Goal: Complete application form: Complete application form

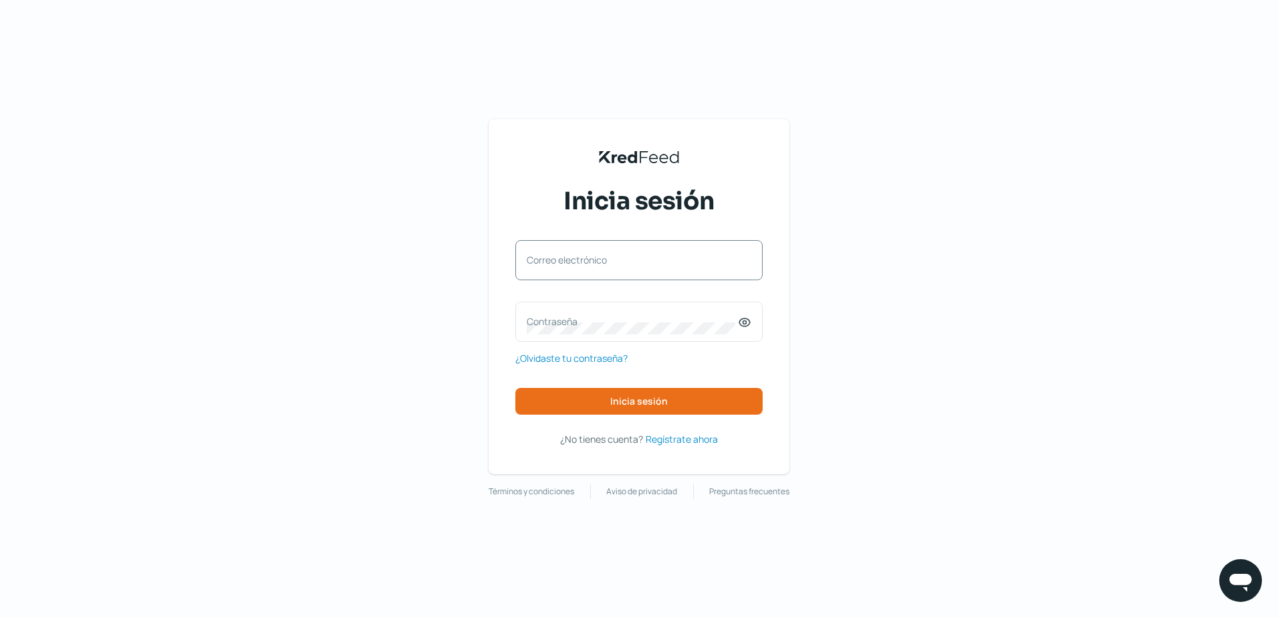
type input "[EMAIL_ADDRESS][DOMAIN_NAME]"
click at [587, 318] on label "Contraseña" at bounding box center [632, 321] width 211 height 13
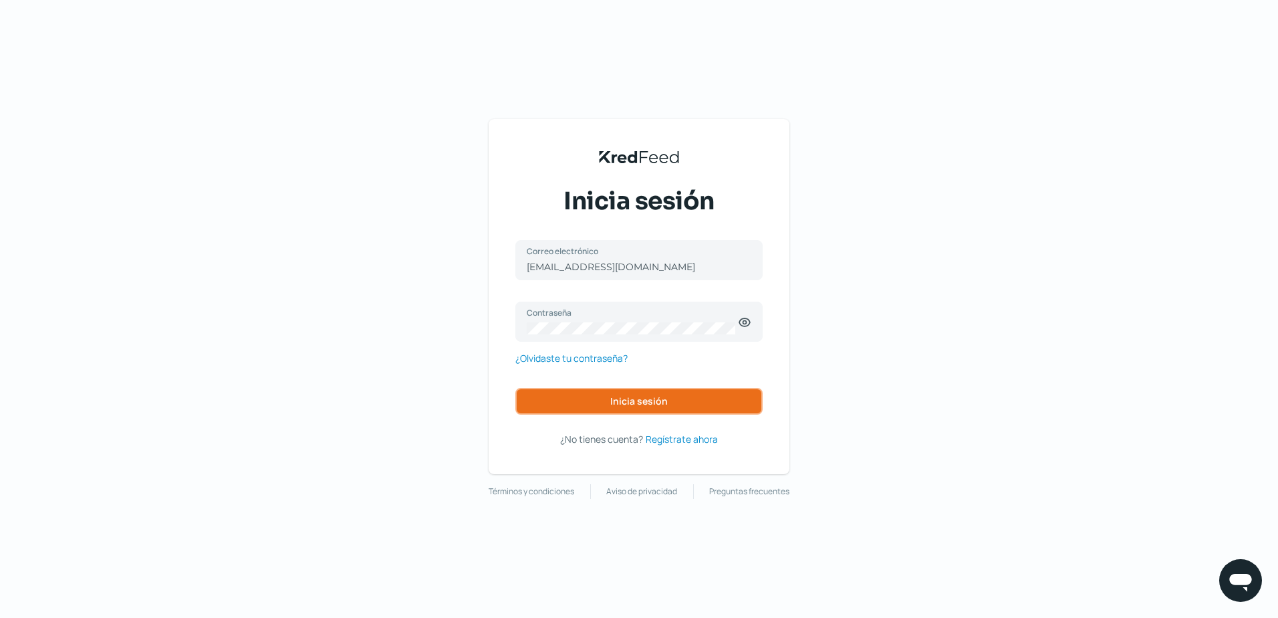
click at [598, 406] on button "Inicia sesión" at bounding box center [638, 401] width 247 height 27
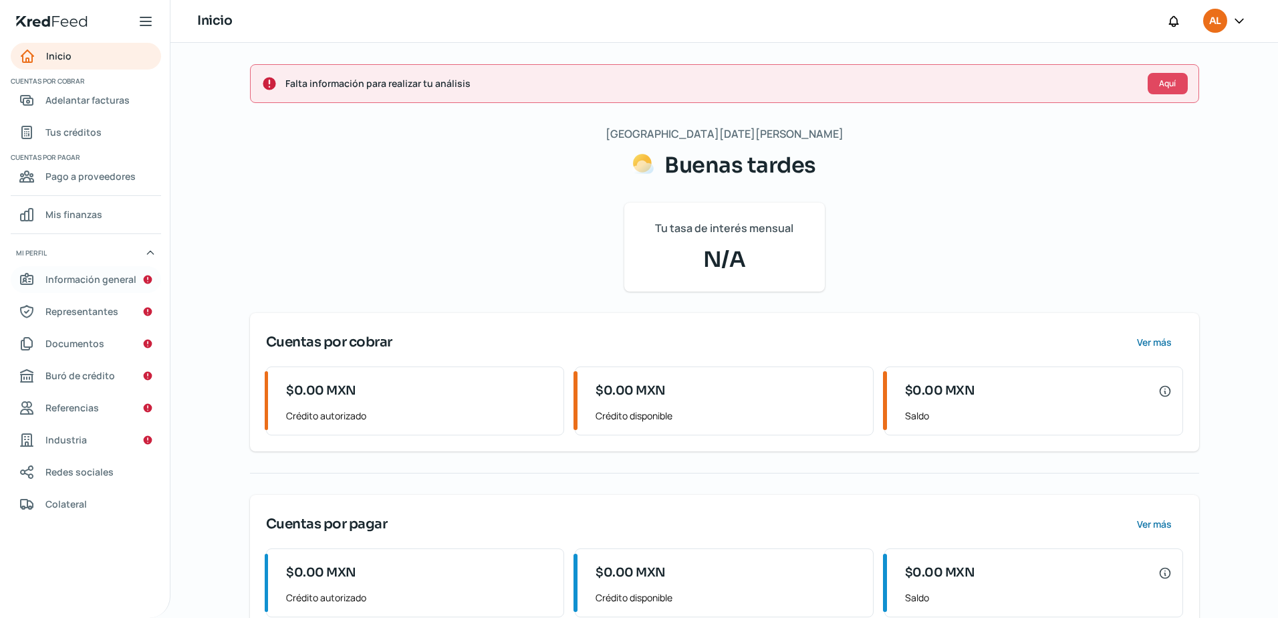
click at [110, 275] on span "Información general" at bounding box center [90, 279] width 91 height 17
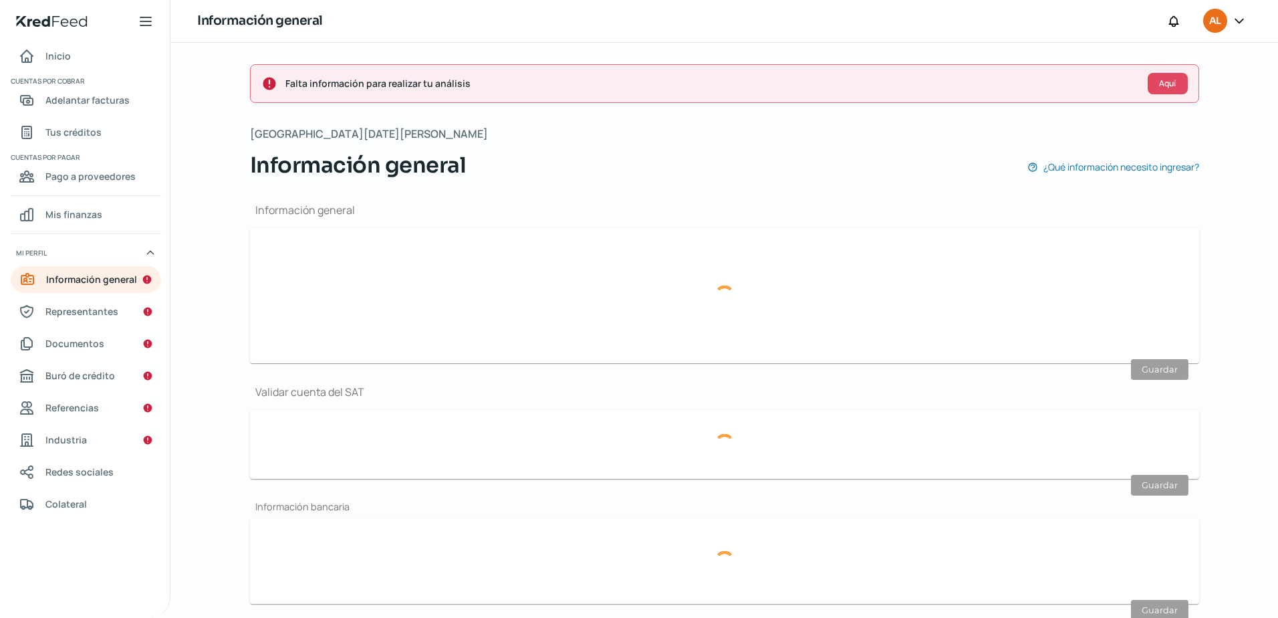
type input "[EMAIL_ADDRESS][DOMAIN_NAME]"
type input "55 - 4531 - 5879"
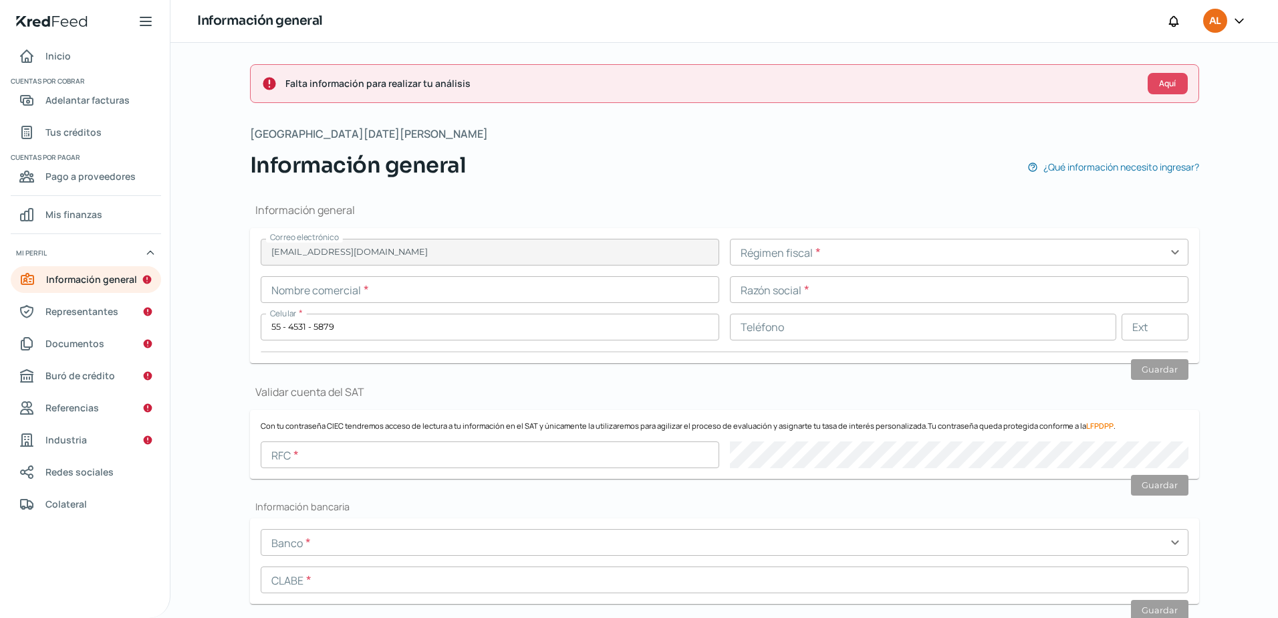
click at [788, 249] on input "text" at bounding box center [959, 252] width 459 height 27
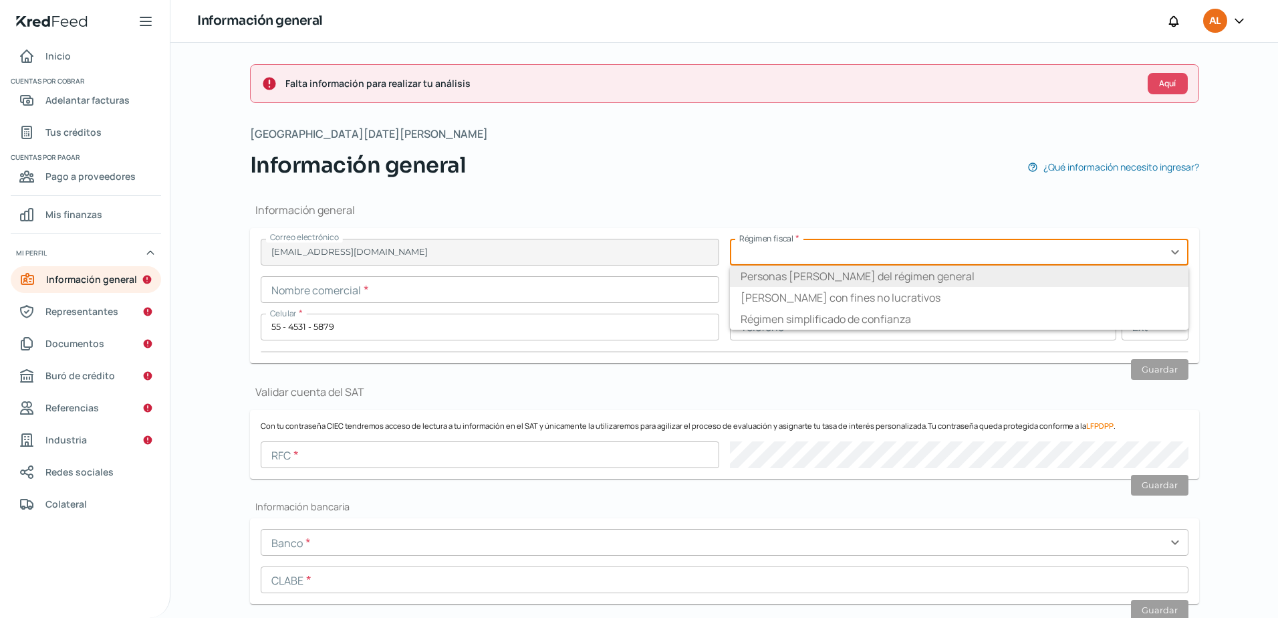
click at [793, 280] on li "Personas [PERSON_NAME] del régimen general" at bounding box center [959, 275] width 459 height 21
type input "Personas [PERSON_NAME] del régimen general"
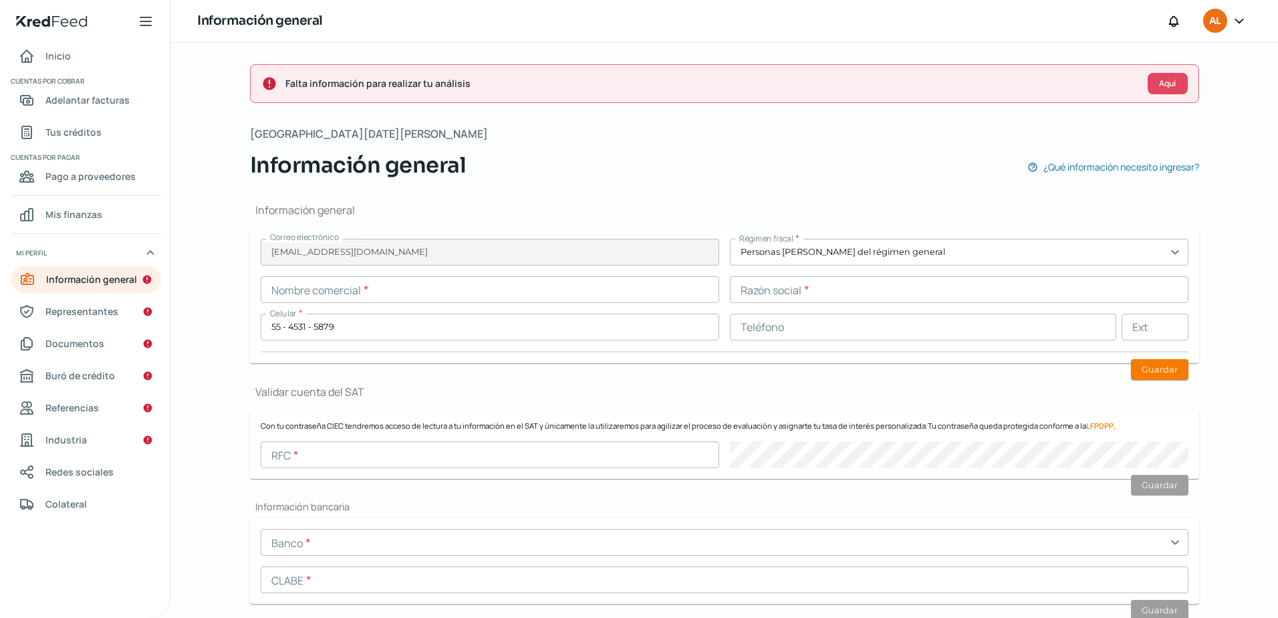
click at [419, 298] on input "text" at bounding box center [490, 289] width 459 height 27
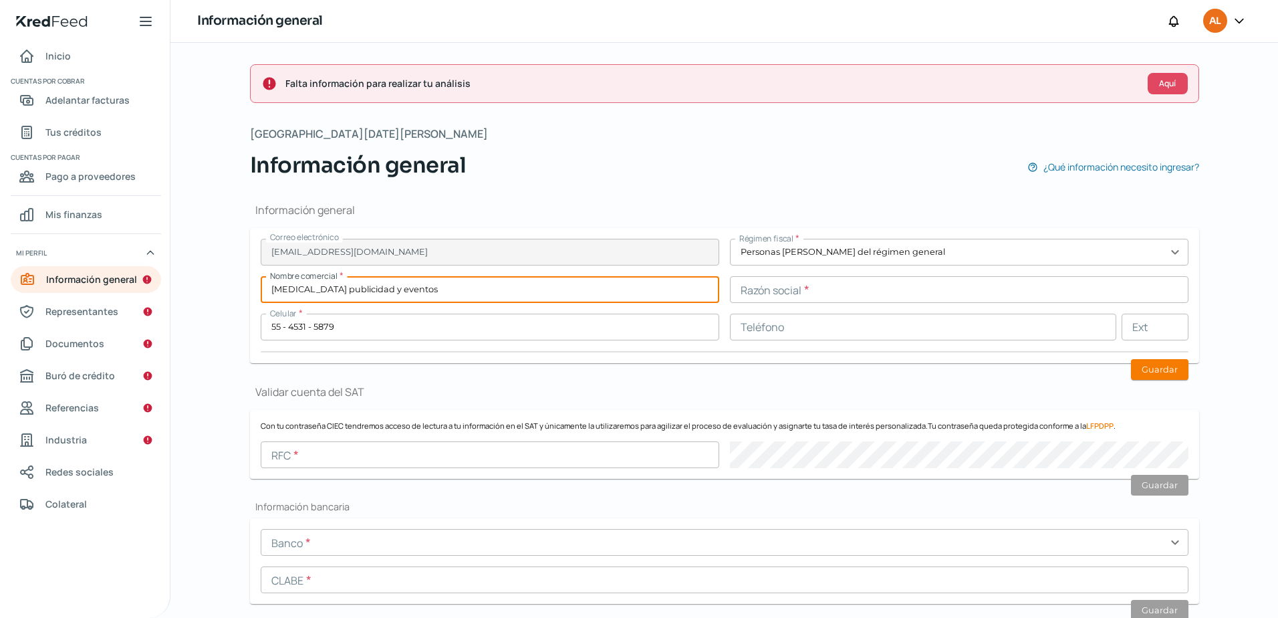
type input "[MEDICAL_DATA] publicidad y eventos"
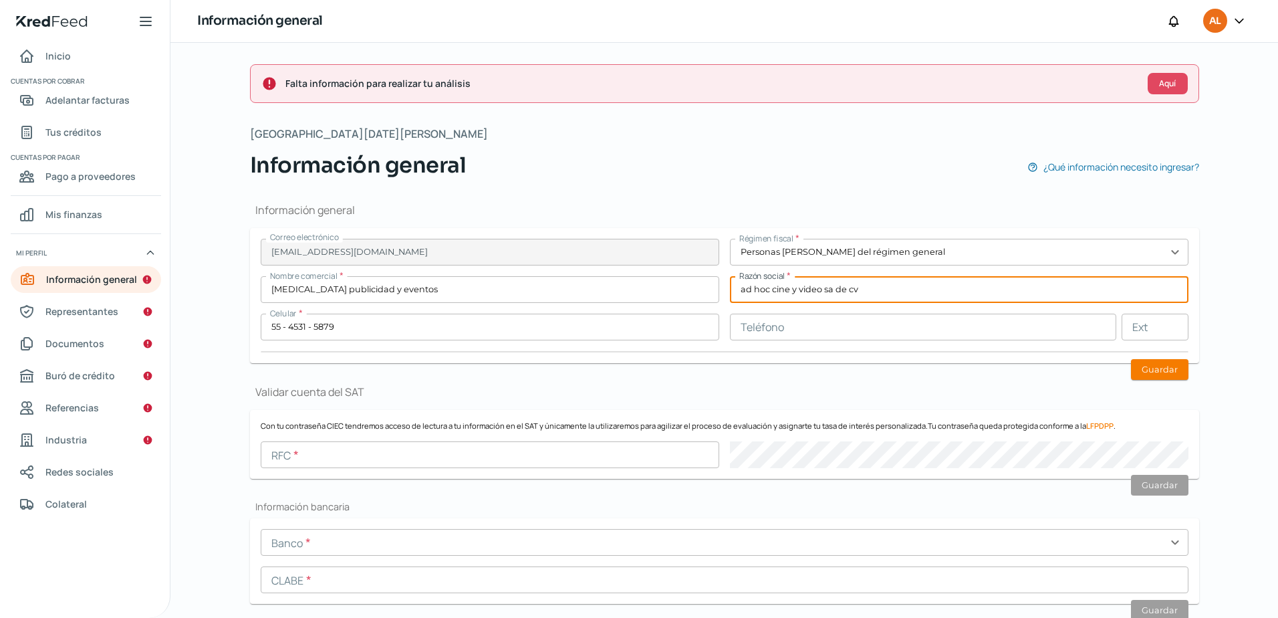
type input "ad hoc cine y video sa de cv"
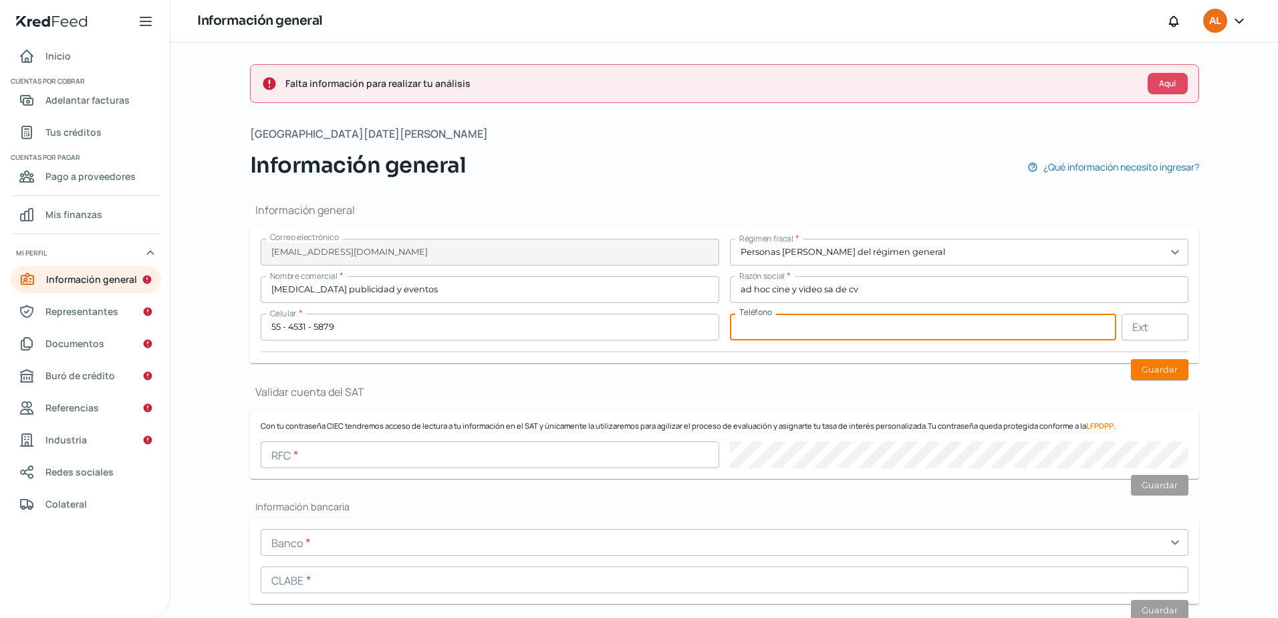
type input "6"
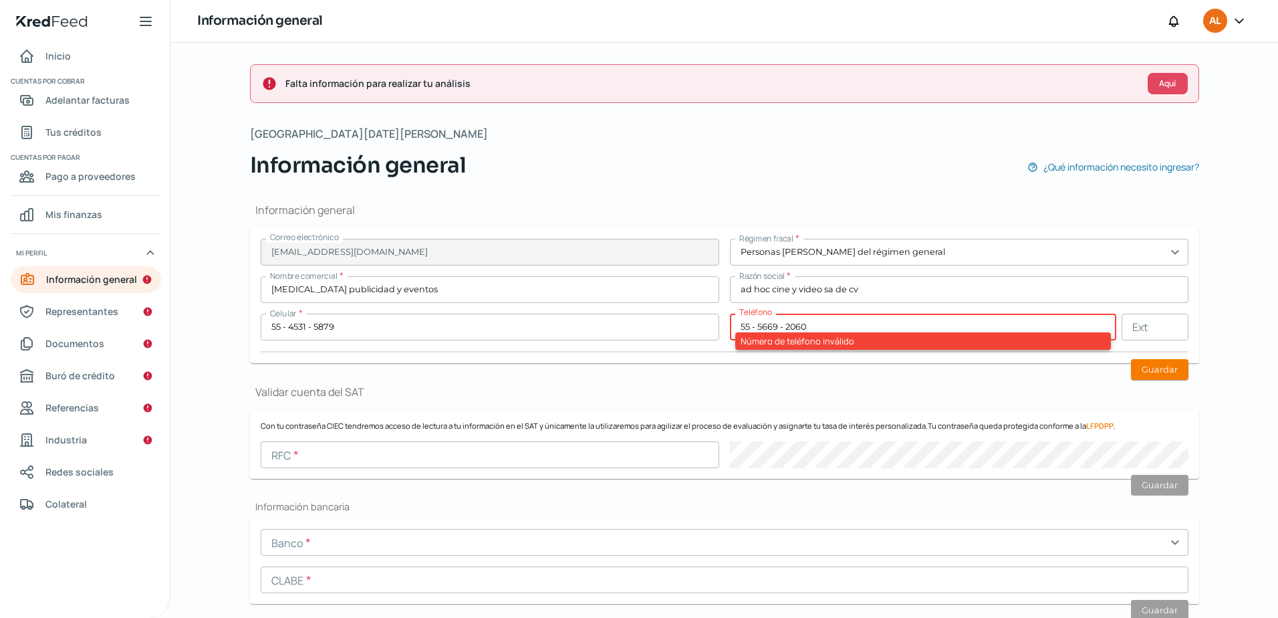
type input "55 - 5669 - 2060"
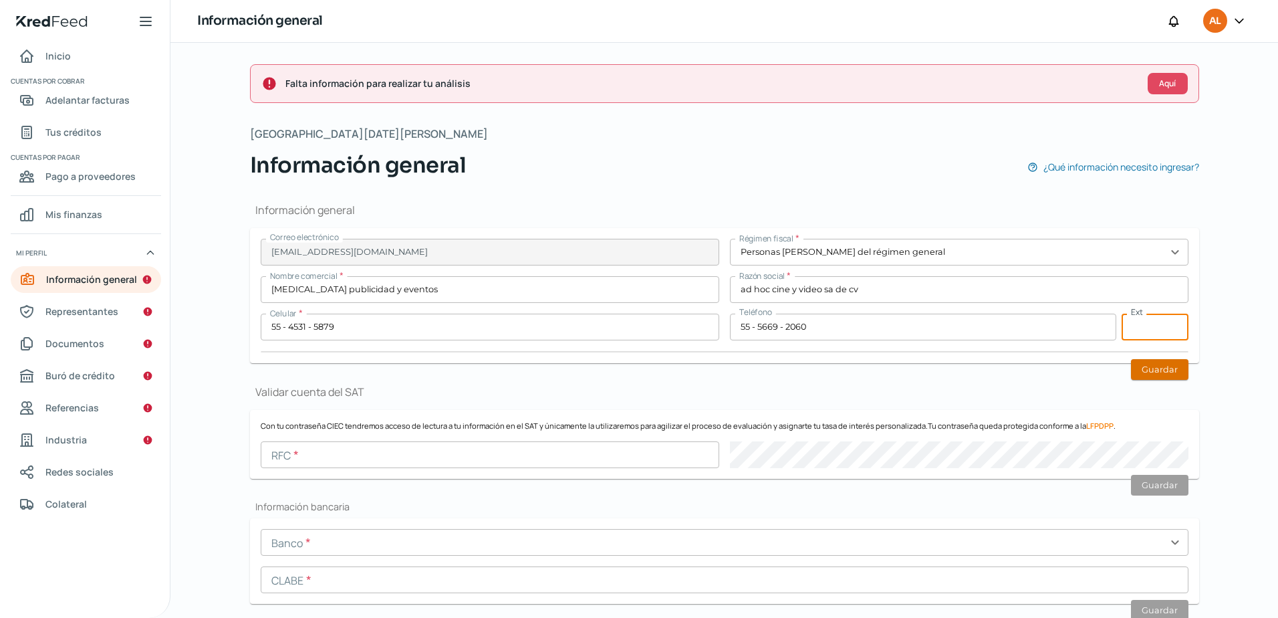
click at [1147, 364] on button "Guardar" at bounding box center [1159, 369] width 57 height 21
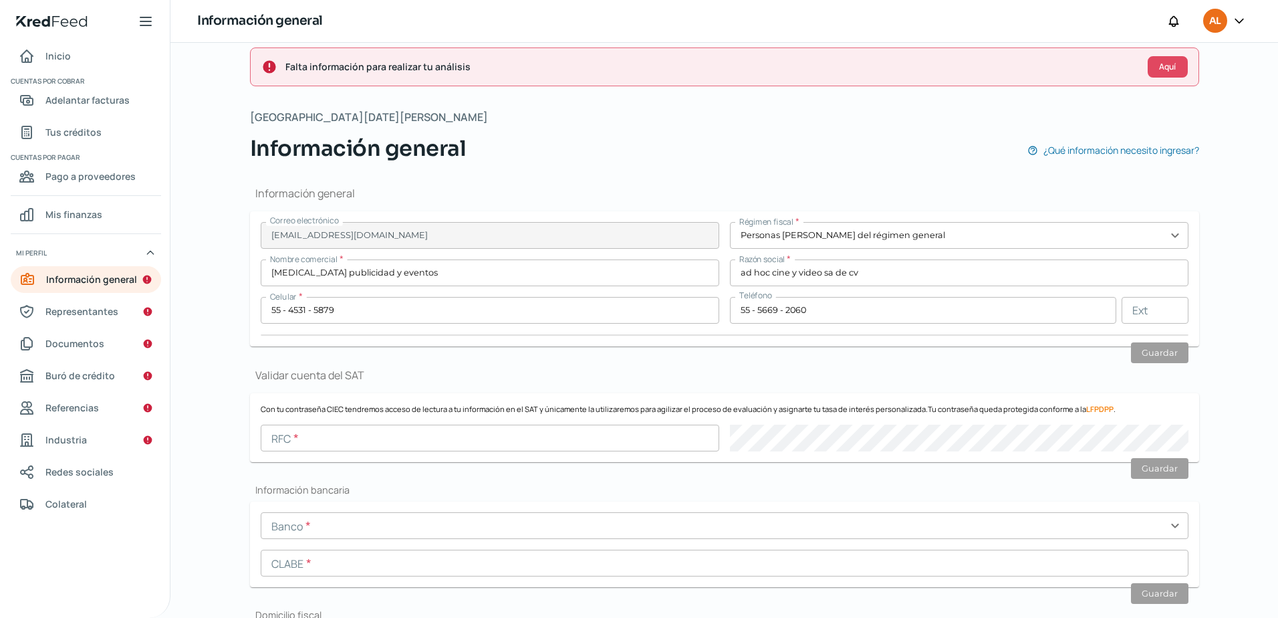
scroll to position [67, 0]
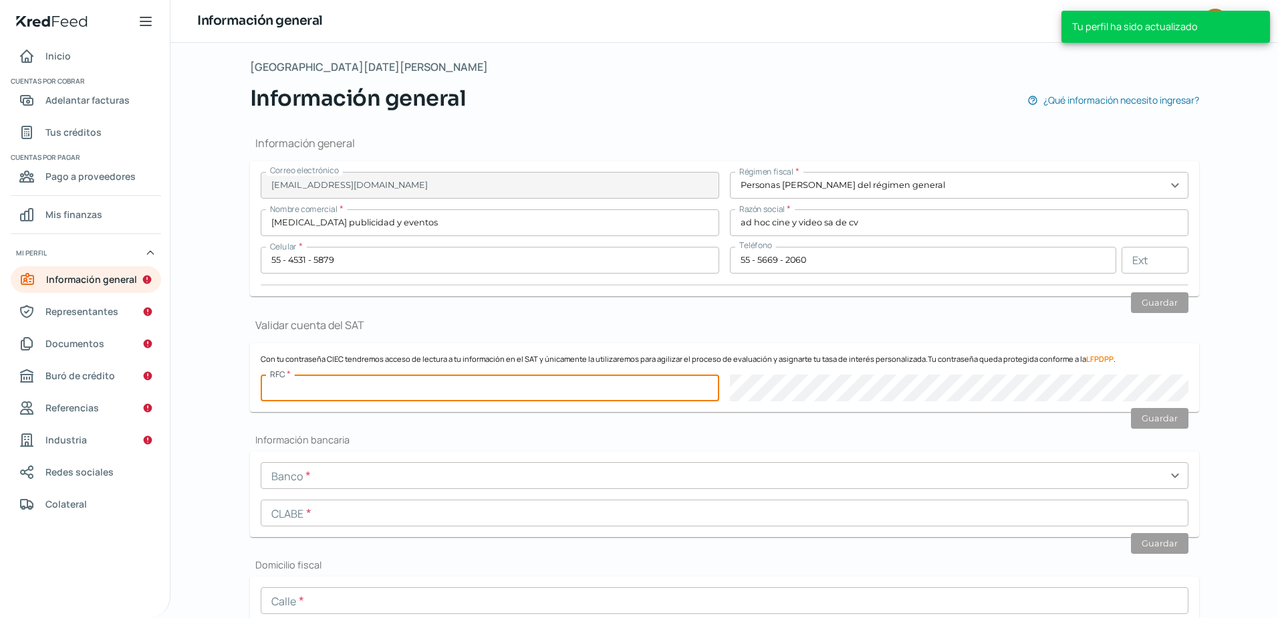
click at [421, 390] on input "text" at bounding box center [490, 387] width 459 height 27
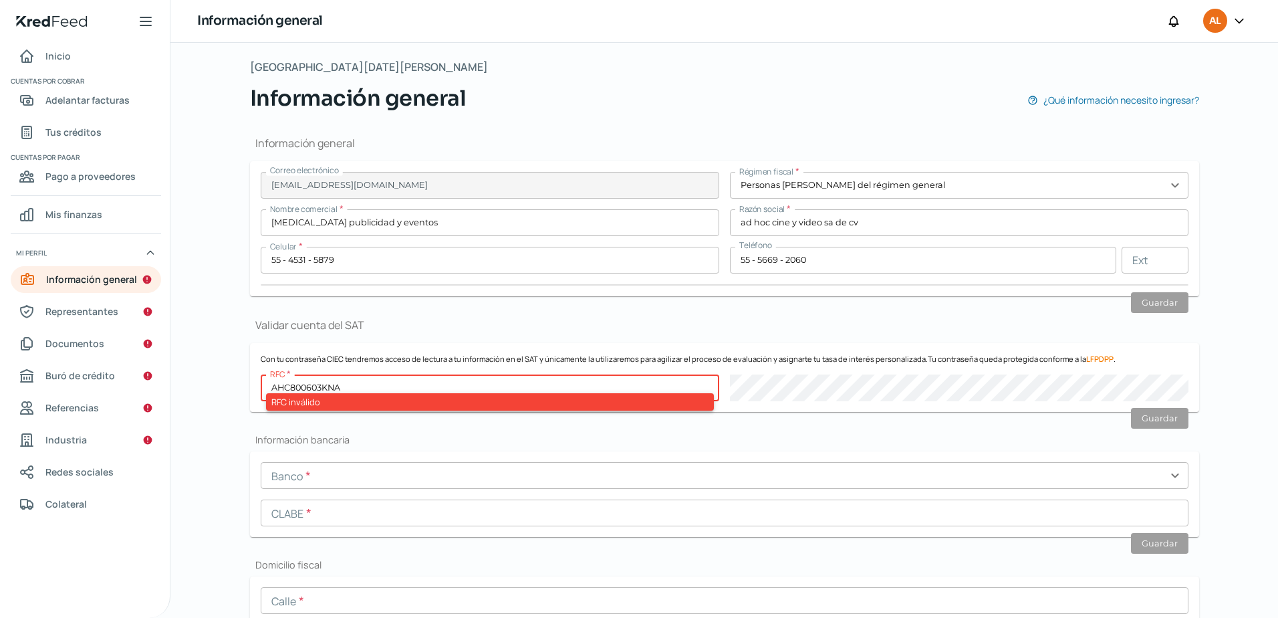
type input "AHC800603KNA"
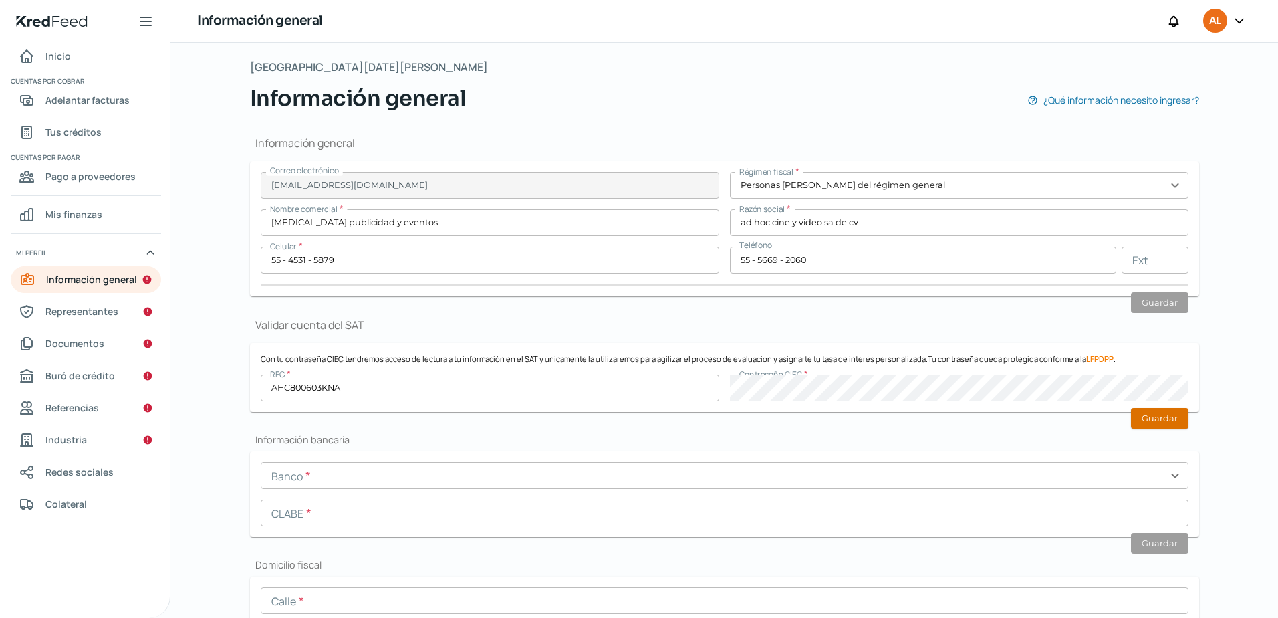
click at [1153, 411] on button "Guardar" at bounding box center [1159, 418] width 57 height 21
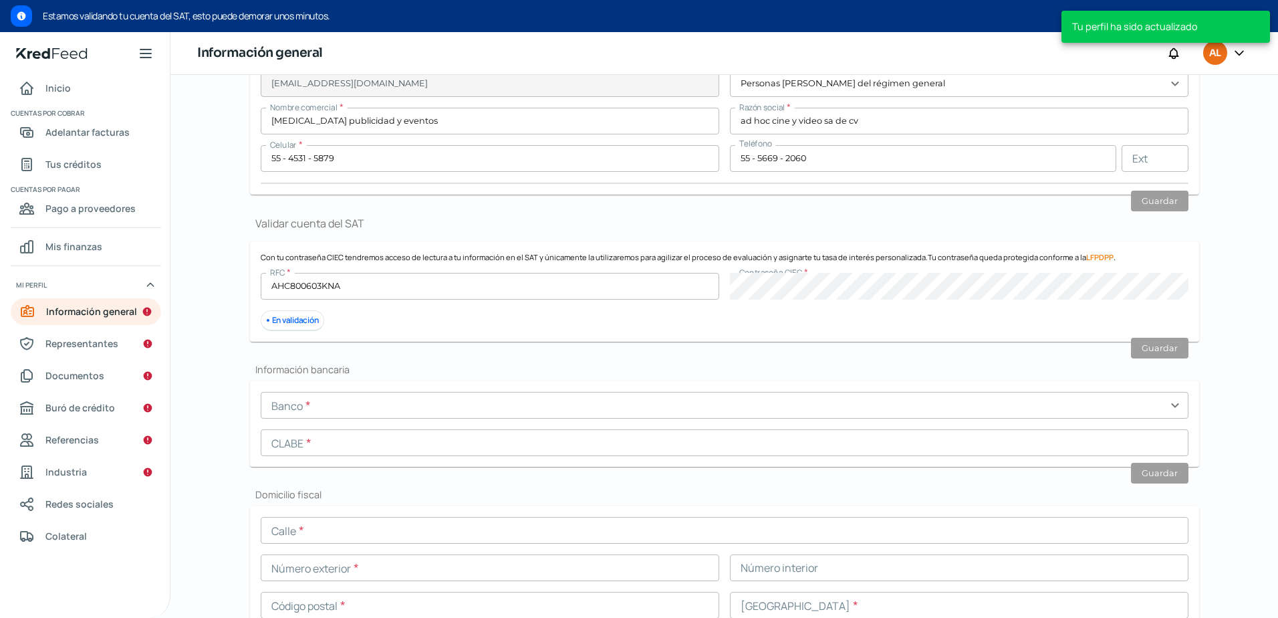
scroll to position [201, 0]
click at [377, 399] on input "text" at bounding box center [725, 405] width 928 height 27
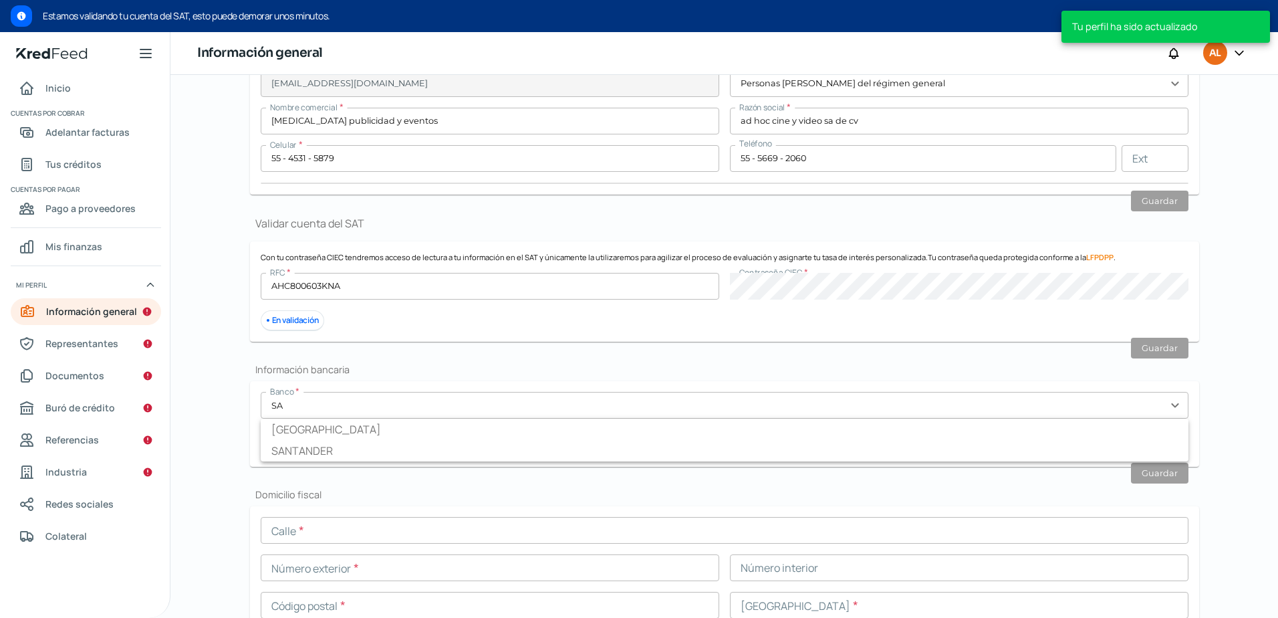
click at [359, 447] on li "SANTANDER" at bounding box center [725, 450] width 928 height 21
type input "SANTANDER"
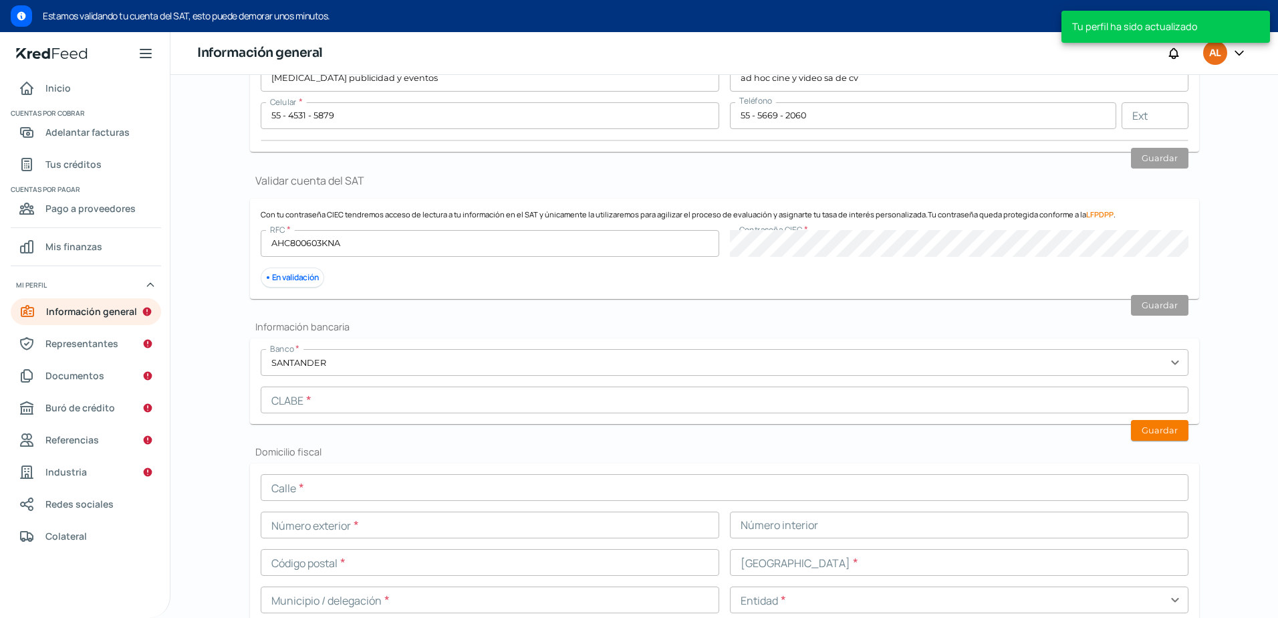
scroll to position [267, 0]
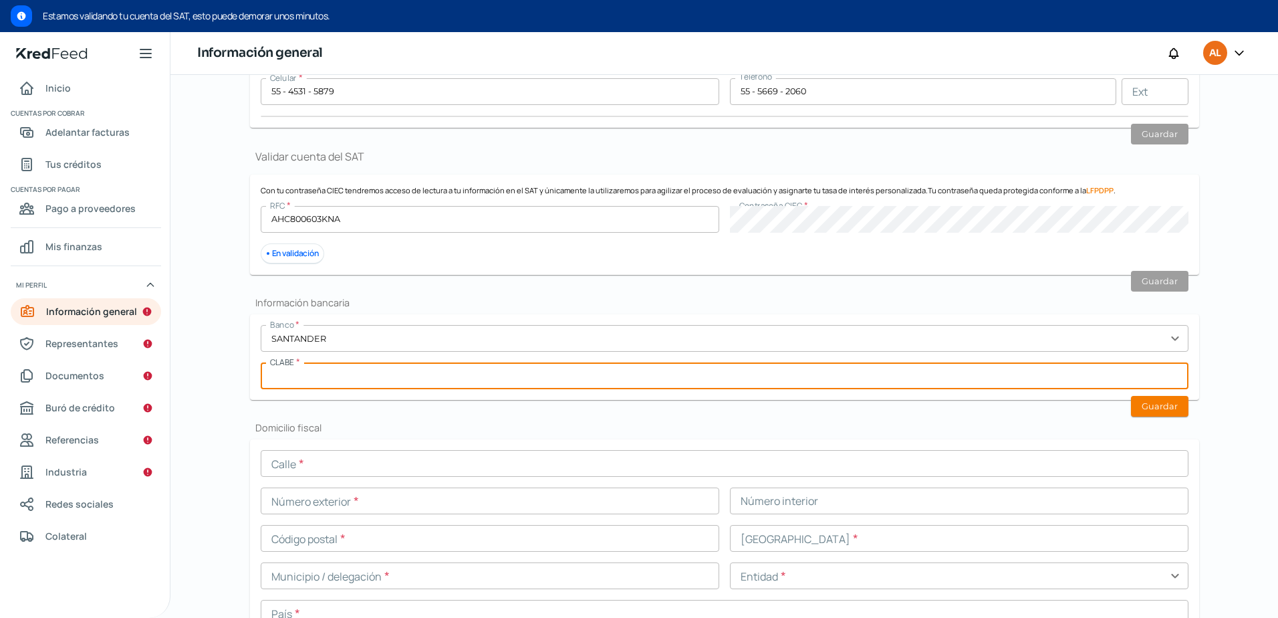
drag, startPoint x: 369, startPoint y: 379, endPoint x: 356, endPoint y: 381, distance: 13.5
click at [368, 379] on input "text" at bounding box center [725, 375] width 928 height 27
paste input "012180001931307035"
type input "012180001931307035"
click at [394, 402] on div "Información general Correo electrónico [EMAIL_ADDRESS][DOMAIN_NAME] Régimen fis…" at bounding box center [724, 507] width 949 height 1123
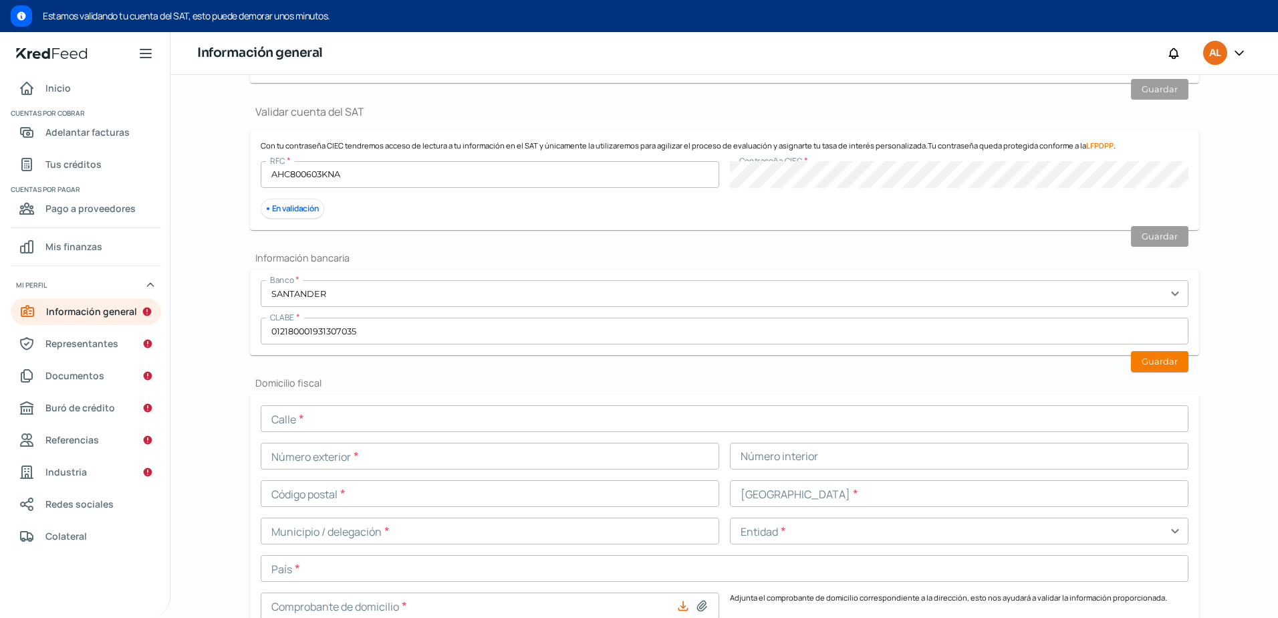
scroll to position [334, 0]
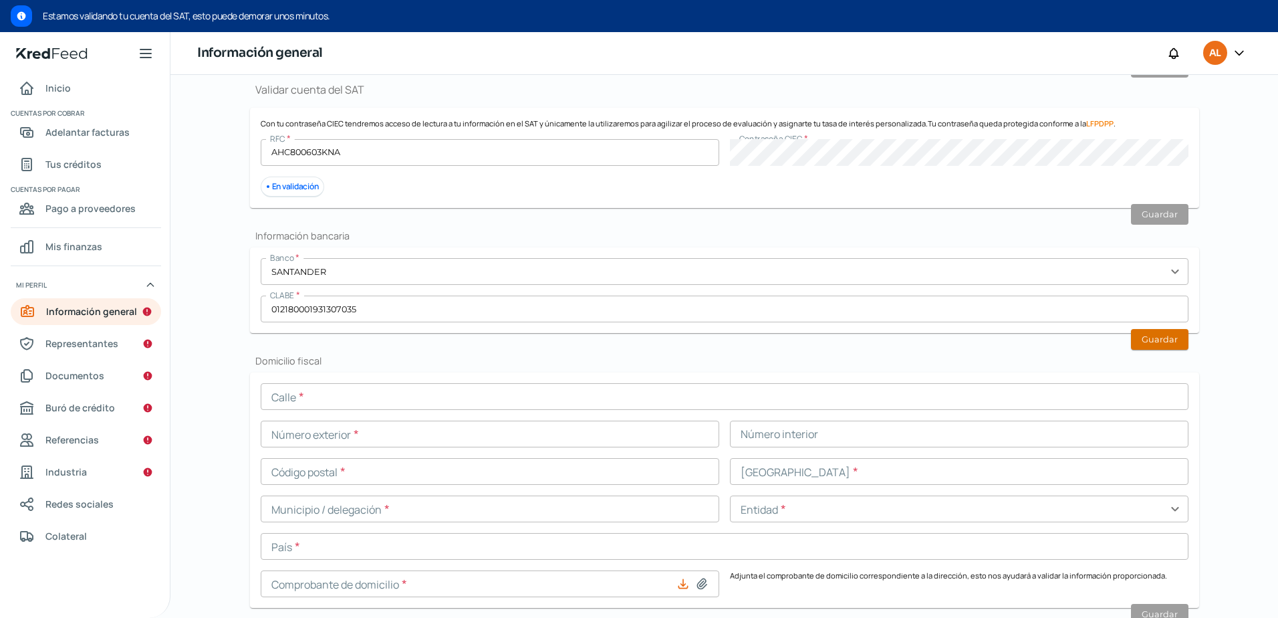
click at [1171, 337] on button "Guardar" at bounding box center [1159, 339] width 57 height 21
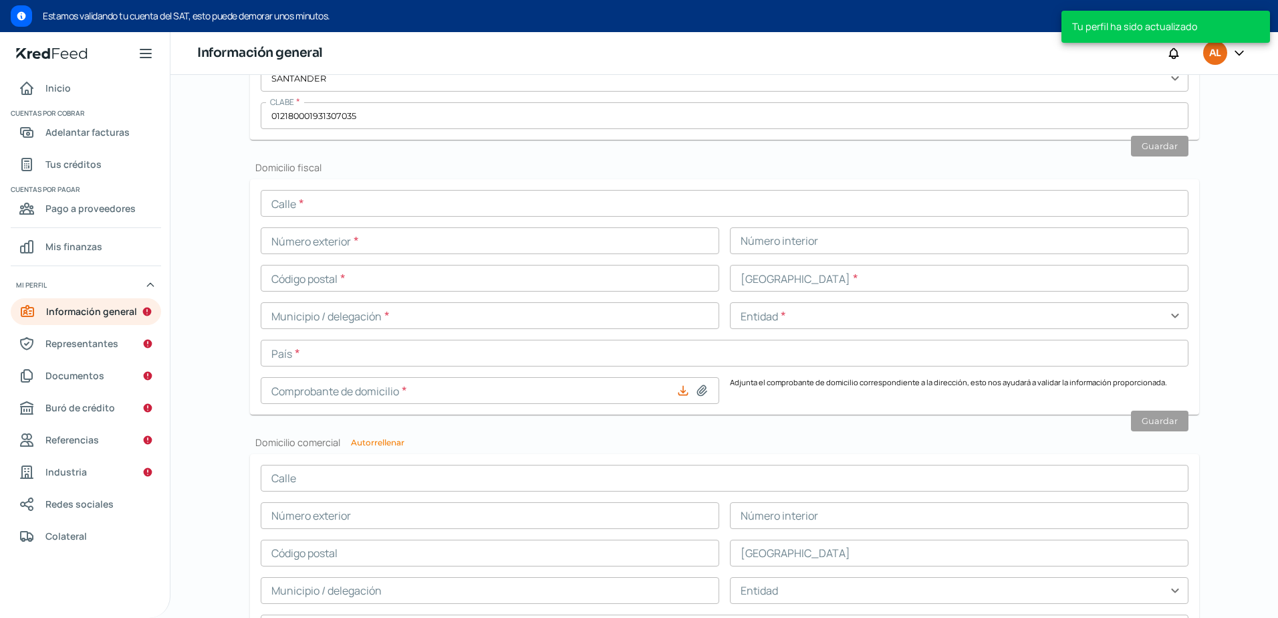
scroll to position [535, 0]
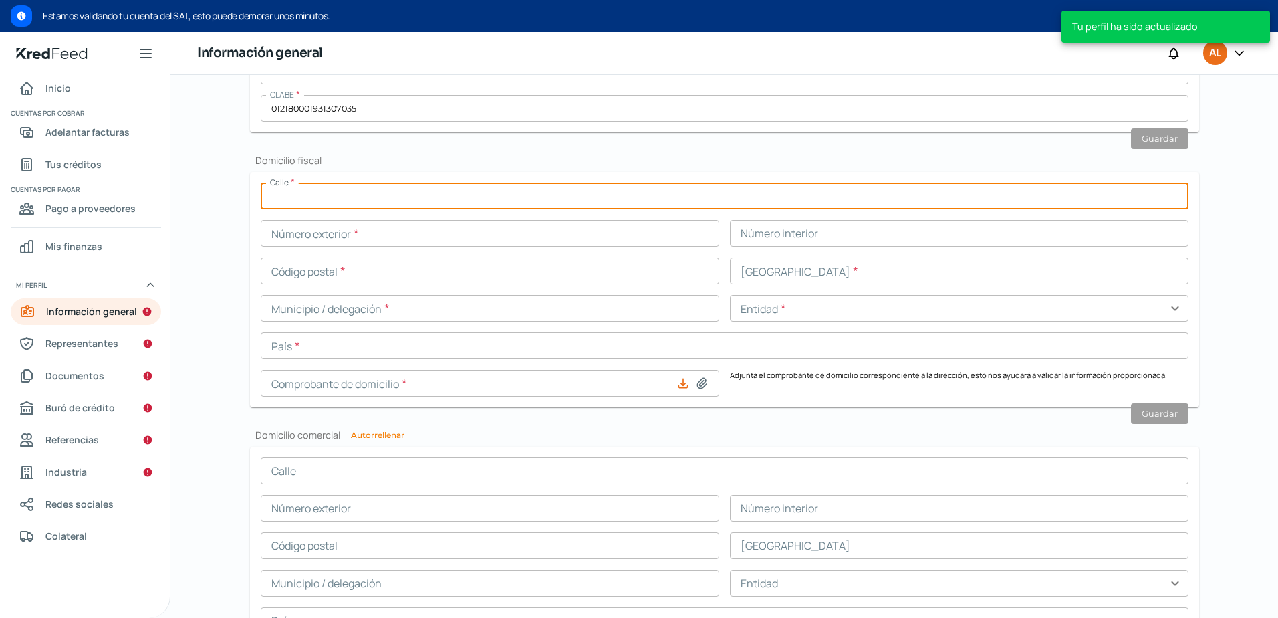
click at [366, 194] on input "text" at bounding box center [725, 196] width 928 height 27
type input "[GEOGRAPHIC_DATA]"
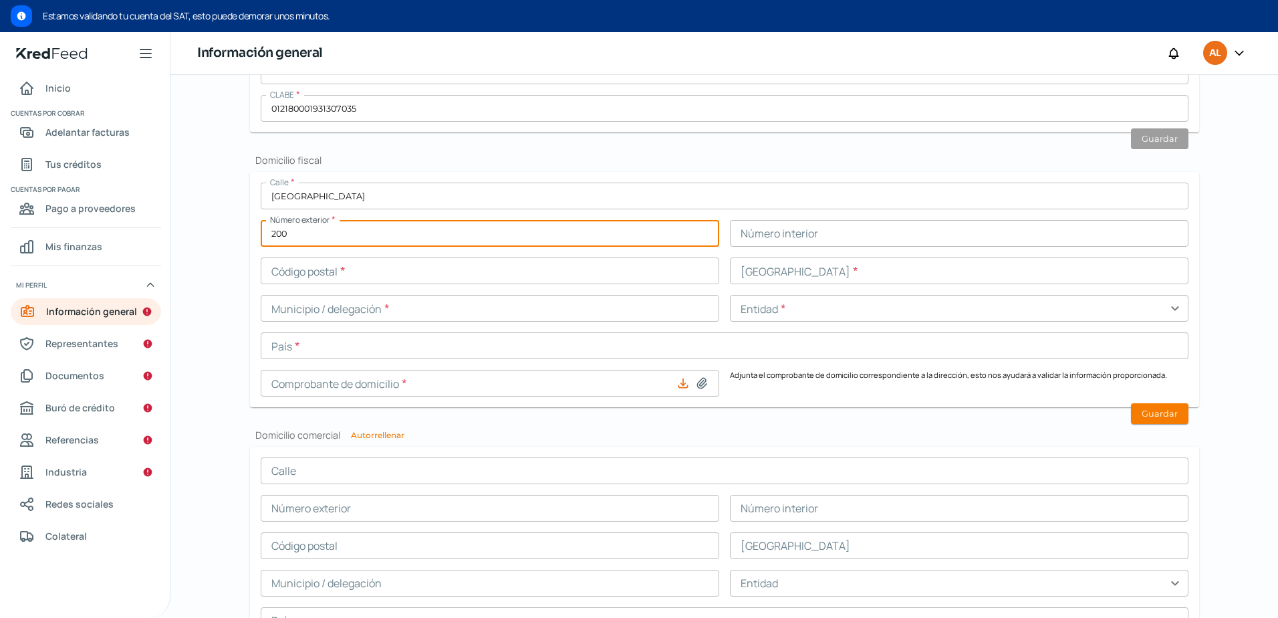
type input "200"
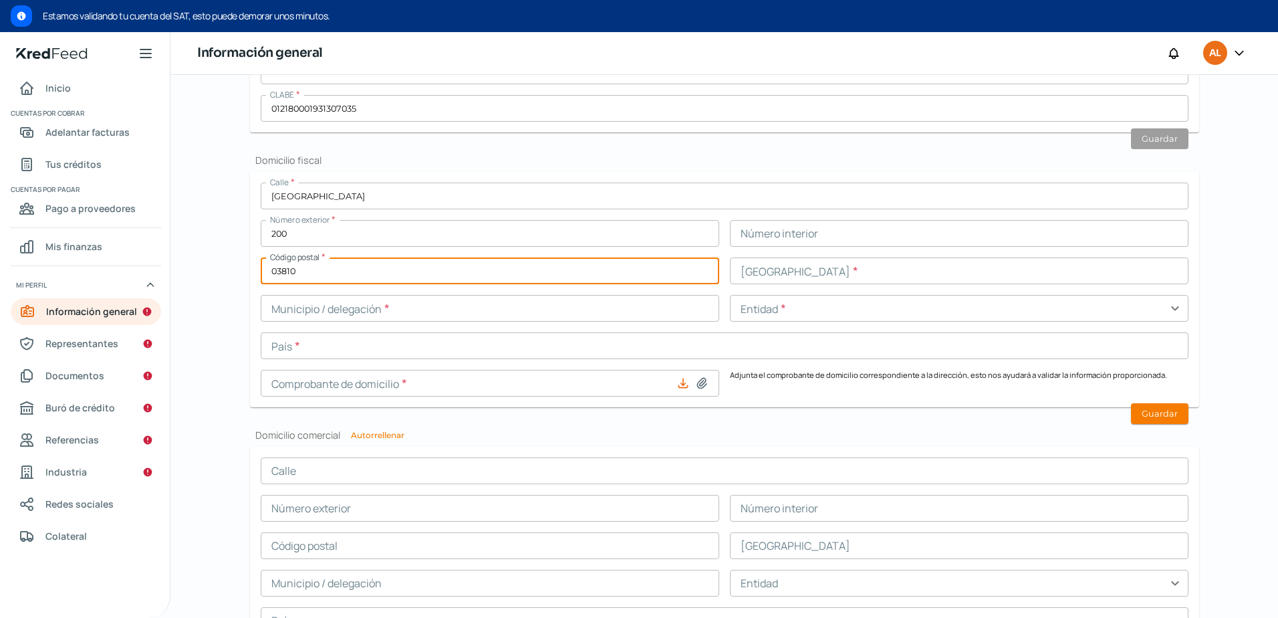
type input "03810"
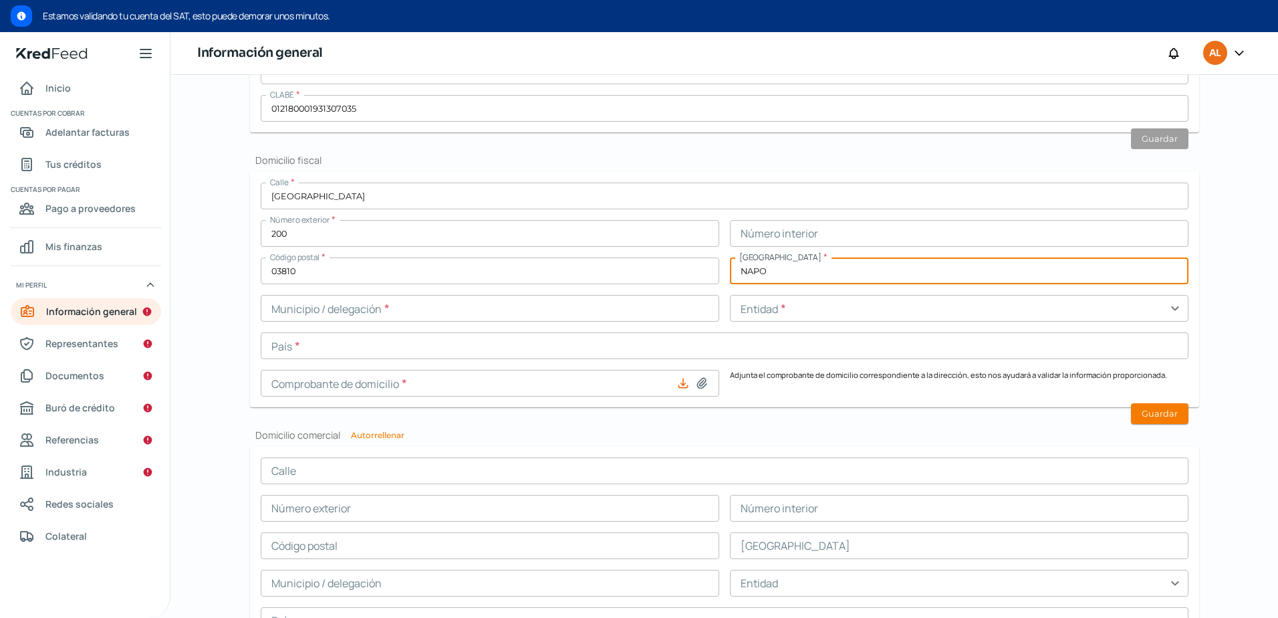
type input "Napoles"
click at [452, 316] on input "text" at bounding box center [490, 308] width 459 height 27
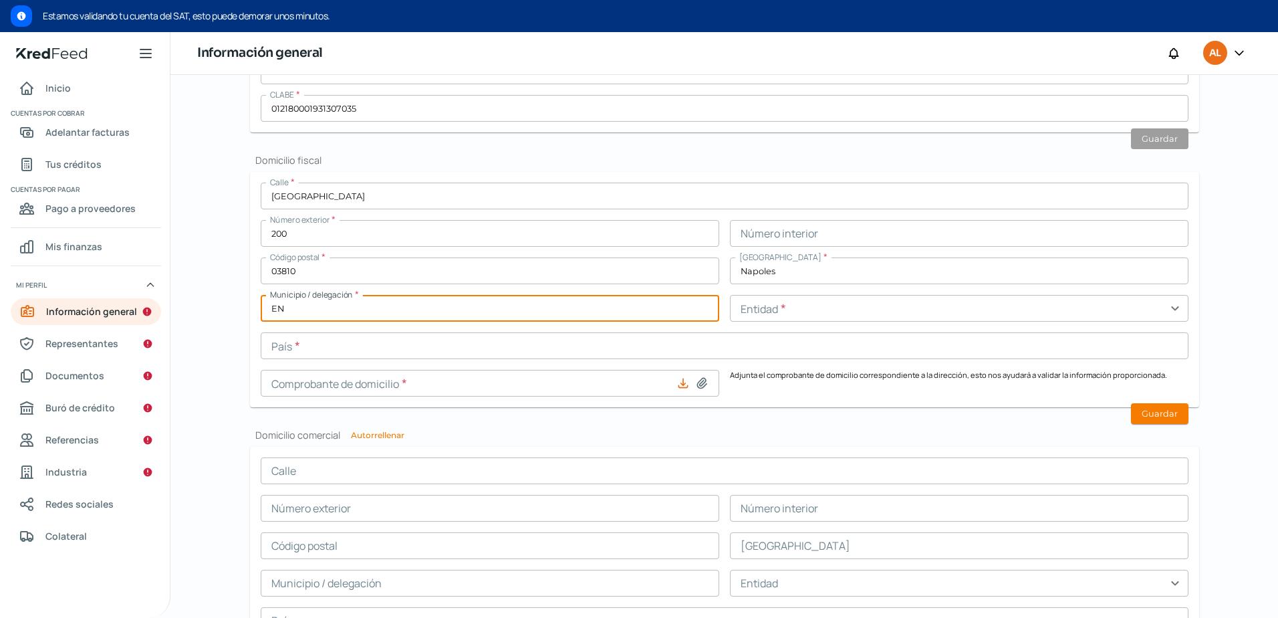
type input "E"
type input "[PERSON_NAME]"
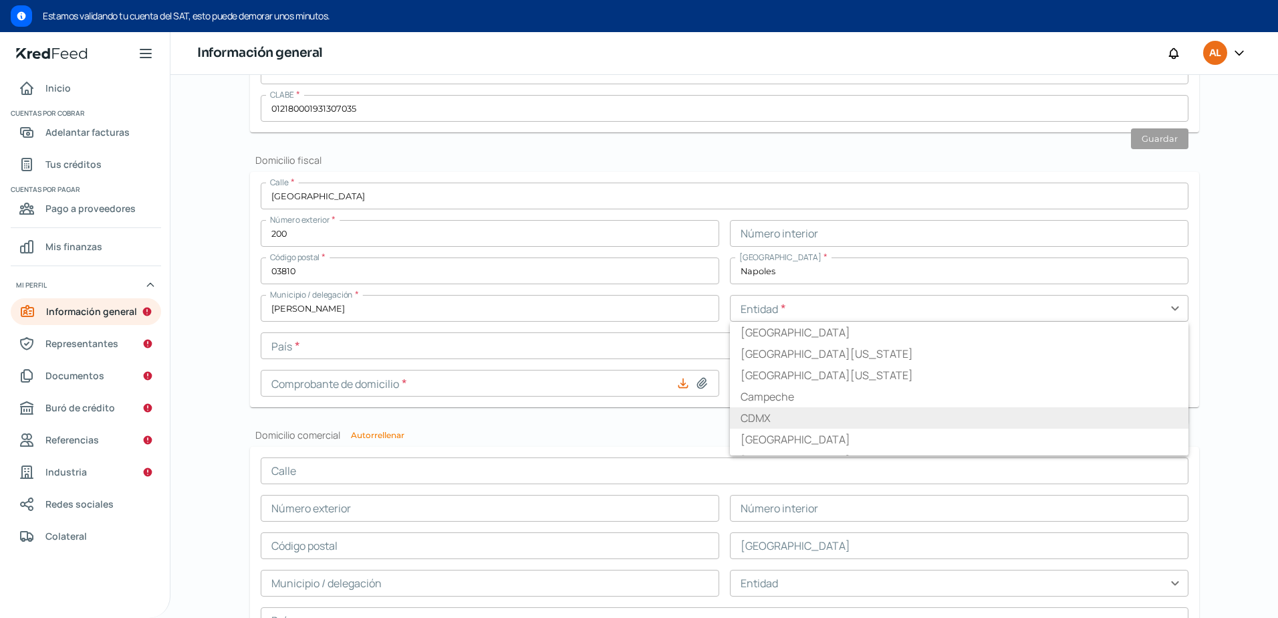
click at [749, 419] on li "CDMX" at bounding box center [959, 417] width 459 height 21
type input "CDMX"
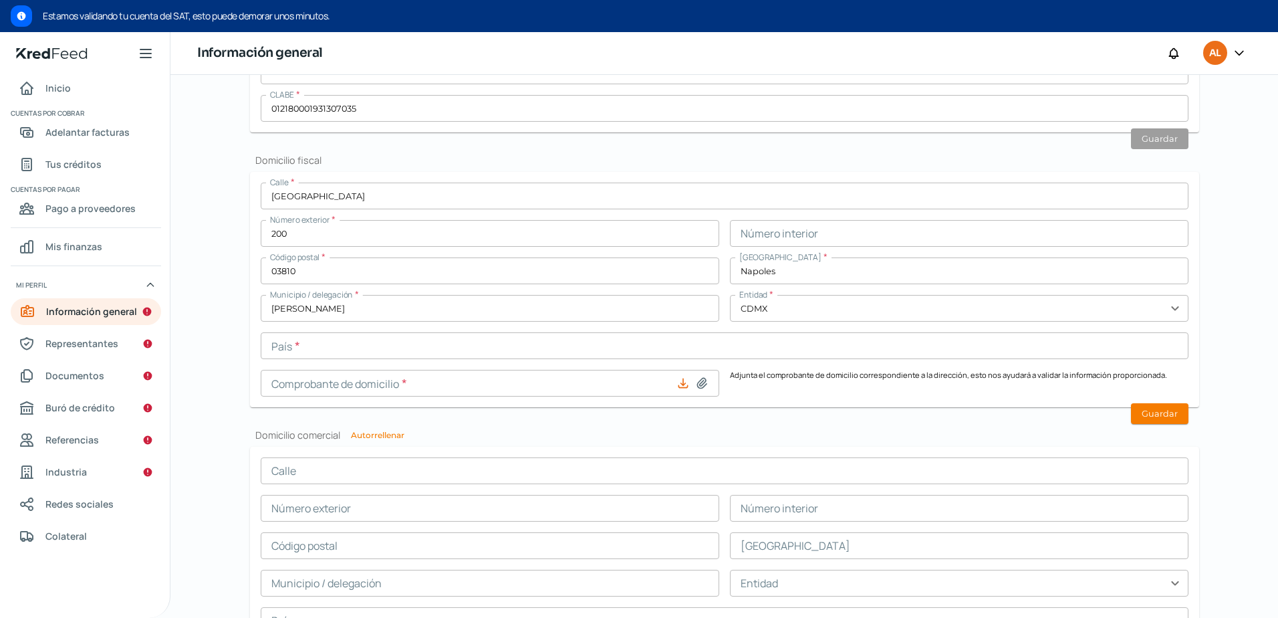
click at [683, 383] on icon at bounding box center [683, 382] width 13 height 13
click at [683, 382] on icon at bounding box center [683, 382] width 13 height 13
click at [699, 378] on icon at bounding box center [701, 382] width 13 height 13
type input "C:\fakepath\CFE [GEOGRAPHIC_DATA] JUNIO.pdf"
type input "CFE CHICAGO JUNIO.pdf"
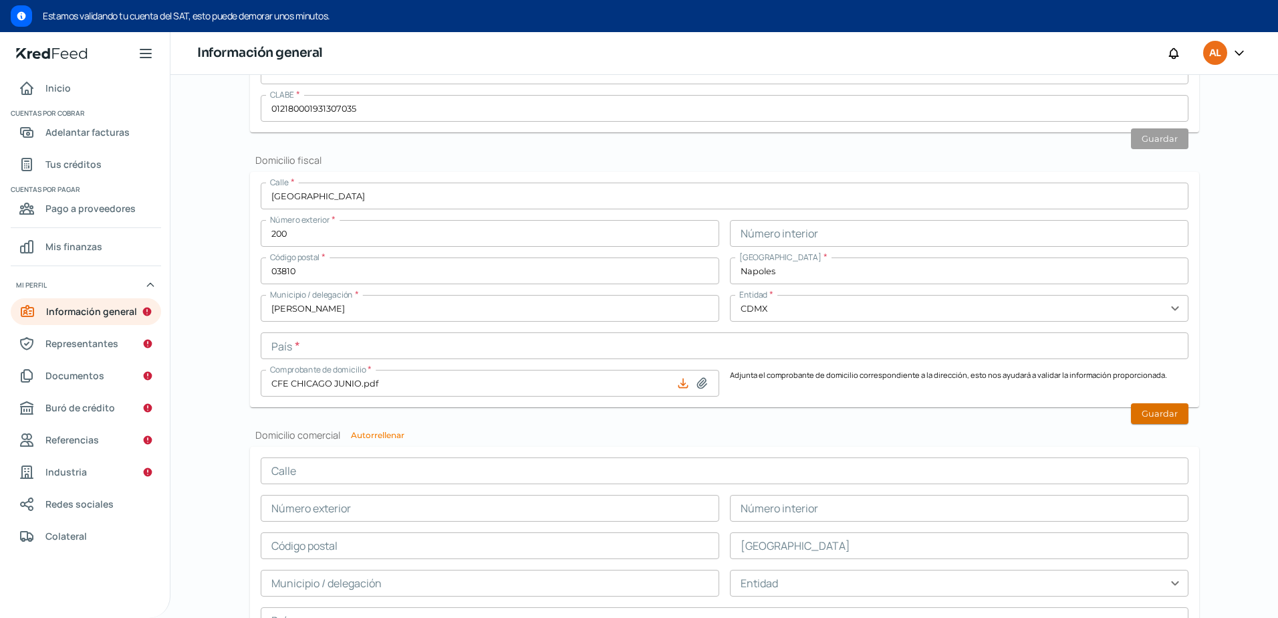
click at [1155, 421] on button "Guardar" at bounding box center [1159, 413] width 57 height 21
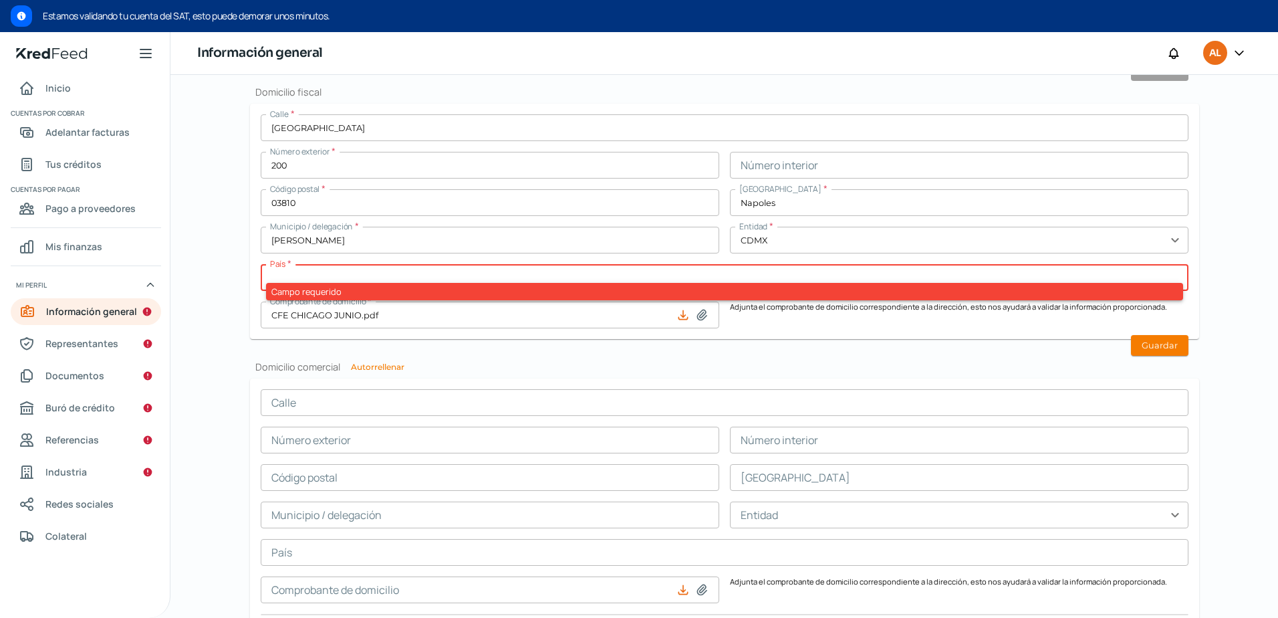
scroll to position [669, 0]
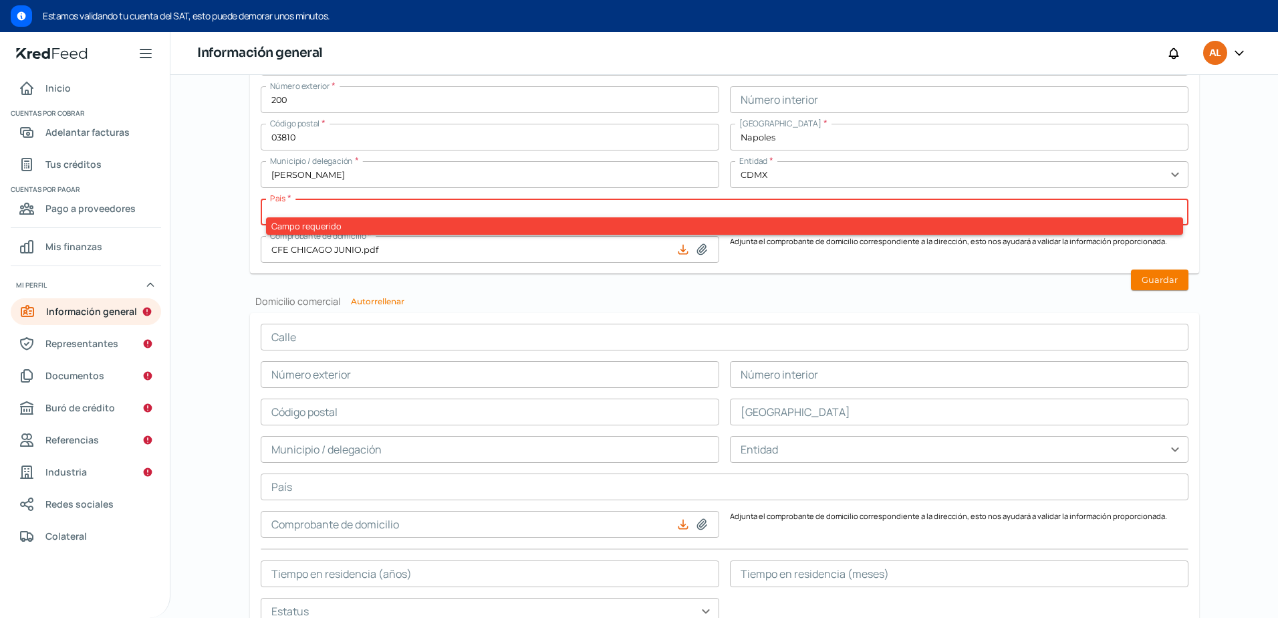
click at [397, 221] on div "Campo requerido" at bounding box center [724, 225] width 917 height 17
click at [396, 205] on input "text" at bounding box center [725, 212] width 928 height 27
click at [1149, 216] on input "text" at bounding box center [725, 212] width 928 height 27
click at [616, 308] on div "Información general Correo electrónico [EMAIL_ADDRESS][DOMAIN_NAME] Régimen fis…" at bounding box center [724, 106] width 949 height 1123
click at [629, 251] on input "CFE CHICAGO JUNIO.pdf" at bounding box center [490, 249] width 459 height 27
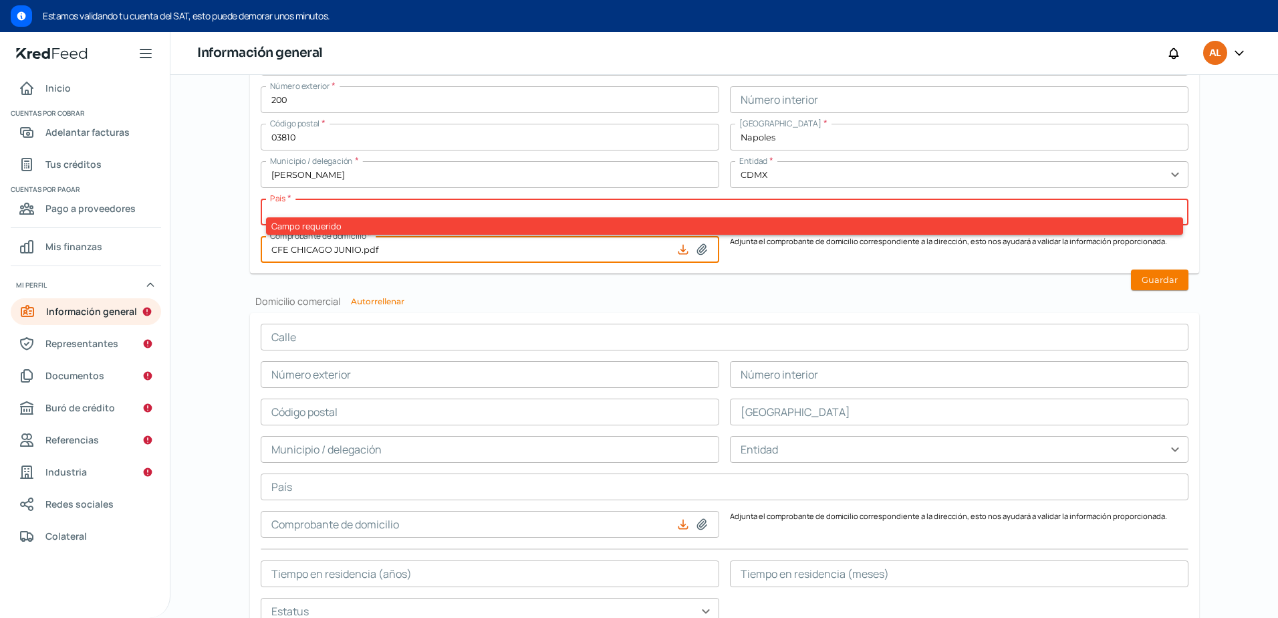
click at [745, 266] on form "Calle * [GEOGRAPHIC_DATA] Número exterior * 200 Número interior Código postal *…" at bounding box center [724, 155] width 949 height 235
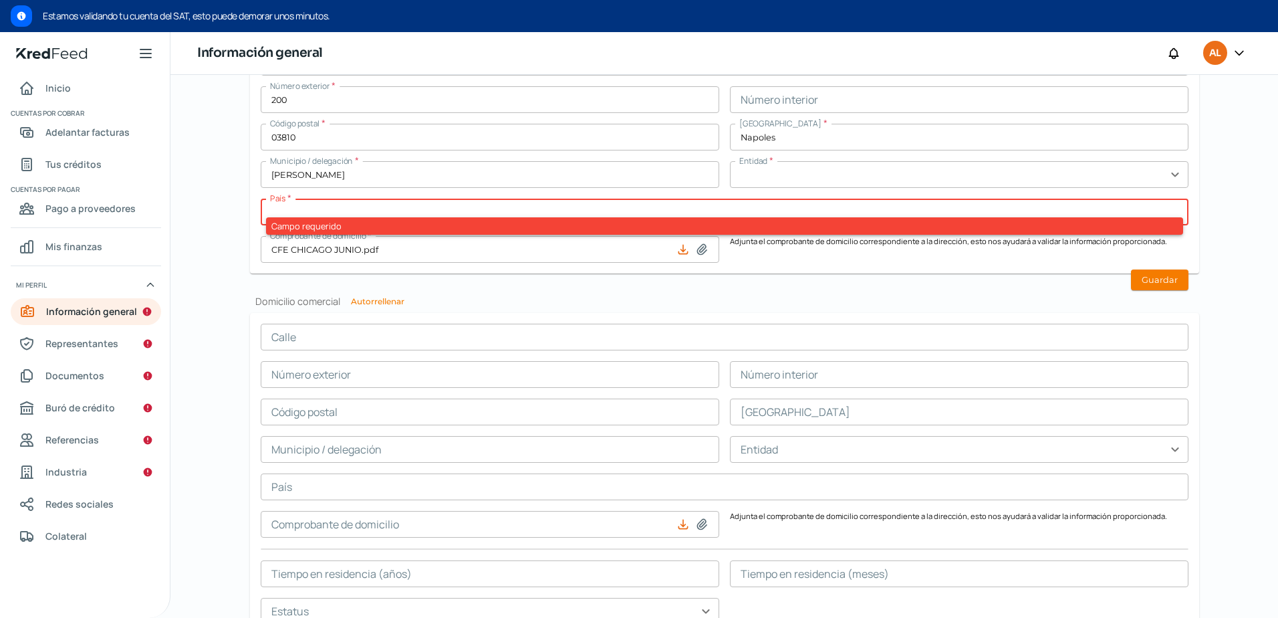
click at [1131, 171] on input "text" at bounding box center [959, 174] width 459 height 27
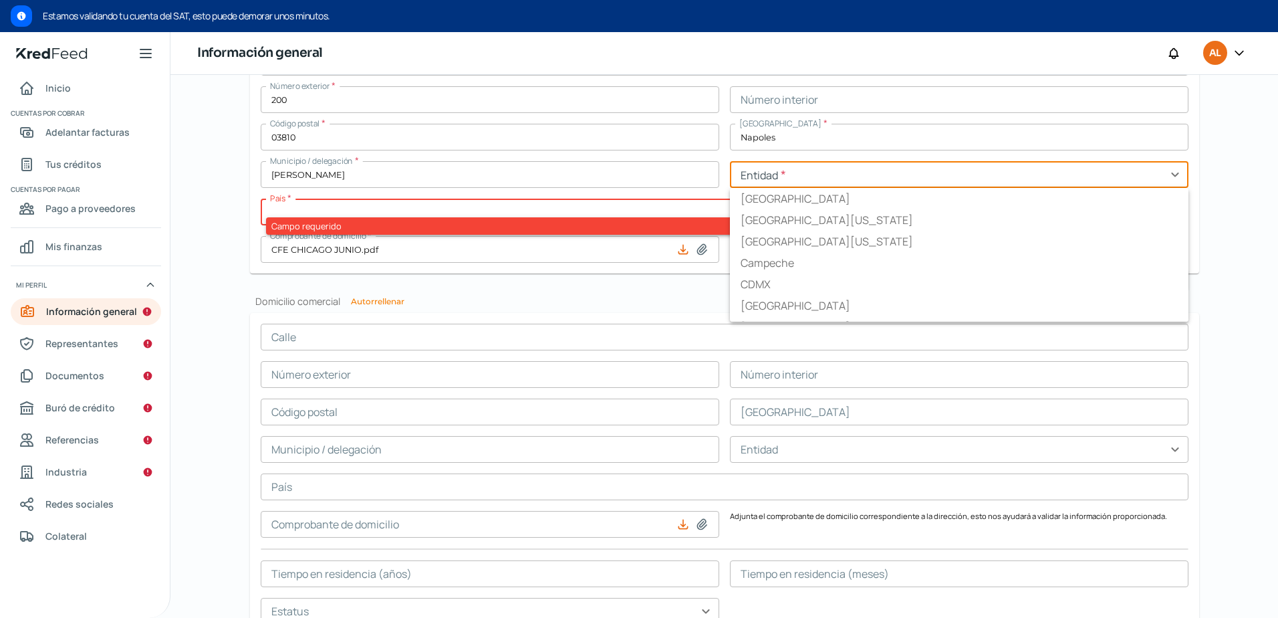
type input "CDMX"
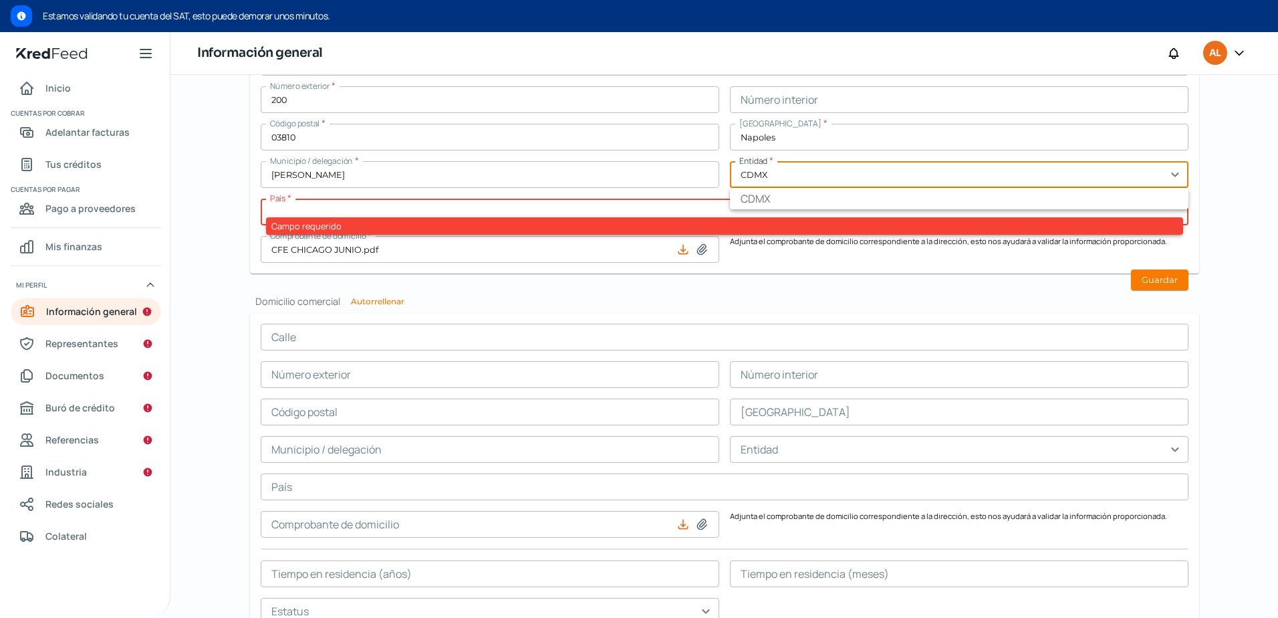
click at [686, 225] on div "Campo requerido" at bounding box center [724, 225] width 917 height 17
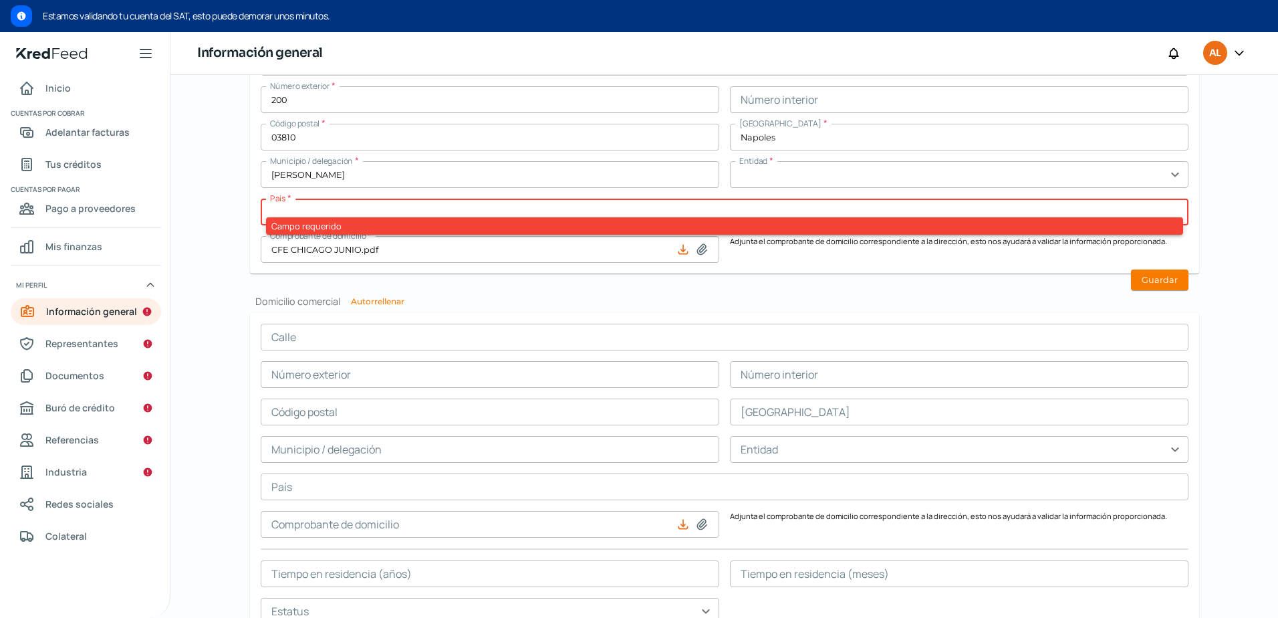
click at [789, 162] on input "text" at bounding box center [959, 174] width 459 height 27
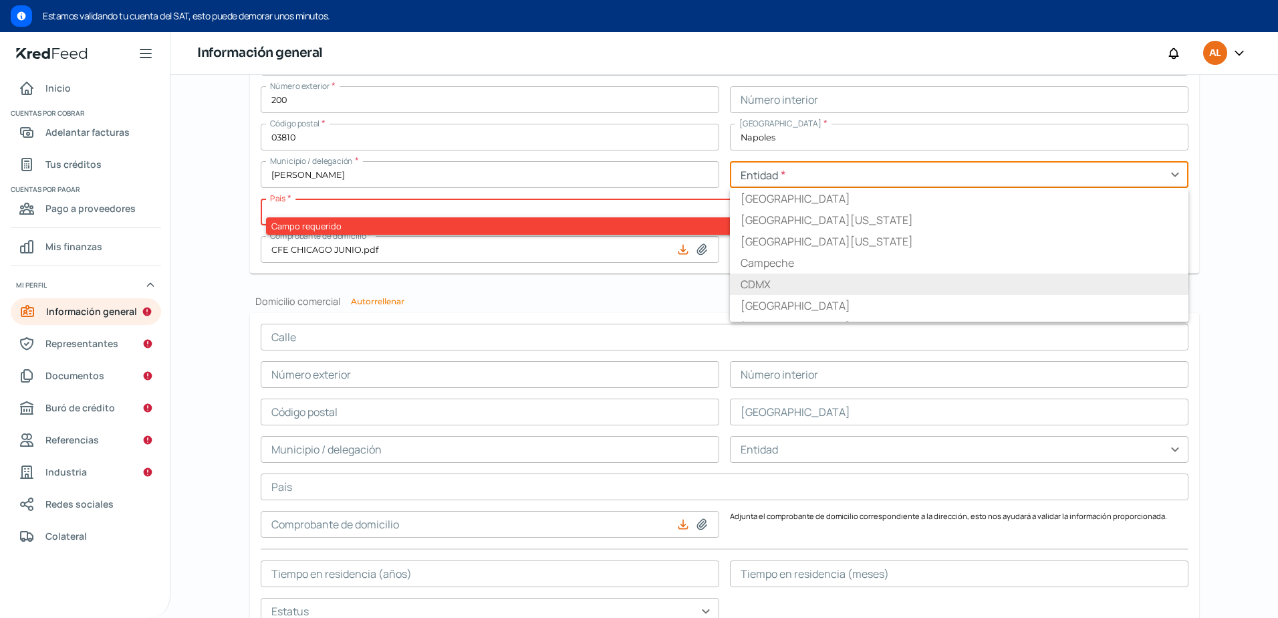
click at [747, 286] on li "CDMX" at bounding box center [959, 283] width 459 height 21
type input "CDMX"
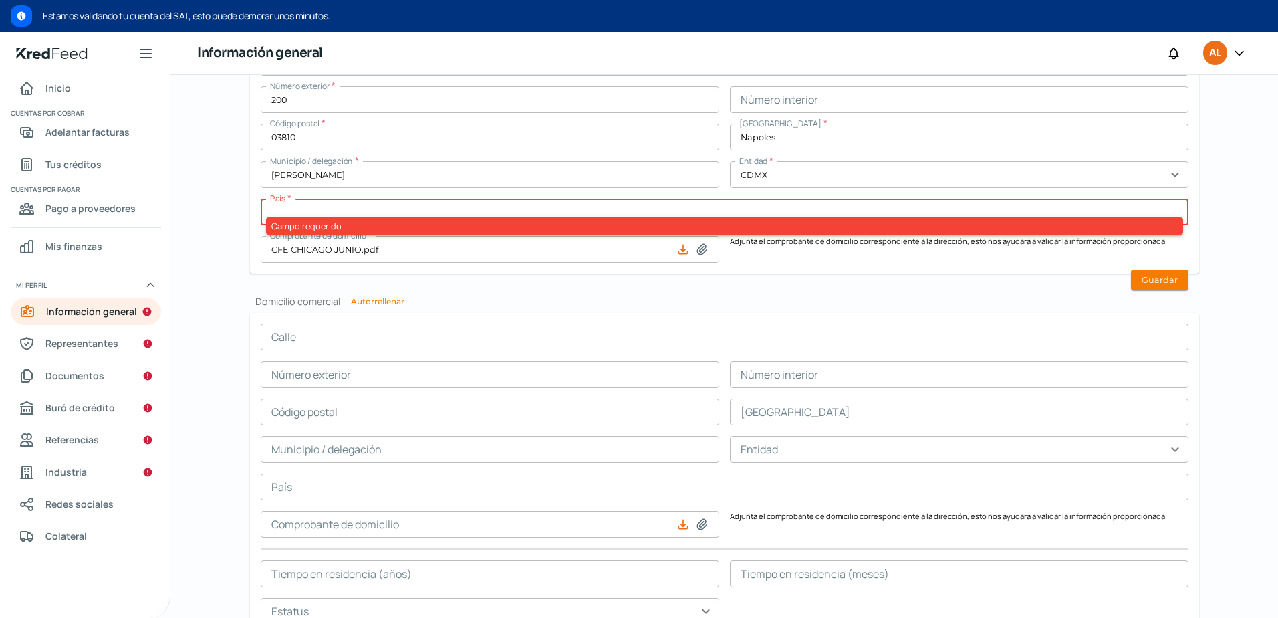
click at [426, 215] on input "text" at bounding box center [725, 212] width 928 height 27
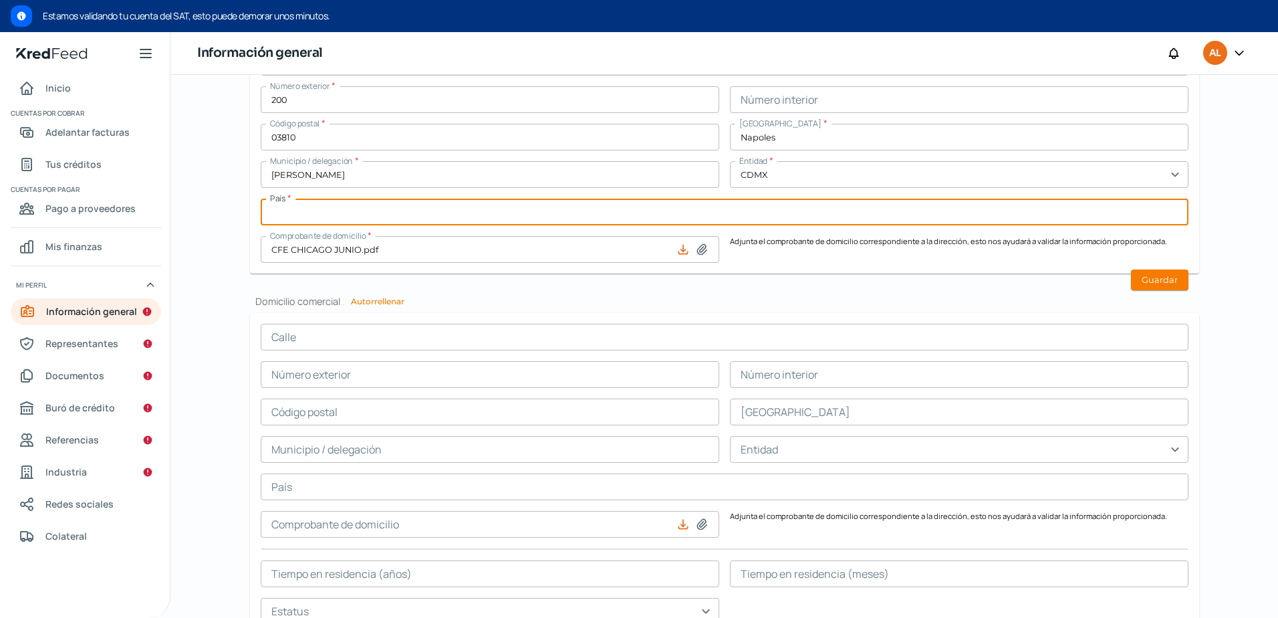
click at [426, 215] on input "text" at bounding box center [725, 212] width 928 height 27
type input "M"
type input "[GEOGRAPHIC_DATA]"
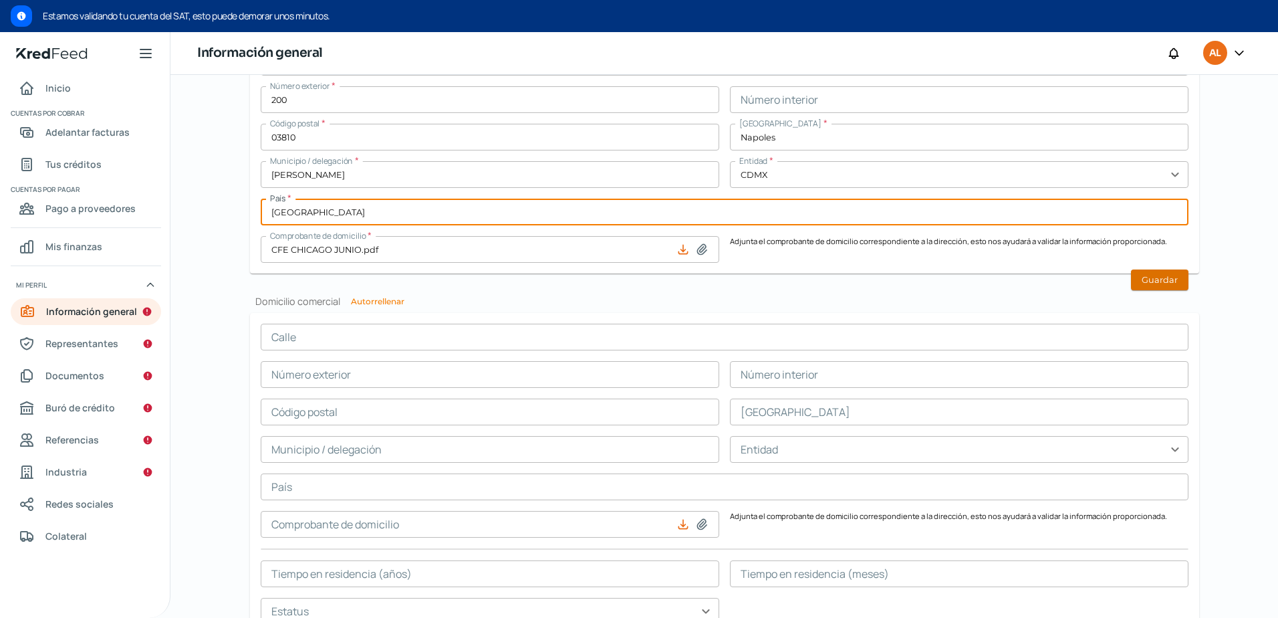
click at [1172, 273] on button "Guardar" at bounding box center [1159, 279] width 57 height 21
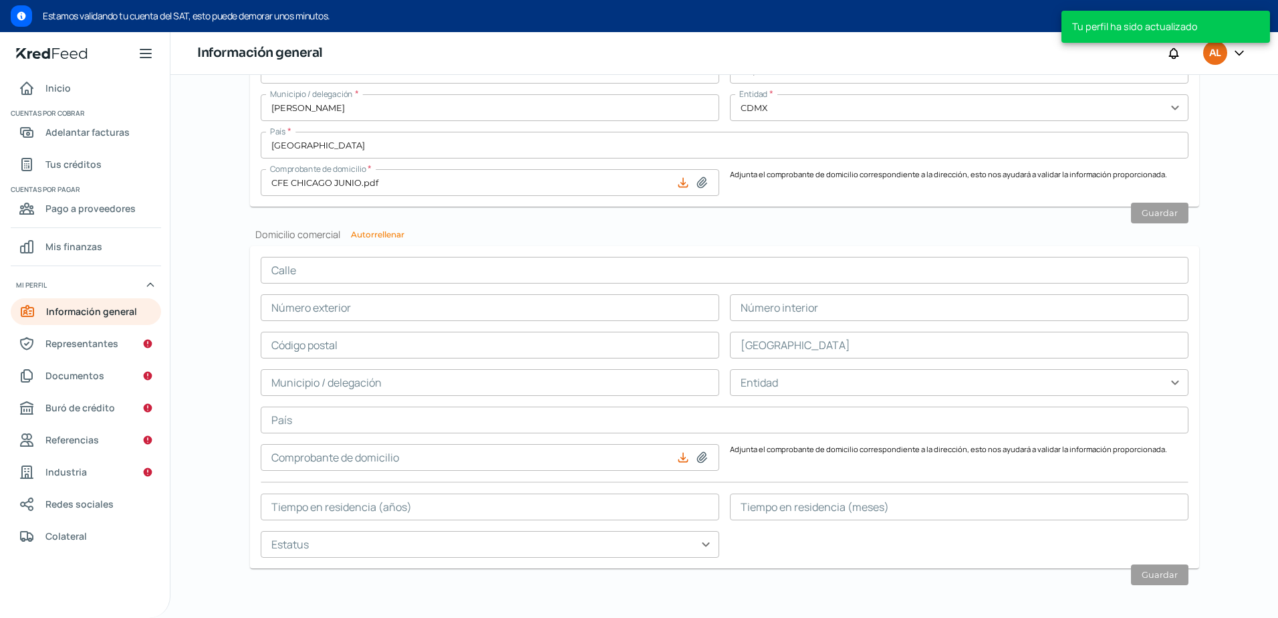
scroll to position [701, 0]
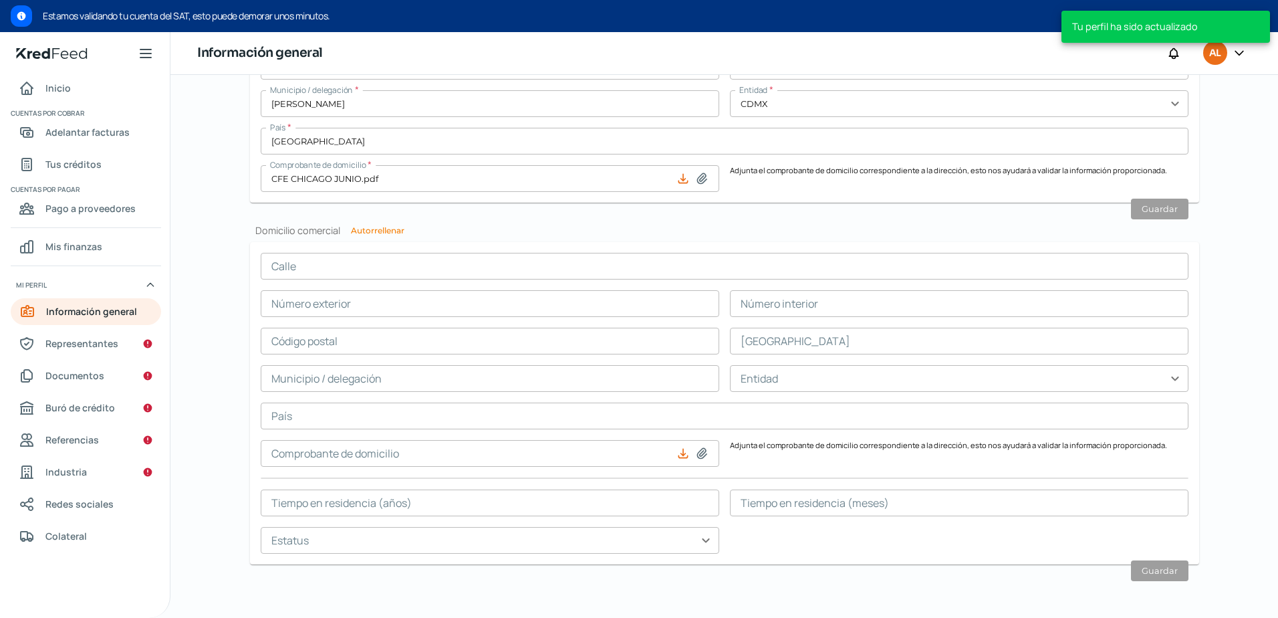
click at [405, 278] on input "text" at bounding box center [725, 266] width 928 height 27
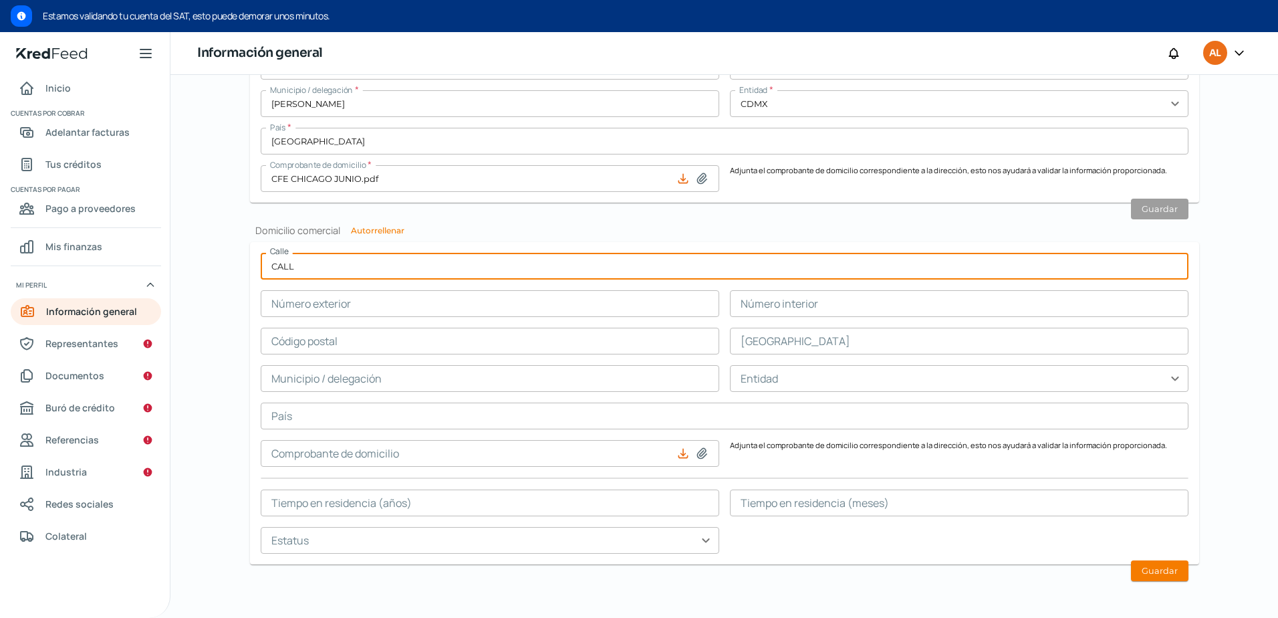
type input "[GEOGRAPHIC_DATA]"
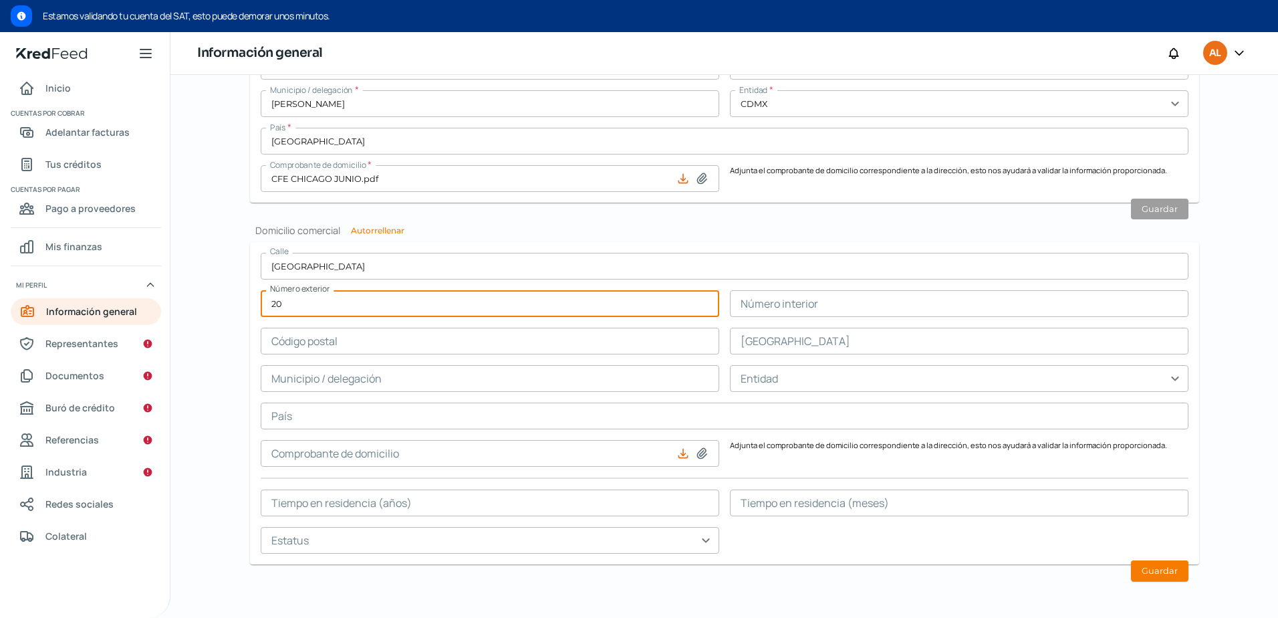
type input "200"
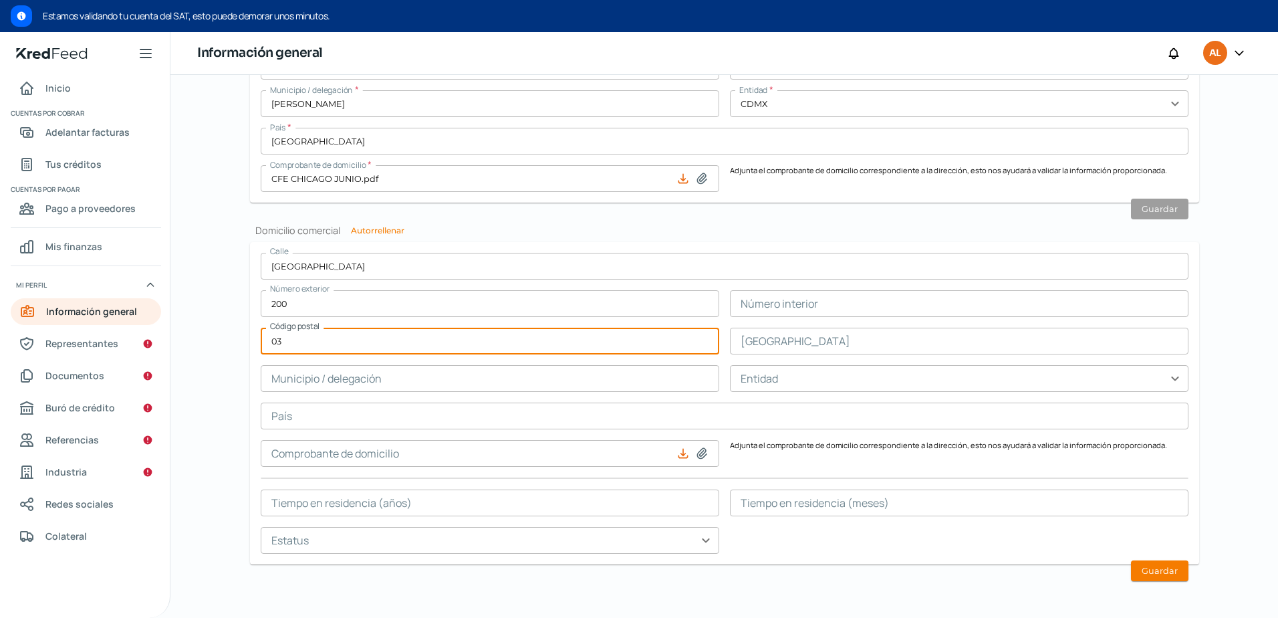
type input "03810"
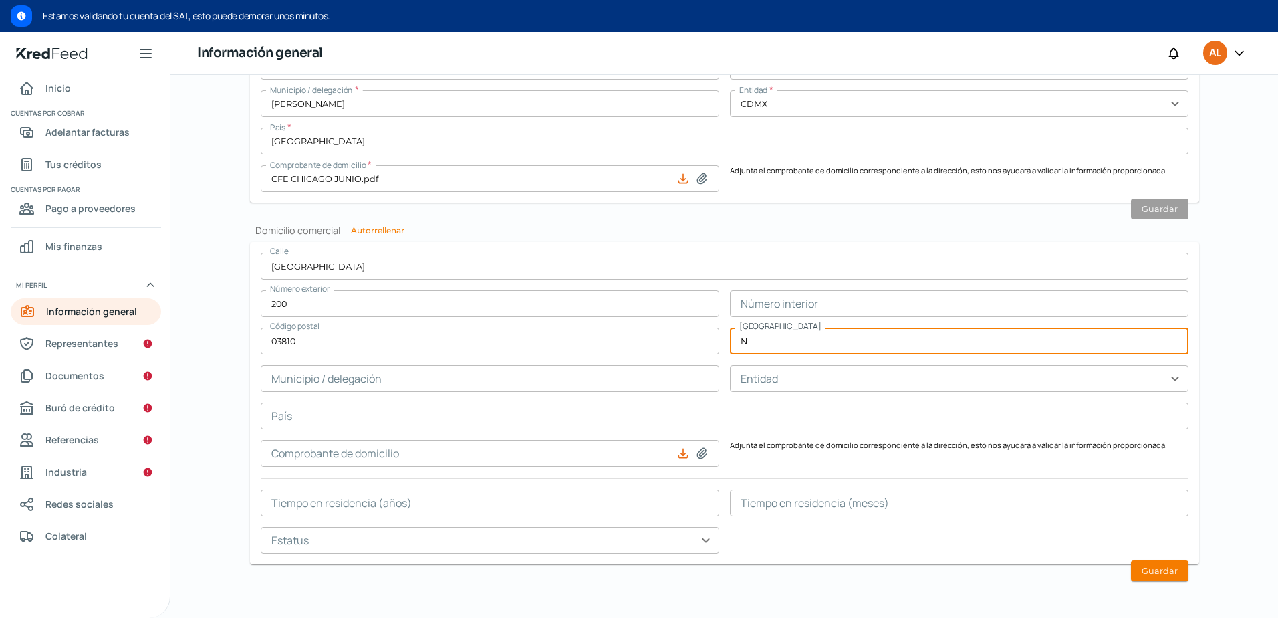
click at [695, 447] on button at bounding box center [701, 453] width 13 height 13
type input "Napoles"
click at [491, 390] on input "text" at bounding box center [490, 378] width 459 height 27
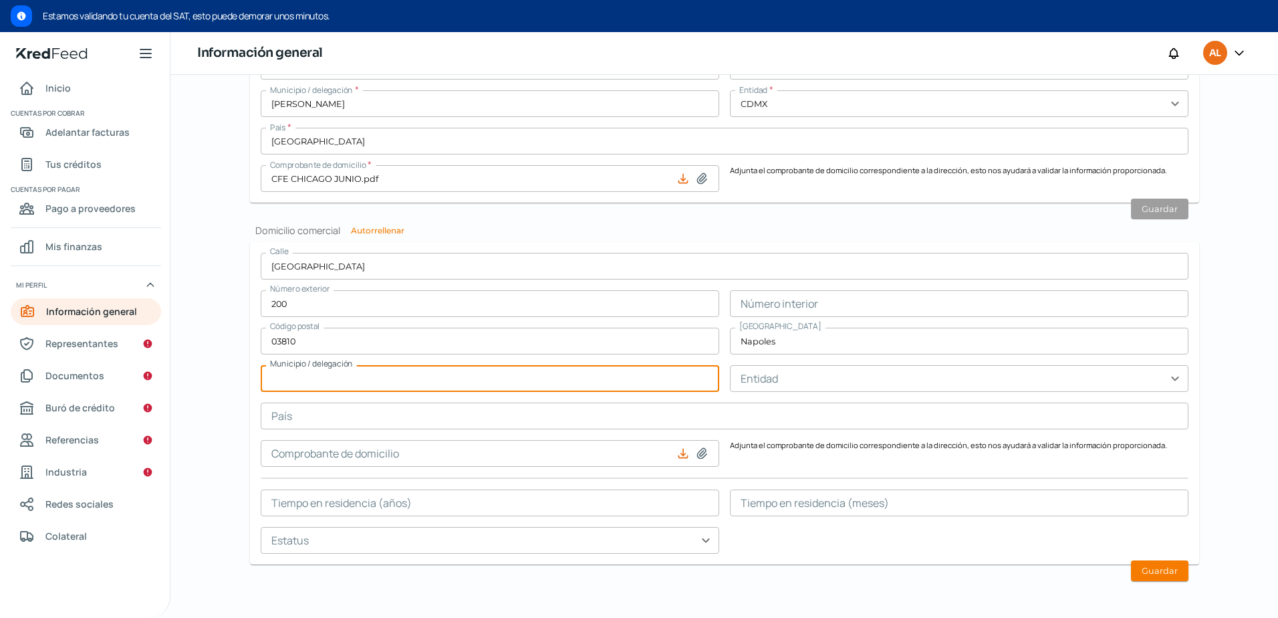
type input "[PERSON_NAME]"
click at [737, 378] on input "text" at bounding box center [959, 378] width 459 height 27
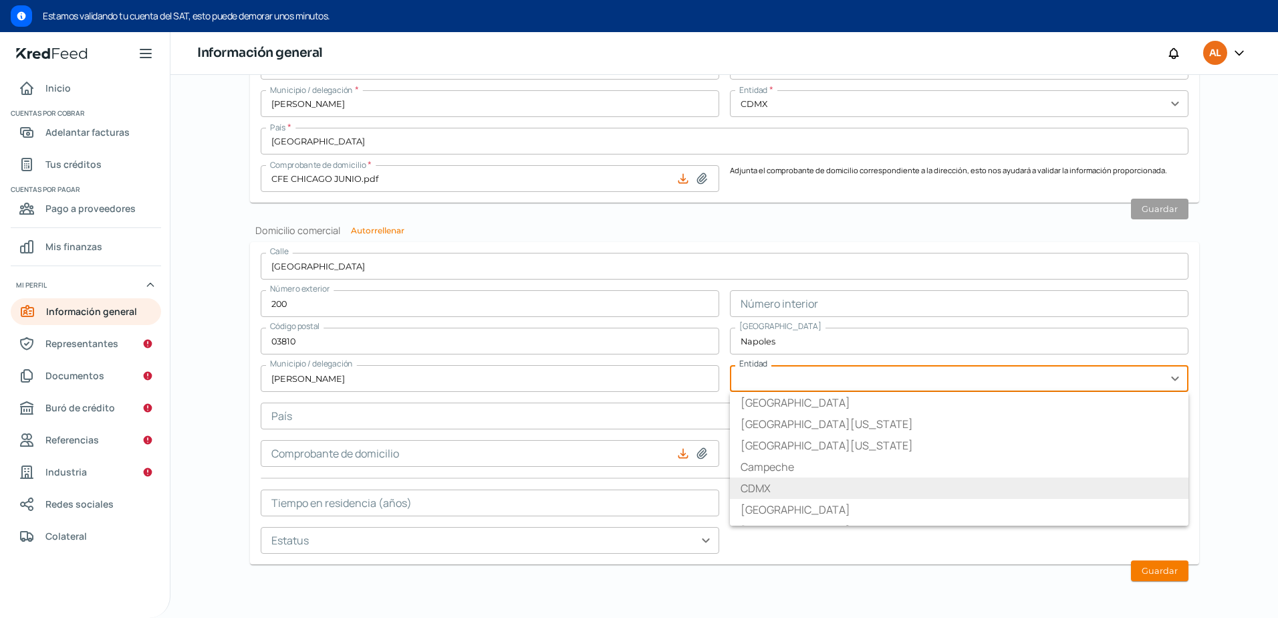
click at [759, 486] on li "CDMX" at bounding box center [959, 487] width 459 height 21
type input "CDMX"
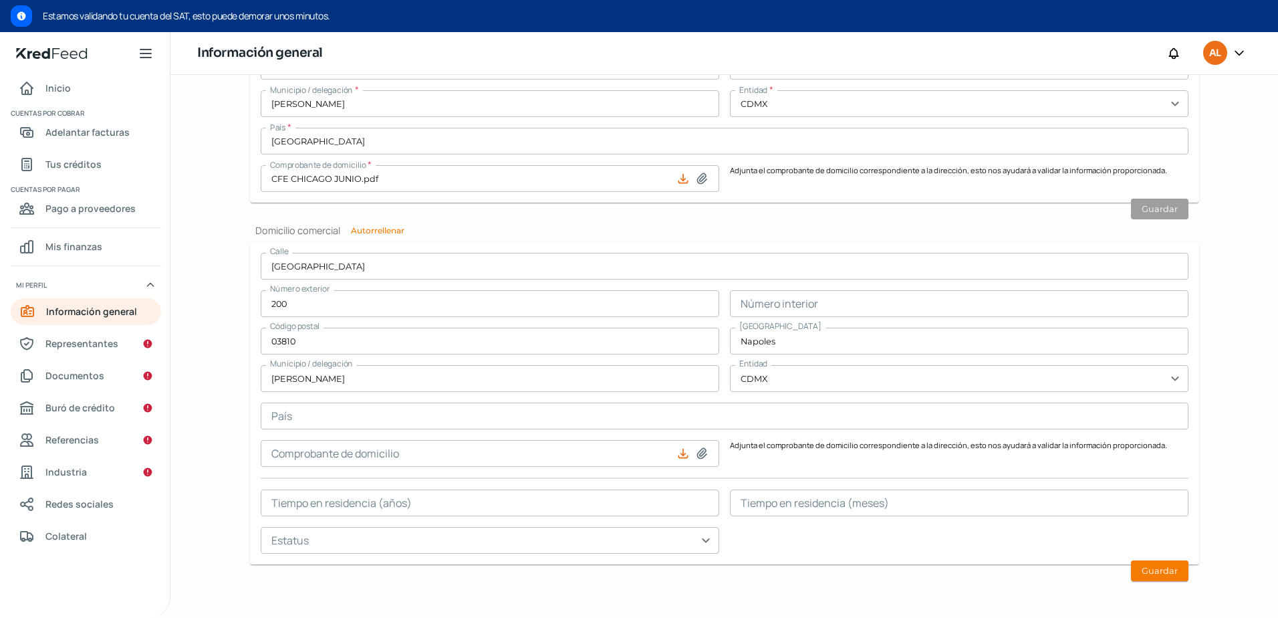
click at [306, 416] on input "text" at bounding box center [725, 415] width 928 height 27
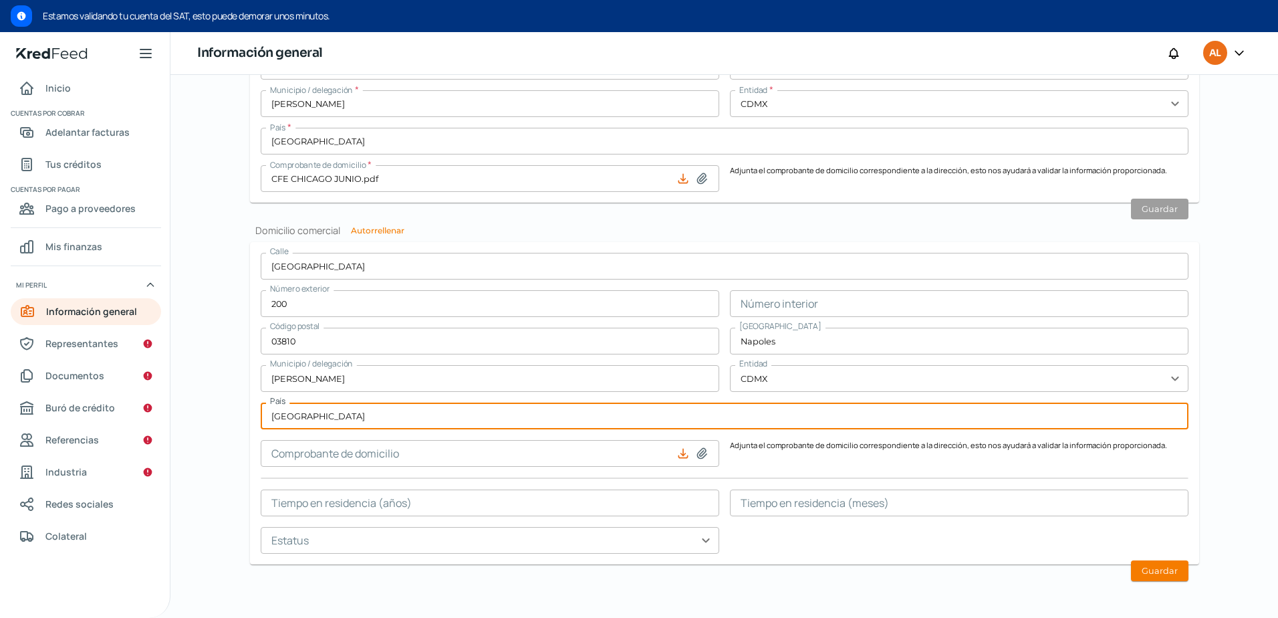
type input "[GEOGRAPHIC_DATA]"
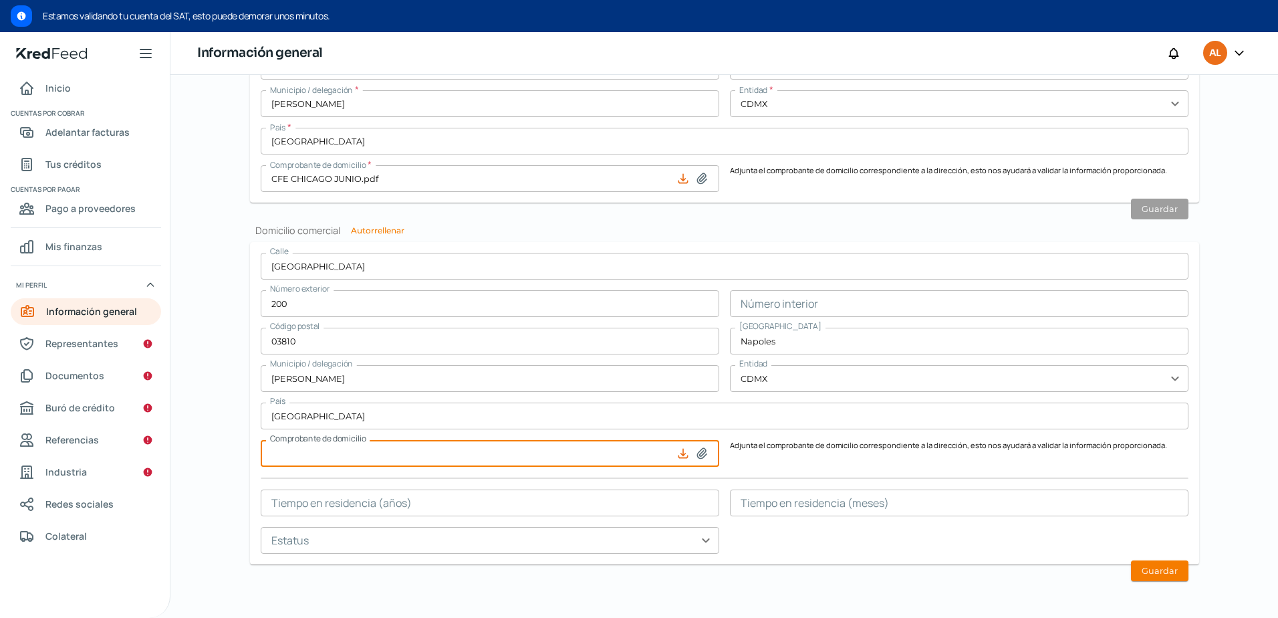
click at [708, 451] on div at bounding box center [695, 453] width 37 height 13
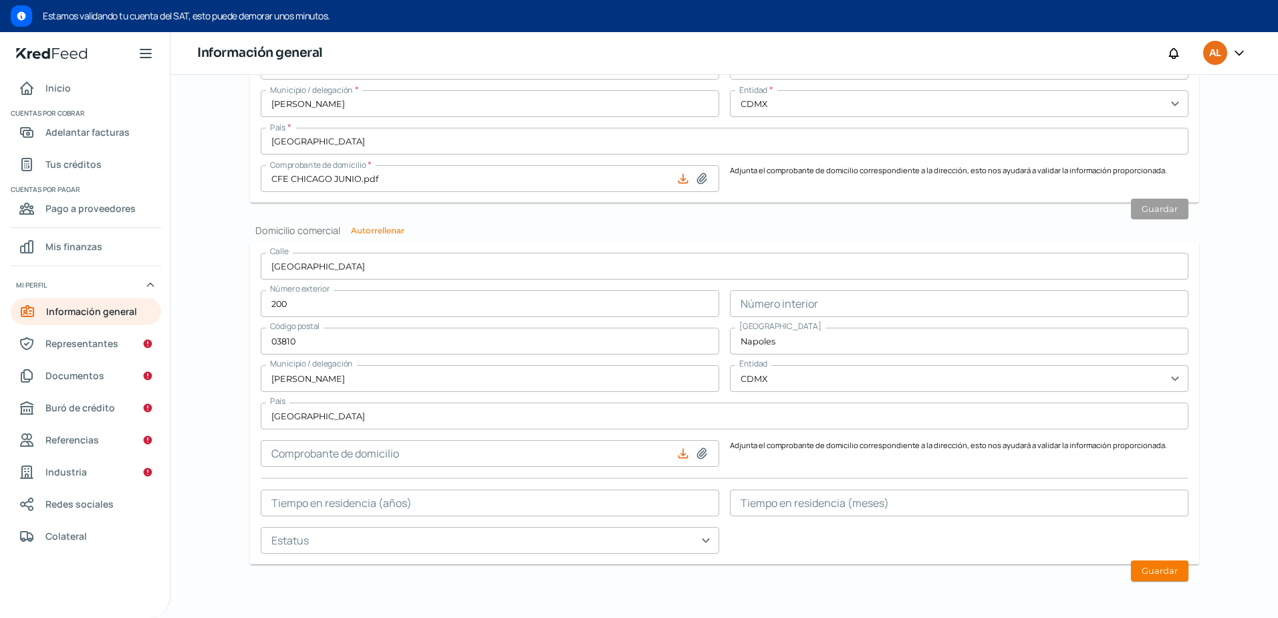
click at [704, 451] on icon at bounding box center [701, 453] width 13 height 13
type input "C:\fakepath\CFE [GEOGRAPHIC_DATA] JUNIO.pdf"
type input "CFE CHICAGO JUNIO.pdf"
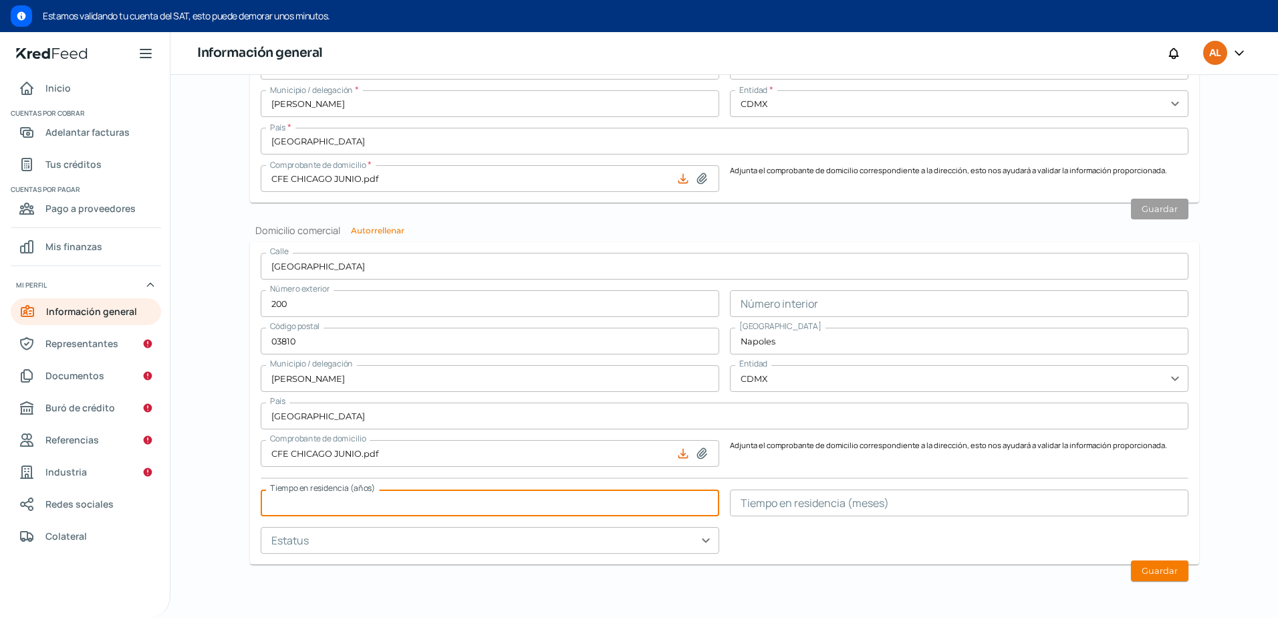
click at [458, 499] on input "text" at bounding box center [490, 502] width 459 height 27
type input "18"
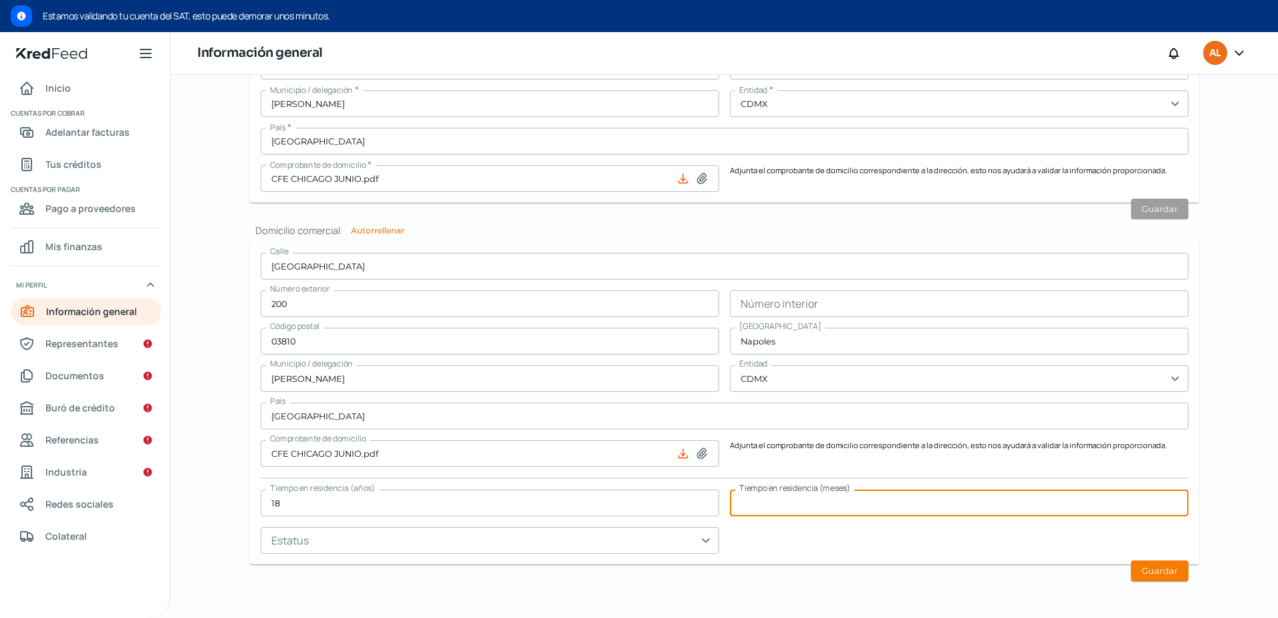
drag, startPoint x: 790, startPoint y: 504, endPoint x: 790, endPoint y: 495, distance: 8.7
click at [790, 504] on input "text" at bounding box center [959, 502] width 459 height 27
type input "216"
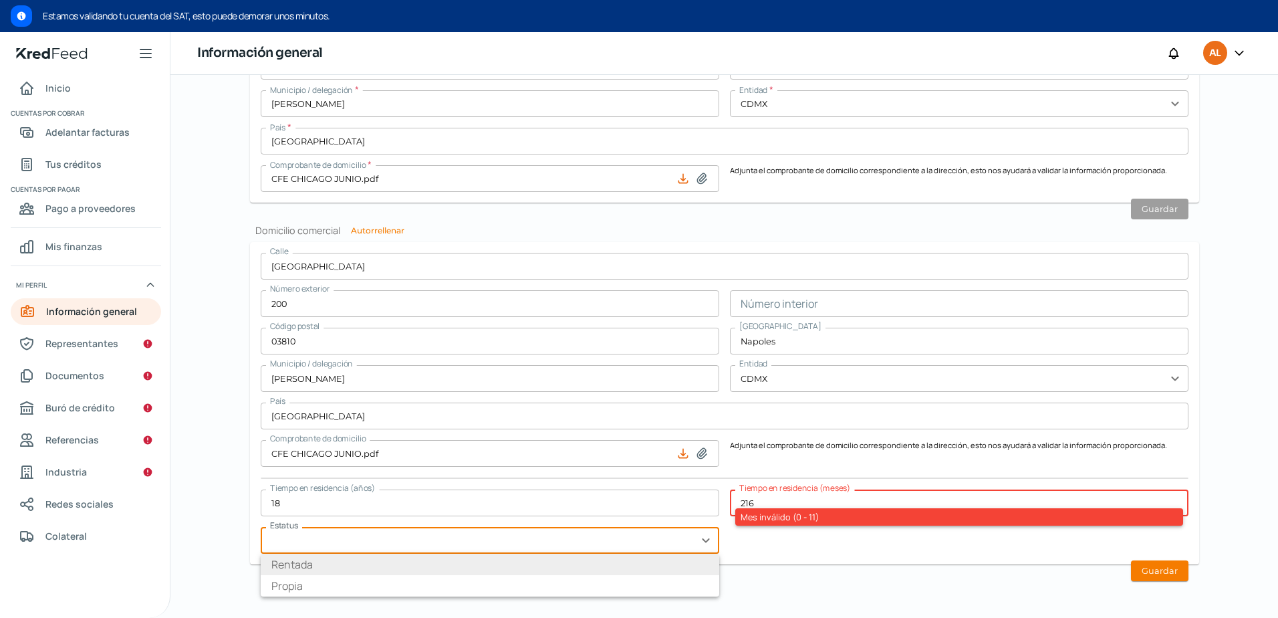
click at [380, 565] on li "Rentada" at bounding box center [490, 564] width 459 height 21
type input "Rentada"
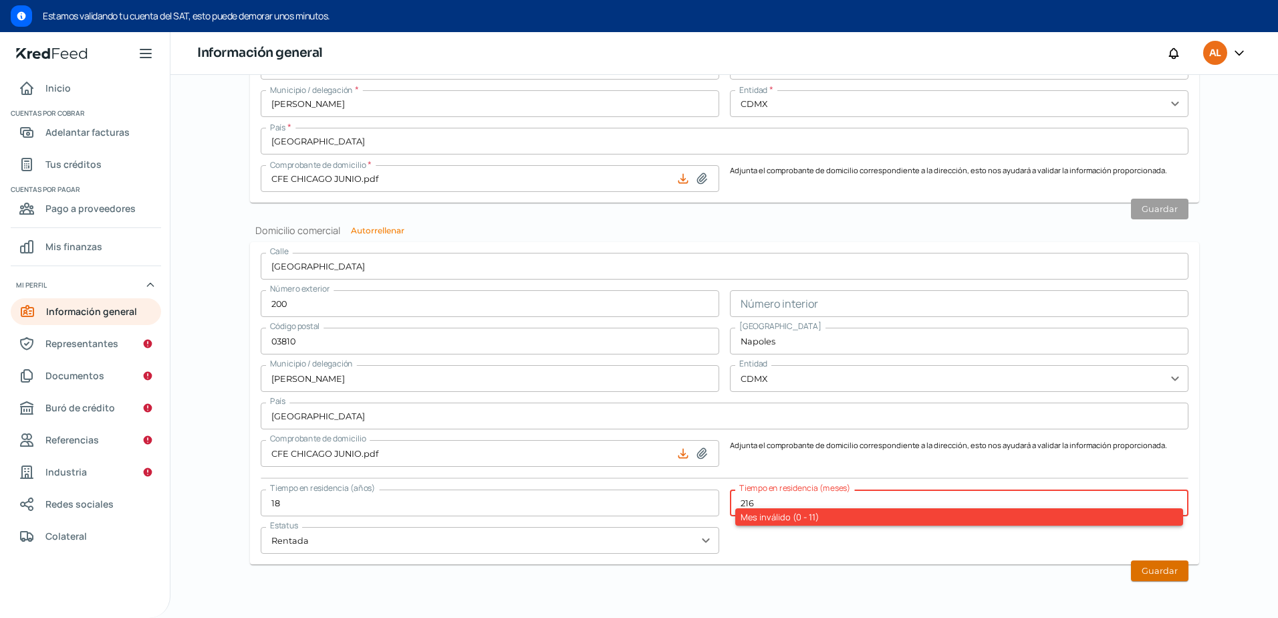
click at [1138, 563] on button "Guardar" at bounding box center [1159, 570] width 57 height 21
click at [819, 493] on input "216" at bounding box center [959, 502] width 459 height 27
type input "2"
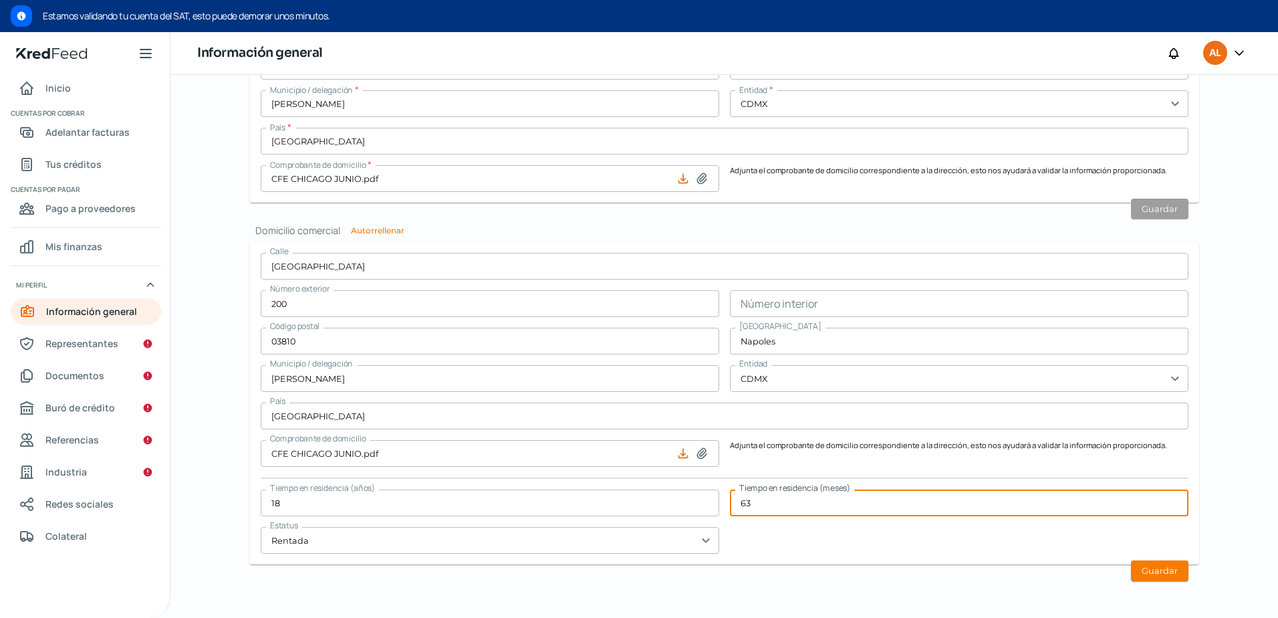
type input "63"
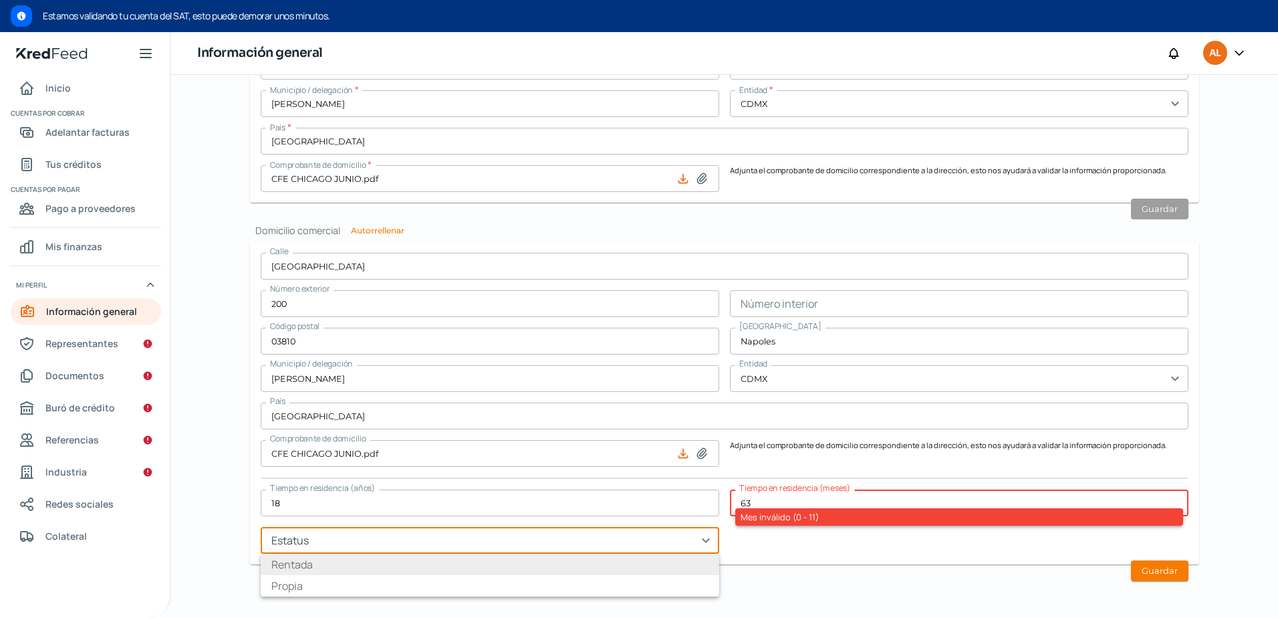
type input "Rentada"
click at [787, 509] on div "Mes inválido (0 - 11)" at bounding box center [959, 516] width 448 height 17
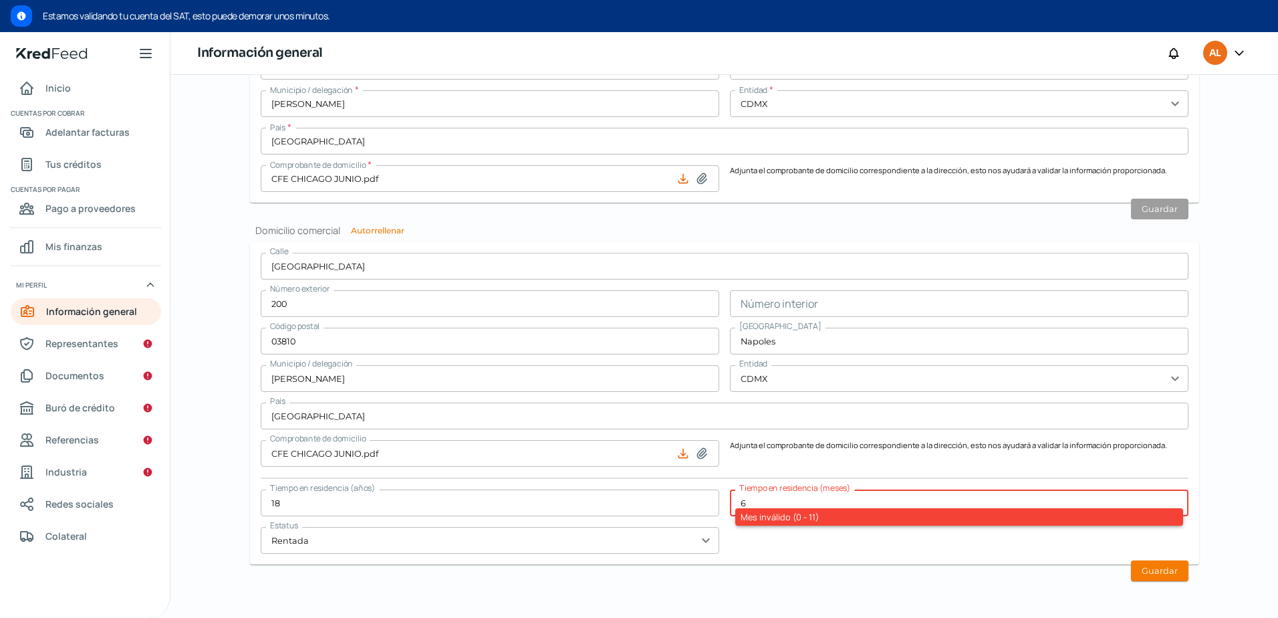
type input "6"
click at [791, 550] on div "[STREET_ADDRESS] Número interior Código postal 03810 [GEOGRAPHIC_DATA] Municipi…" at bounding box center [725, 403] width 928 height 301
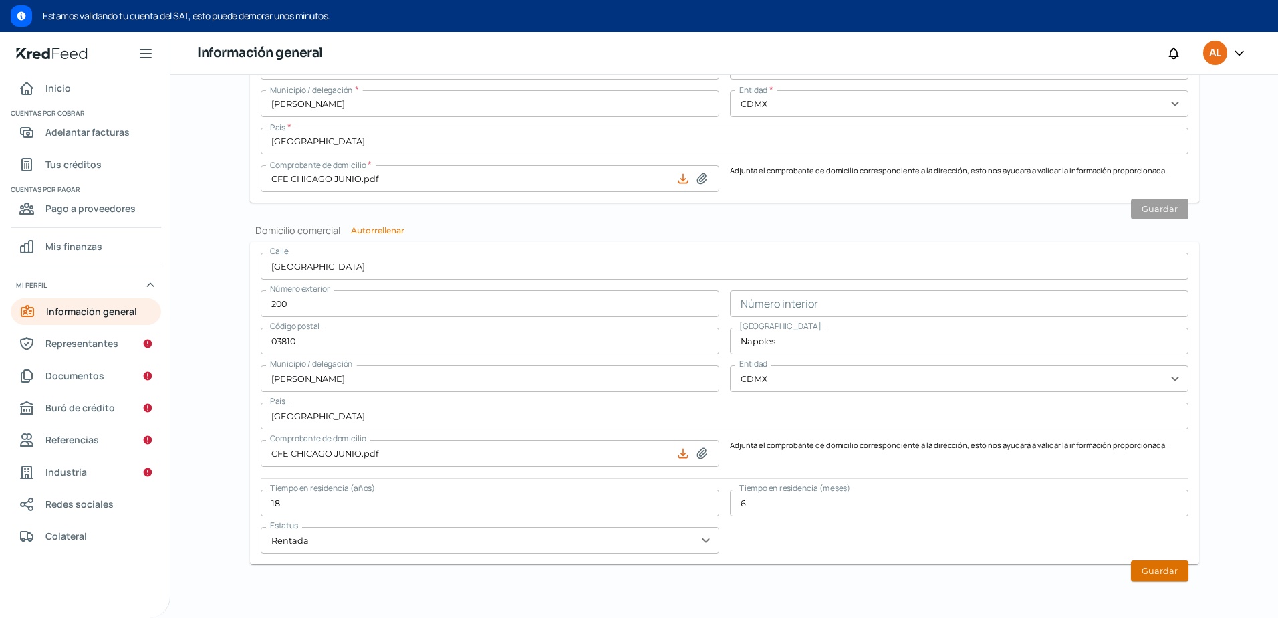
click at [1153, 565] on button "Guardar" at bounding box center [1159, 570] width 57 height 21
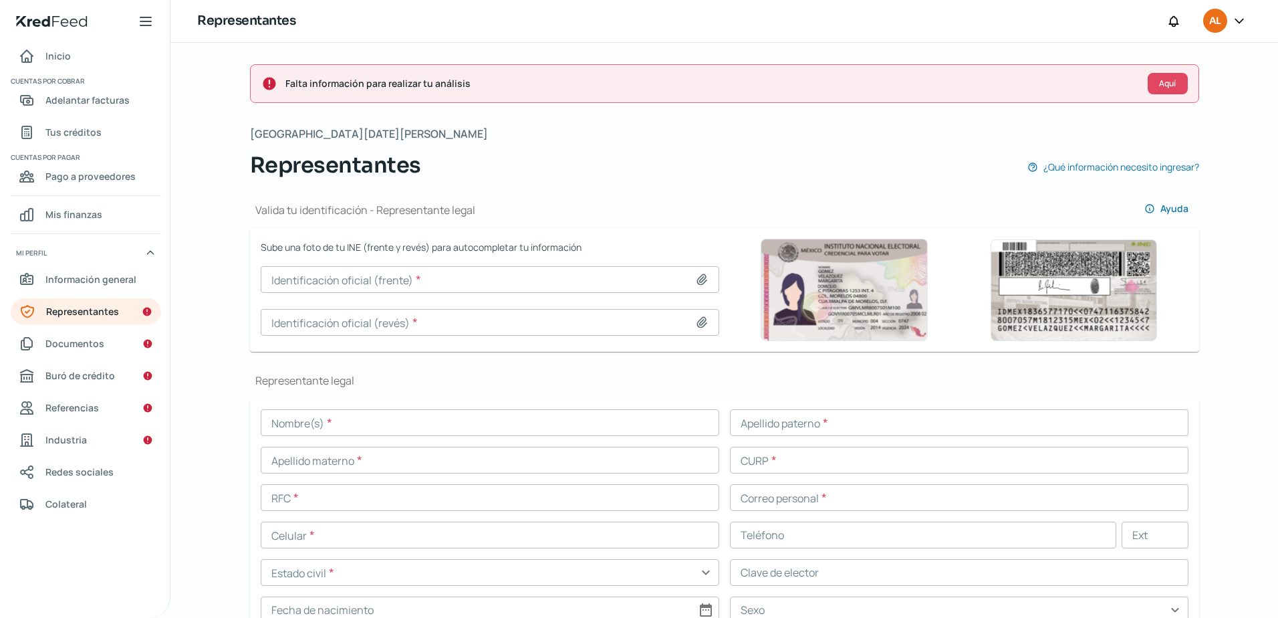
click at [697, 279] on icon at bounding box center [701, 280] width 9 height 10
click at [358, 284] on input at bounding box center [490, 279] width 459 height 27
type input "C:\fakepath\Imagen de WhatsApp [DATE] 15.45.35_b36b91ba.jpg"
type input "Imagen de WhatsApp [DATE] 15.45.35_b36b91ba.jpg"
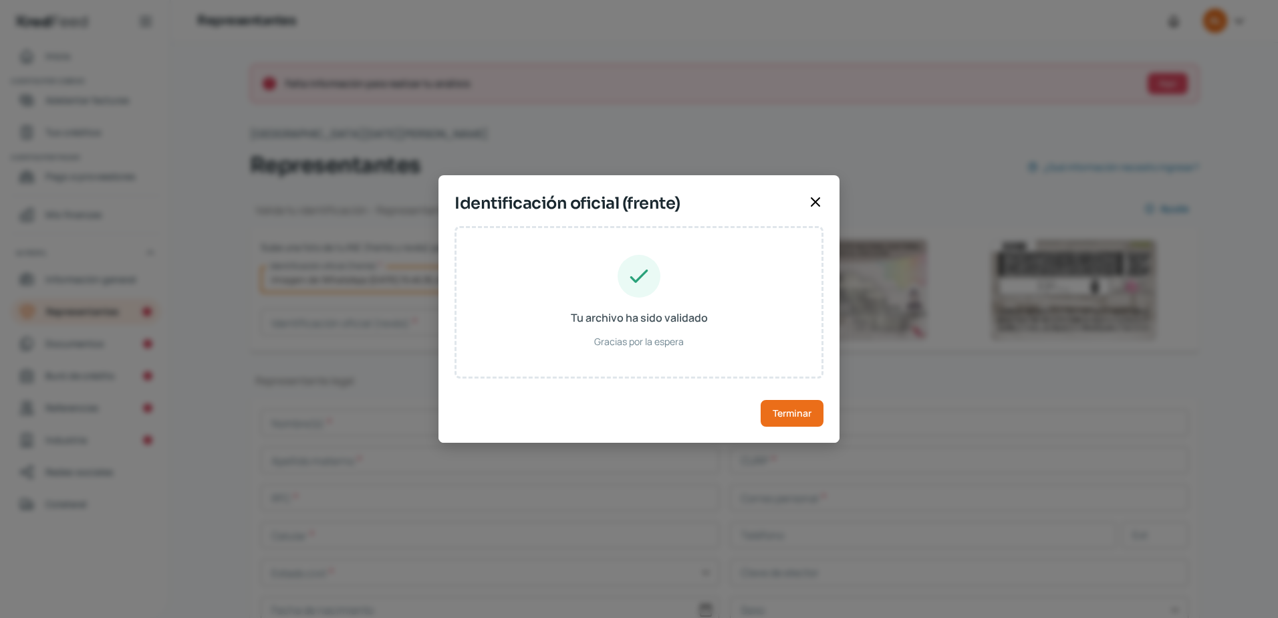
type input "[PERSON_NAME]"
type input "Y [PERSON_NAME]"
type input "SORA450929HDFTVL06"
type input "STRVAL45092909H600"
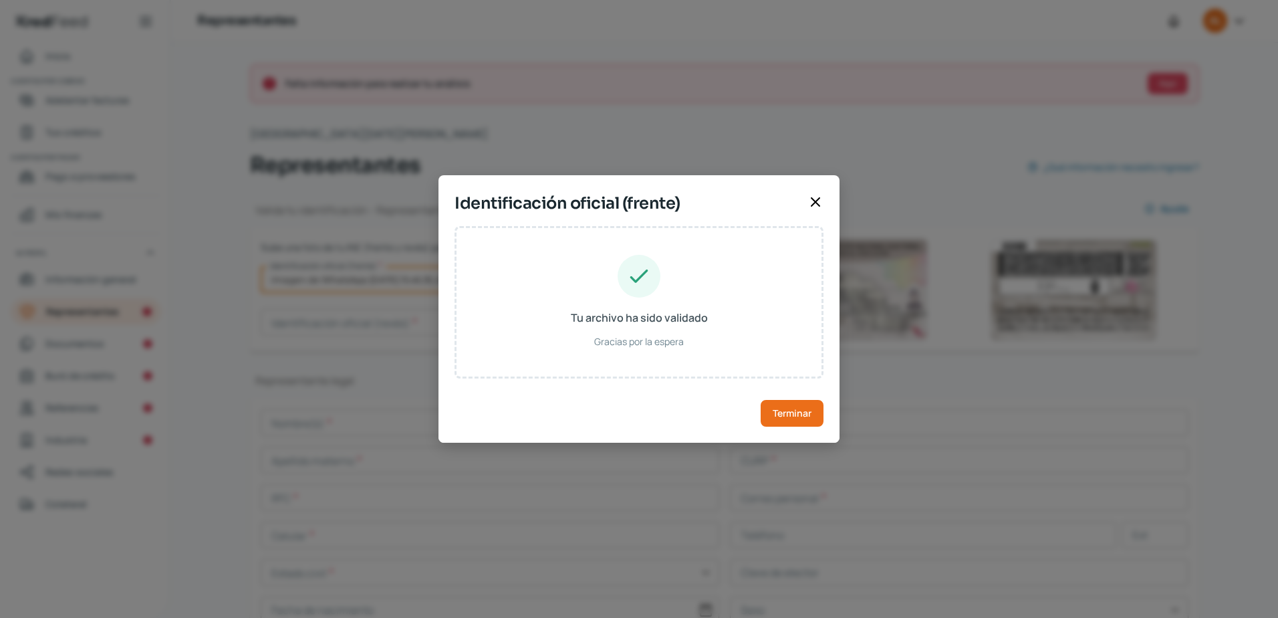
type input "[DATE]"
type input "Hombre"
click at [775, 417] on span "Terminar" at bounding box center [792, 413] width 39 height 9
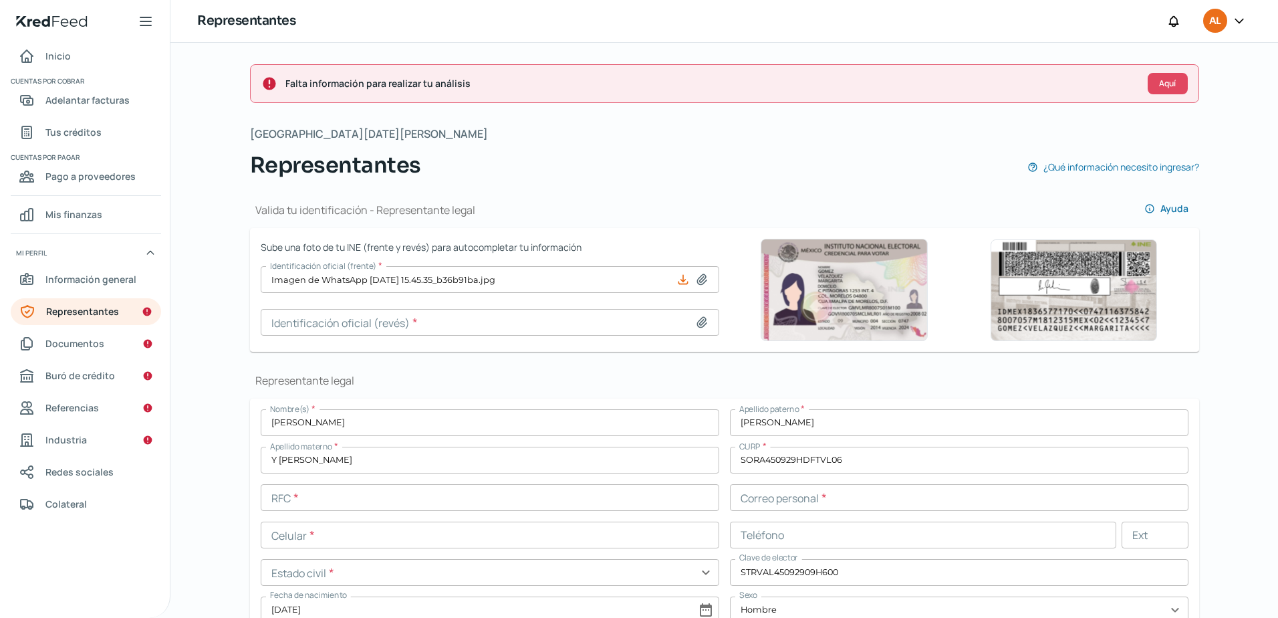
click at [650, 312] on input at bounding box center [490, 322] width 459 height 27
type input "C:\fakepath\Imagen de WhatsApp [DATE] a las 15.45.35_5f131496.jpg"
type input "Imagen de WhatsApp [DATE] a las 15.45.35_5f131496.jpg"
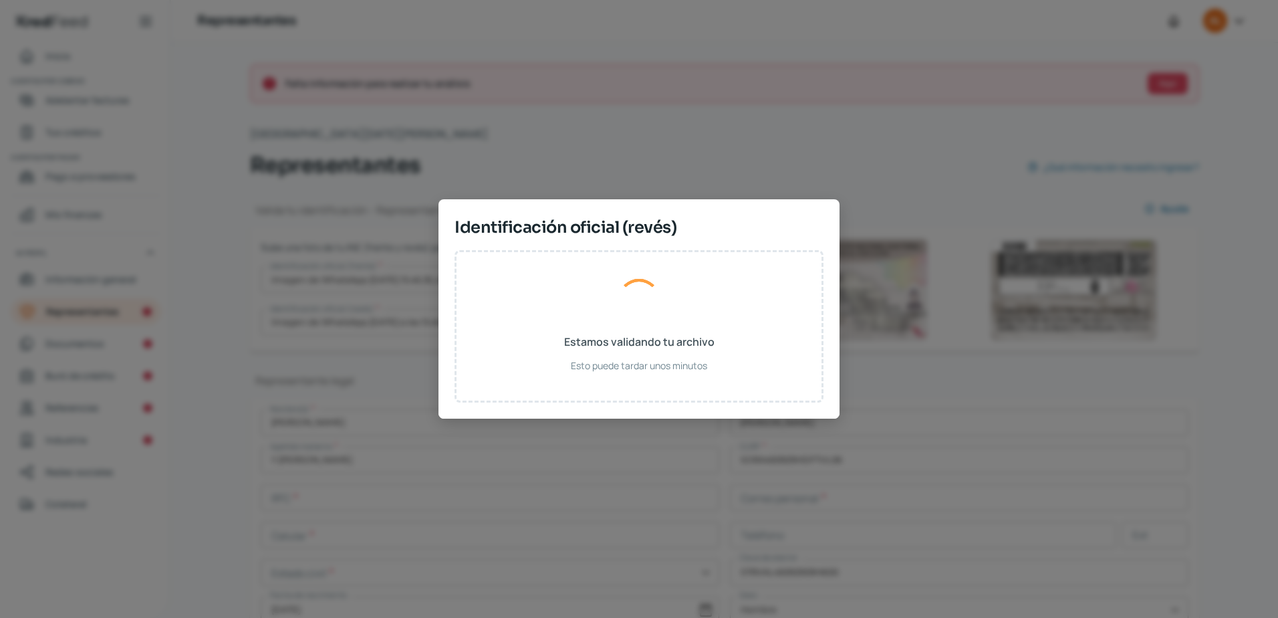
click at [562, 336] on div "Estamos validando tu archivo Esto puede tardar unos minutos" at bounding box center [639, 326] width 369 height 152
click at [527, 461] on div "Identificación oficial (revés) Estamos validando tu archivo Esto puede tardar u…" at bounding box center [639, 309] width 1278 height 618
drag, startPoint x: 599, startPoint y: 419, endPoint x: 603, endPoint y: 427, distance: 9.0
click at [603, 427] on div "Identificación oficial (revés) Estamos validando tu archivo Esto puede tardar u…" at bounding box center [639, 309] width 1278 height 618
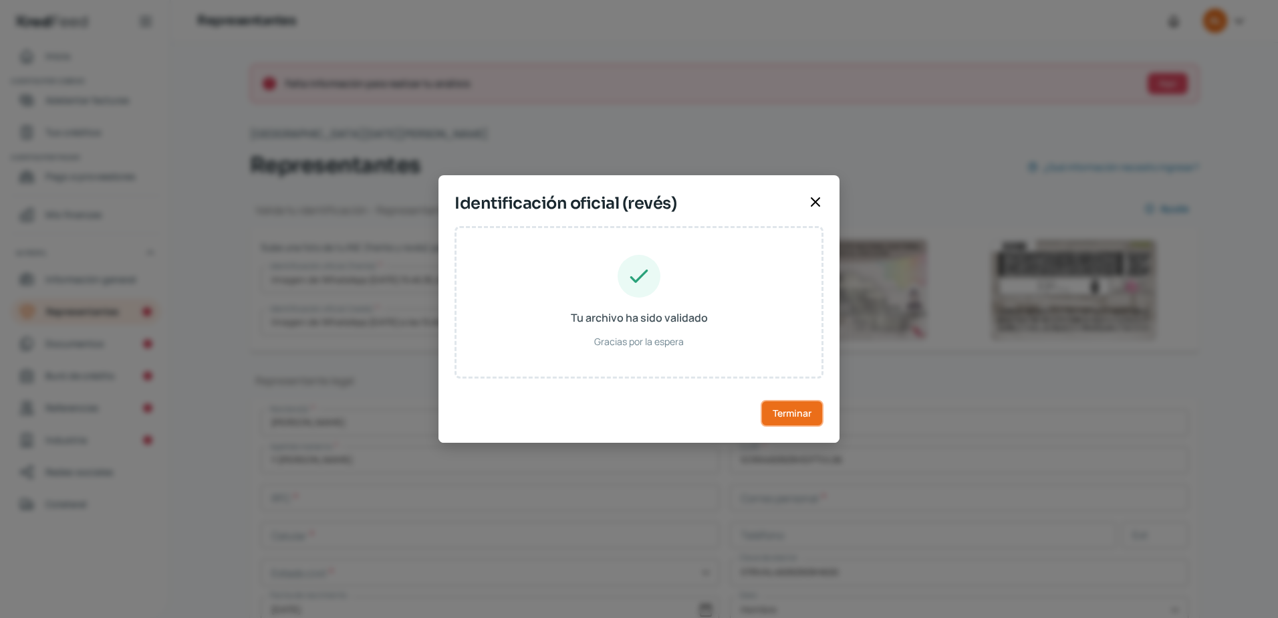
click at [802, 414] on span "Terminar" at bounding box center [792, 413] width 39 height 9
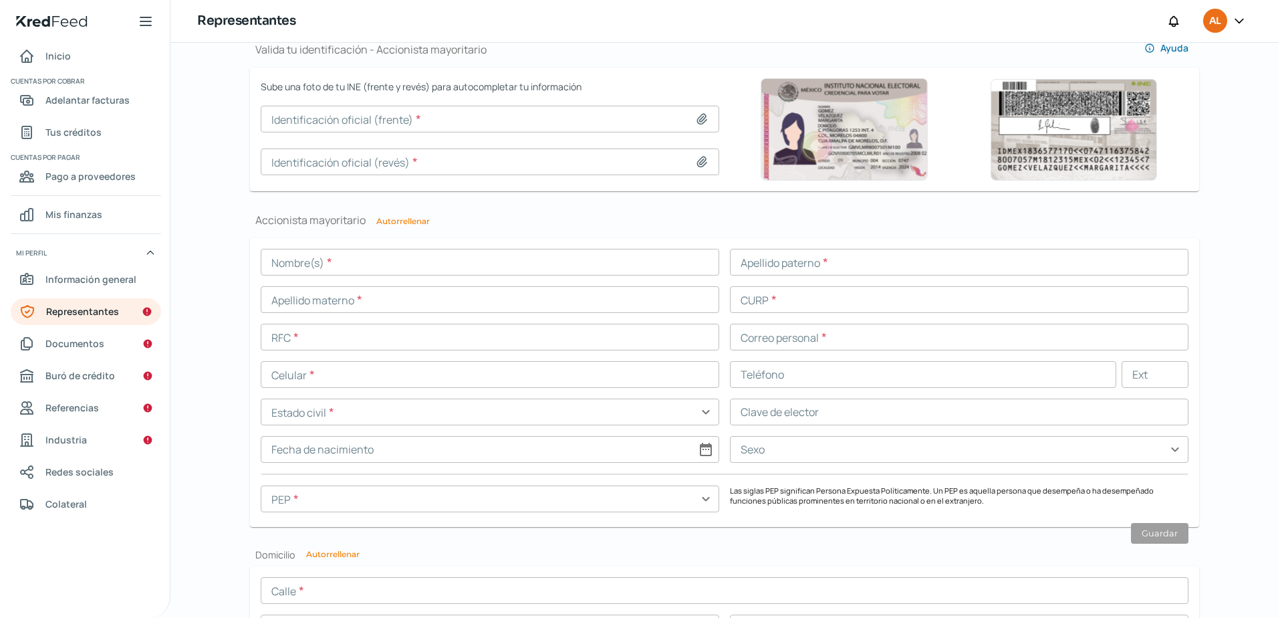
scroll to position [932, 0]
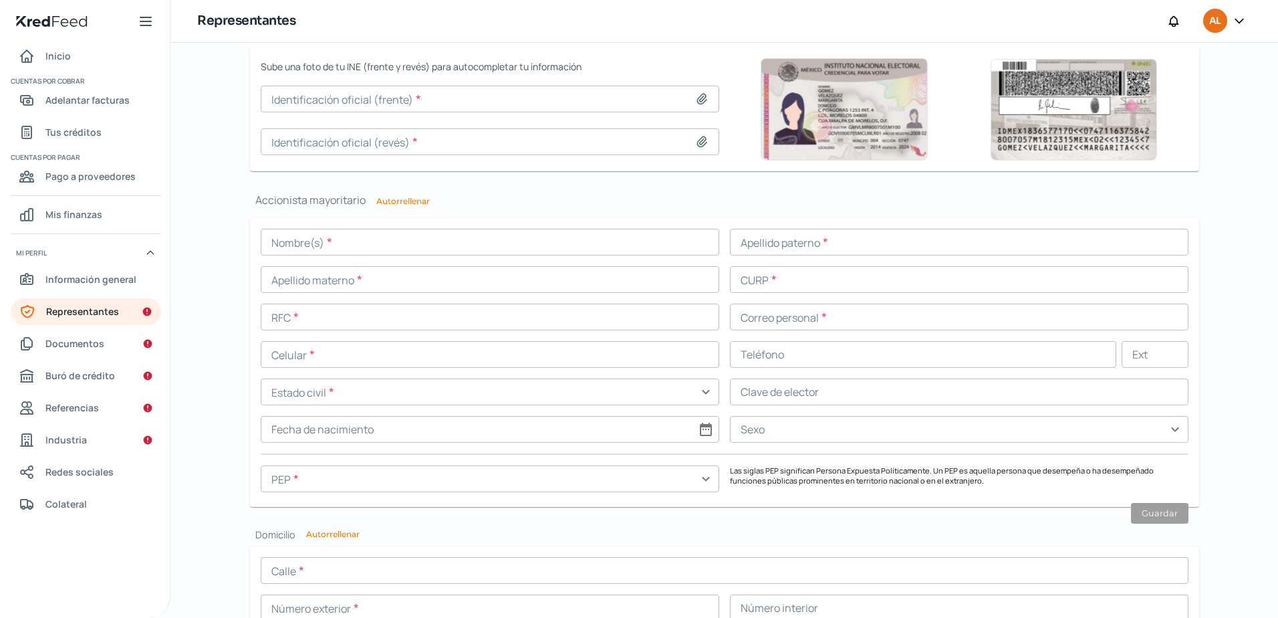
click at [404, 249] on input "text" at bounding box center [490, 242] width 459 height 27
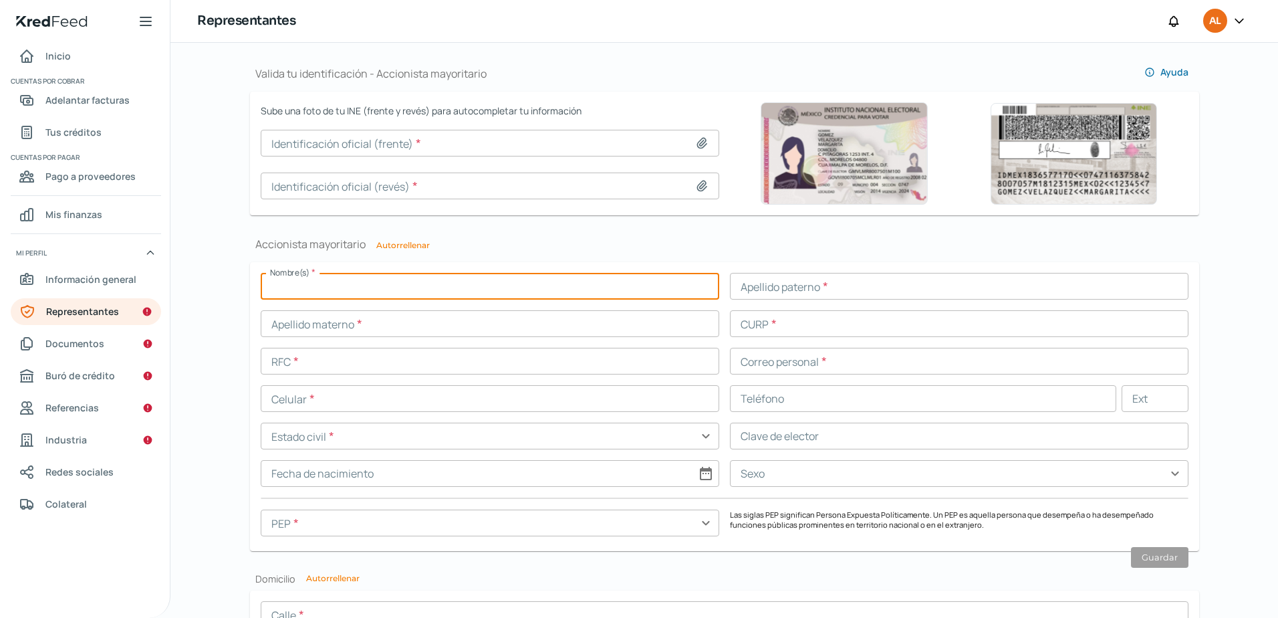
scroll to position [865, 0]
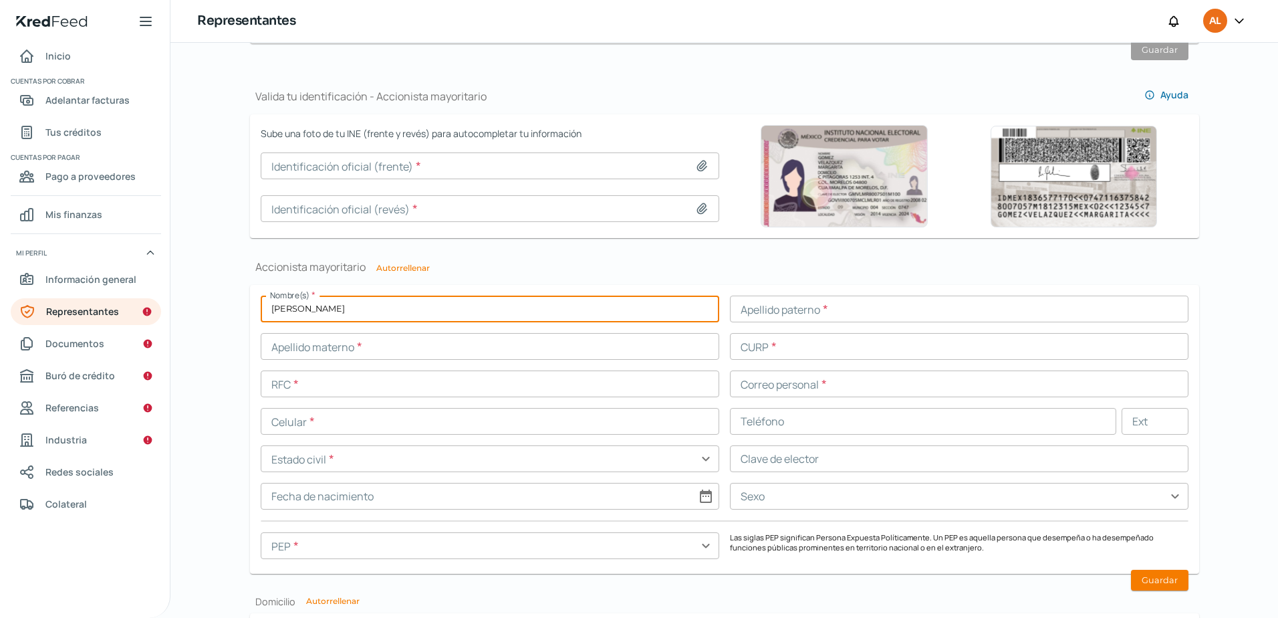
type input "[PERSON_NAME]"
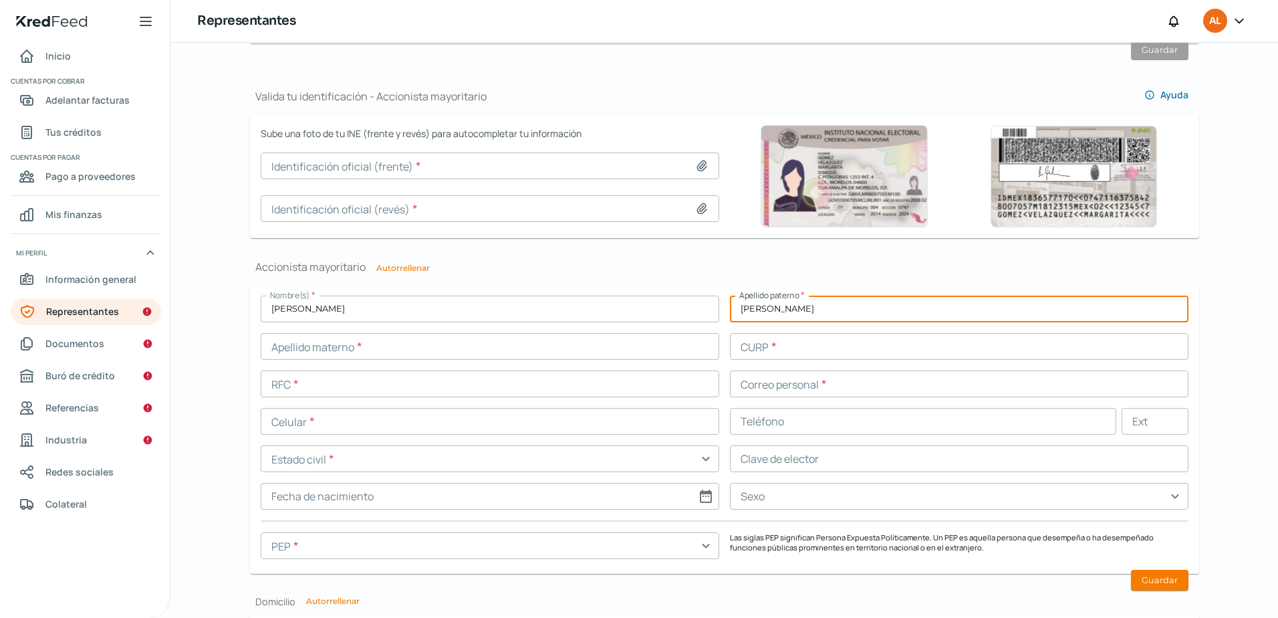
type input "[PERSON_NAME]"
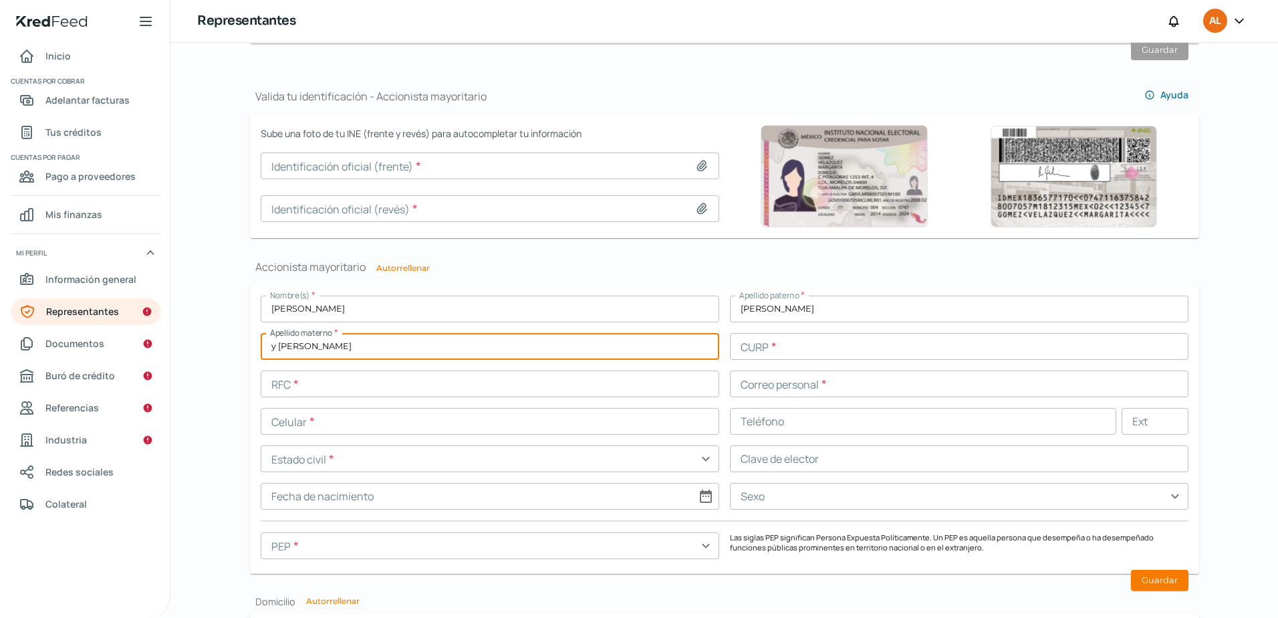
type input "y [PERSON_NAME]"
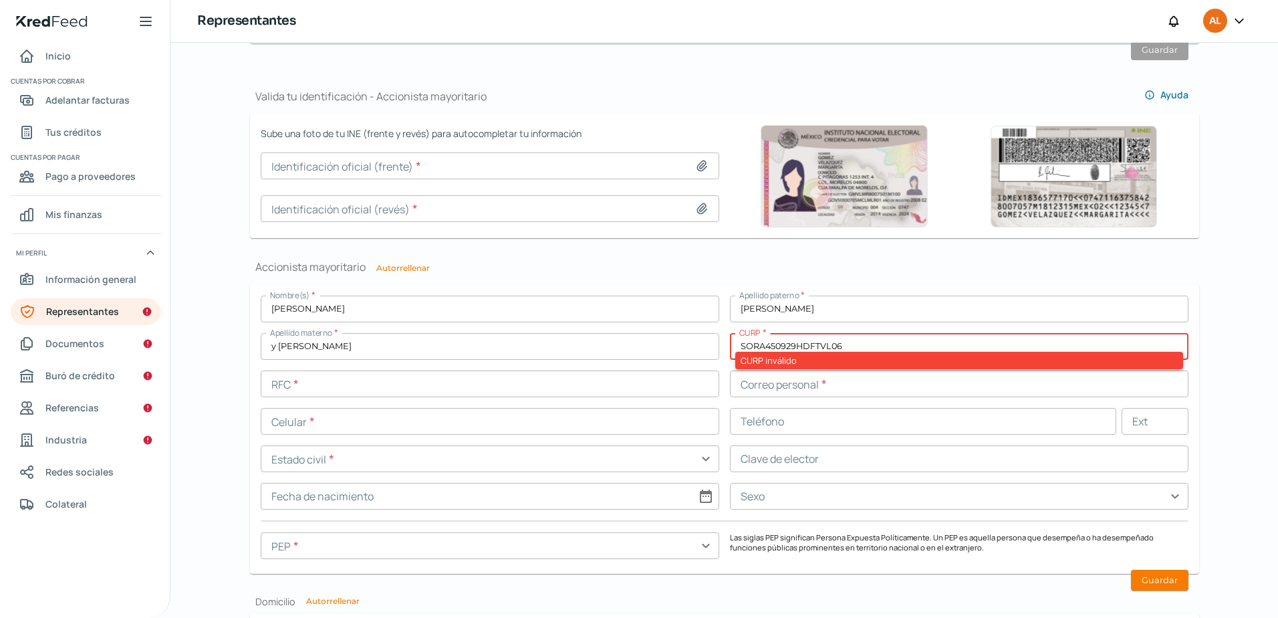
type input "SORA450929HDFTVL06"
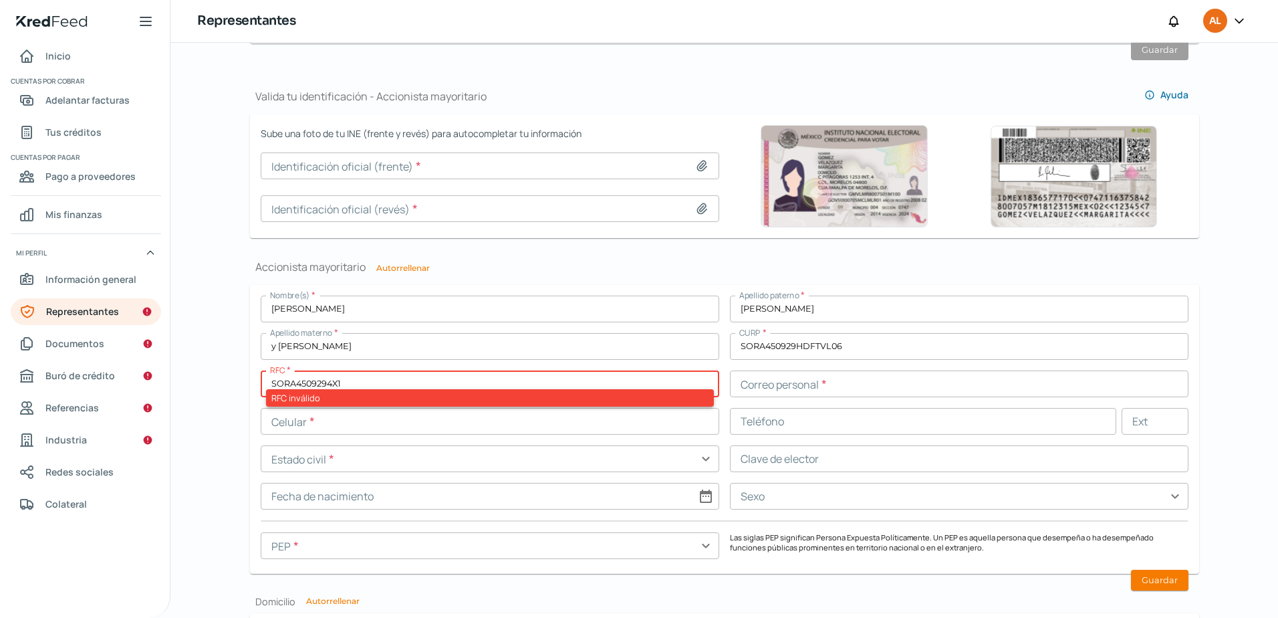
type input "SORA4509294X1"
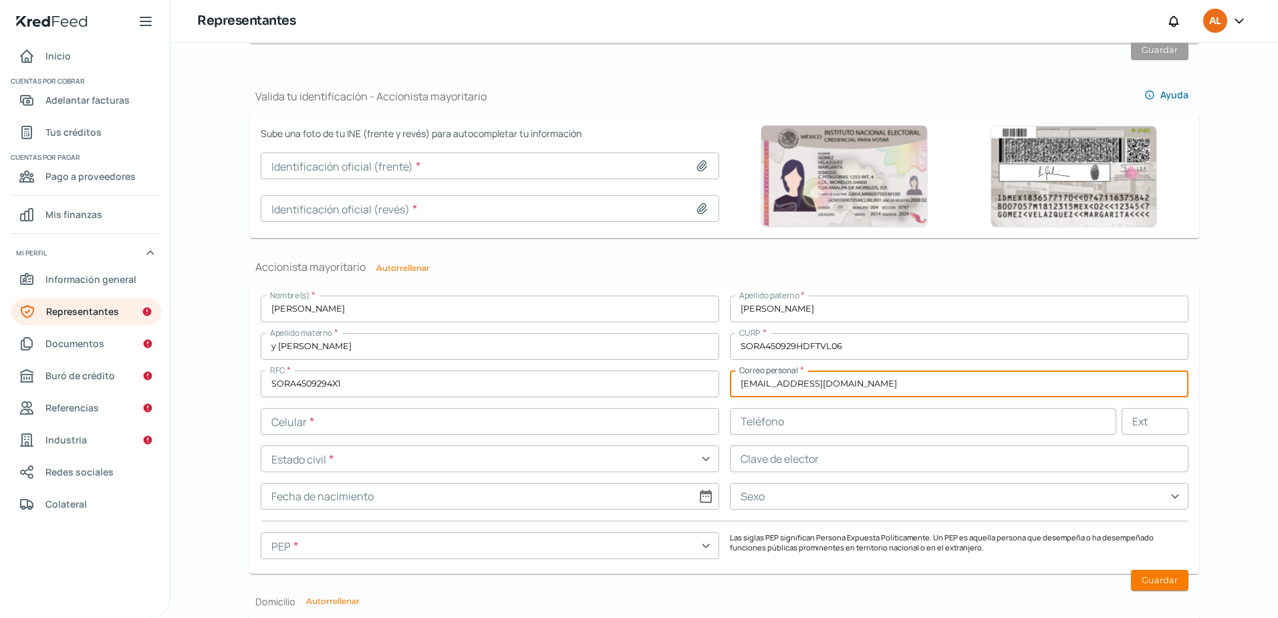
type input "[EMAIL_ADDRESS][DOMAIN_NAME]"
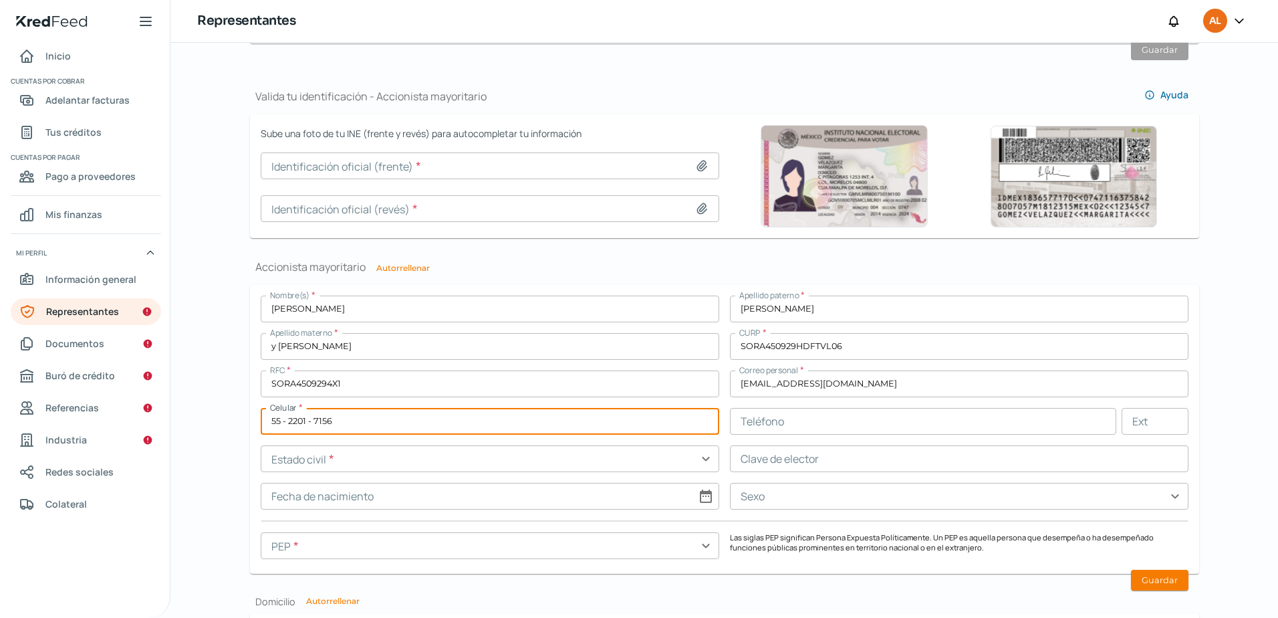
type input "55 - 2201 - 7156"
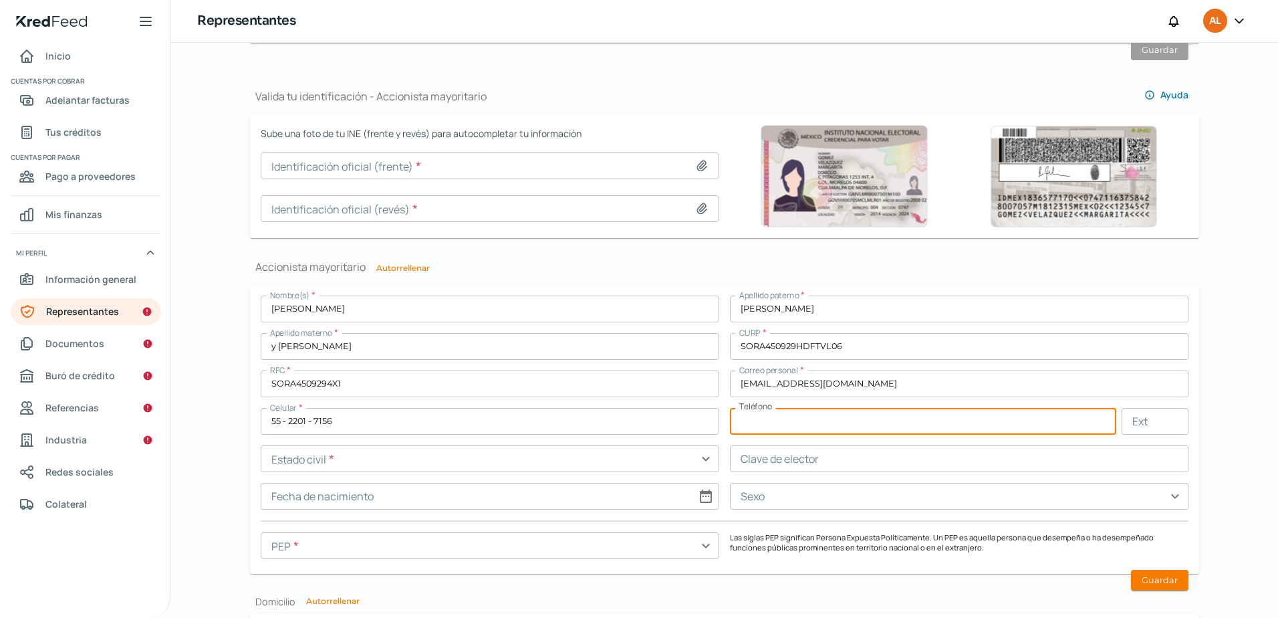
click at [769, 425] on input "text" at bounding box center [923, 421] width 386 height 27
type input "55 - 5669 - 2060"
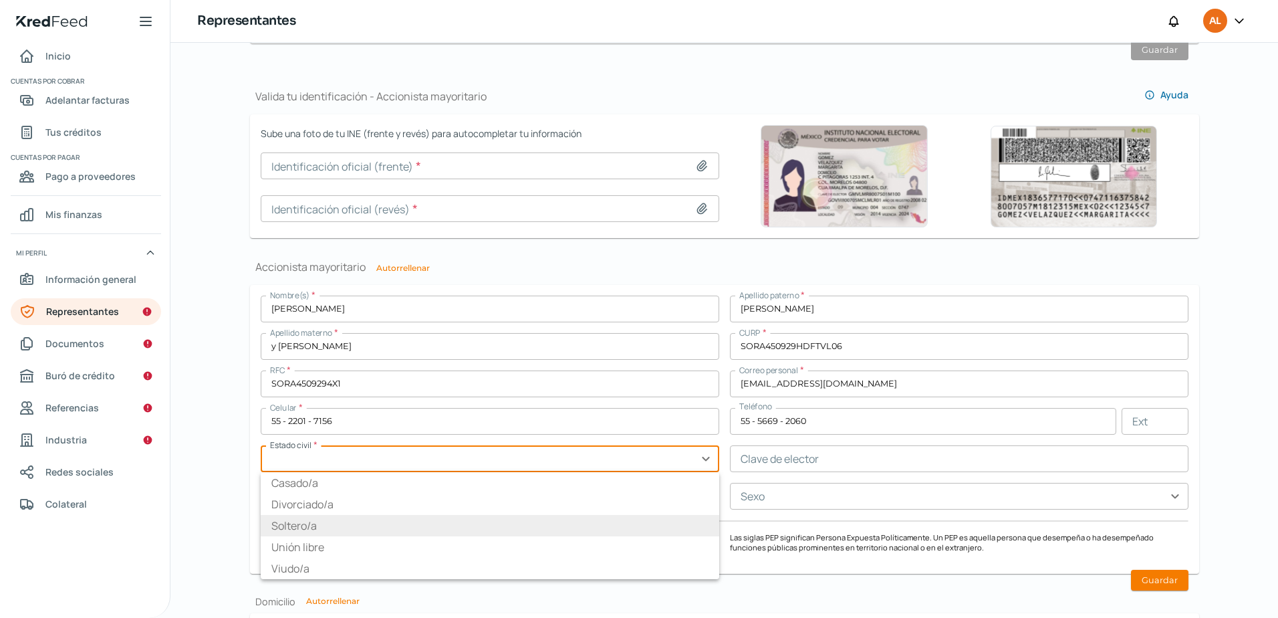
click at [379, 522] on li "Soltero/a" at bounding box center [490, 525] width 459 height 21
type input "Soltero/a"
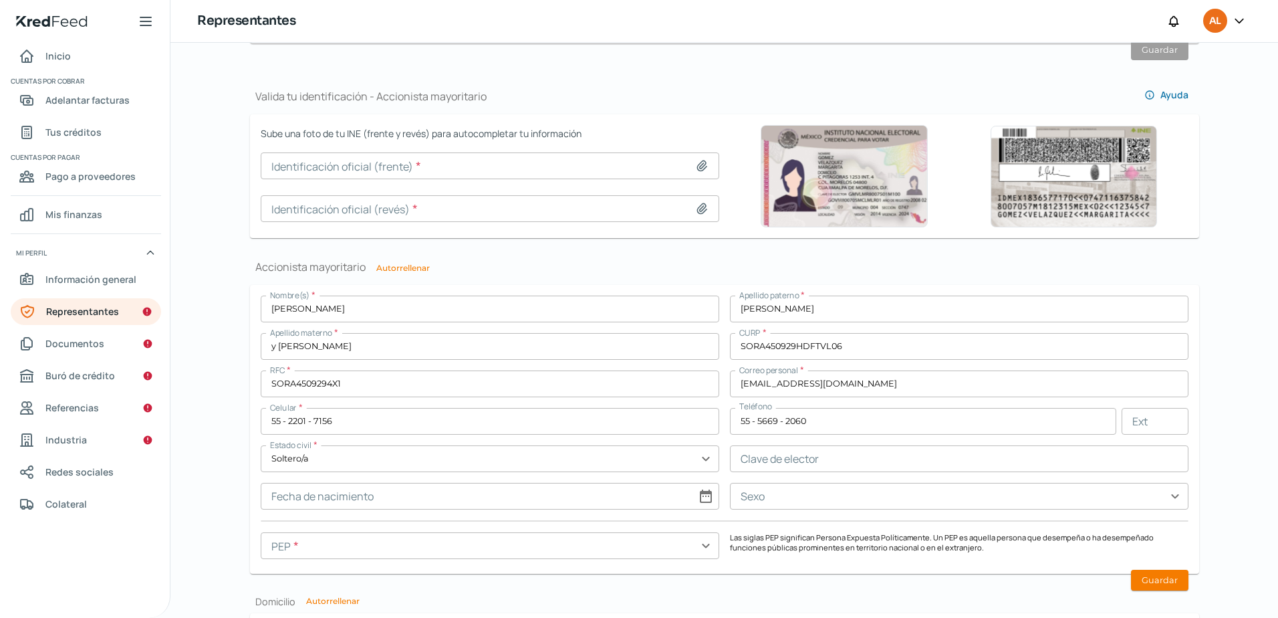
click at [769, 467] on input "text" at bounding box center [959, 458] width 459 height 27
click at [518, 449] on input "text" at bounding box center [490, 458] width 459 height 27
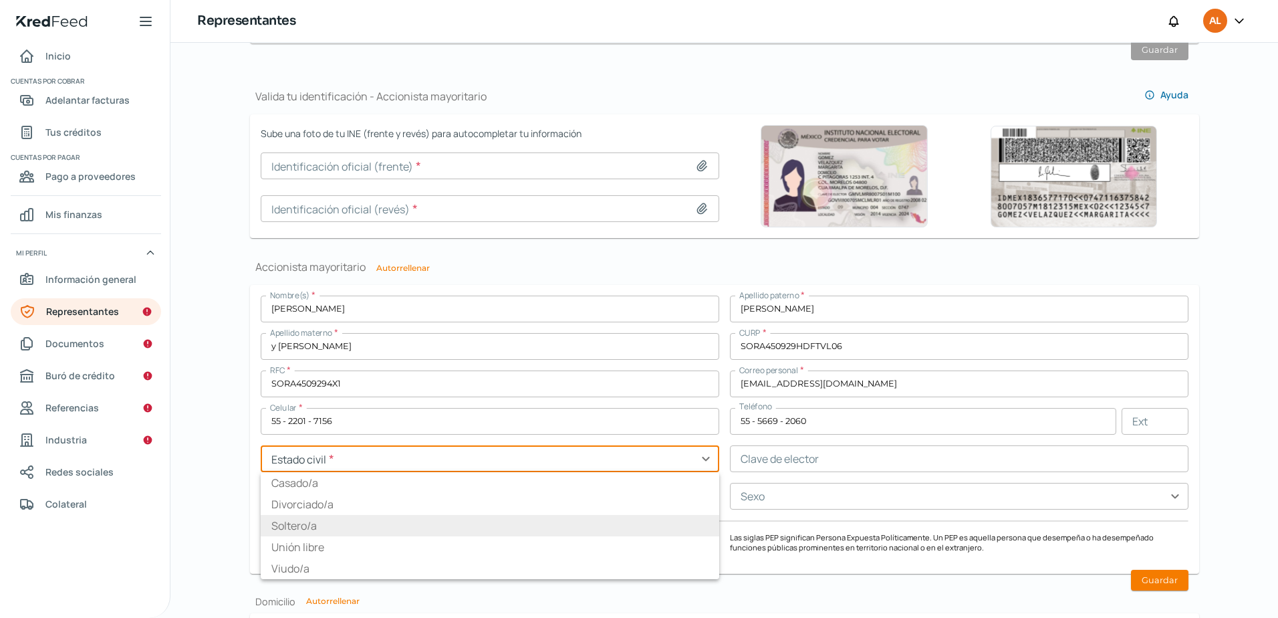
type input "Soltero/a"
click at [814, 430] on input "55 - 5669 - 2060" at bounding box center [923, 421] width 386 height 27
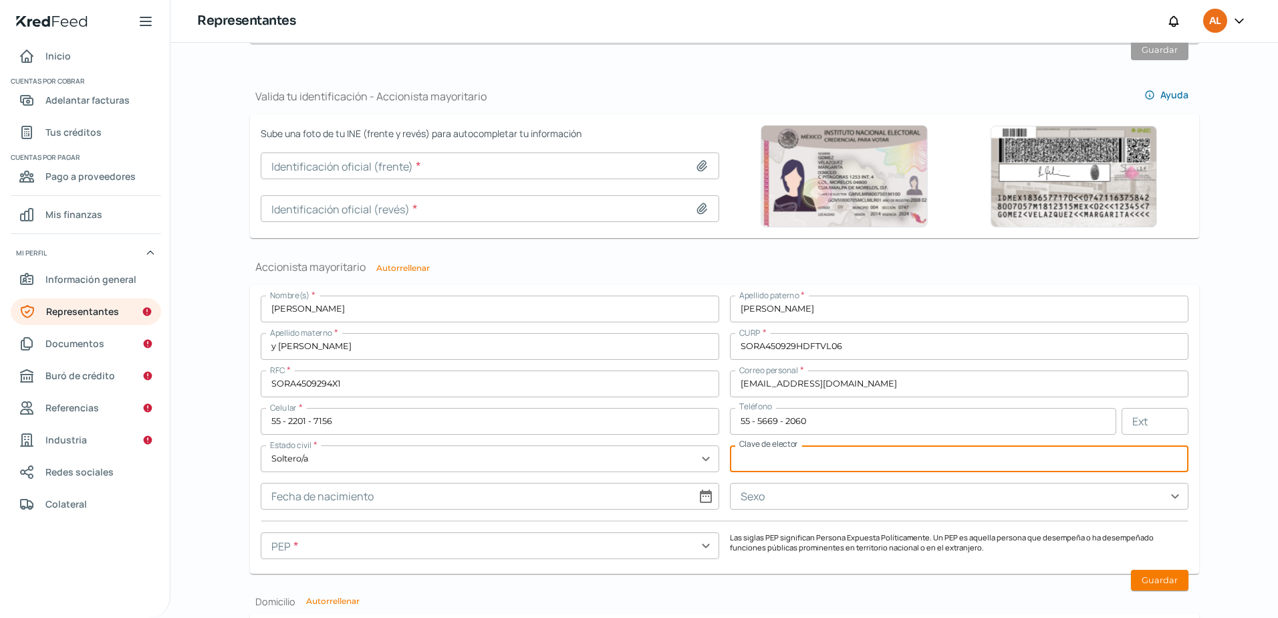
click at [776, 471] on input "text" at bounding box center [959, 458] width 459 height 27
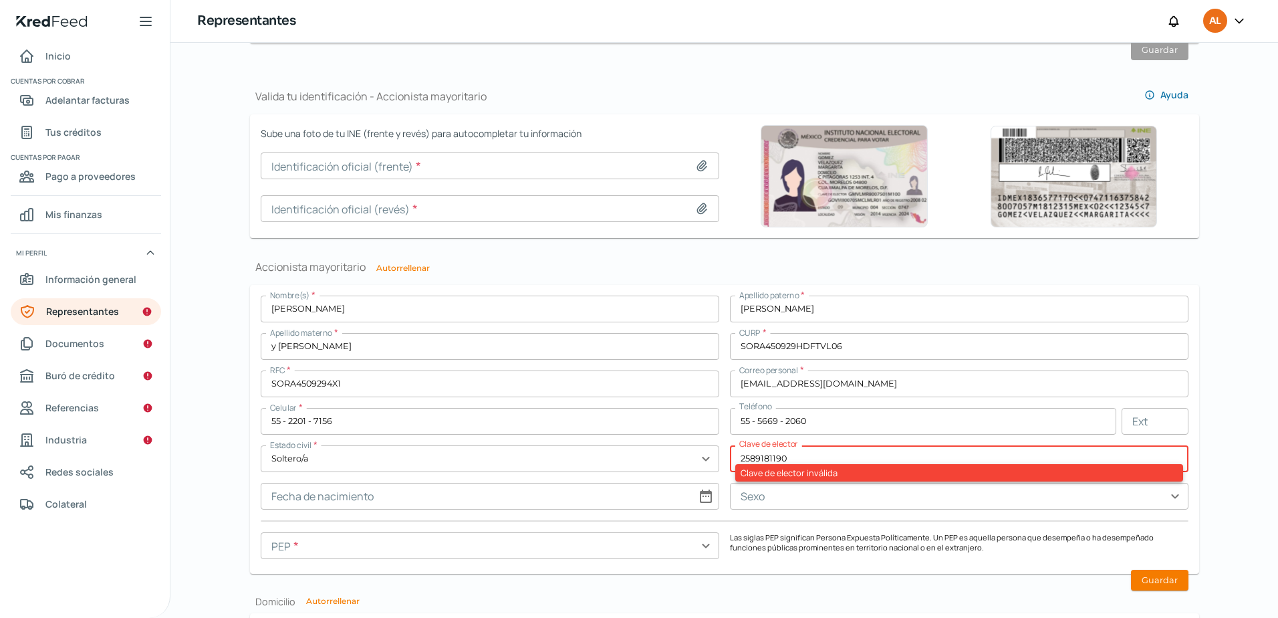
type input "2589181190"
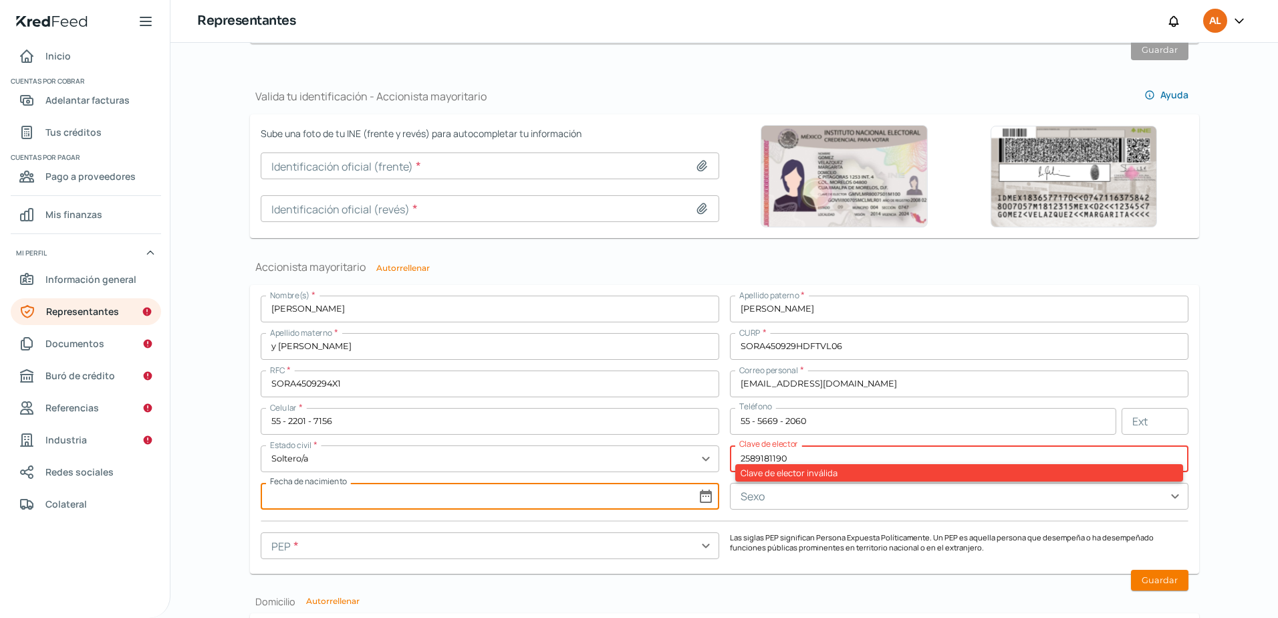
click at [627, 493] on input at bounding box center [490, 496] width 459 height 27
select select "7"
select select "2025"
click at [738, 463] on input "2589181190" at bounding box center [959, 458] width 459 height 27
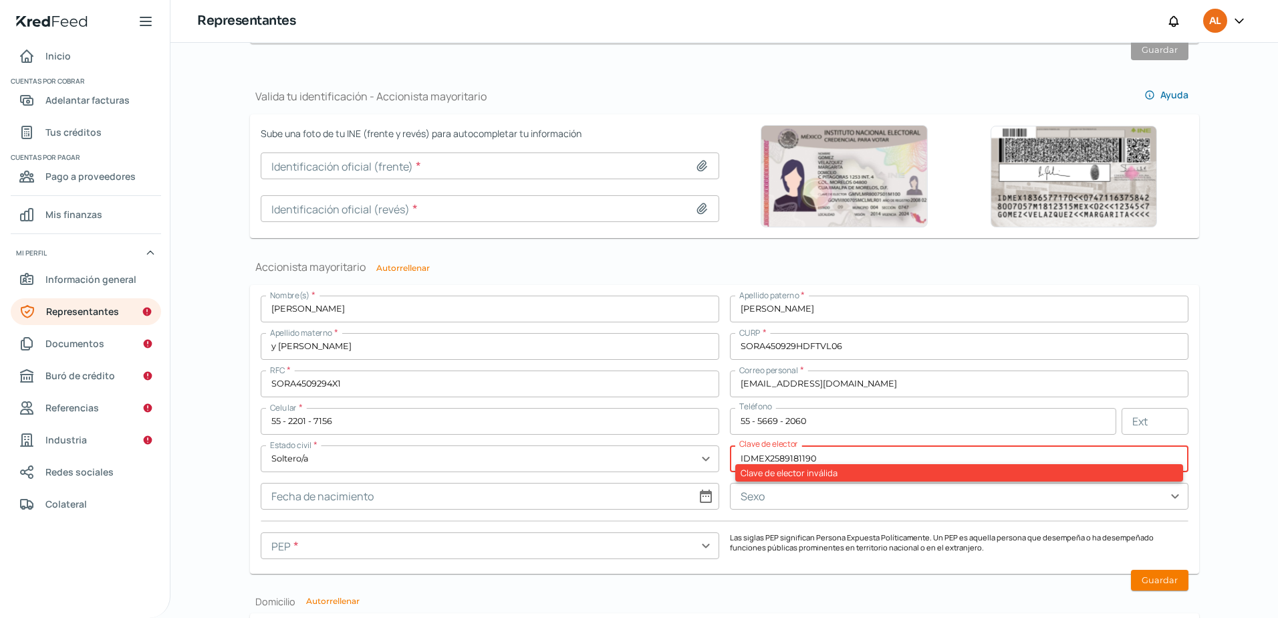
type input "IDMEX2589181190"
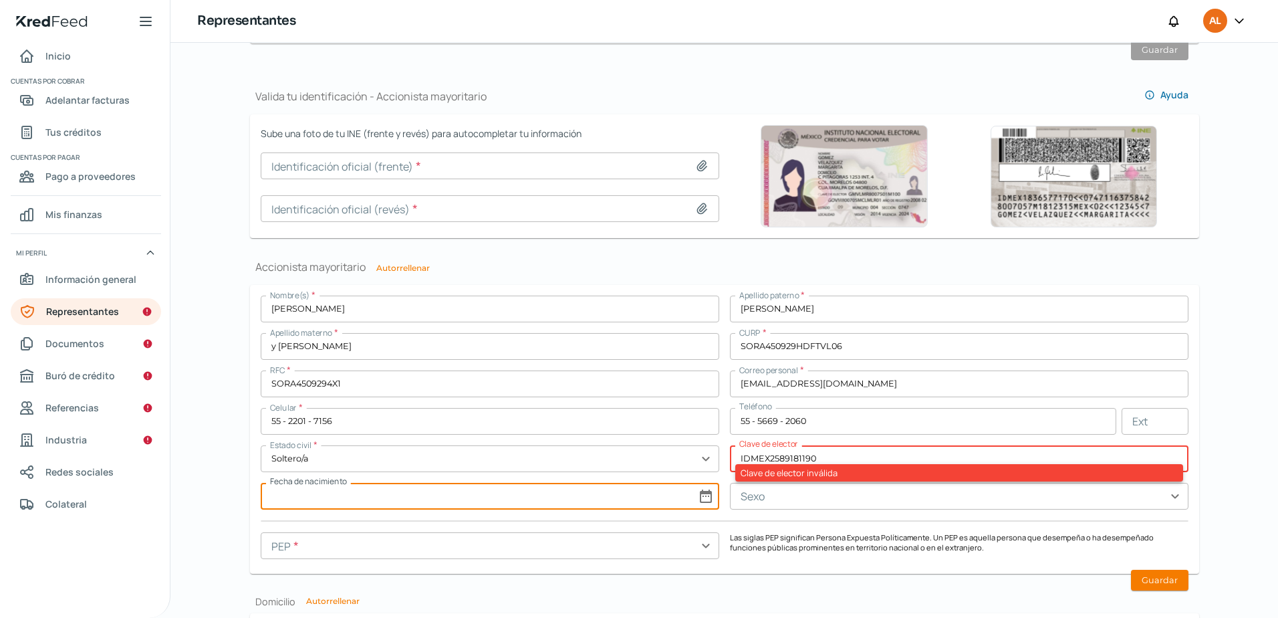
click at [915, 507] on input "text" at bounding box center [959, 496] width 459 height 27
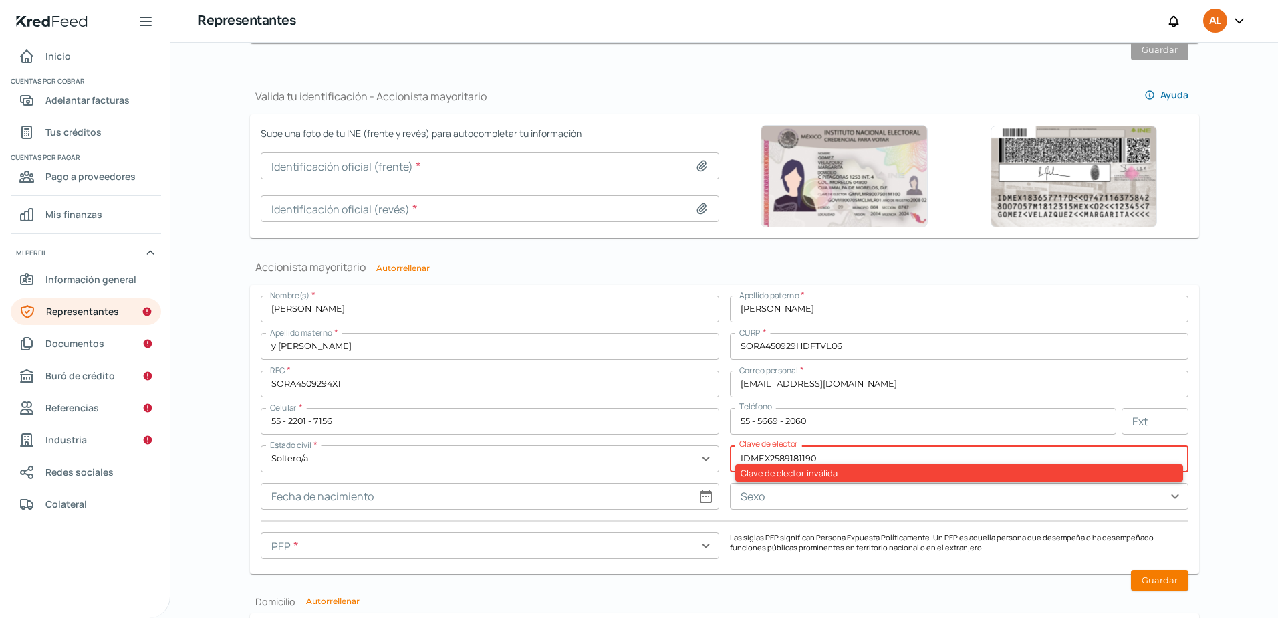
click at [1061, 474] on div "Clave de elector inválida" at bounding box center [959, 472] width 448 height 17
drag, startPoint x: 887, startPoint y: 458, endPoint x: 338, endPoint y: 477, distance: 549.3
click at [370, 477] on div "Nombre(s) * [PERSON_NAME] paterno * [PERSON_NAME] materno * y [PERSON_NAME] CUR…" at bounding box center [725, 429] width 928 height 267
type input "STRVAL45092909H600"
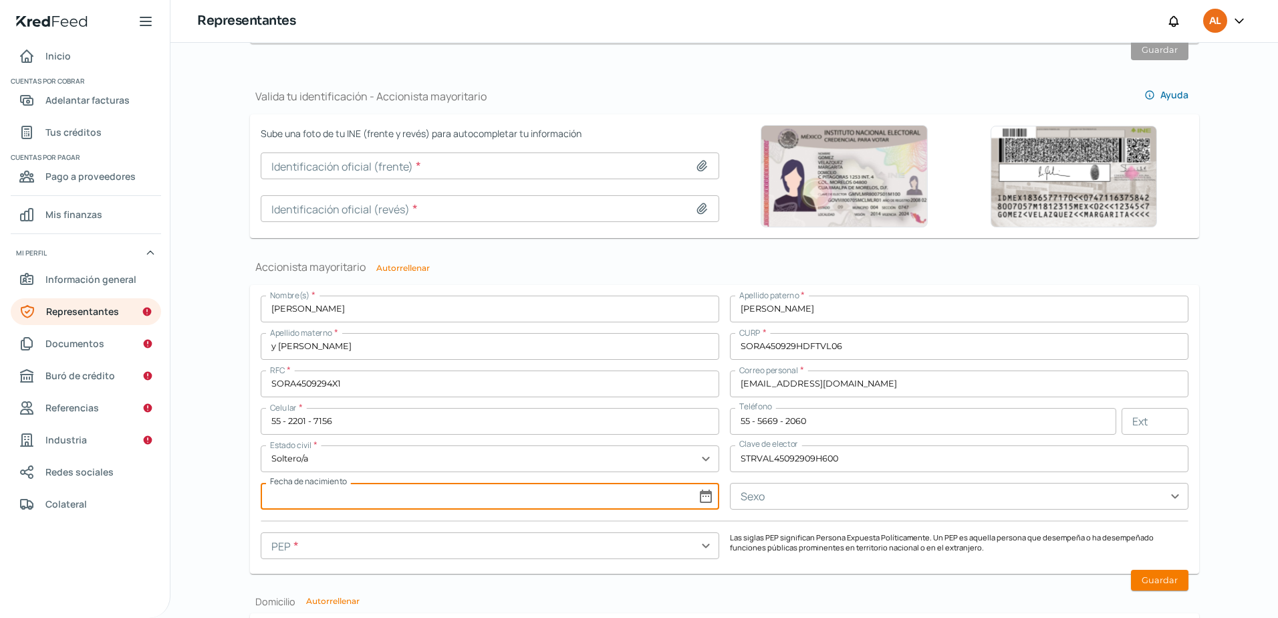
click at [707, 499] on input at bounding box center [490, 496] width 459 height 27
select select "7"
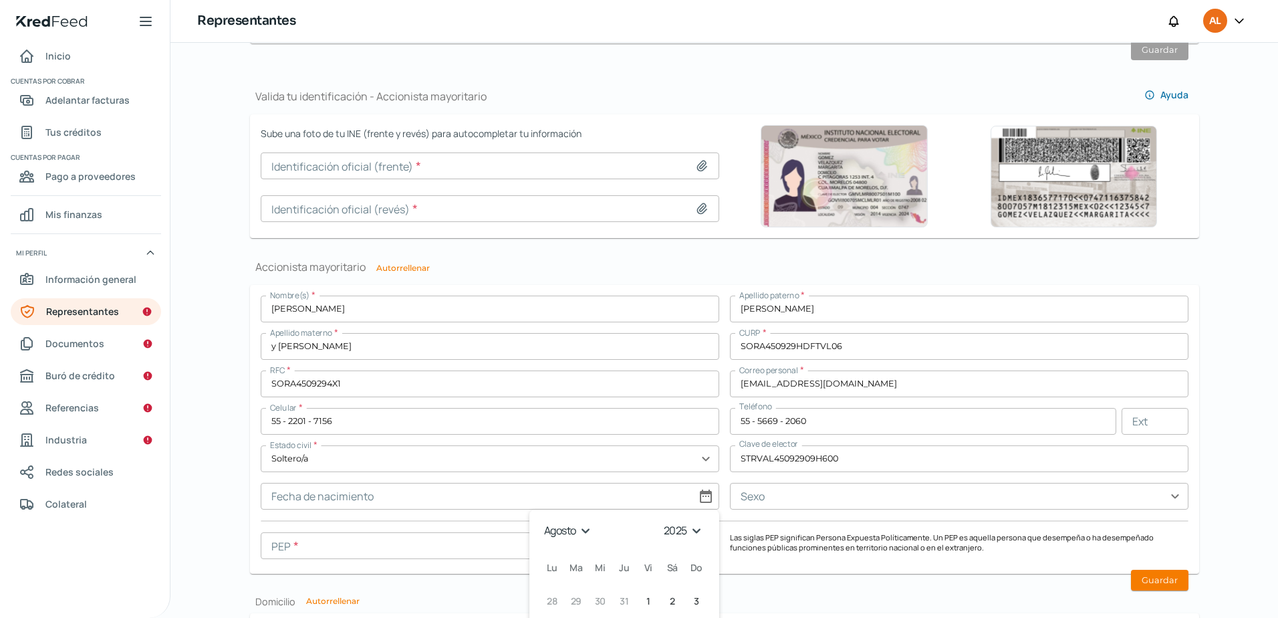
click at [661, 530] on select "1925 1926 1927 1928 1929 1930 1931 1932 1933 1934 1935 1936 1937 1938 1939 1940…" at bounding box center [684, 530] width 47 height 21
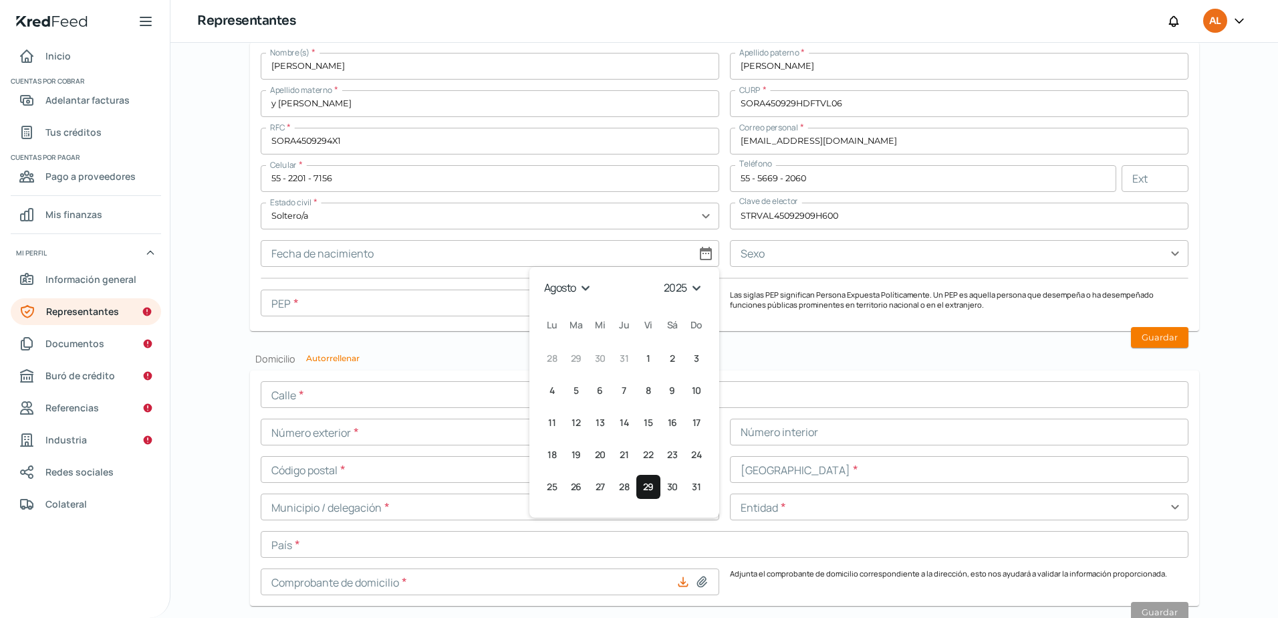
scroll to position [1149, 0]
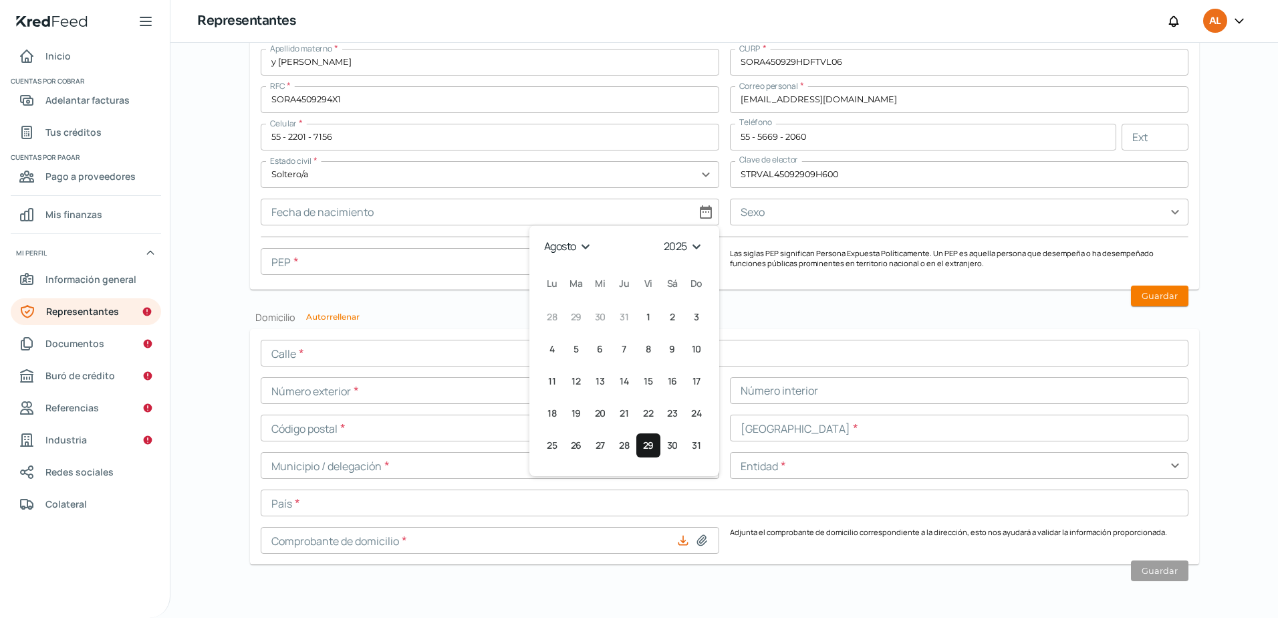
click at [687, 243] on select "1925 1926 1927 1928 1929 1930 1931 1932 1933 1934 1935 1936 1937 1938 1939 1940…" at bounding box center [684, 246] width 47 height 21
select select "1945"
click at [661, 236] on select "1925 1926 1927 1928 1929 1930 1931 1932 1933 1934 1935 1936 1937 1938 1939 1940…" at bounding box center [684, 246] width 47 height 21
click at [562, 239] on select "enero febrero marzo [PERSON_NAME] [PERSON_NAME] septiembre octubre noviembre di…" at bounding box center [568, 246] width 56 height 21
select select "8"
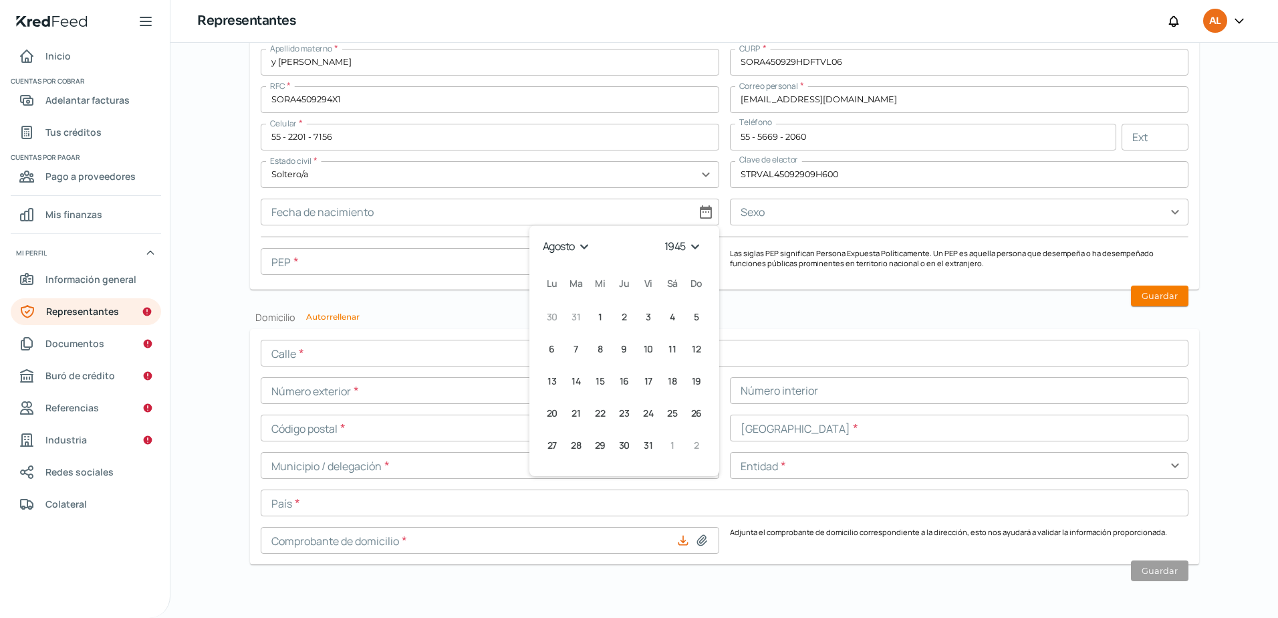
click at [540, 236] on select "enero febrero marzo [PERSON_NAME] [PERSON_NAME] septiembre octubre noviembre di…" at bounding box center [568, 246] width 56 height 21
click at [667, 453] on span "29" at bounding box center [672, 445] width 11 height 16
type input "[DATE]"
click at [579, 266] on input "text" at bounding box center [490, 261] width 459 height 27
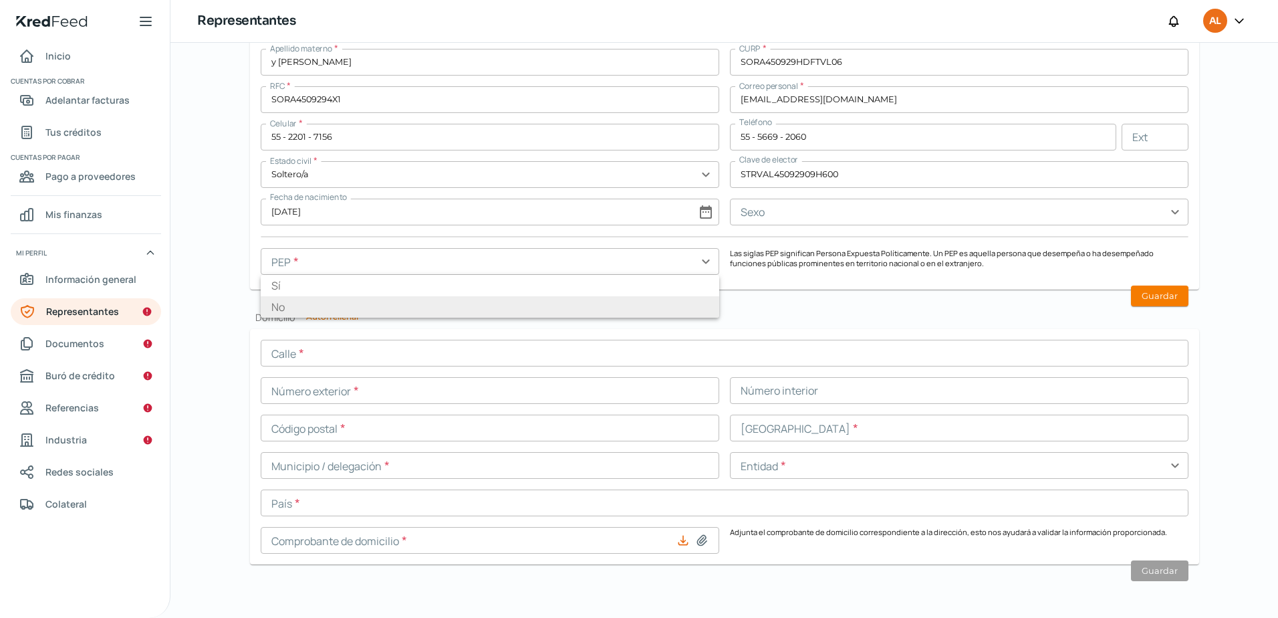
click at [522, 300] on li "No" at bounding box center [490, 306] width 459 height 21
type input "No"
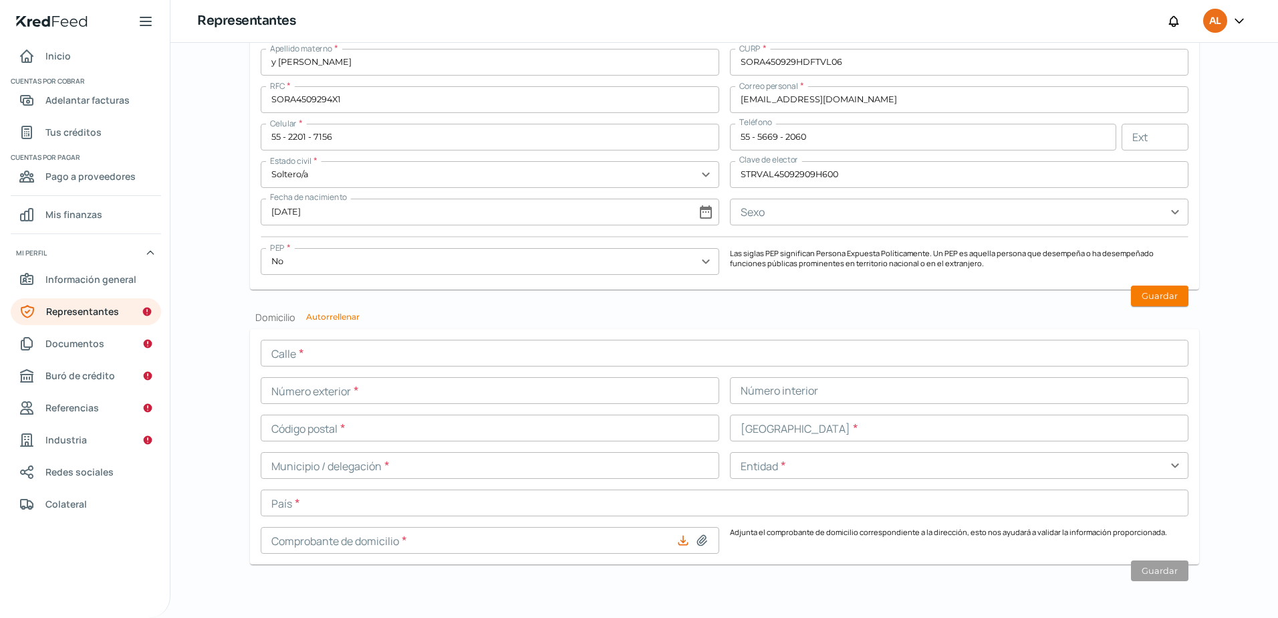
click at [1165, 299] on button "Guardar" at bounding box center [1159, 295] width 57 height 21
type input "[EMAIL_ADDRESS][DOMAIN_NAME]"
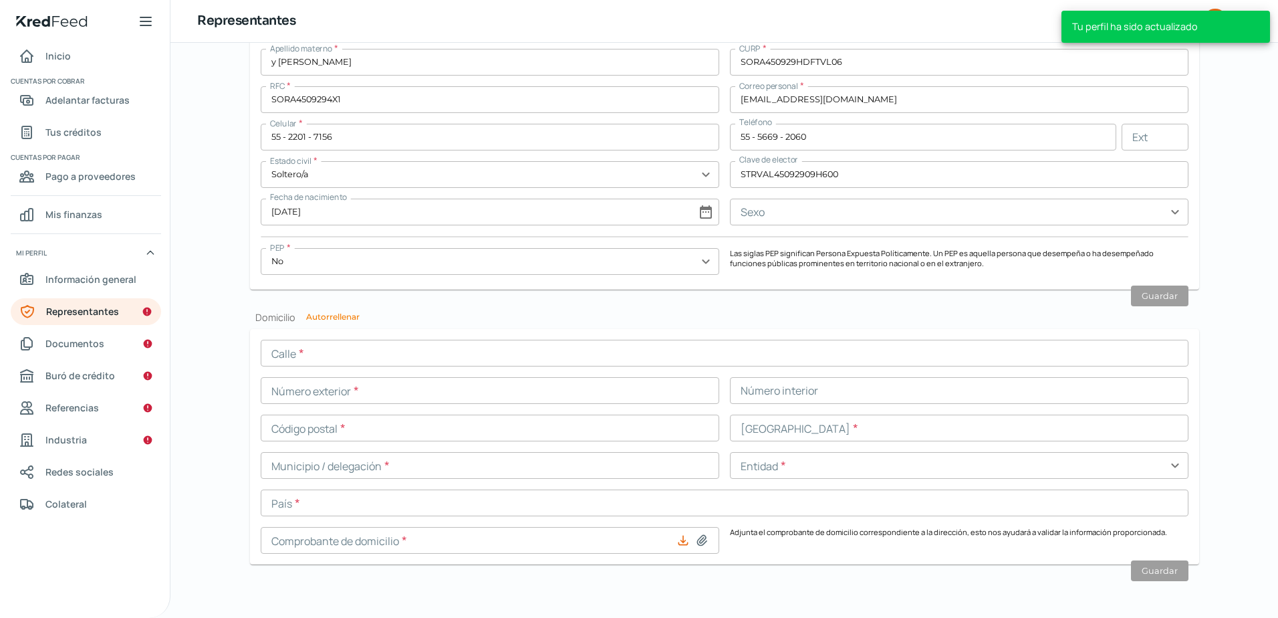
click at [864, 226] on div "Nombre(s) * [PERSON_NAME] paterno * [PERSON_NAME] materno * y [PERSON_NAME] CUR…" at bounding box center [725, 144] width 928 height 267
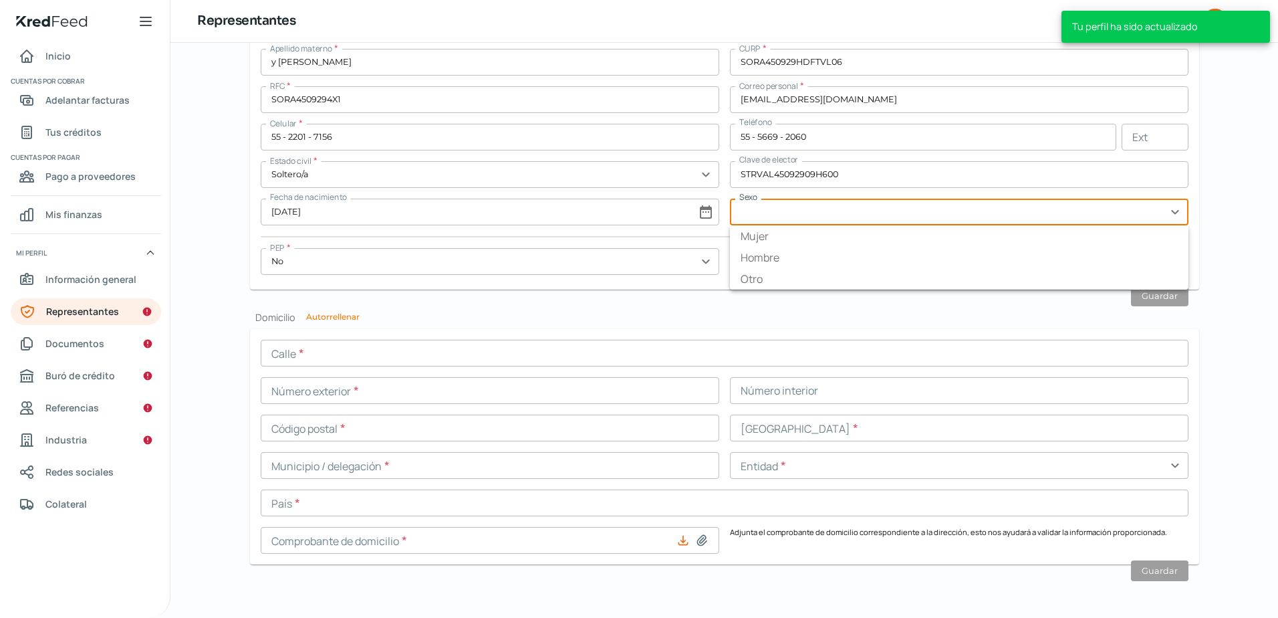
click at [866, 215] on input "text" at bounding box center [959, 212] width 459 height 27
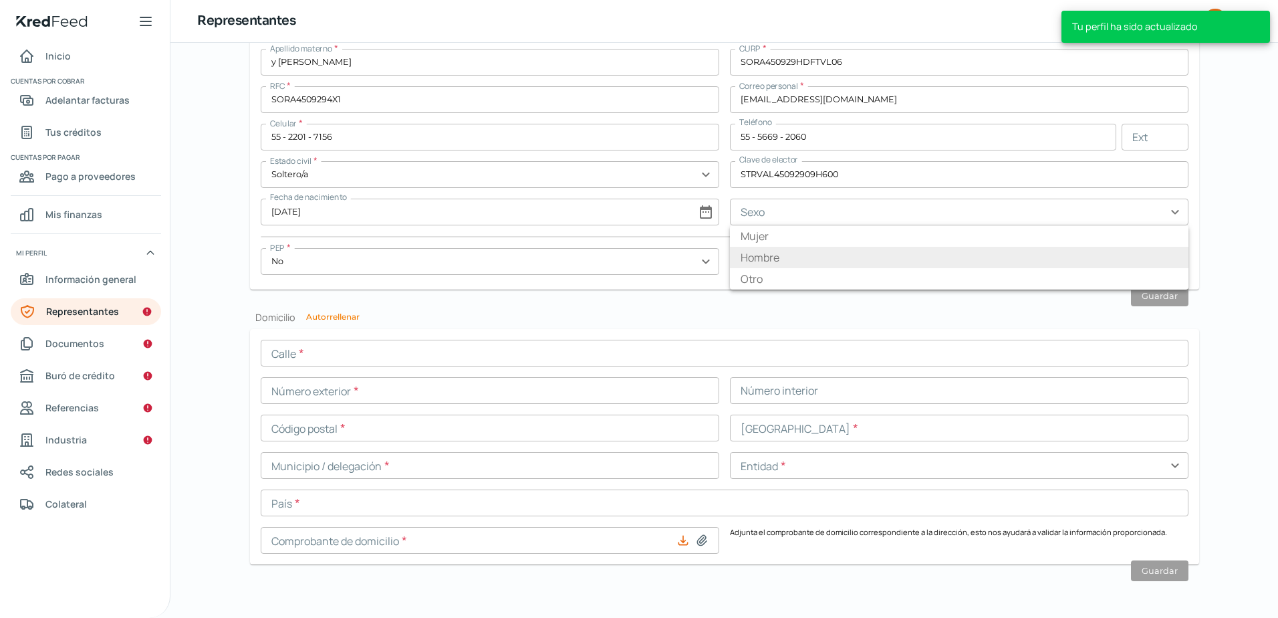
click at [808, 258] on li "Hombre" at bounding box center [959, 257] width 459 height 21
type input "Hombre"
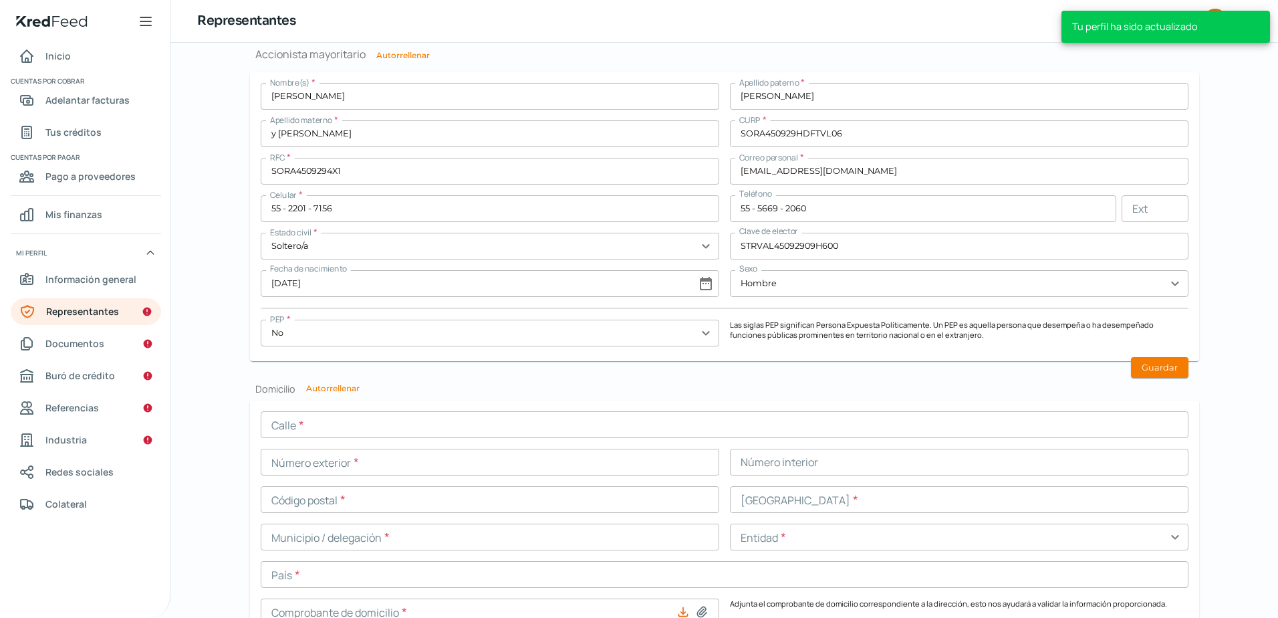
scroll to position [1016, 0]
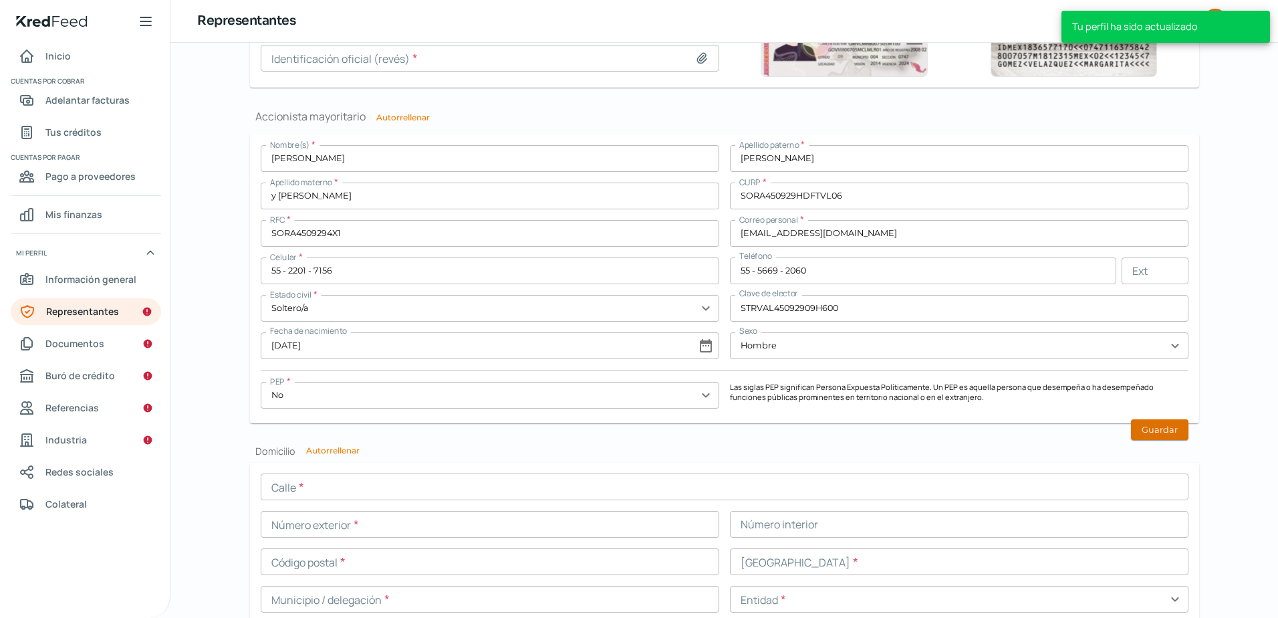
click at [1155, 433] on button "Guardar" at bounding box center [1159, 429] width 57 height 21
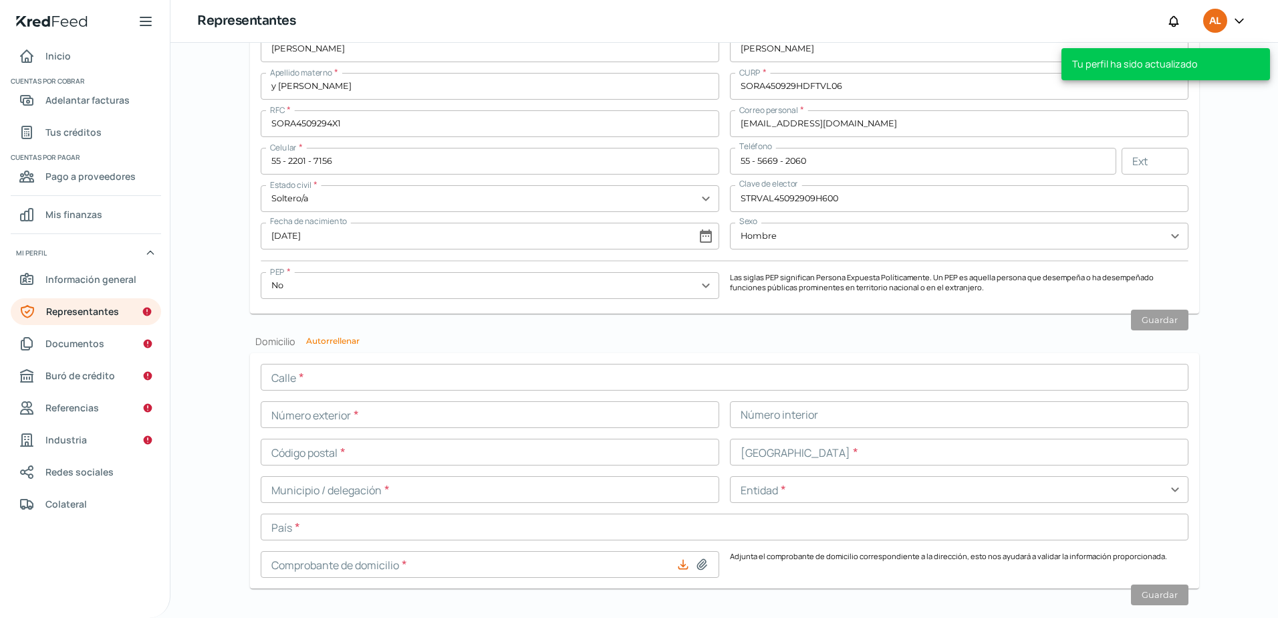
scroll to position [1149, 0]
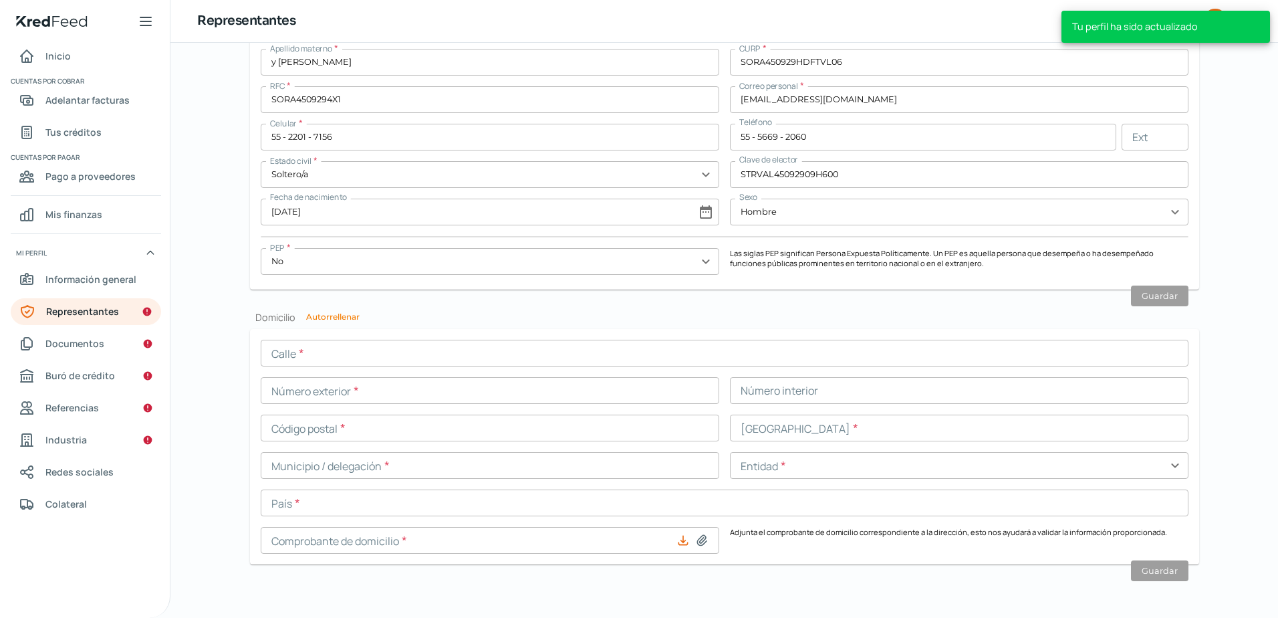
click at [364, 361] on input "text" at bounding box center [725, 353] width 928 height 27
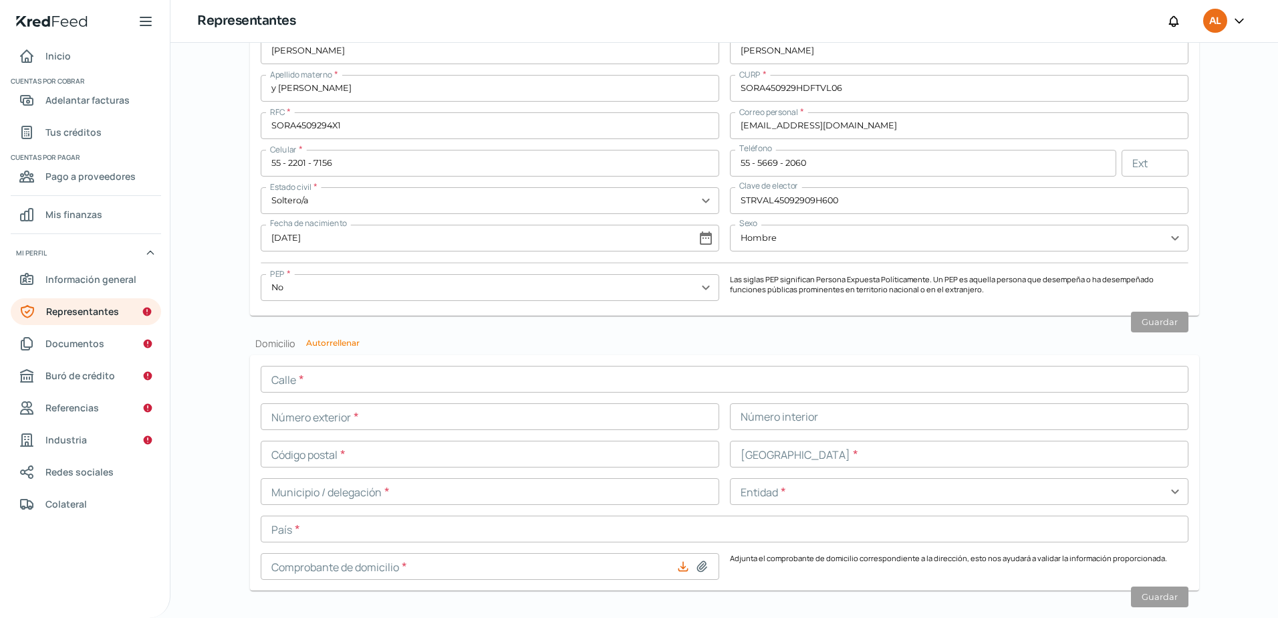
scroll to position [1082, 0]
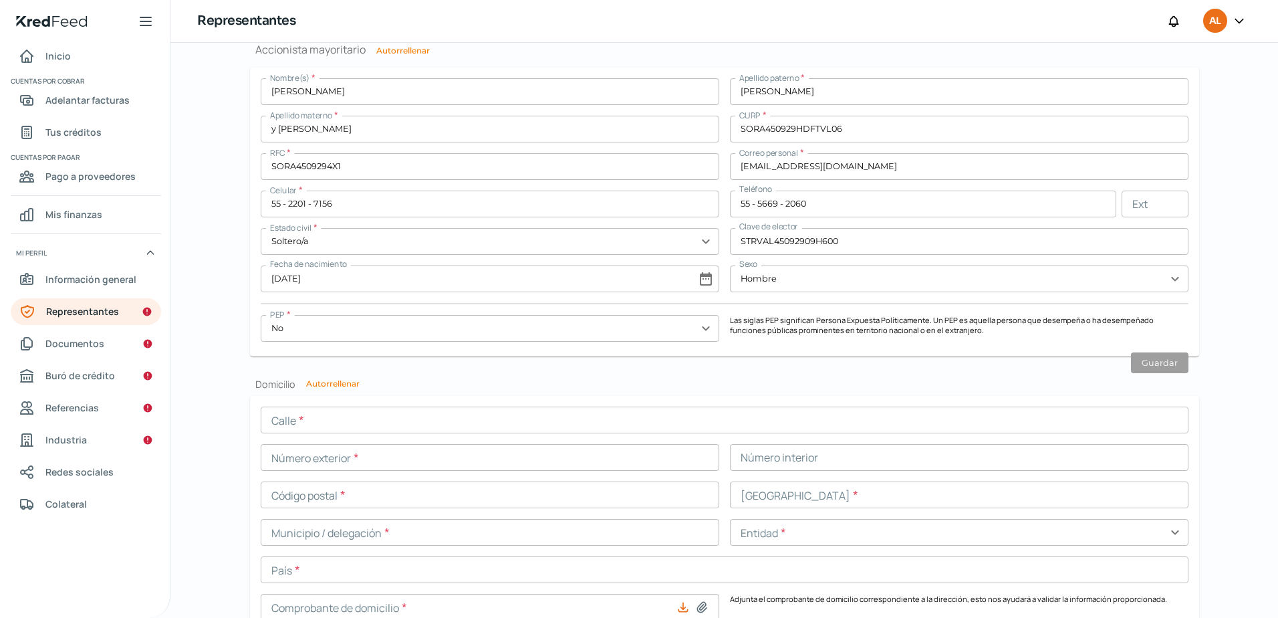
click at [294, 413] on input "text" at bounding box center [725, 420] width 928 height 27
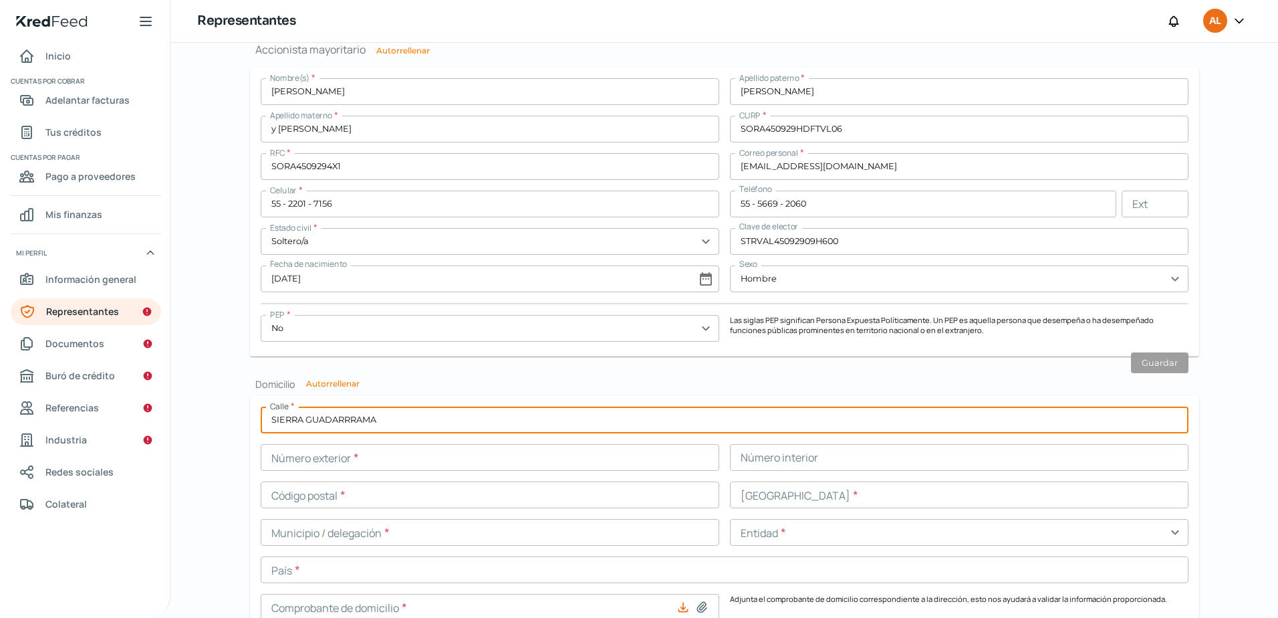
type input "SIERRA GUADARRRAMA"
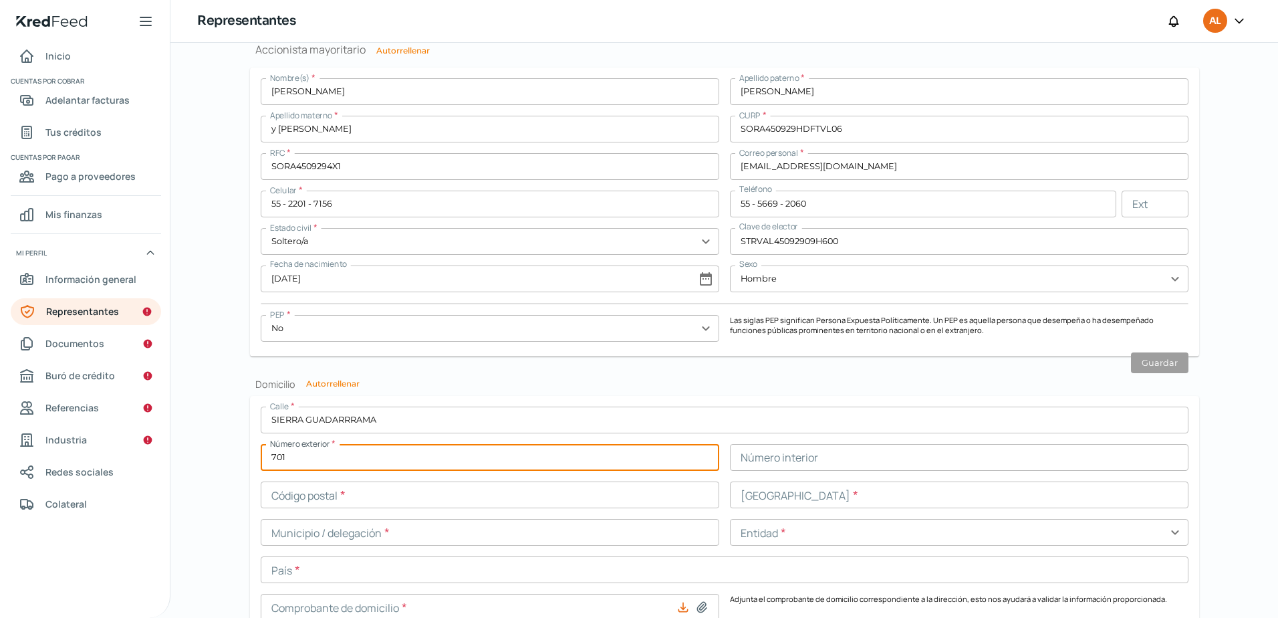
type input "701"
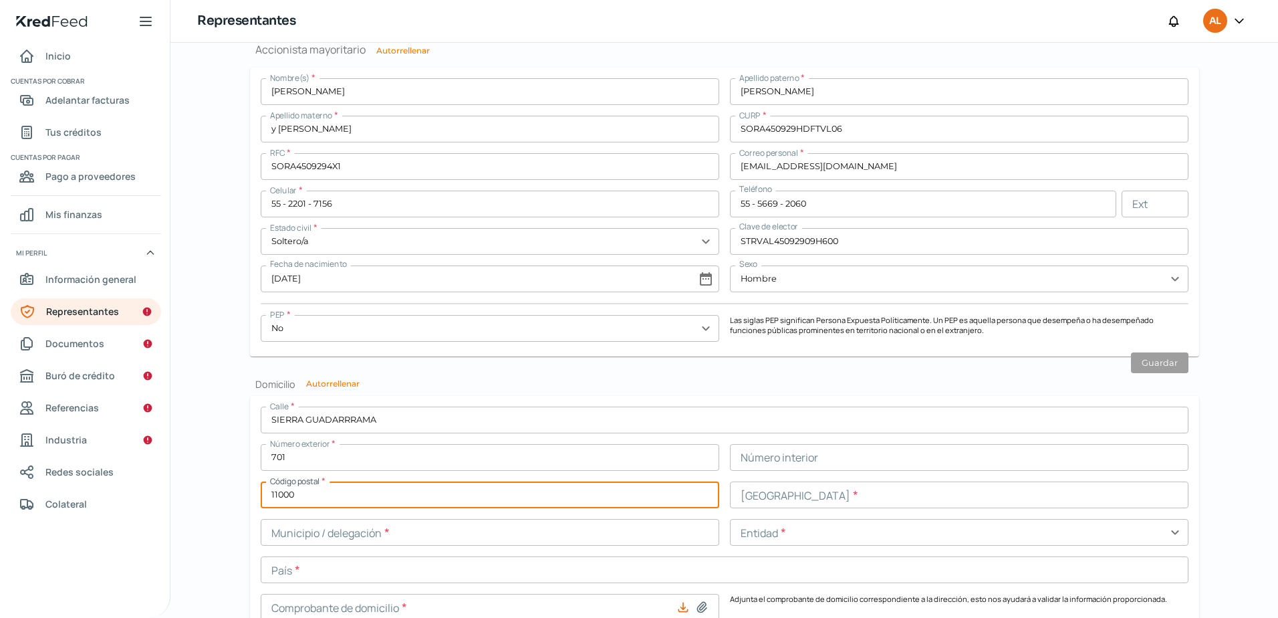
type input "11000"
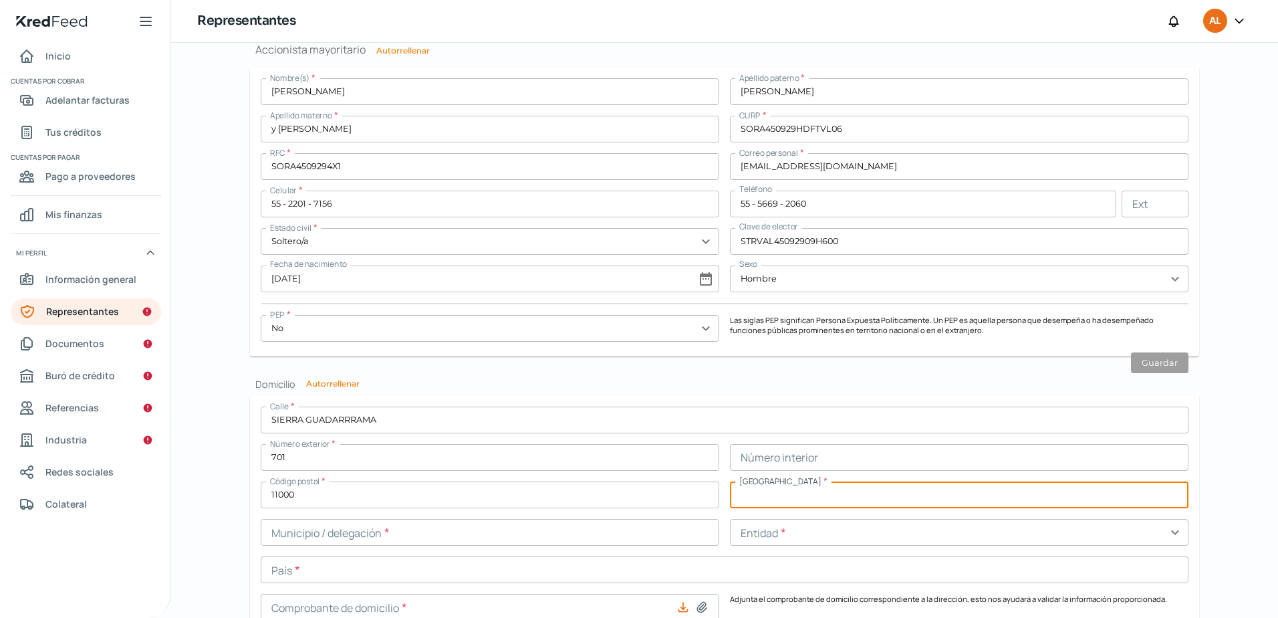
scroll to position [1149, 0]
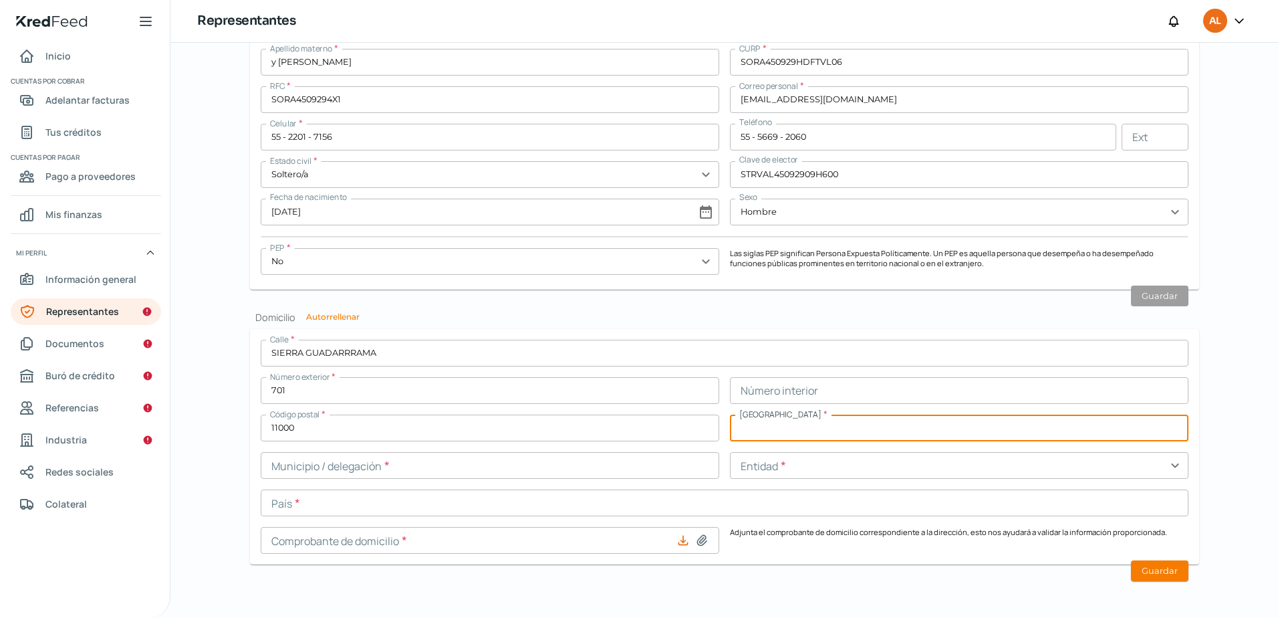
click at [815, 430] on input "text" at bounding box center [959, 428] width 459 height 27
type input "CHAPULTEPEC"
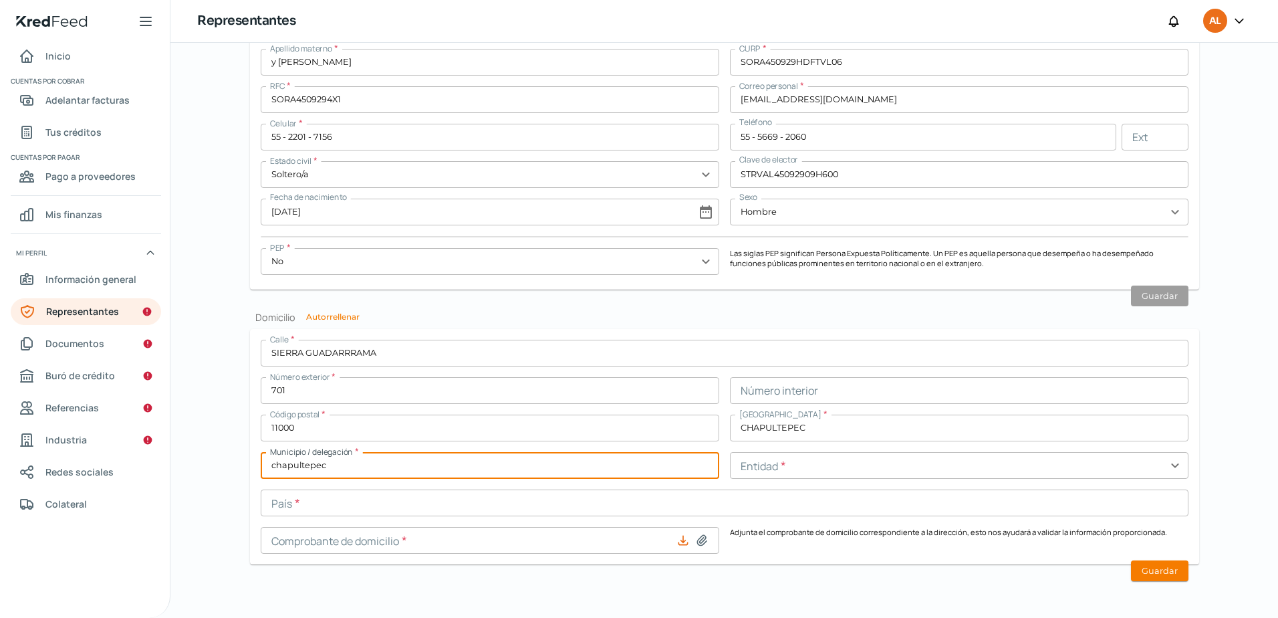
type input "chapultepec"
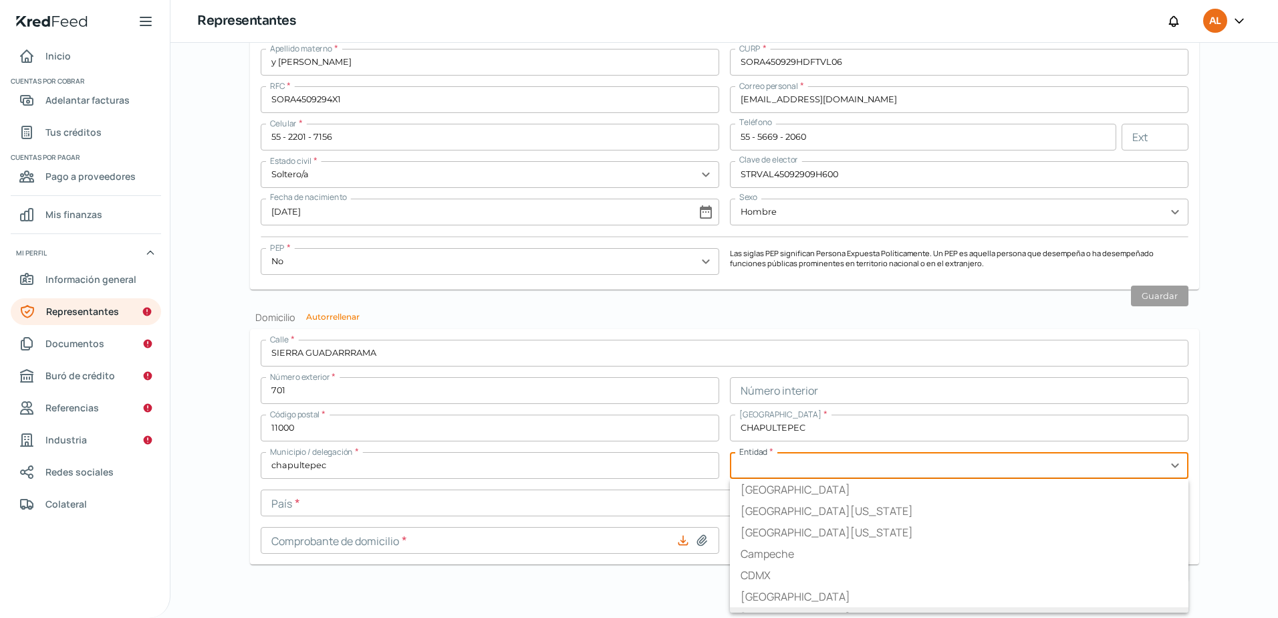
scroll to position [16, 0]
click at [752, 553] on li "CDMX" at bounding box center [959, 558] width 459 height 21
type input "CDMX"
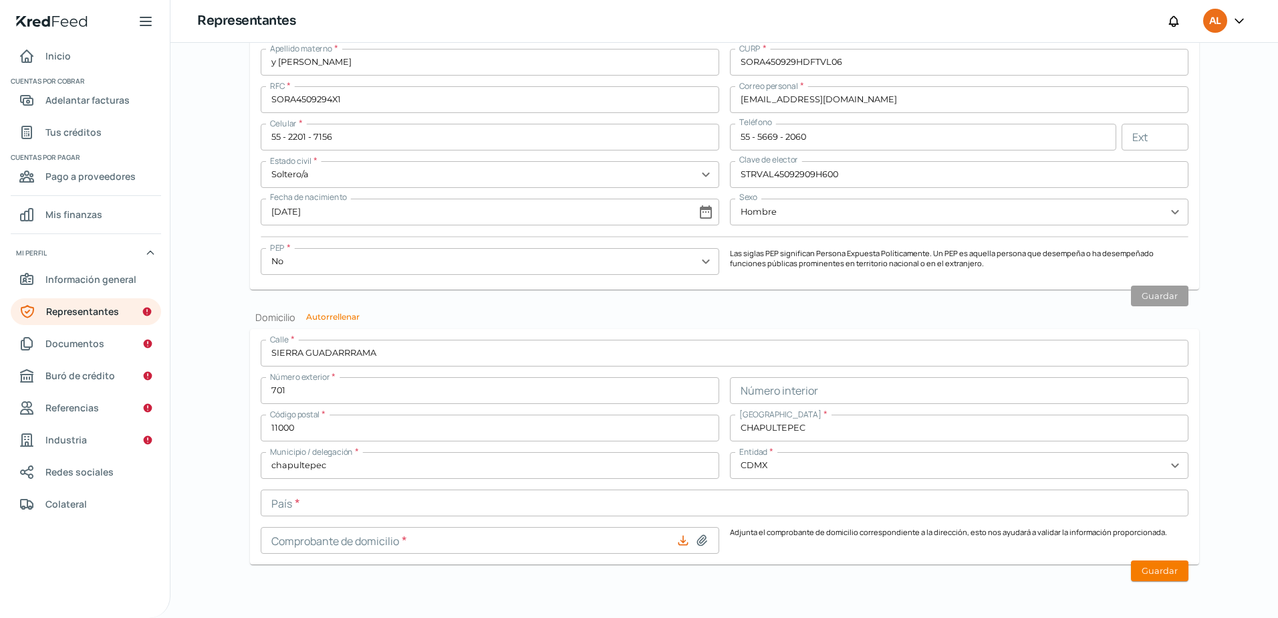
click at [435, 501] on input "text" at bounding box center [725, 502] width 928 height 27
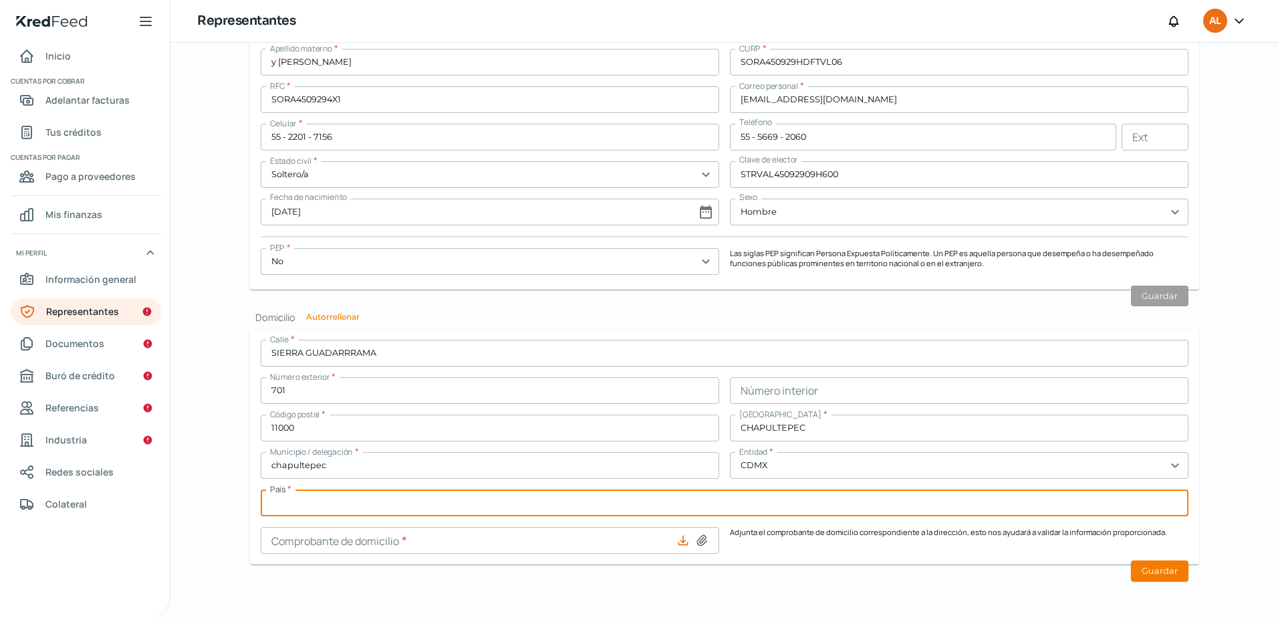
type input "[GEOGRAPHIC_DATA]"
click at [384, 537] on input at bounding box center [490, 540] width 459 height 27
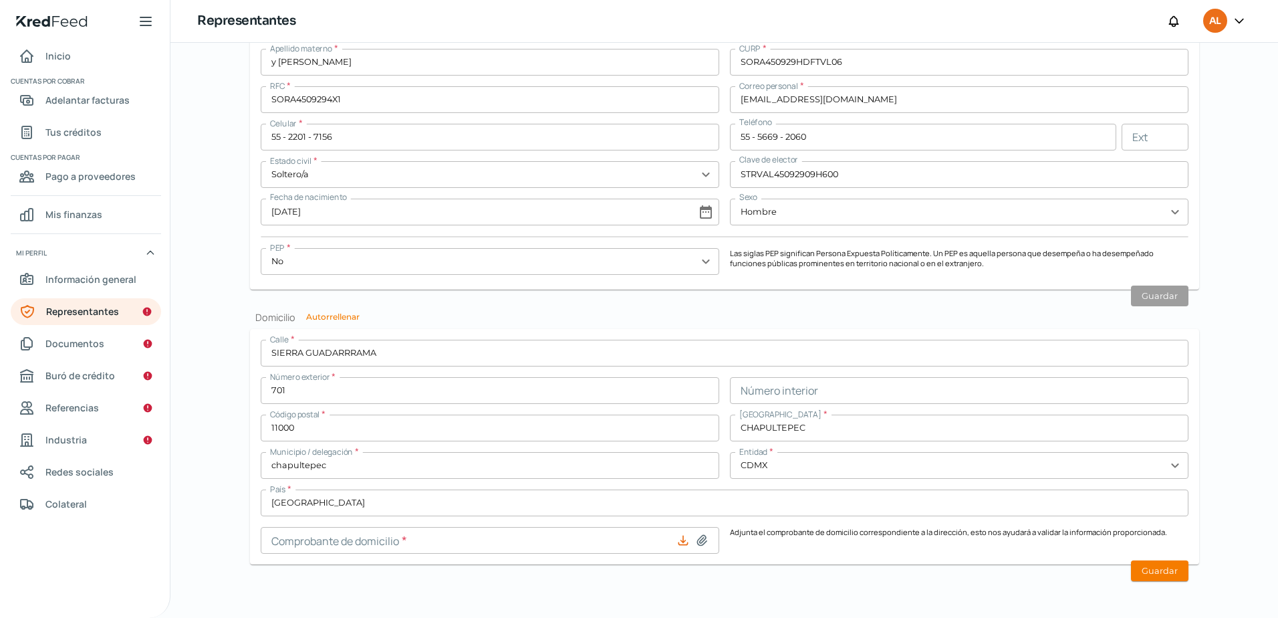
type input "C:\fakepath\DOMICILIO SIERRA GUADARRAMA20250723_13325040.pdf"
type input "DOMICILIO SIERRA GUADARRAMA20250723_13325040.pdf"
click at [1152, 571] on button "Guardar" at bounding box center [1159, 570] width 57 height 21
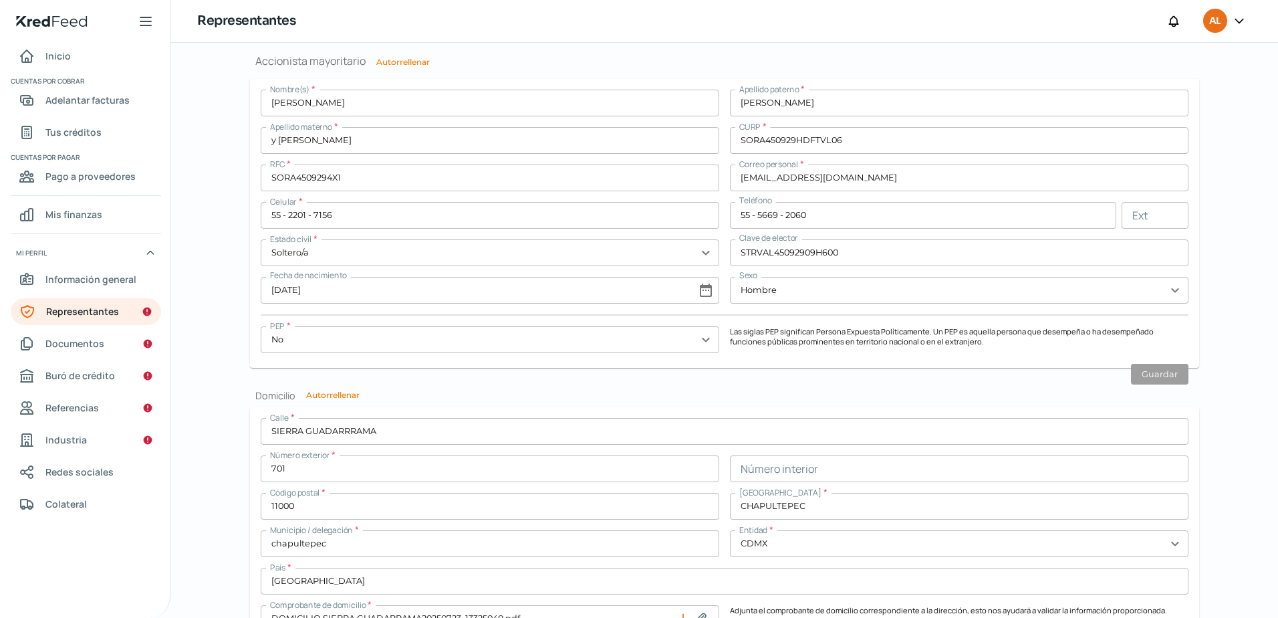
scroll to position [1149, 0]
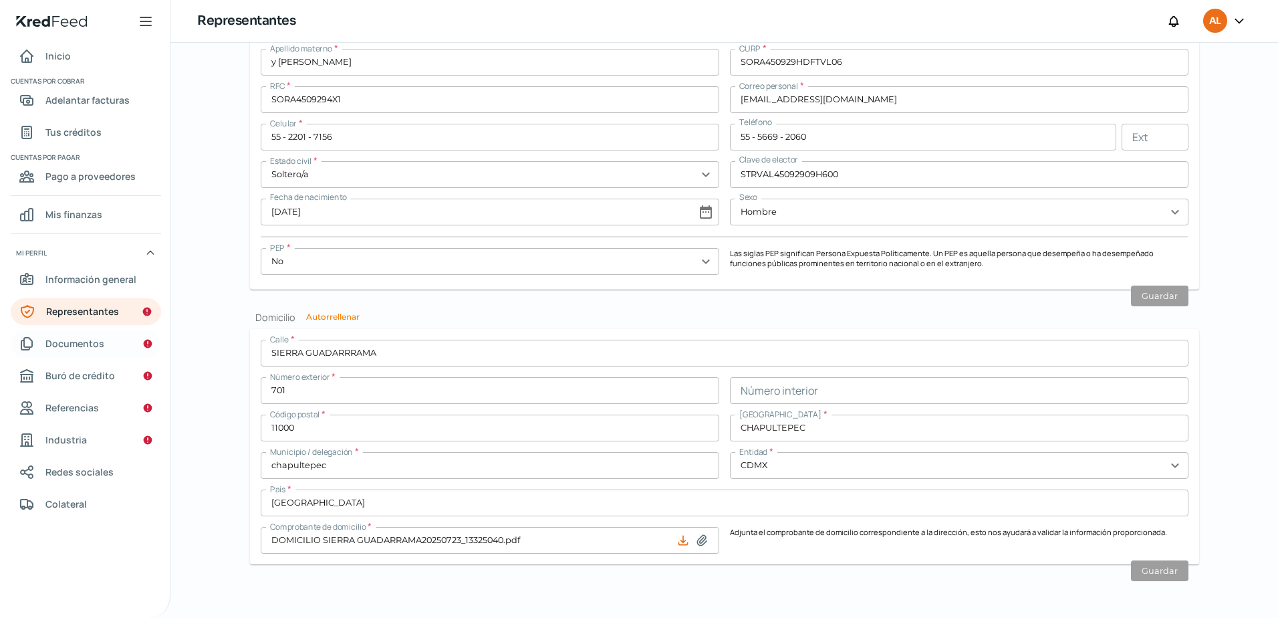
click at [72, 338] on span "Documentos" at bounding box center [74, 343] width 59 height 17
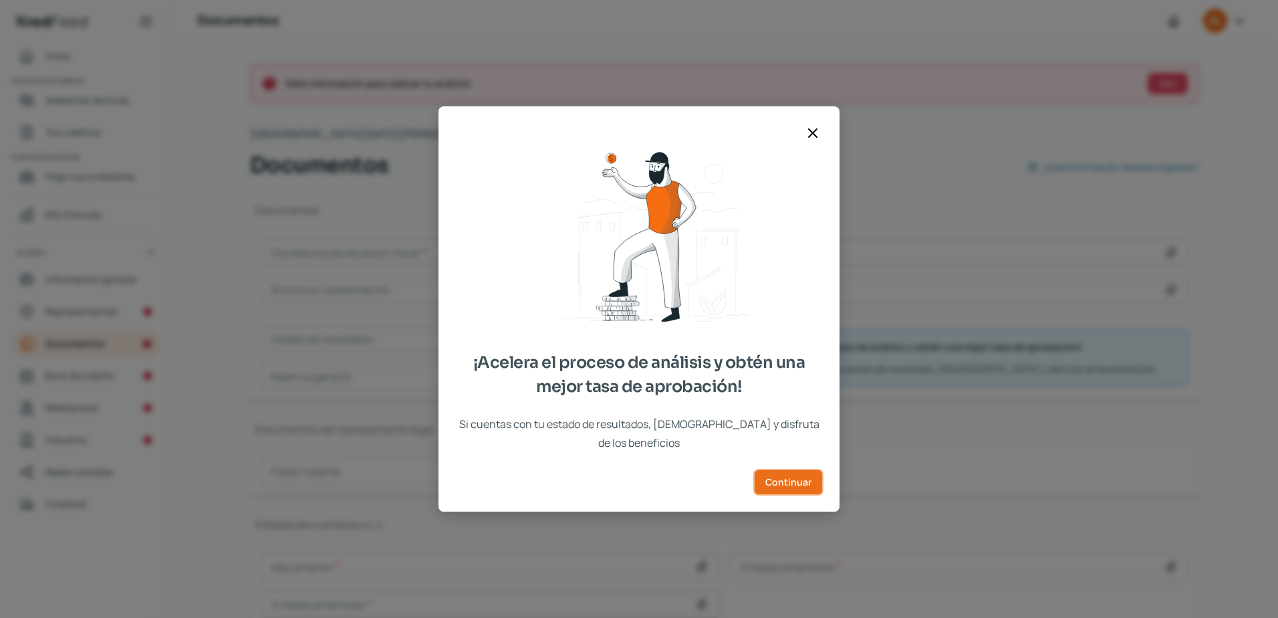
click at [798, 477] on span "Continuar" at bounding box center [789, 481] width 46 height 9
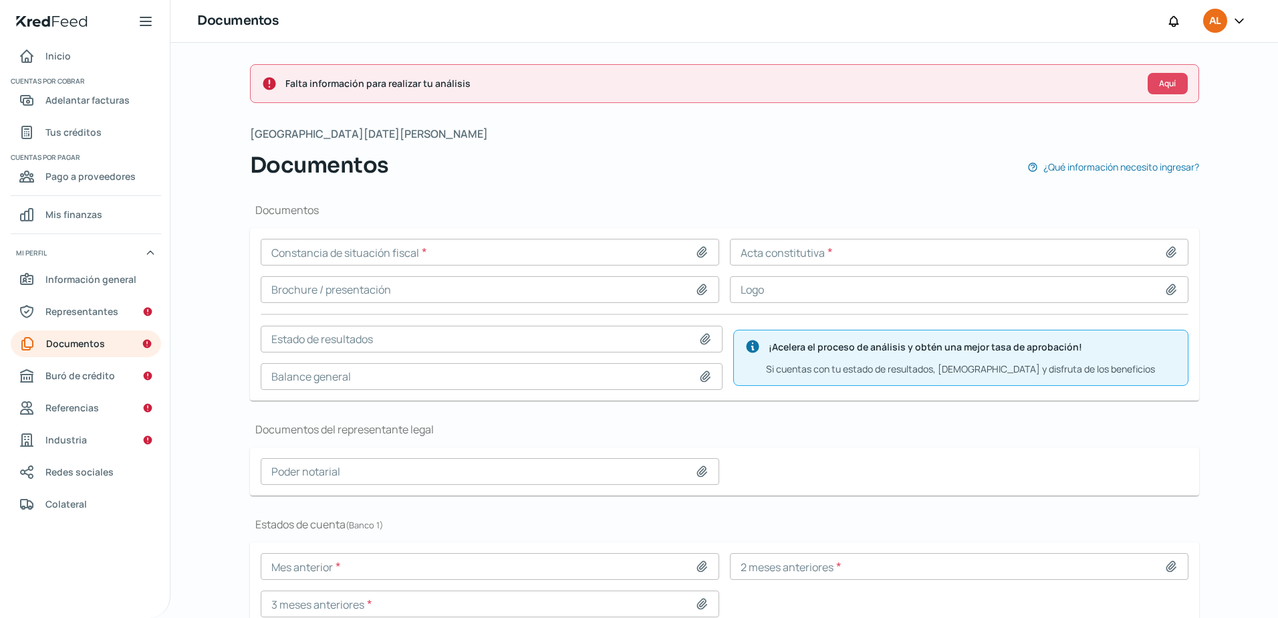
click at [706, 253] on div at bounding box center [704, 251] width 19 height 13
click at [704, 252] on icon at bounding box center [701, 252] width 9 height 10
type input "C:\fakepath\CONSTANCIA DE SITUACION FISCAL AD HOC 08082025.pdf"
type input "CONSTANCIA DE SITUACION FISCAL AD HOC 08082025.pdf"
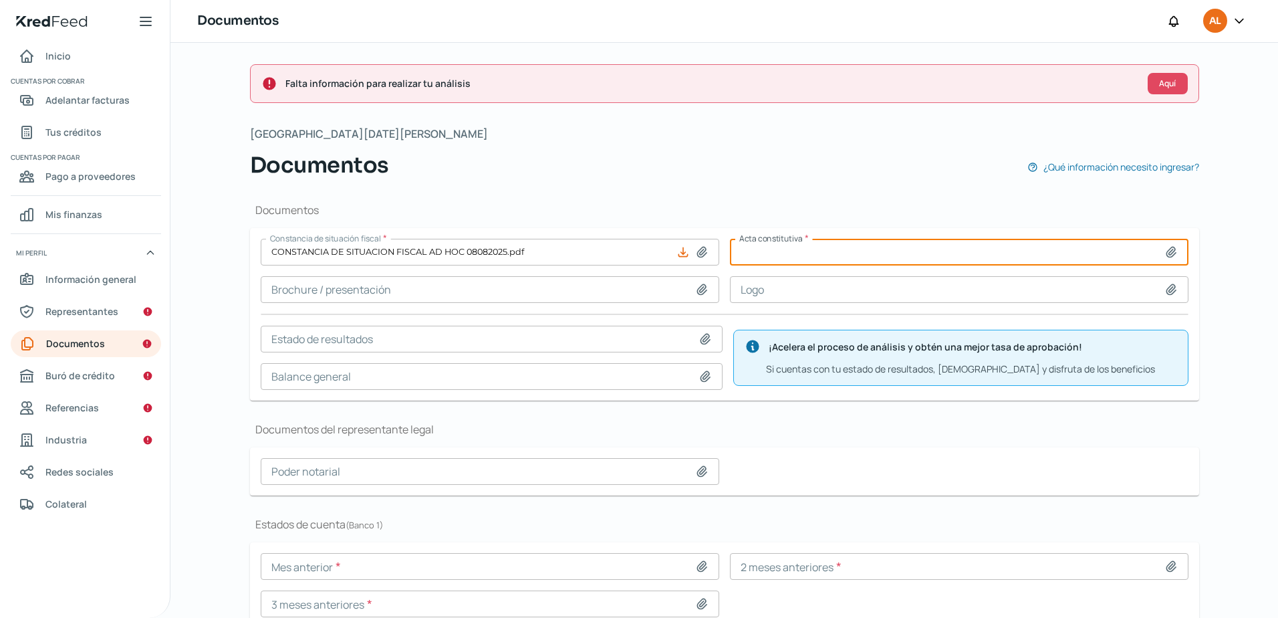
click at [1161, 256] on input at bounding box center [959, 252] width 459 height 27
type input "C:\fakepath\ACTA 43,674 AD HOC 150 [DATE].pdf"
type input "ACTA 43,674 AD HOC 150 [DATE].pdf"
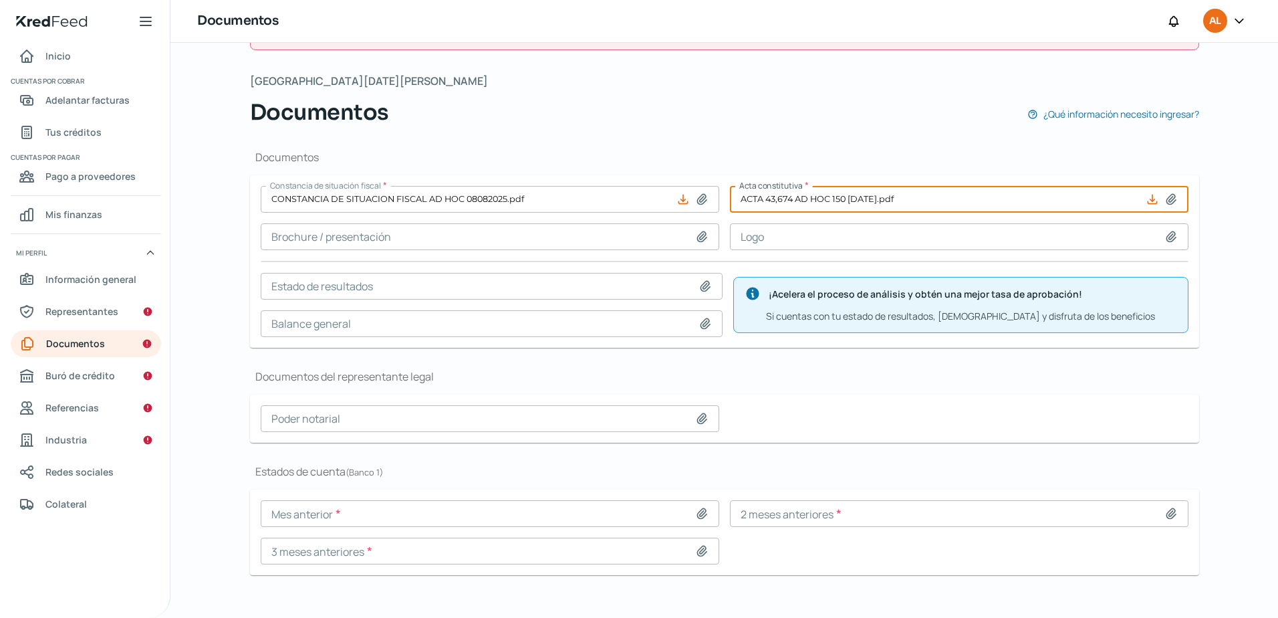
scroll to position [64, 0]
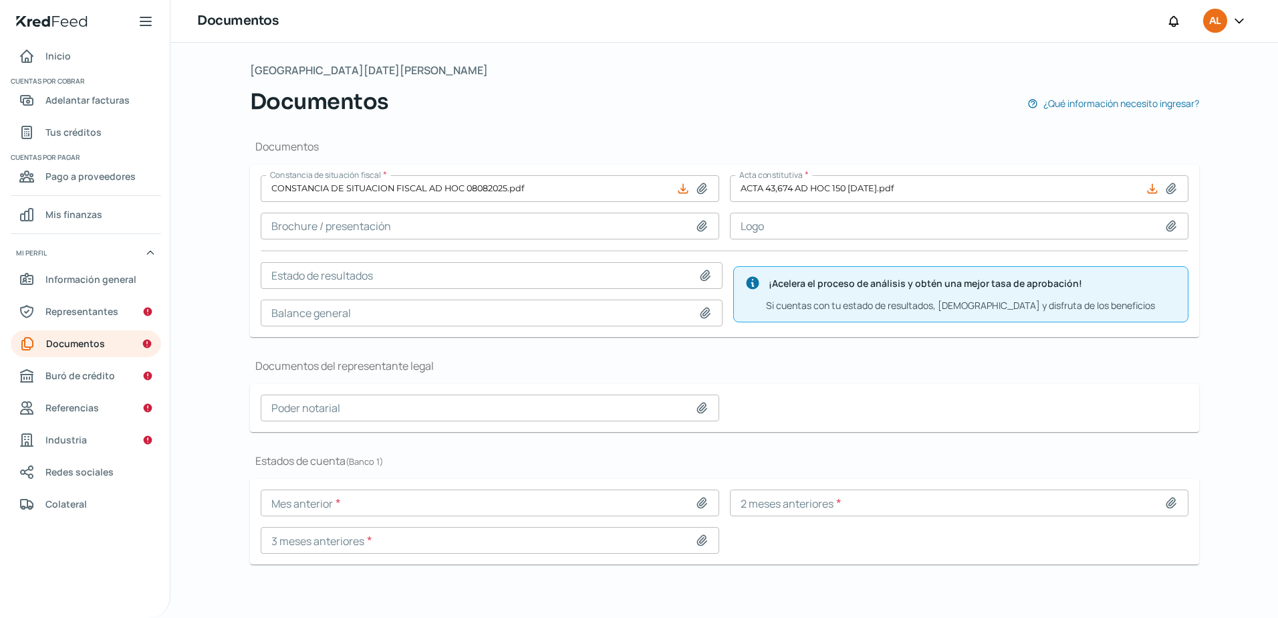
click at [699, 228] on icon at bounding box center [701, 226] width 9 height 10
type input "C:\fakepath\PRESENTACION [MEDICAL_DATA].pdf"
type input "PRESENTACION [MEDICAL_DATA].pdf"
click at [703, 412] on icon at bounding box center [701, 407] width 13 height 13
type input "C:\fakepath\ACTA 43,674 AD HOC 150 [DATE].pdf"
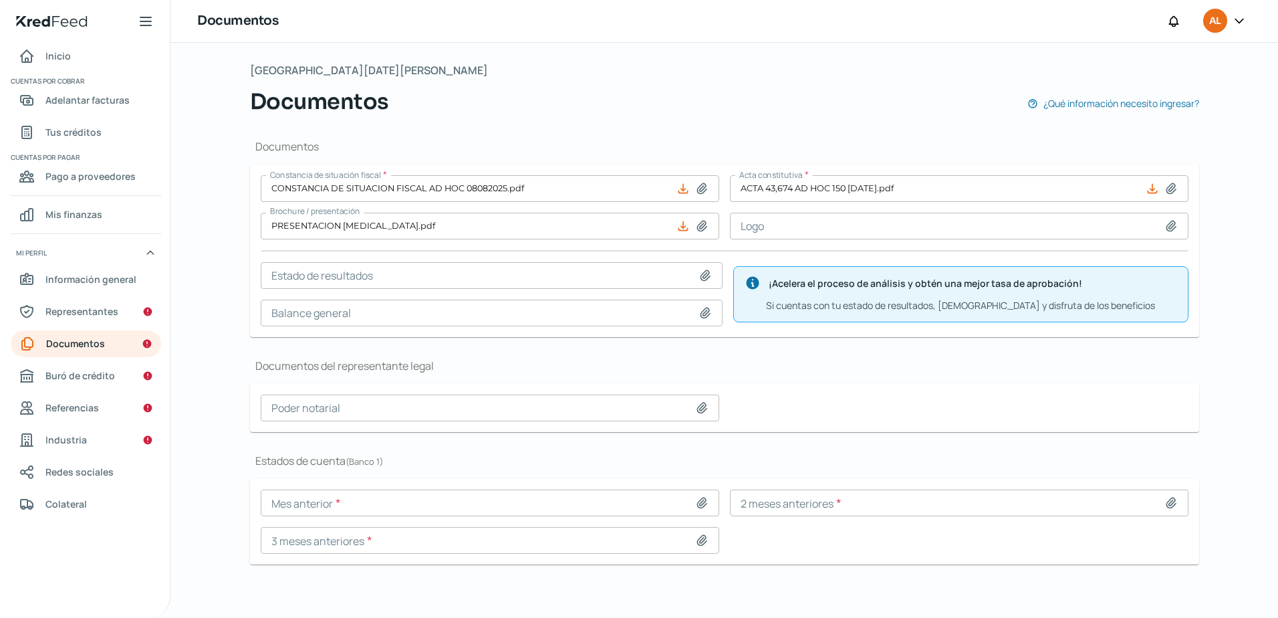
type input "ACTA 43,674 AD HOC 150 [DATE].pdf"
click at [1178, 226] on div at bounding box center [1174, 225] width 19 height 13
click at [1173, 227] on icon at bounding box center [1171, 226] width 9 height 10
click at [406, 273] on input at bounding box center [492, 275] width 462 height 27
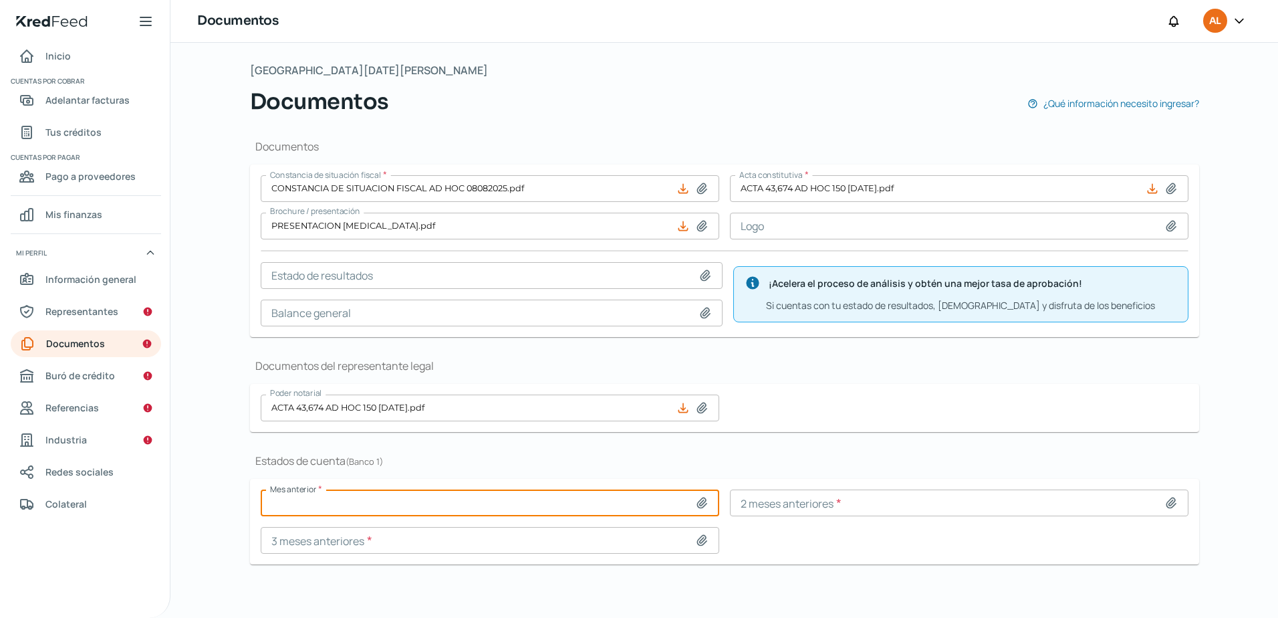
click at [715, 499] on input at bounding box center [490, 502] width 459 height 27
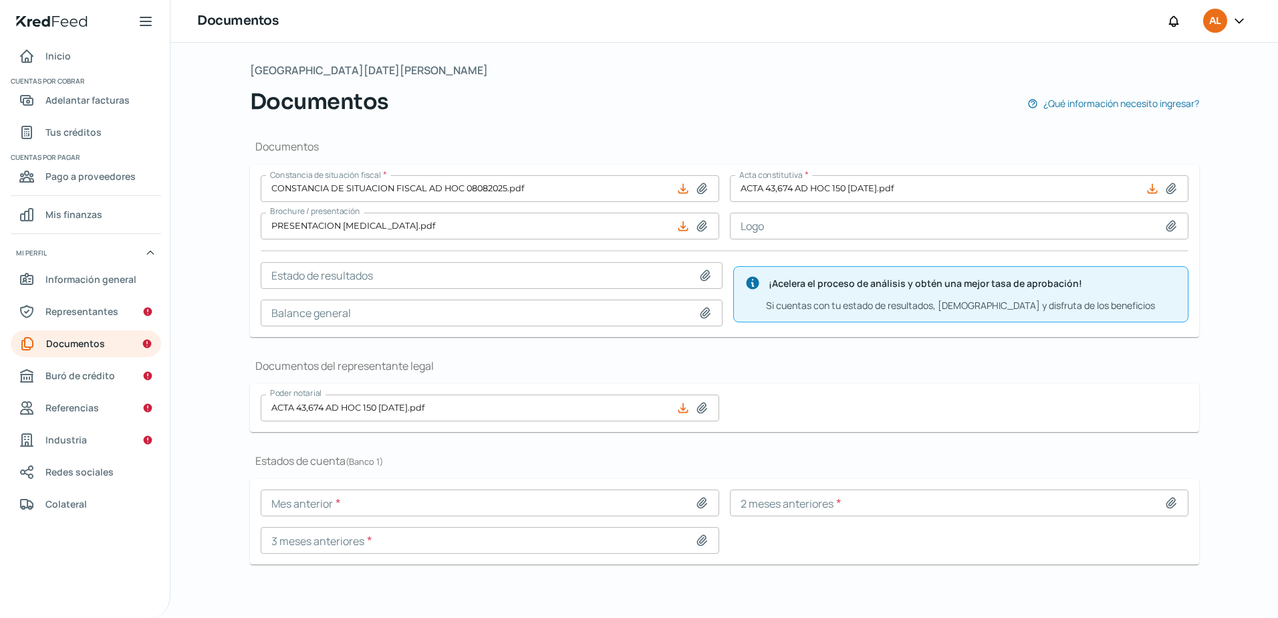
type input "C:\fakepath\[DATE].pdf"
type input "[DATE].pdf"
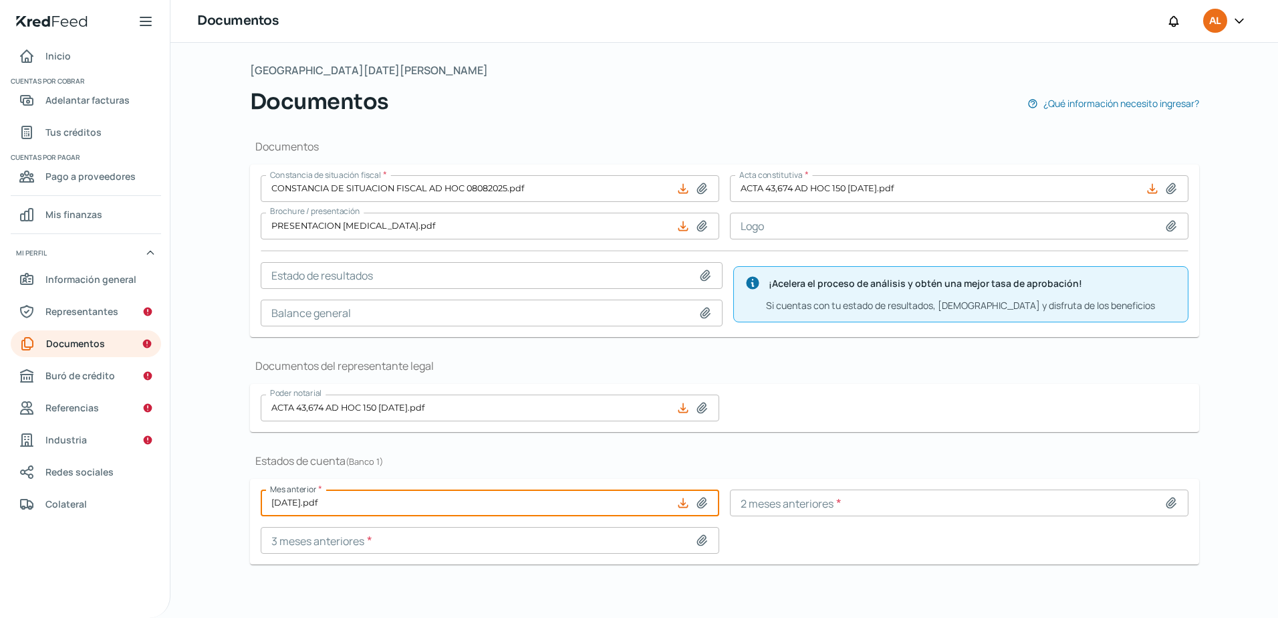
click at [1171, 503] on icon at bounding box center [1171, 502] width 13 height 13
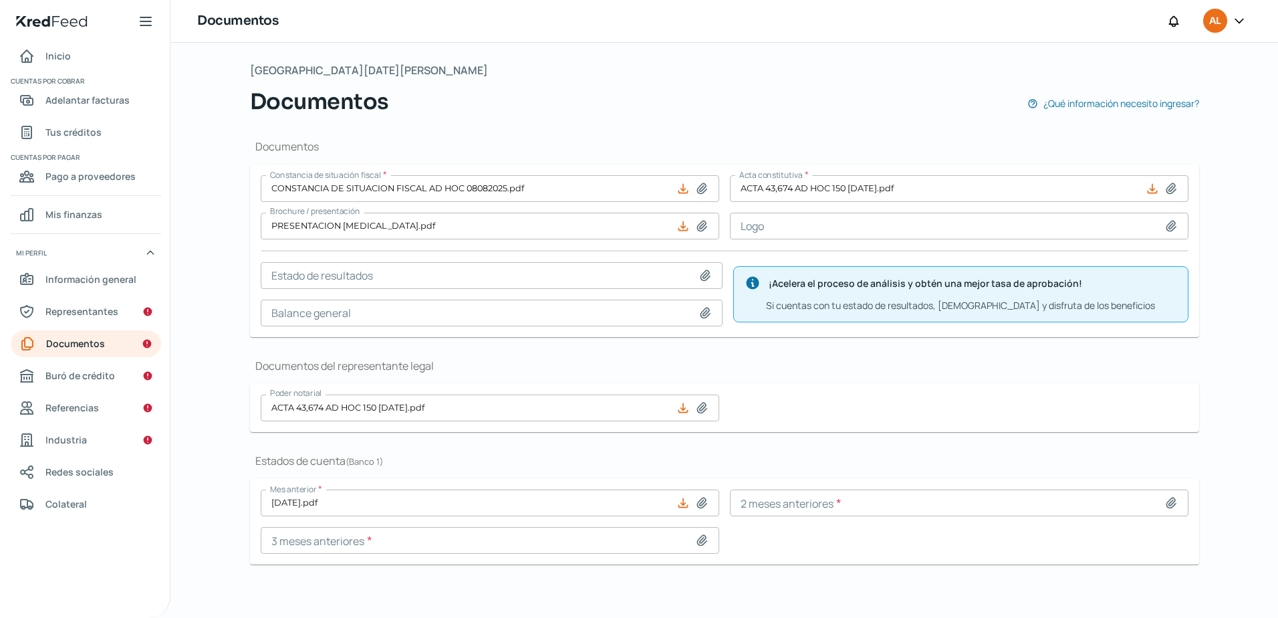
type input "C:\fakepath\[DATE].pdf"
type input "[DATE].pdf"
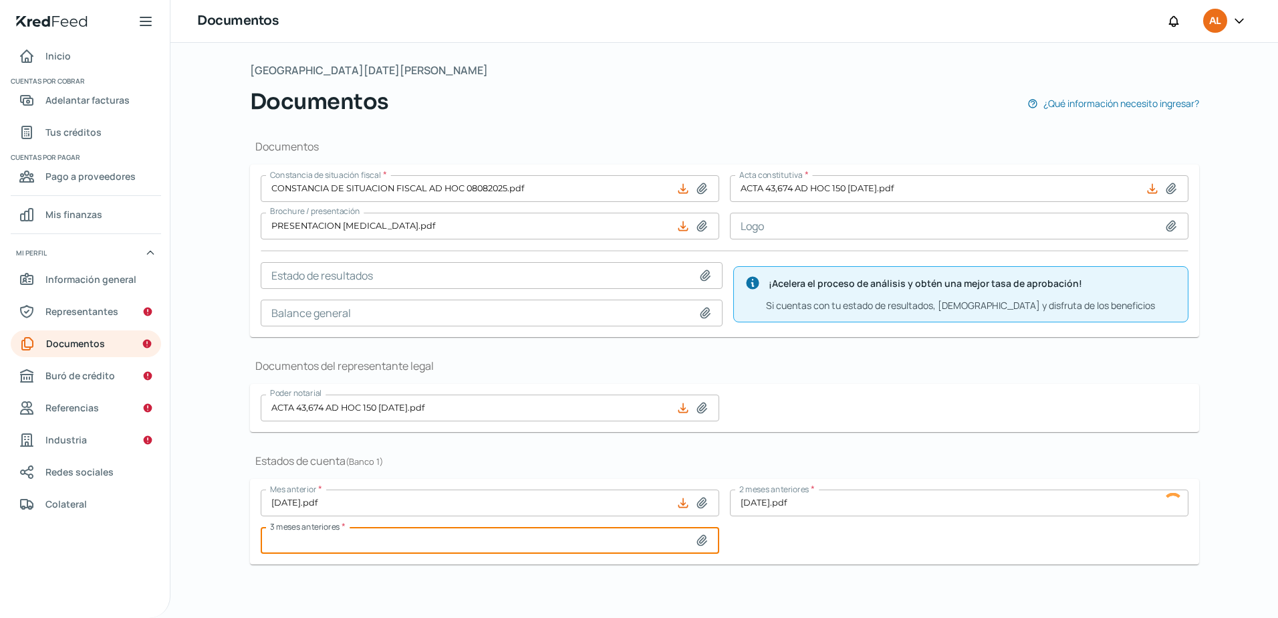
click at [709, 529] on input at bounding box center [490, 540] width 459 height 27
type input "C:\fakepath\[DATE].pdf"
type input "[DATE].pdf"
click at [182, 60] on div "Falta información para realizar tu análisis Aquí [DATE][PERSON_NAME] Documentos…" at bounding box center [724, 330] width 1108 height 575
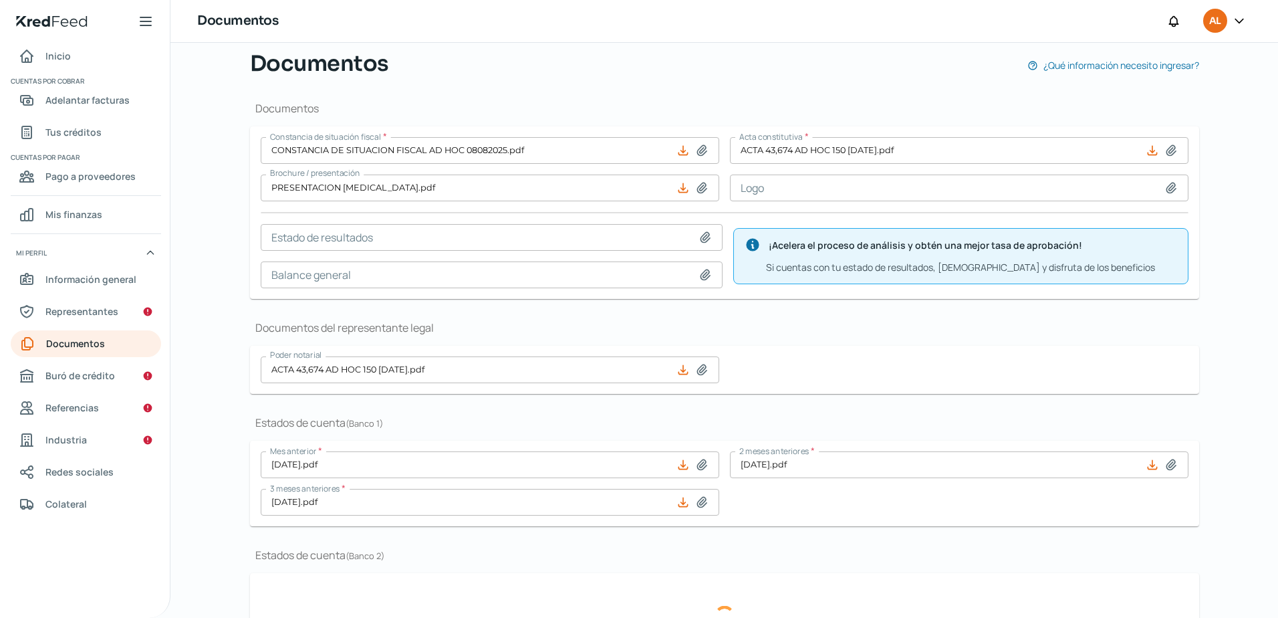
scroll to position [289, 0]
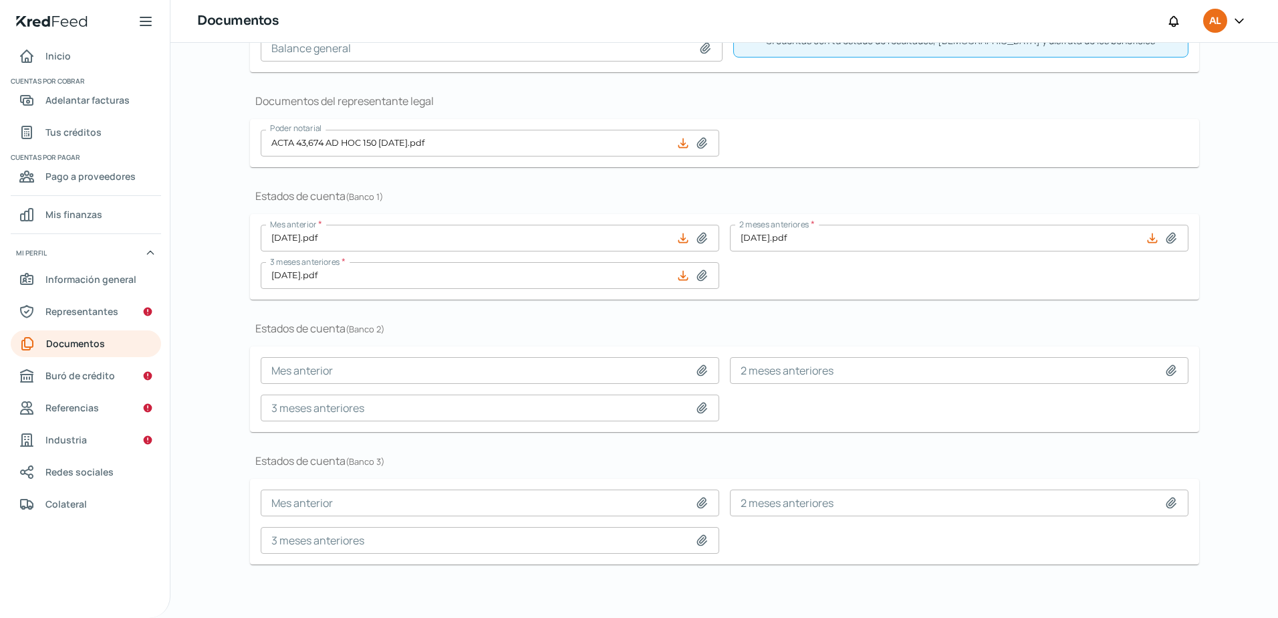
click at [699, 371] on icon at bounding box center [701, 370] width 13 height 13
type input "C:\fakepath\00740070000193130703CH (18).pdf"
type input "00740070000193130703CH (18).pdf"
click at [699, 405] on icon at bounding box center [701, 407] width 13 height 13
type input "C:\fakepath\[DATE].pdf"
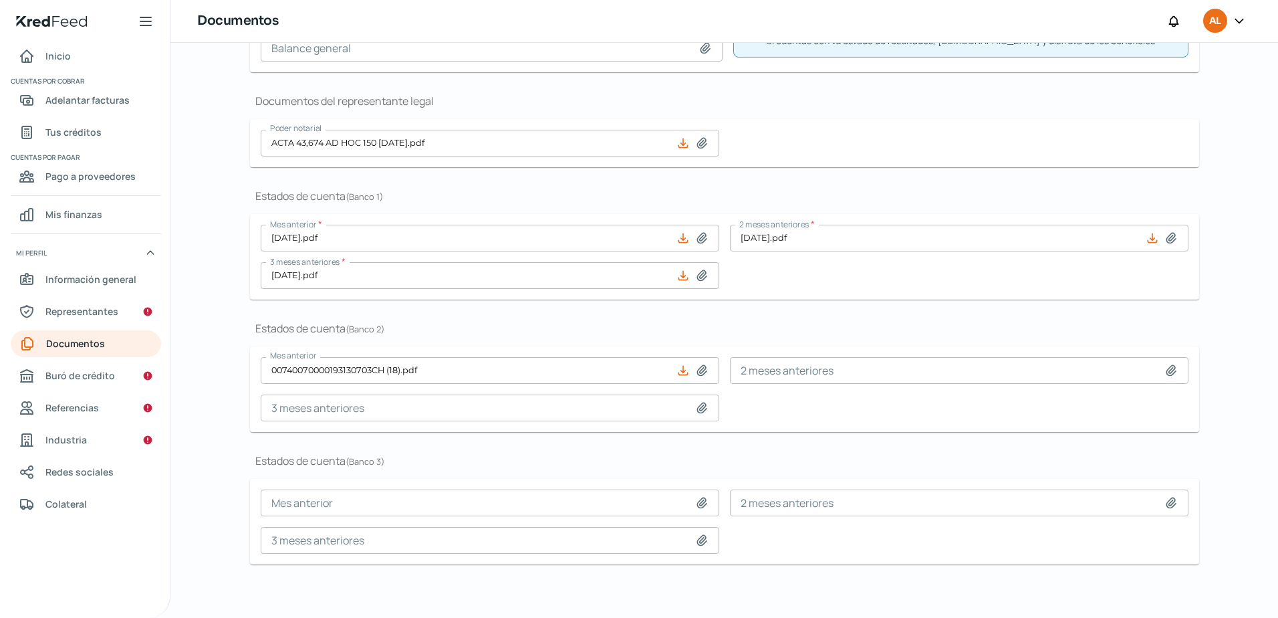
type input "[DATE].pdf"
click at [1150, 362] on input at bounding box center [959, 370] width 459 height 27
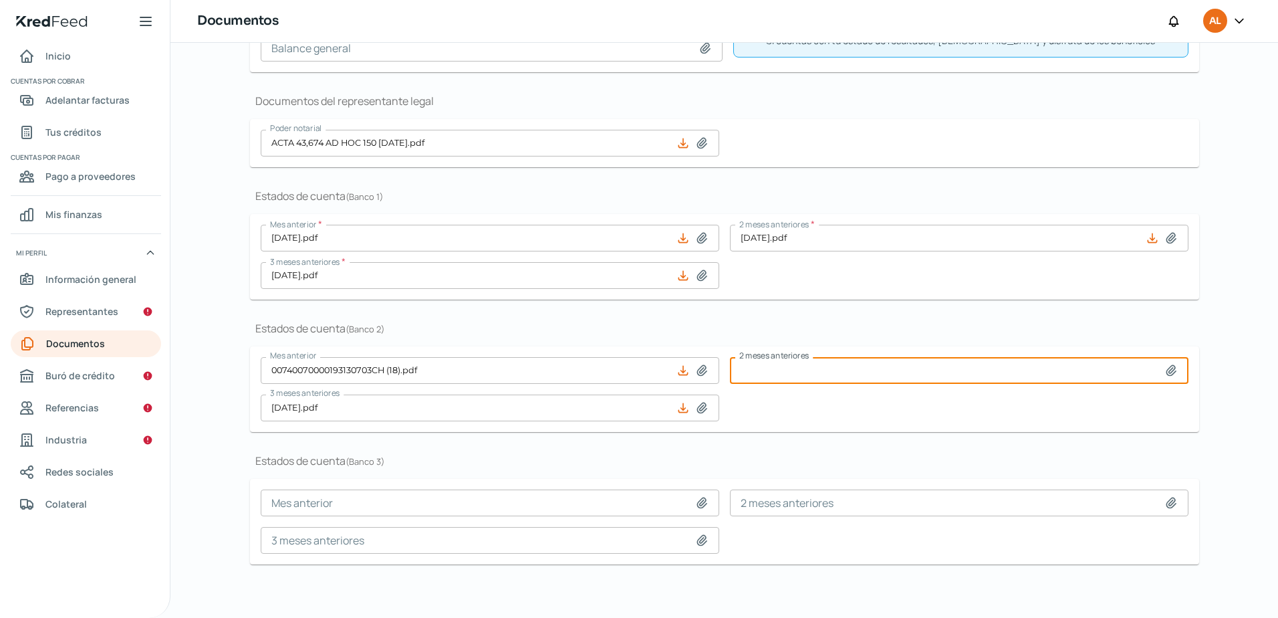
type input "C:\fakepath\[DATE].pdf"
type input "[DATE].pdf"
click at [121, 298] on nav "Inicio Cuentas por cobrar Adelantar facturas Tus créditos Cuentas por pagar Pag…" at bounding box center [85, 322] width 170 height 559
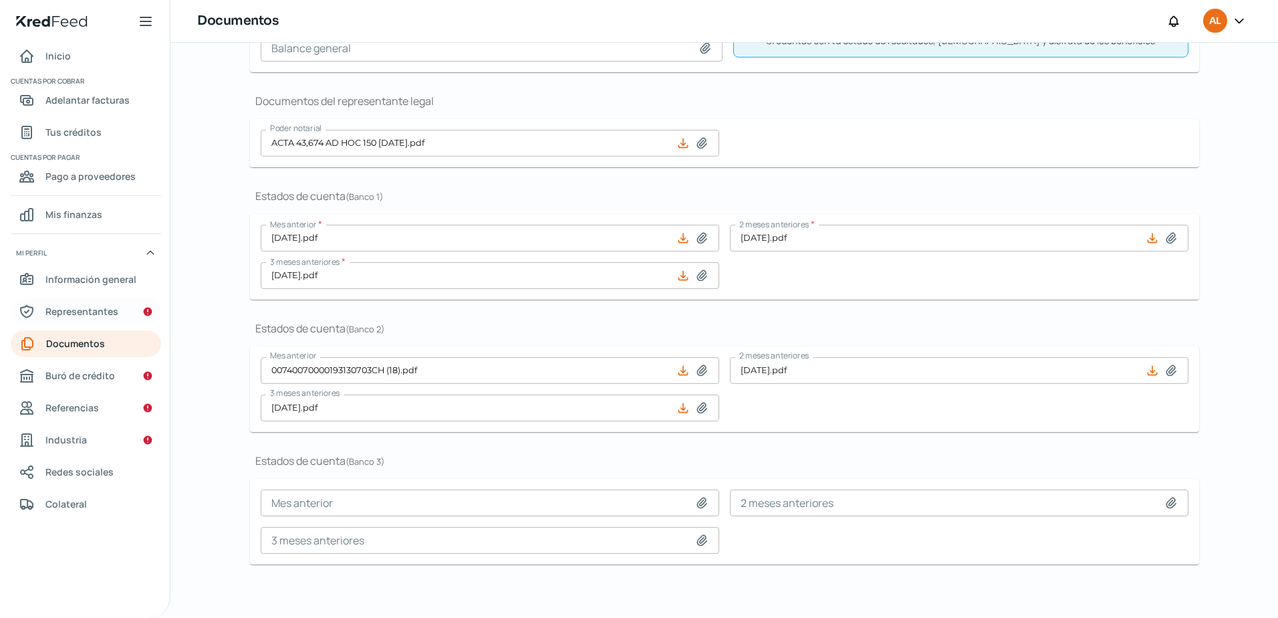
click at [117, 312] on span "Representantes" at bounding box center [81, 311] width 73 height 17
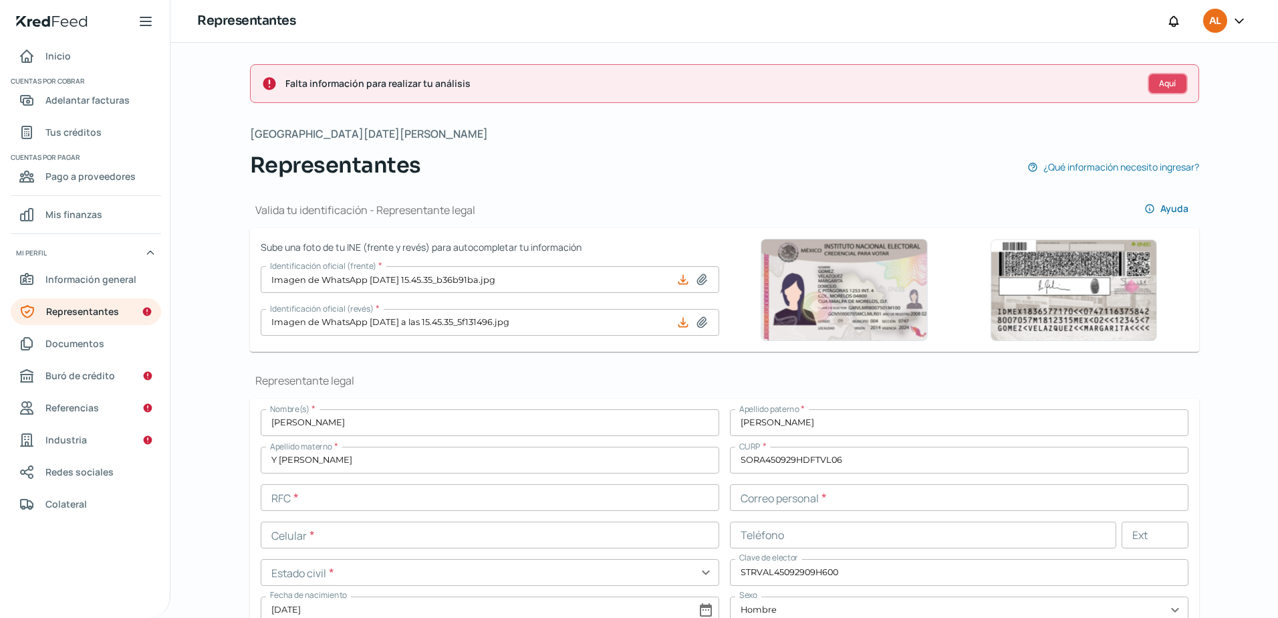
click at [1159, 88] on span "Aquí" at bounding box center [1167, 84] width 17 height 8
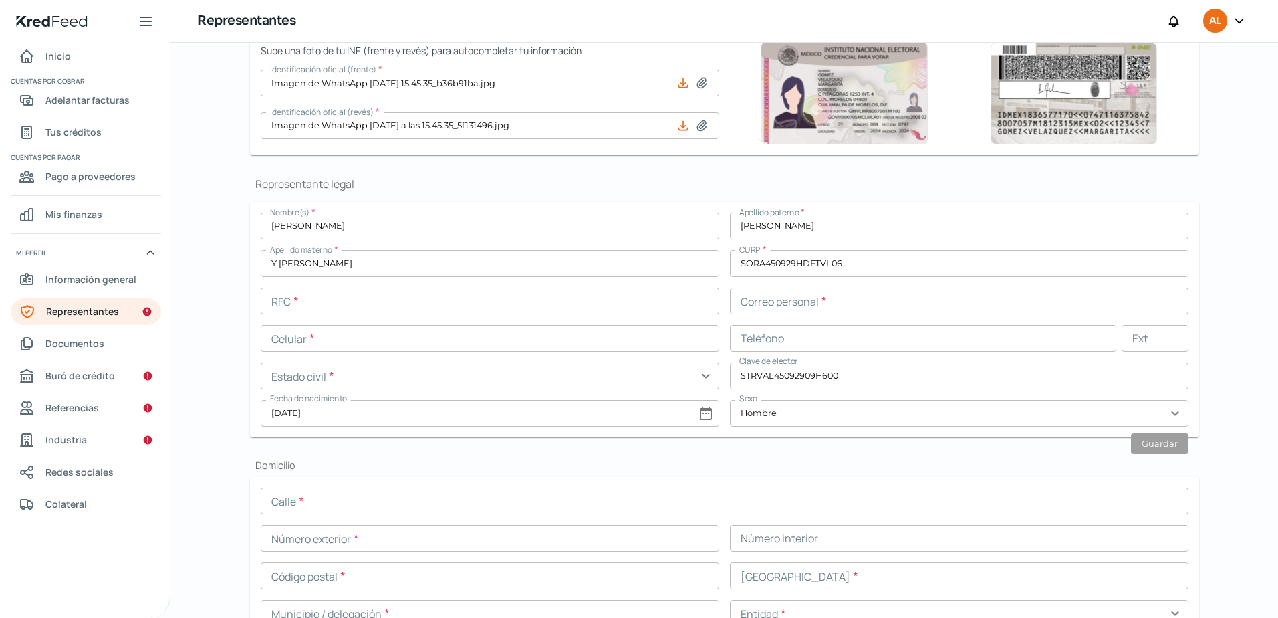
scroll to position [397, 0]
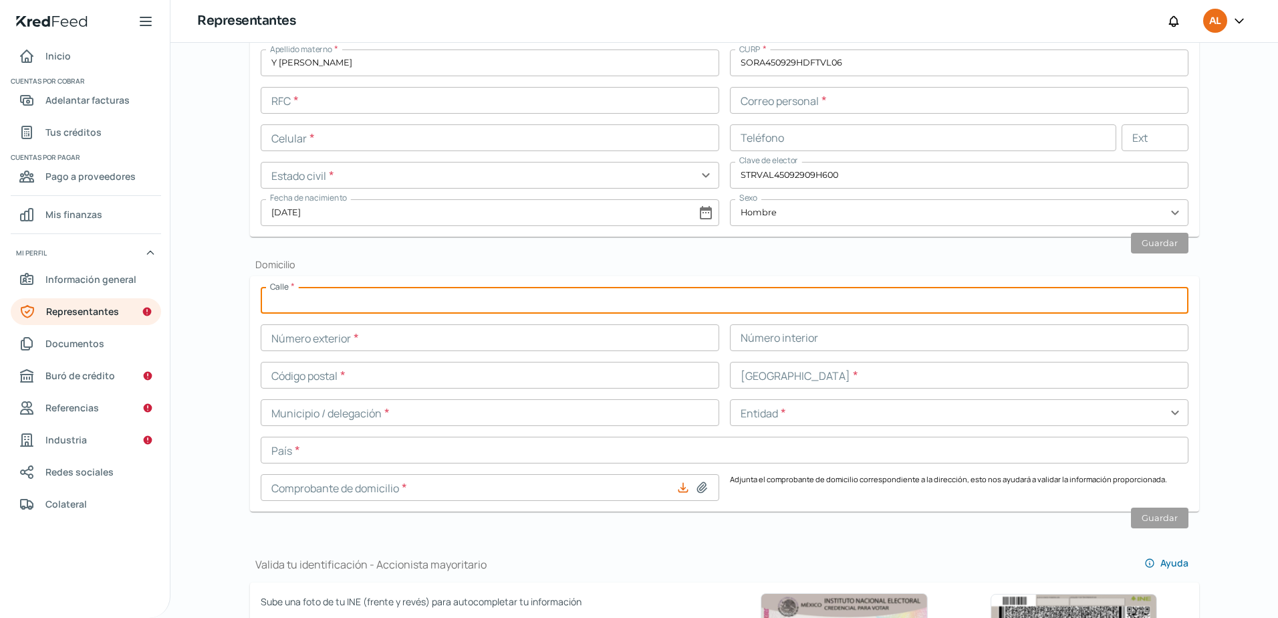
click at [515, 309] on input "text" at bounding box center [725, 300] width 928 height 27
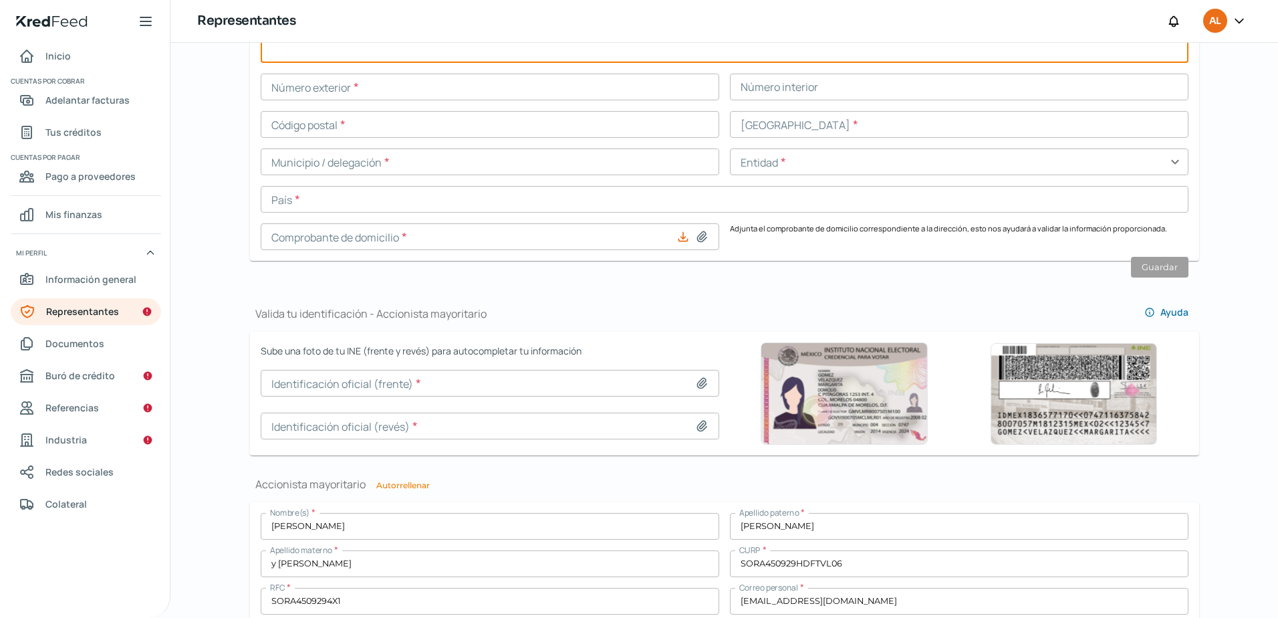
scroll to position [665, 0]
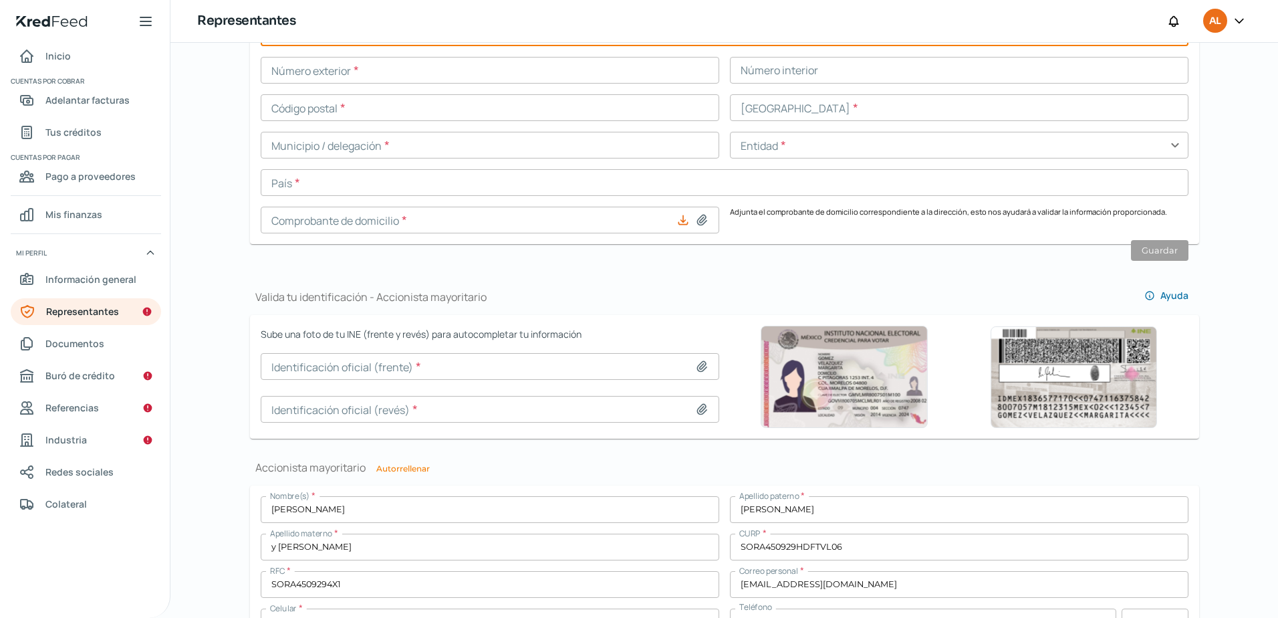
click at [583, 421] on input at bounding box center [490, 409] width 459 height 27
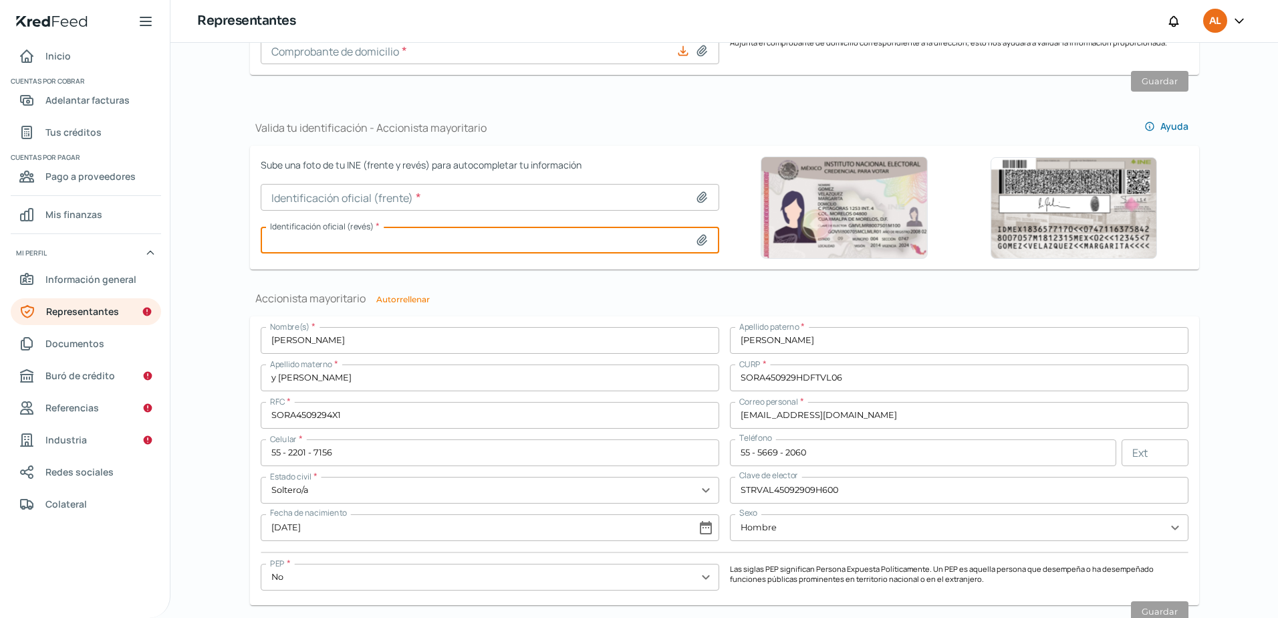
scroll to position [865, 0]
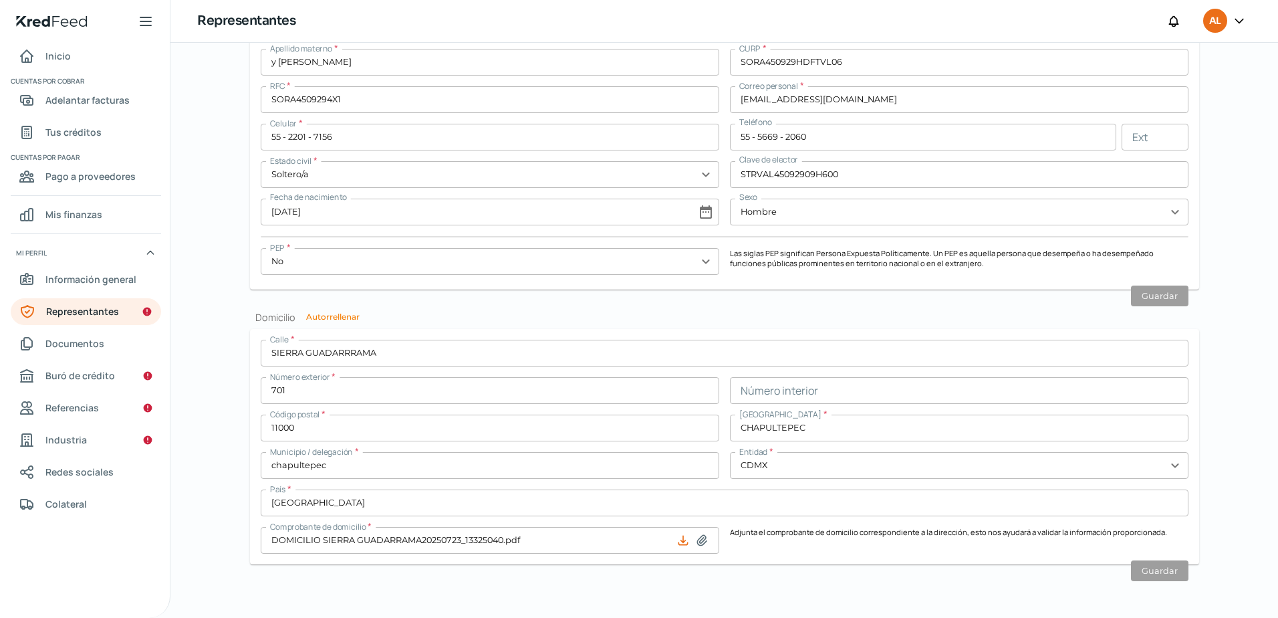
drag, startPoint x: 308, startPoint y: 310, endPoint x: 741, endPoint y: 583, distance: 511.8
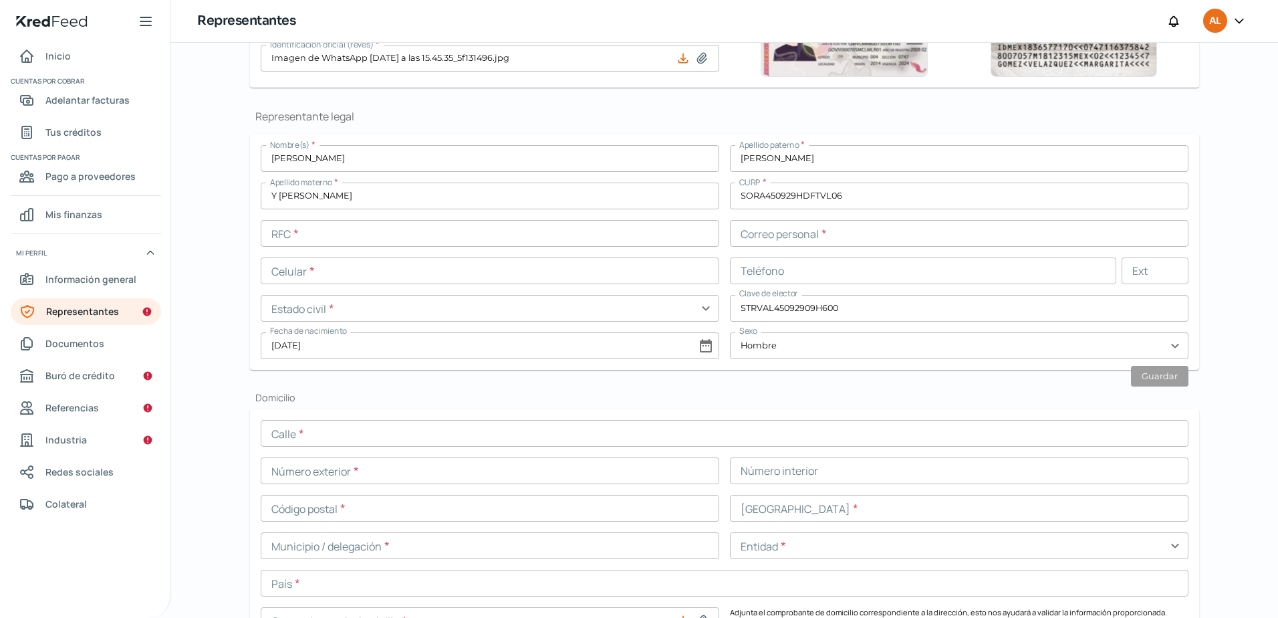
scroll to position [267, 0]
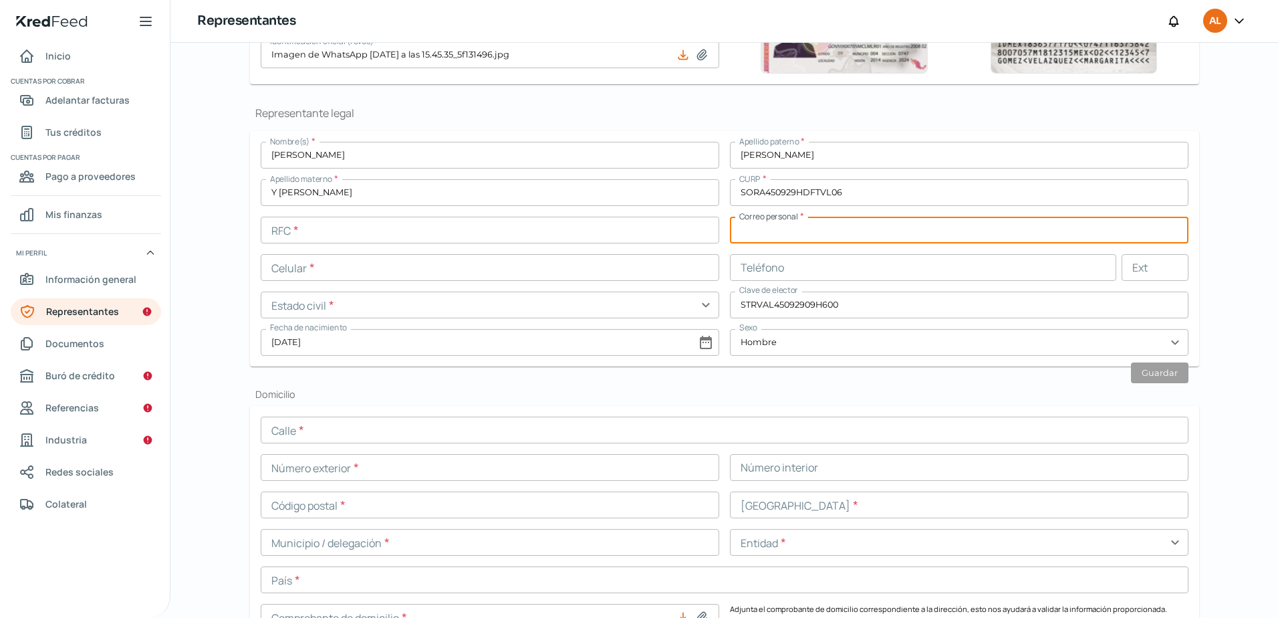
click at [804, 232] on input "text" at bounding box center [959, 230] width 459 height 27
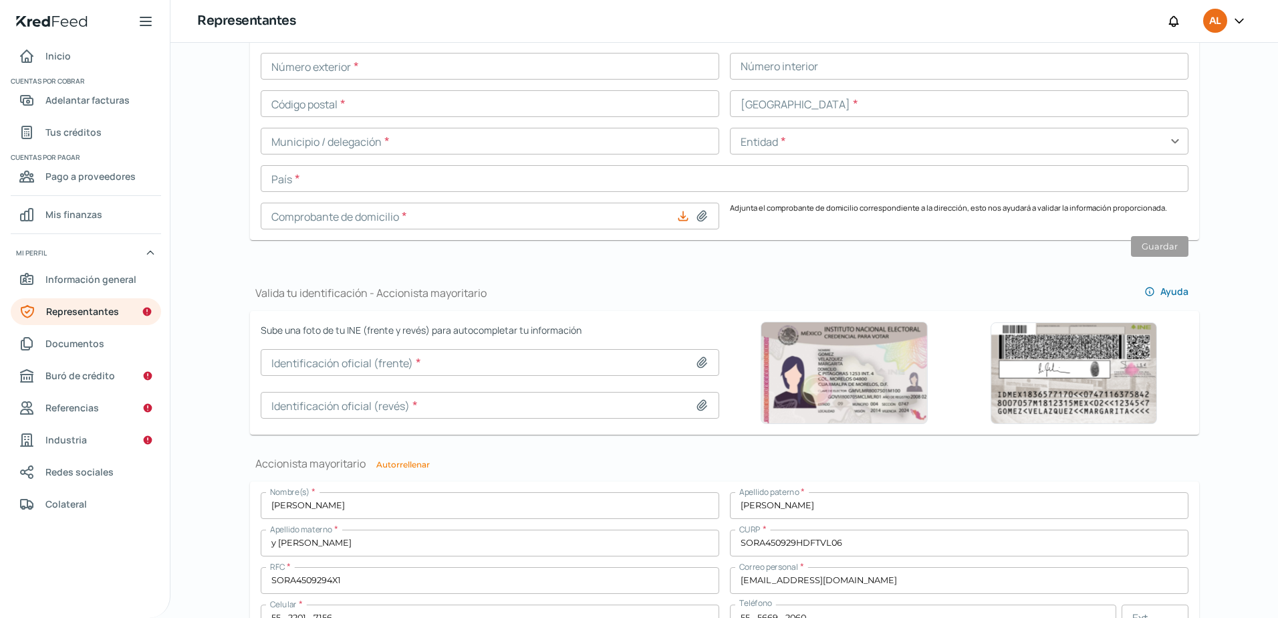
scroll to position [936, 0]
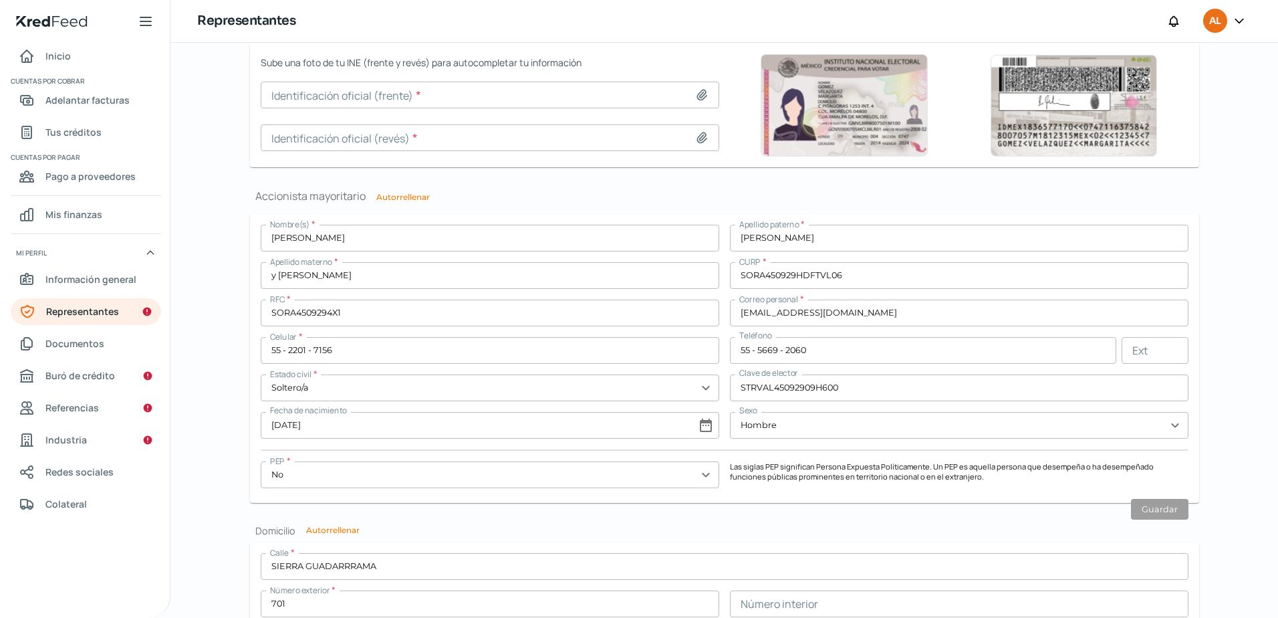
click at [810, 279] on input "SORA450929HDFTVL06" at bounding box center [959, 275] width 459 height 27
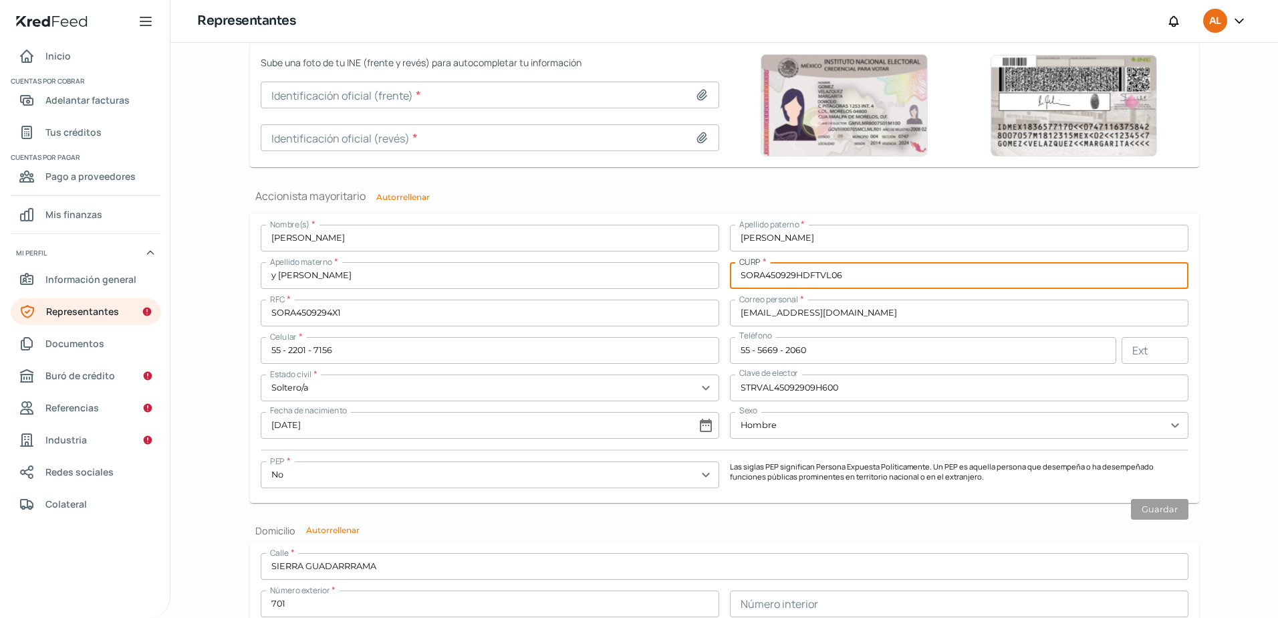
click at [810, 279] on input "SORA450929HDFTVL06" at bounding box center [959, 275] width 459 height 27
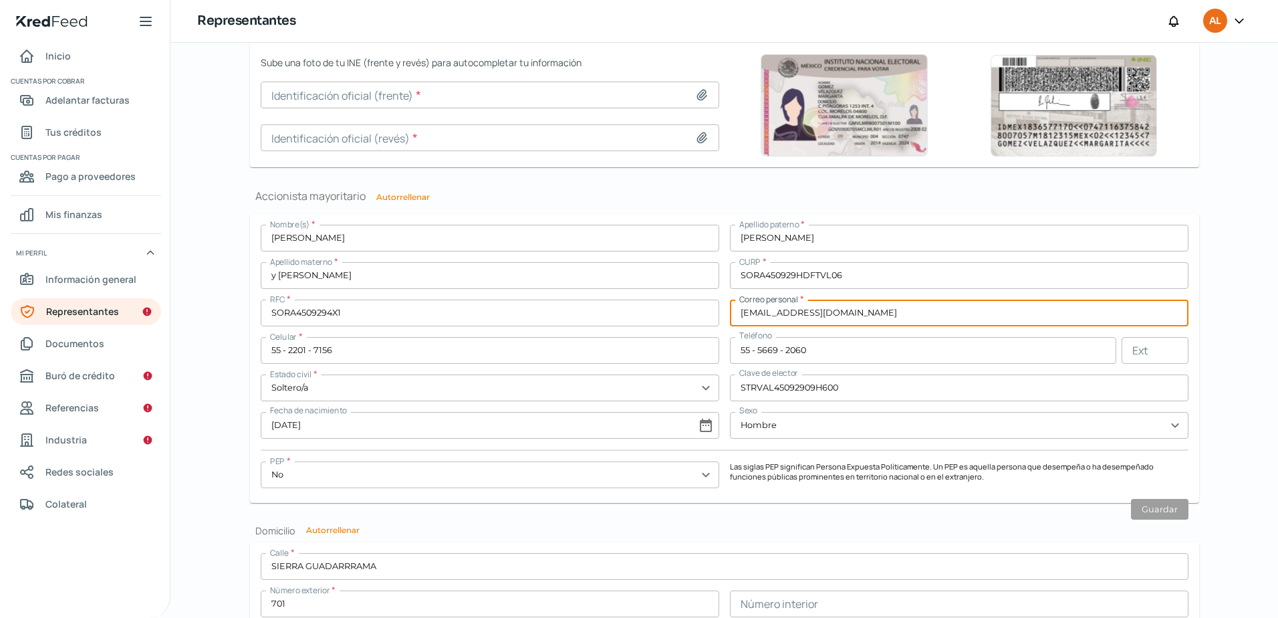
click at [802, 312] on input "[EMAIL_ADDRESS][DOMAIN_NAME]" at bounding box center [959, 313] width 459 height 27
drag, startPoint x: 802, startPoint y: 312, endPoint x: 802, endPoint y: 320, distance: 7.4
click at [802, 320] on input "[EMAIL_ADDRESS][DOMAIN_NAME]" at bounding box center [959, 313] width 459 height 27
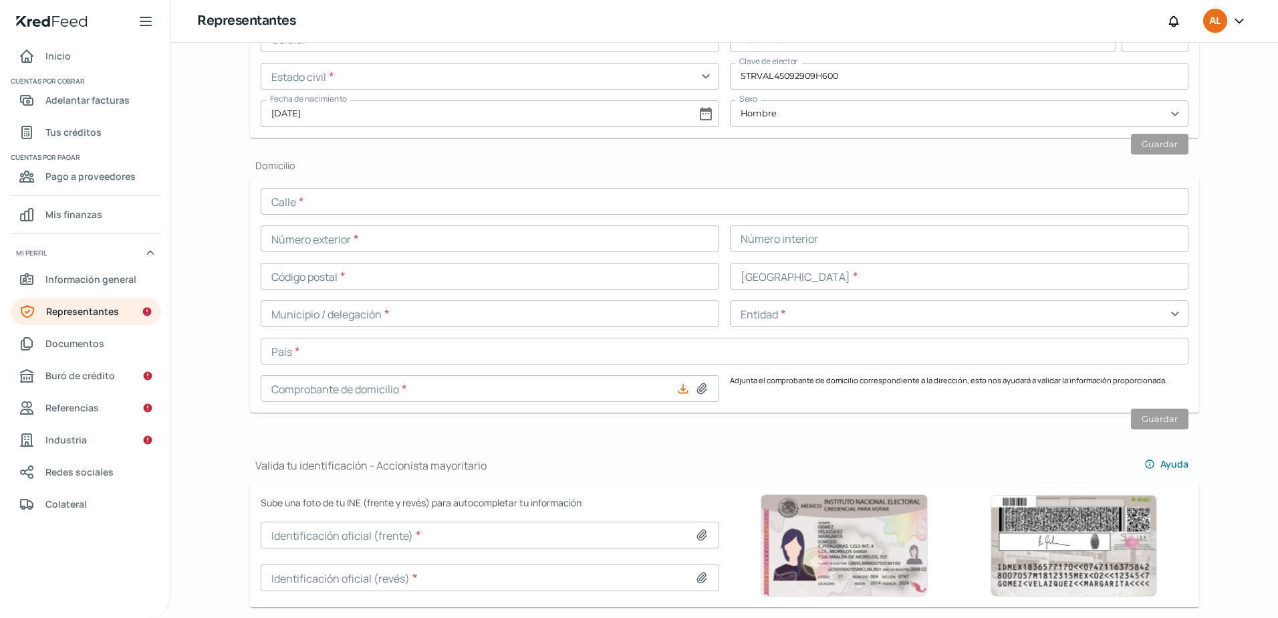
scroll to position [334, 0]
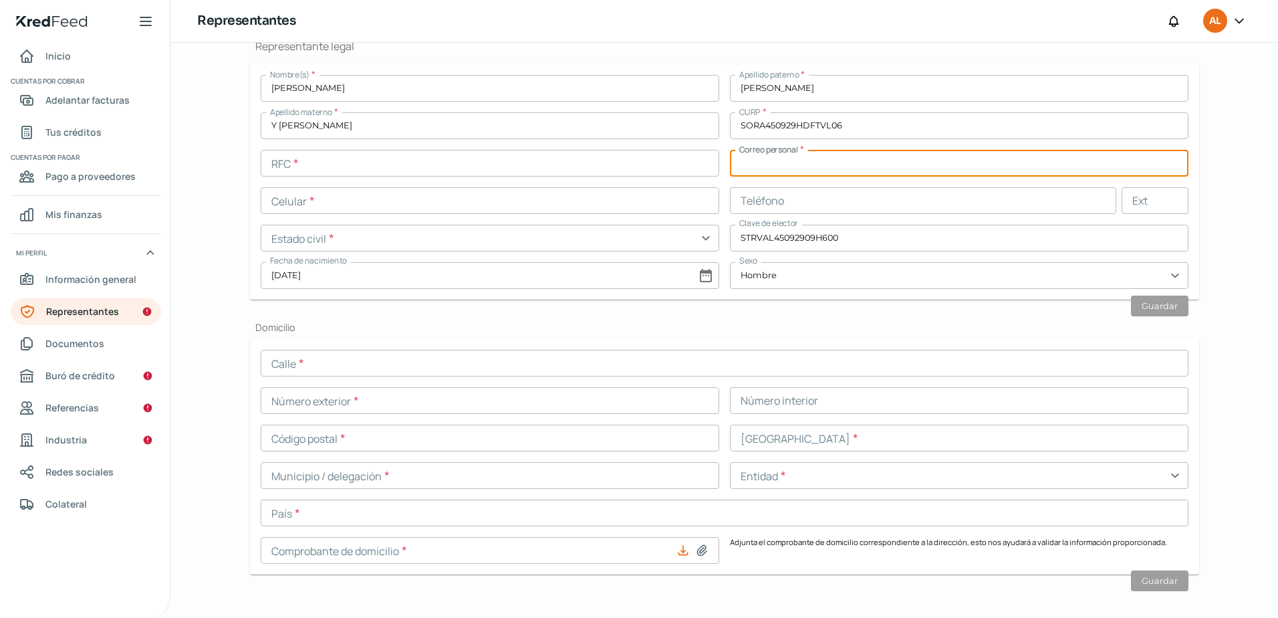
click at [807, 166] on input "text" at bounding box center [959, 163] width 459 height 27
paste input "[EMAIL_ADDRESS][DOMAIN_NAME]"
type input "[EMAIL_ADDRESS][DOMAIN_NAME]"
click at [734, 191] on input "text" at bounding box center [923, 200] width 386 height 27
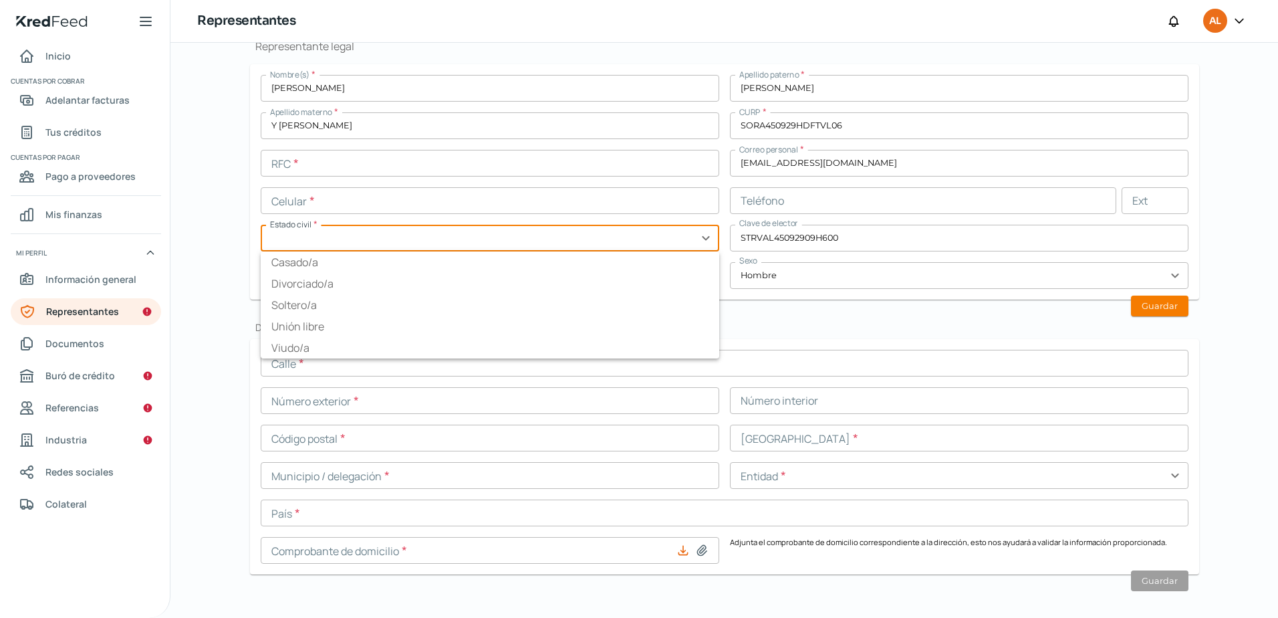
click at [352, 225] on input "text" at bounding box center [490, 238] width 459 height 27
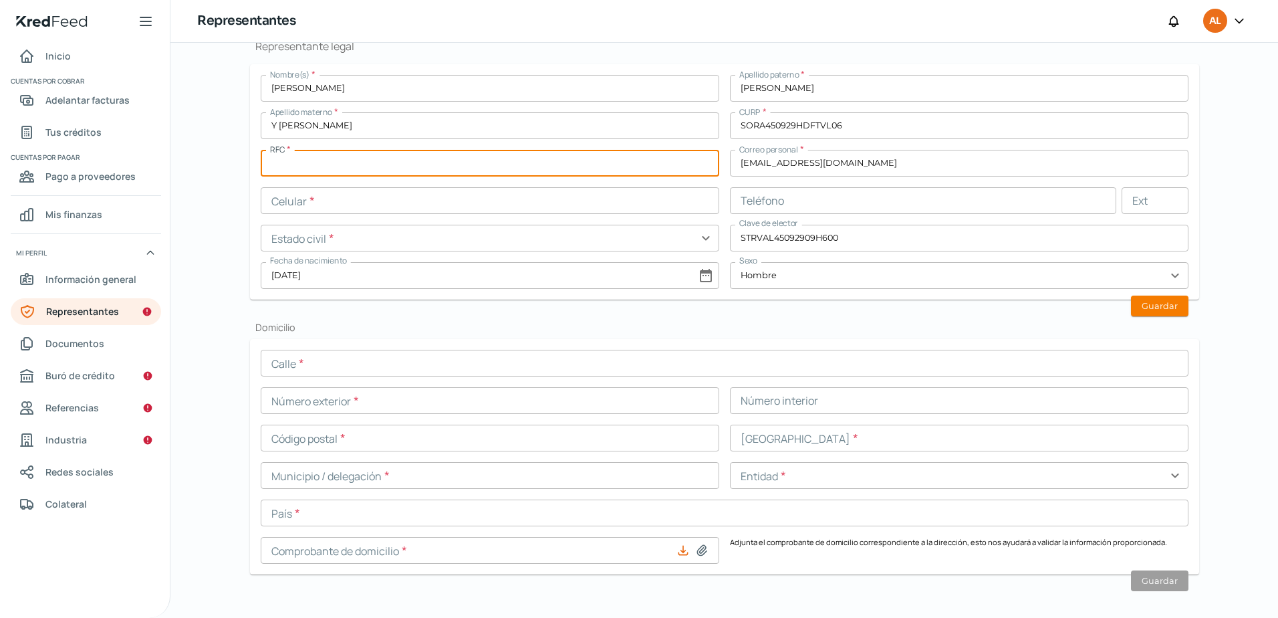
click at [325, 156] on input "text" at bounding box center [490, 163] width 459 height 27
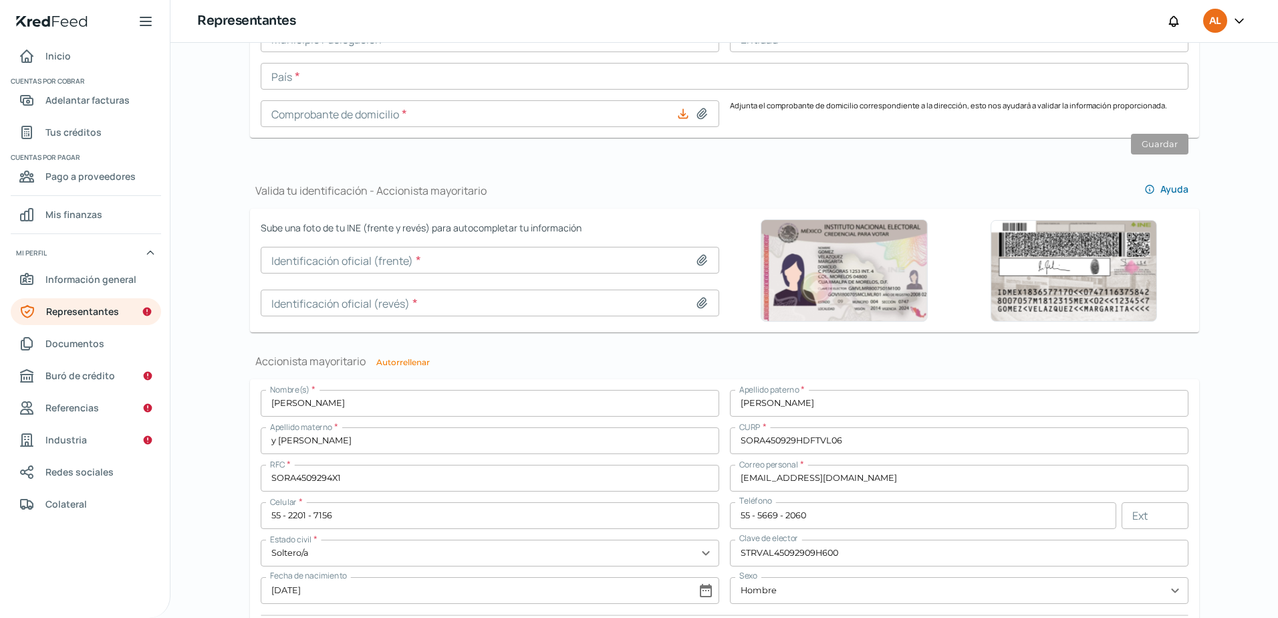
scroll to position [802, 0]
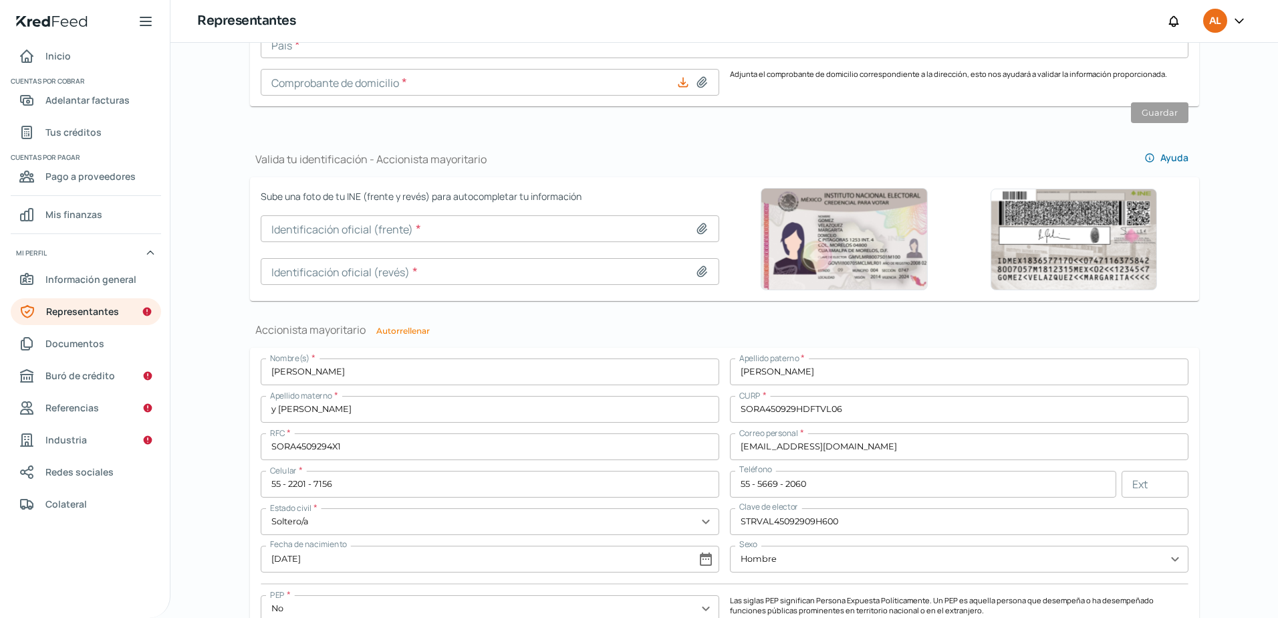
click at [299, 447] on input "SORA4509294X1" at bounding box center [490, 446] width 459 height 27
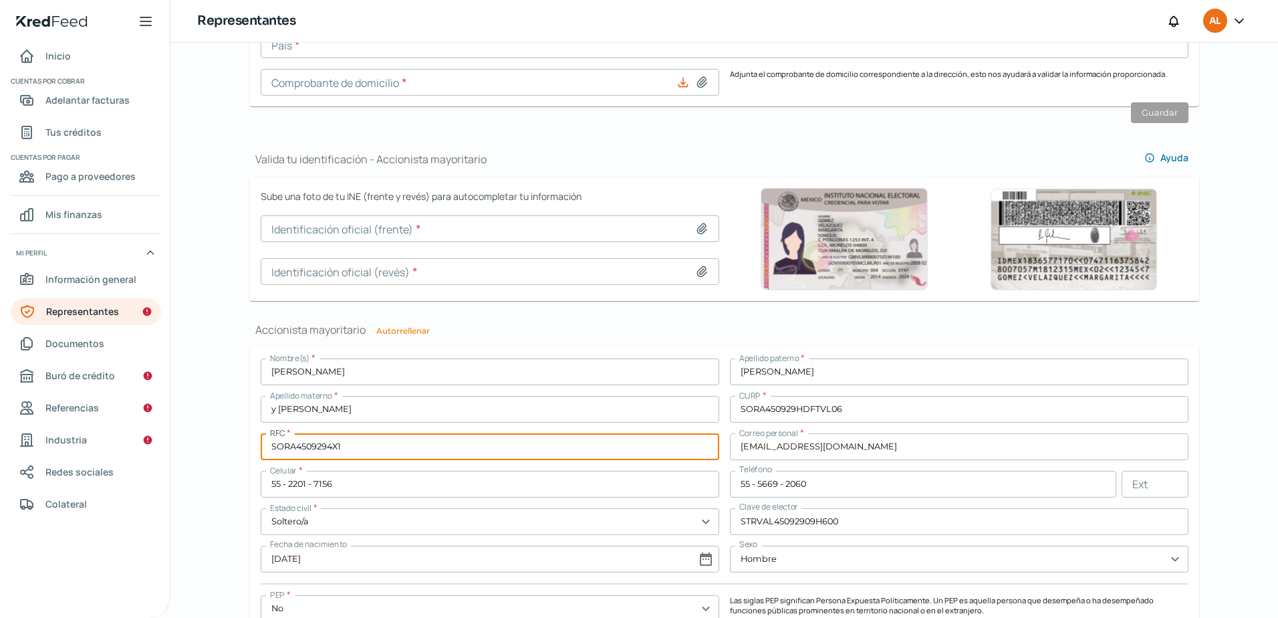
click at [299, 447] on input "SORA4509294X1" at bounding box center [490, 446] width 459 height 27
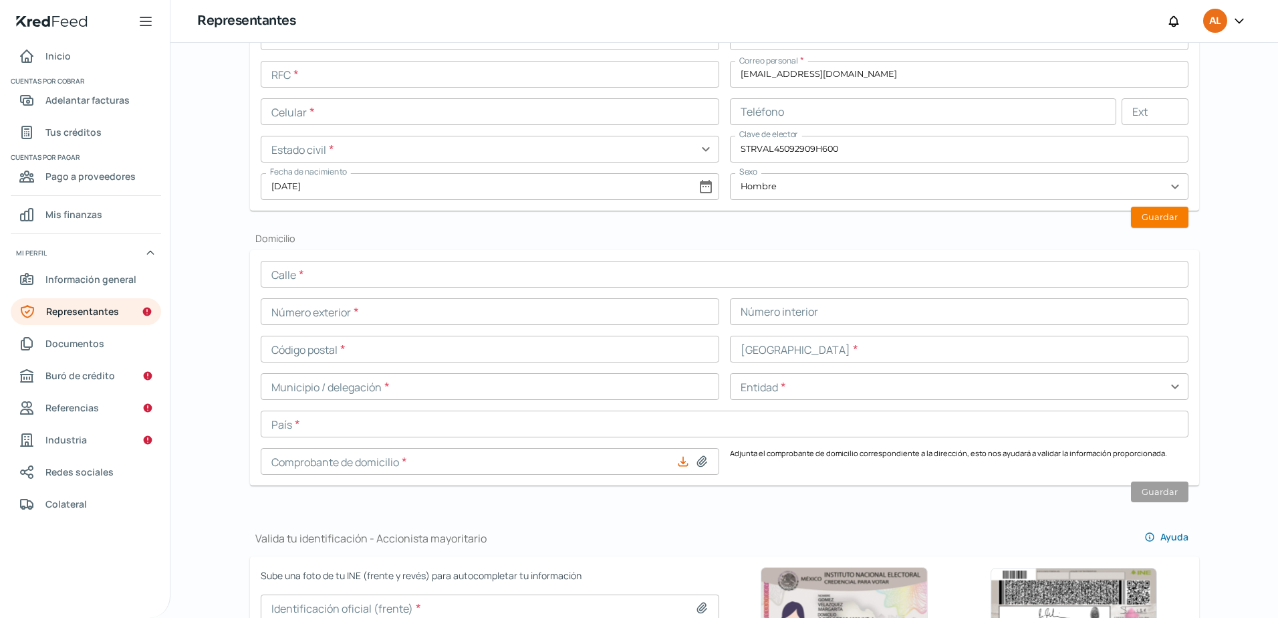
scroll to position [401, 0]
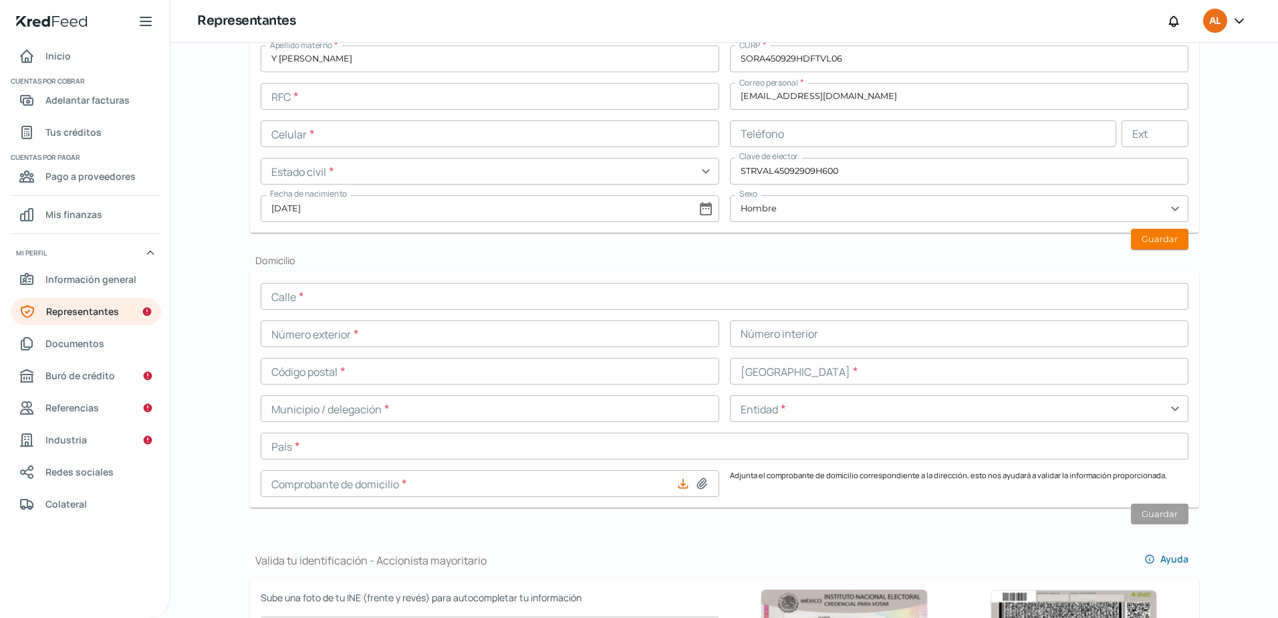
click at [314, 104] on input "text" at bounding box center [490, 96] width 459 height 27
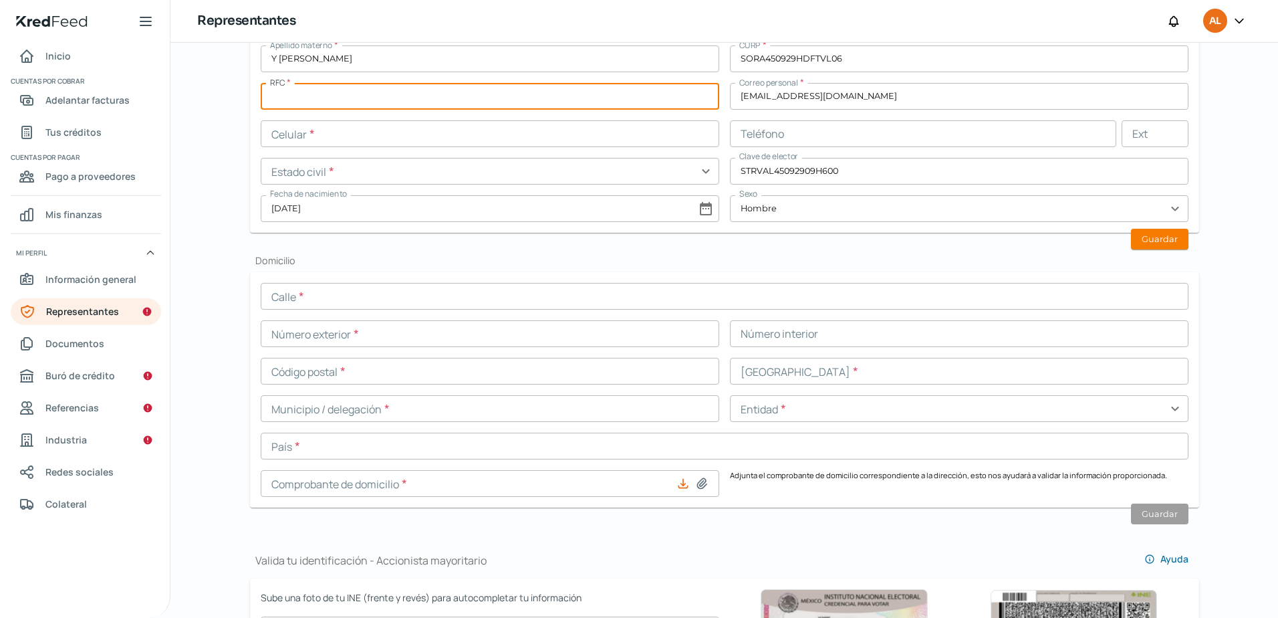
paste input "SORA4509294X1"
type input "SORA4509294X1"
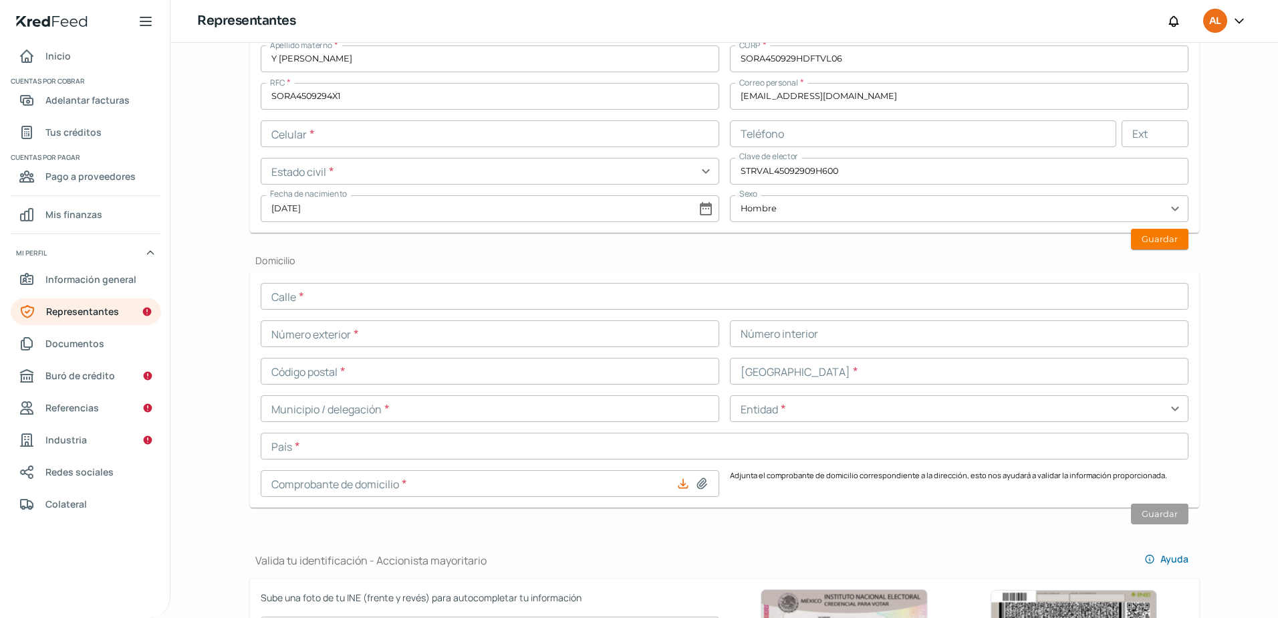
click at [350, 252] on div "Valida tu identificación - Representante legal Ayuda Sube una foto de tu INE (f…" at bounding box center [724, 562] width 949 height 1564
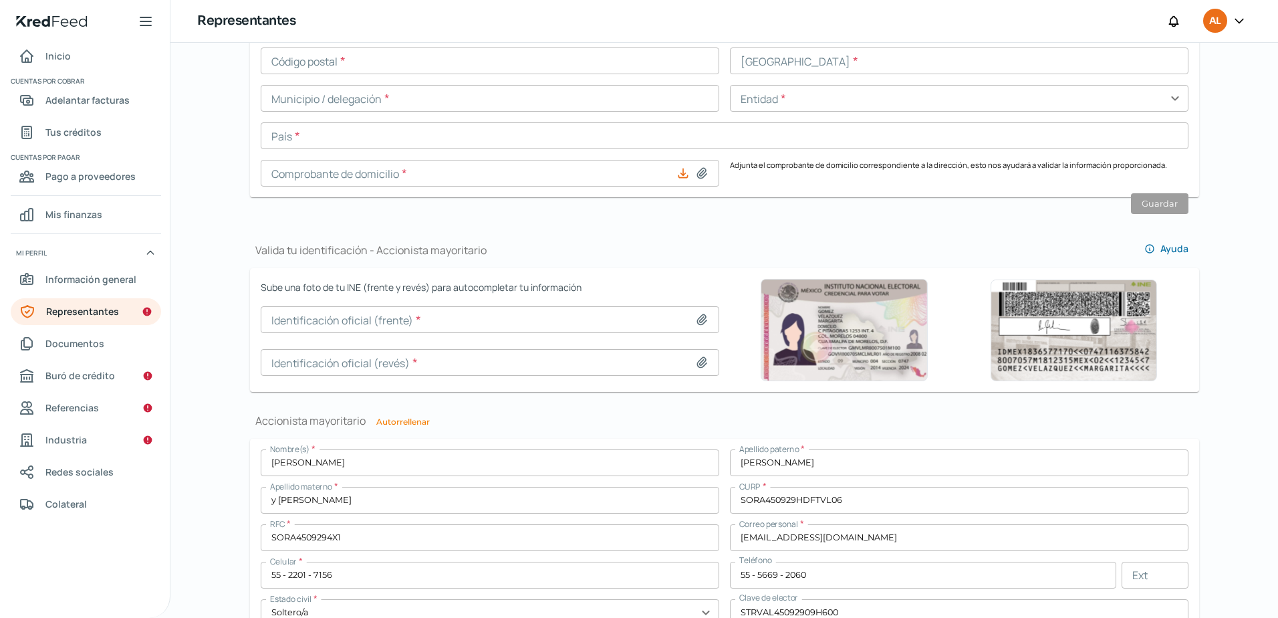
scroll to position [735, 0]
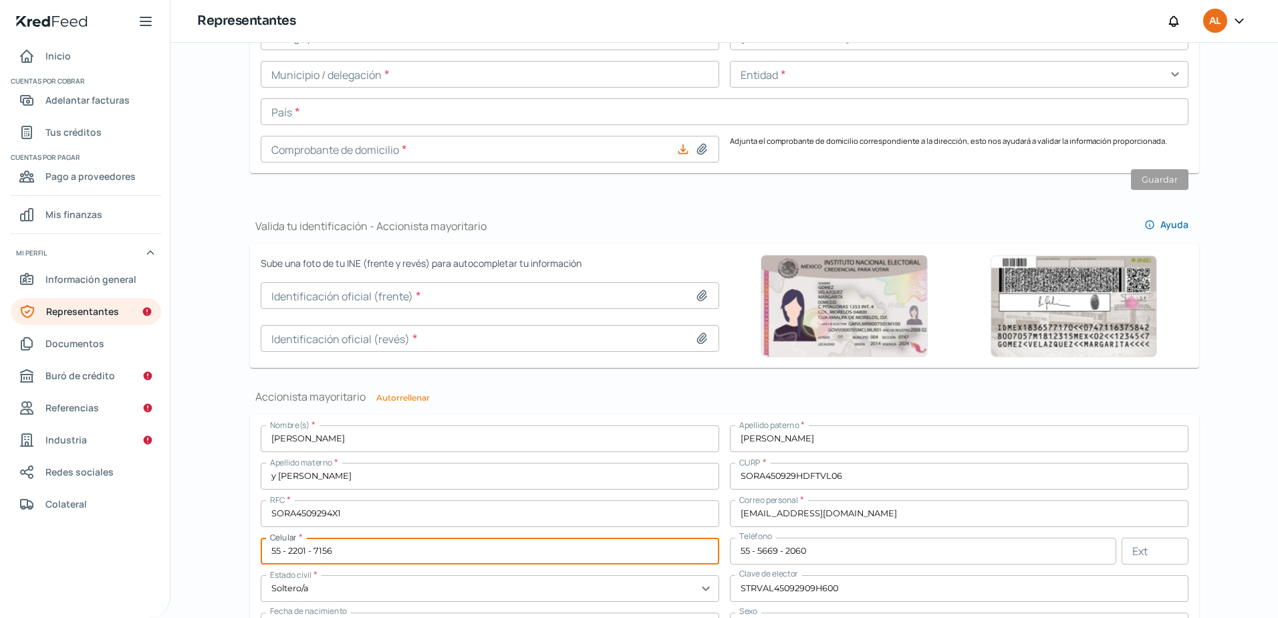
click at [280, 556] on input "55 - 2201 - 7156" at bounding box center [490, 551] width 459 height 27
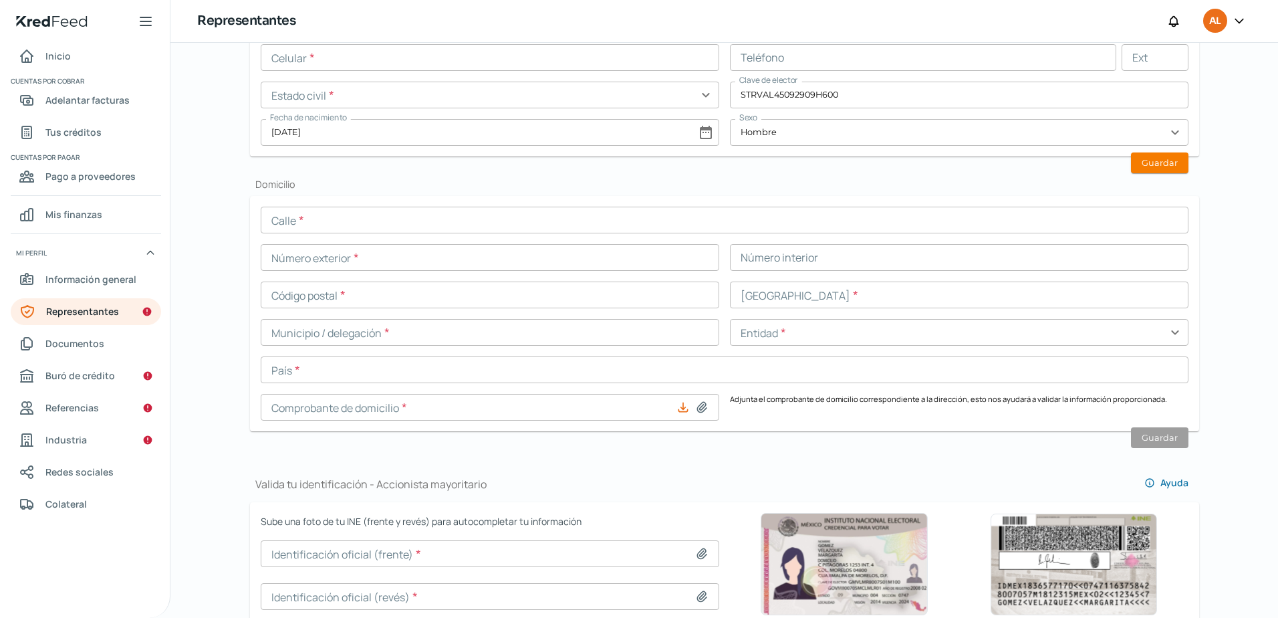
scroll to position [468, 0]
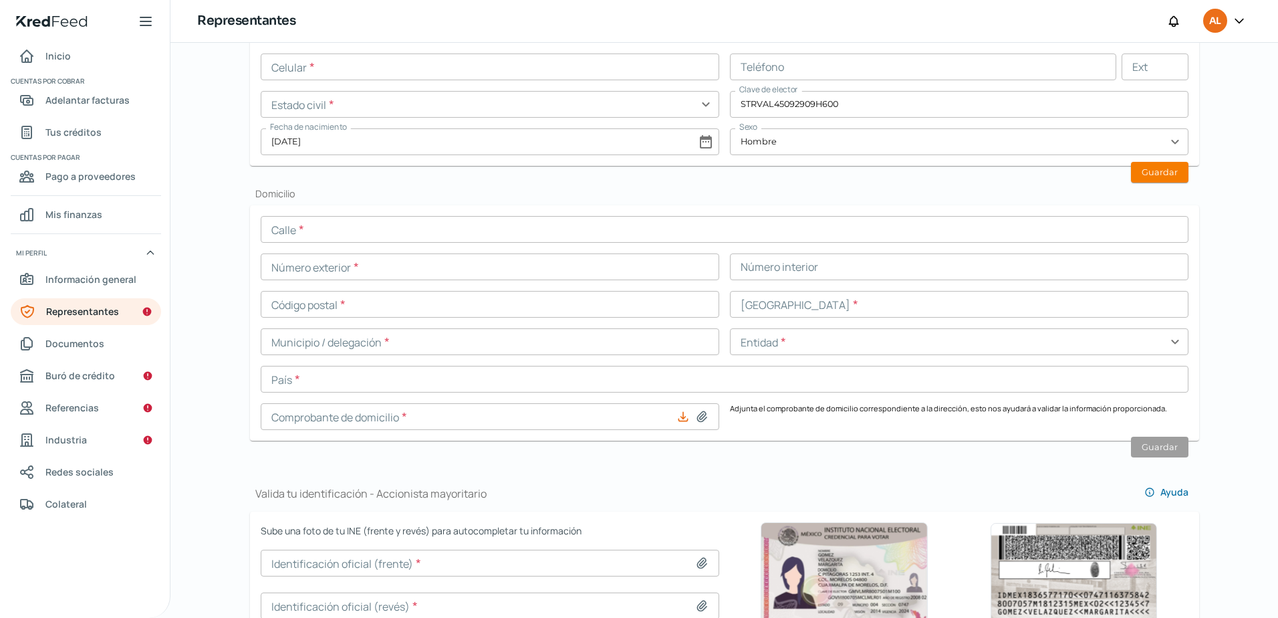
click at [310, 65] on input "text" at bounding box center [490, 66] width 459 height 27
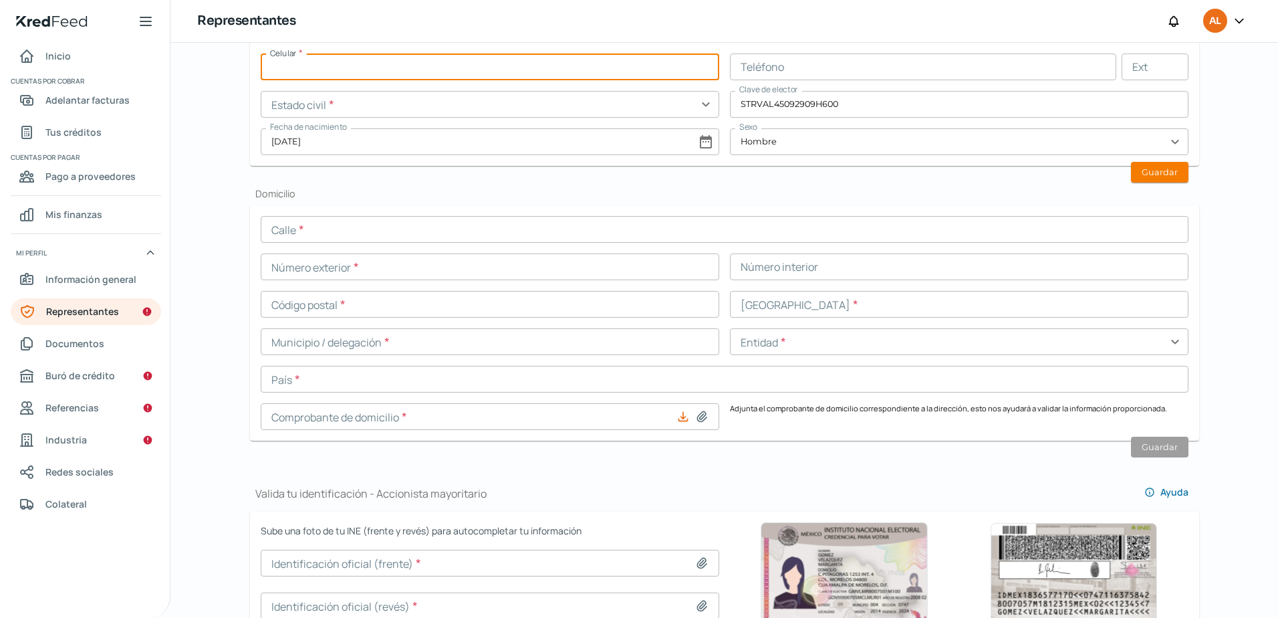
paste input "55 - 2201 - 7156"
type input "55 - 2201 - 7156"
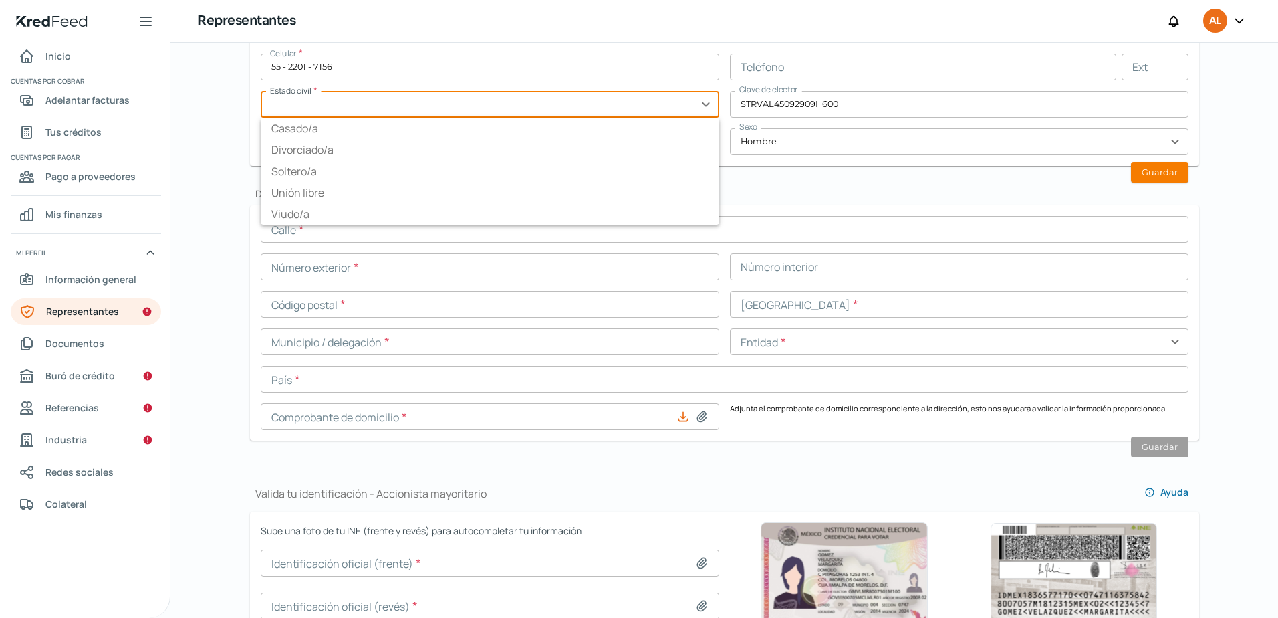
click at [324, 111] on input "text" at bounding box center [490, 104] width 459 height 27
click at [700, 102] on input "text" at bounding box center [490, 104] width 459 height 27
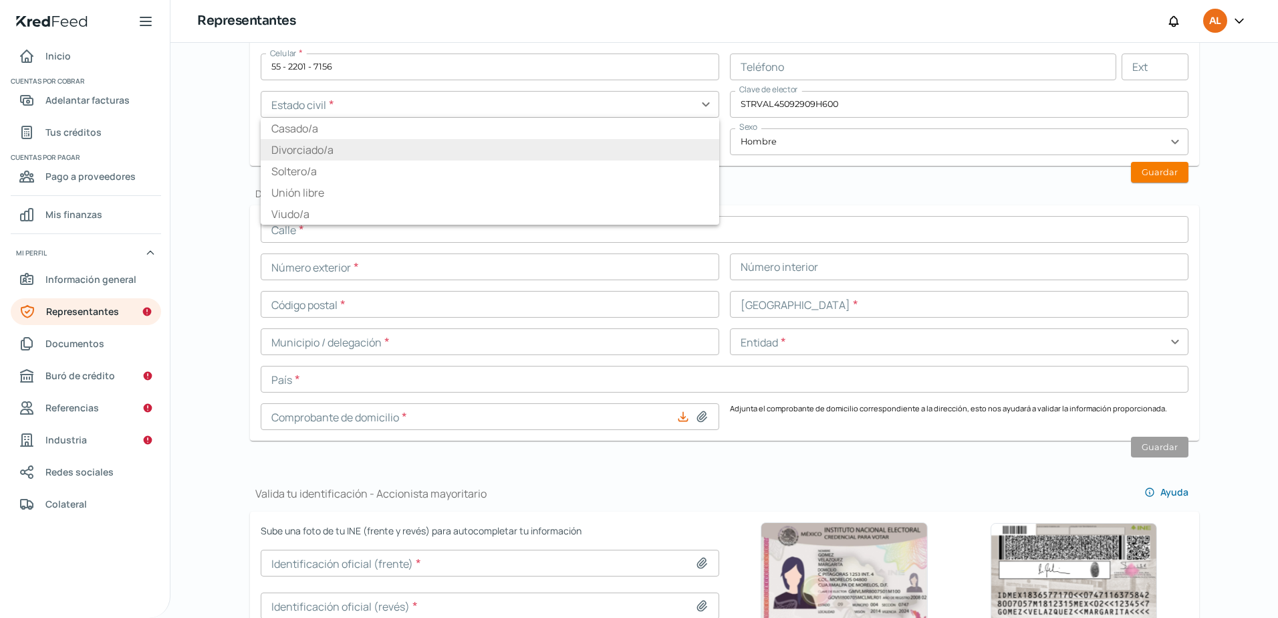
click at [663, 150] on li "Divorciado/a" at bounding box center [490, 149] width 459 height 21
type input "Divorciado/a"
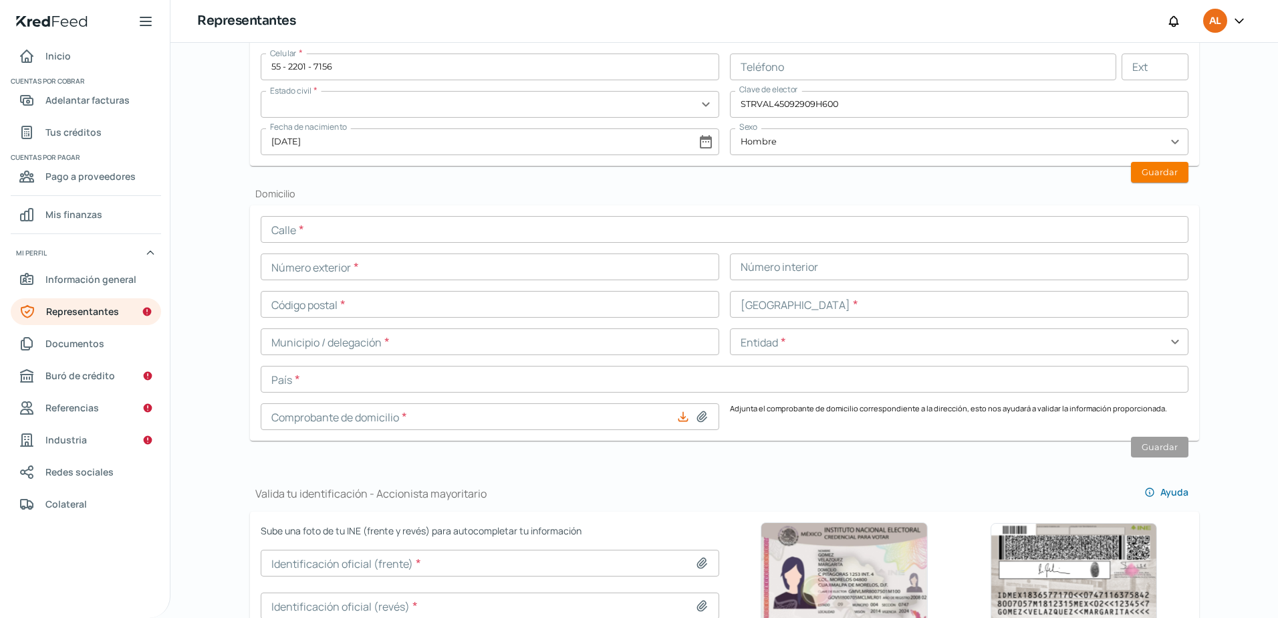
click at [706, 104] on input "text" at bounding box center [490, 104] width 459 height 27
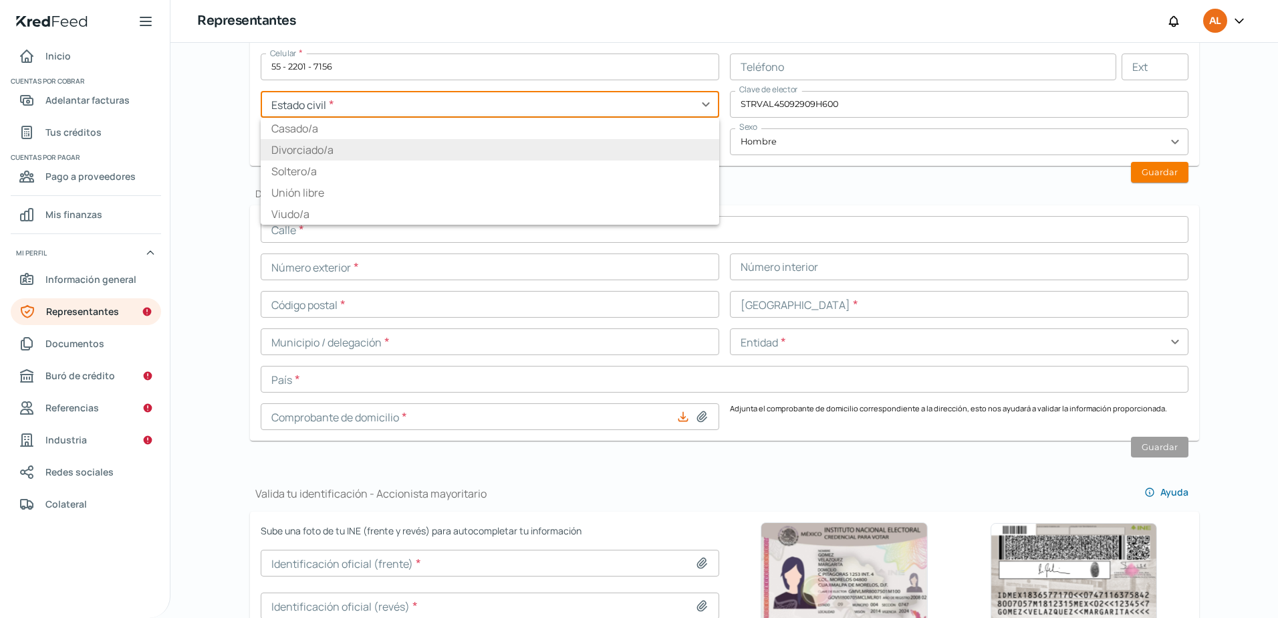
click at [575, 170] on li "Soltero/a" at bounding box center [490, 170] width 459 height 21
type input "Soltero/a"
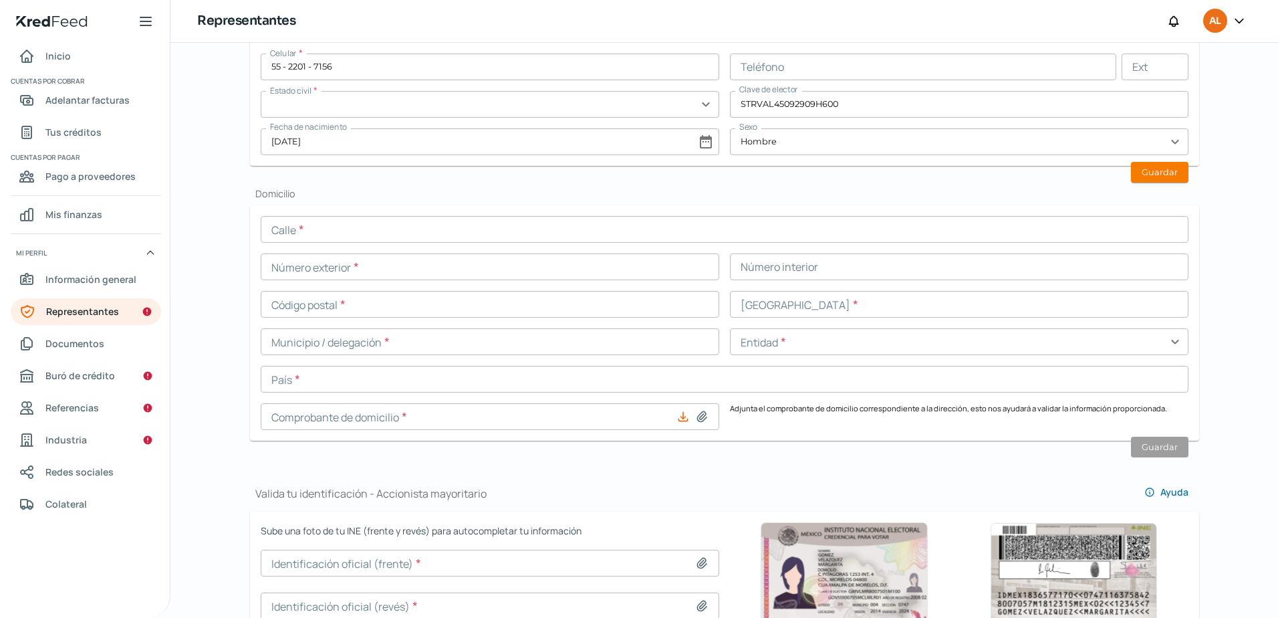
click at [694, 114] on input "text" at bounding box center [490, 104] width 459 height 27
click at [350, 128] on li "Casado/a" at bounding box center [490, 128] width 459 height 21
type input "Casado/a"
click at [440, 215] on form "Calle * Número exterior * Número interior Código postal * [GEOGRAPHIC_DATA] * M…" at bounding box center [724, 322] width 949 height 235
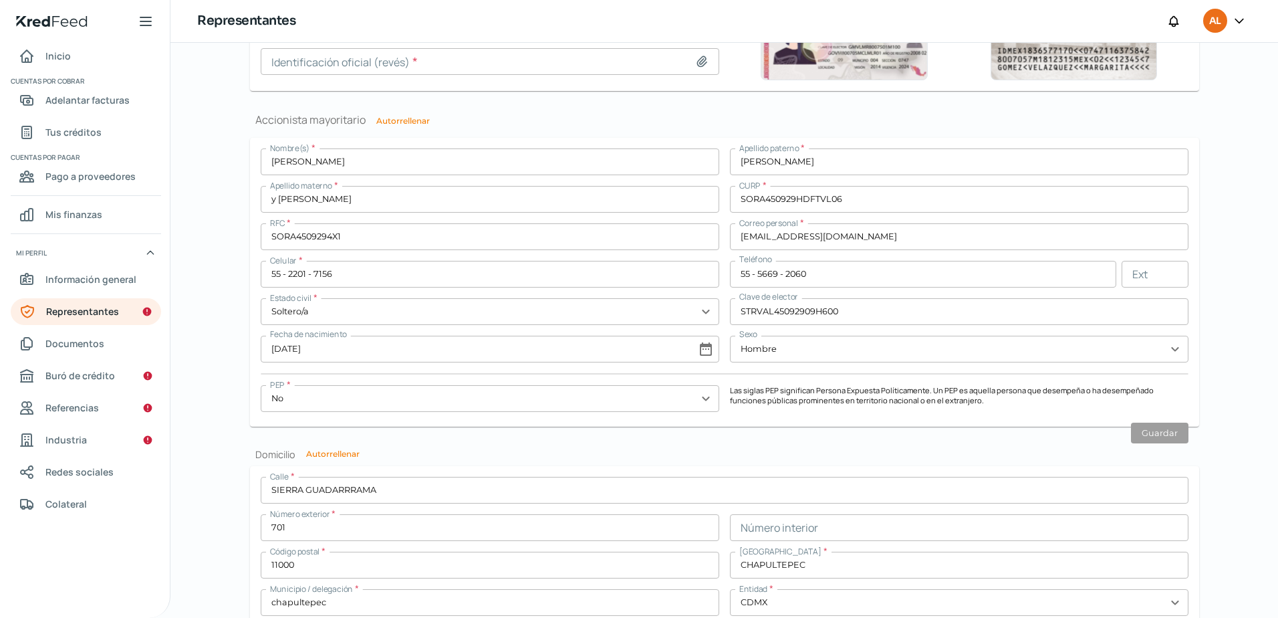
scroll to position [1137, 0]
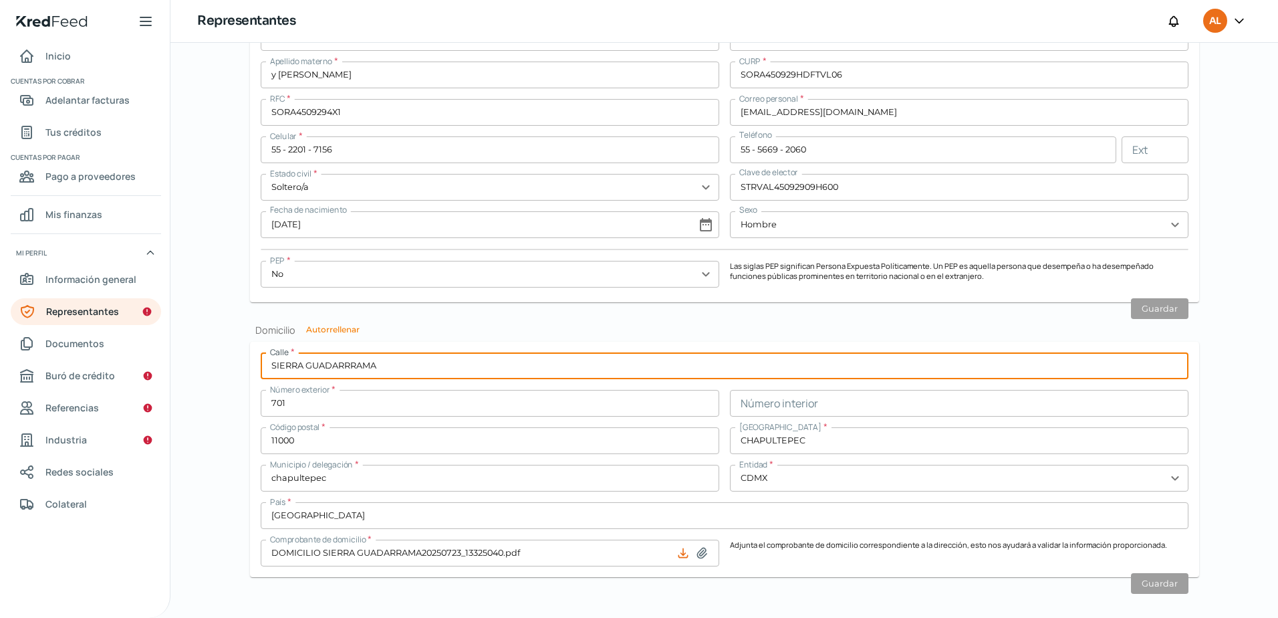
drag, startPoint x: 336, startPoint y: 373, endPoint x: 337, endPoint y: 366, distance: 6.8
click at [337, 368] on input "SIERRA GUADARRRAMA" at bounding box center [725, 365] width 928 height 27
click at [337, 366] on input "SIERRA GUADARRRAMA" at bounding box center [725, 365] width 928 height 27
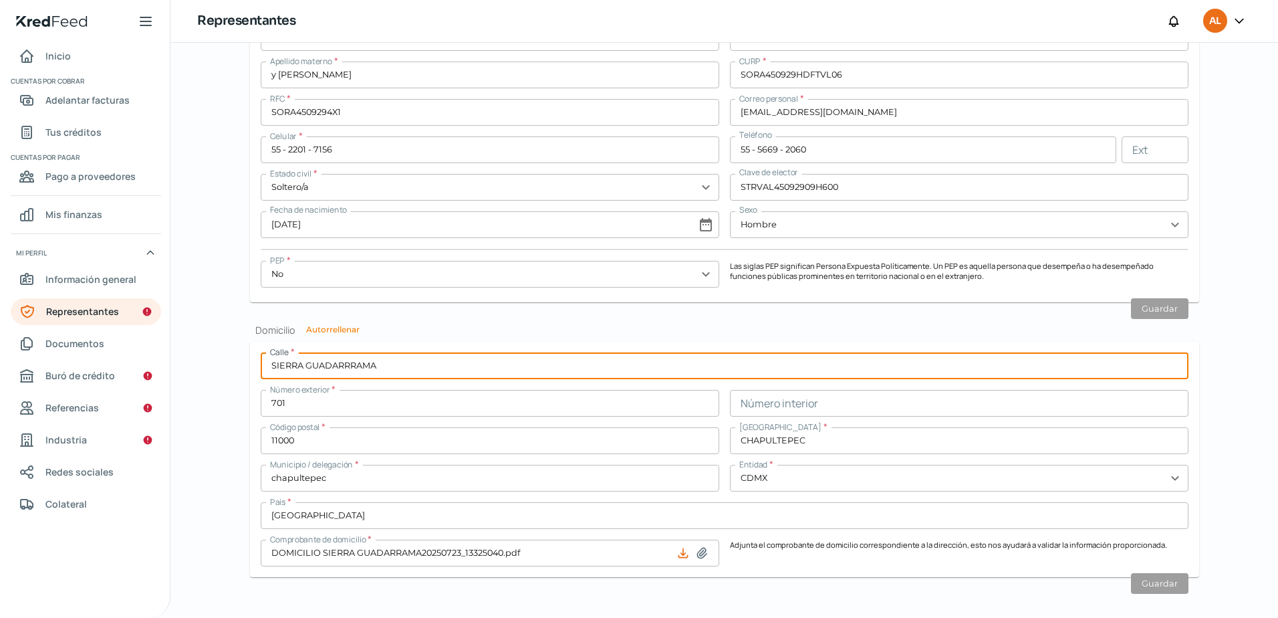
click at [338, 362] on input "SIERRA GUADARRRAMA" at bounding box center [725, 365] width 928 height 27
click at [339, 362] on input "SIERRA GUADARRRAMA" at bounding box center [725, 365] width 928 height 27
click at [342, 354] on input "SIERRA GUADARRRAMA" at bounding box center [725, 365] width 928 height 27
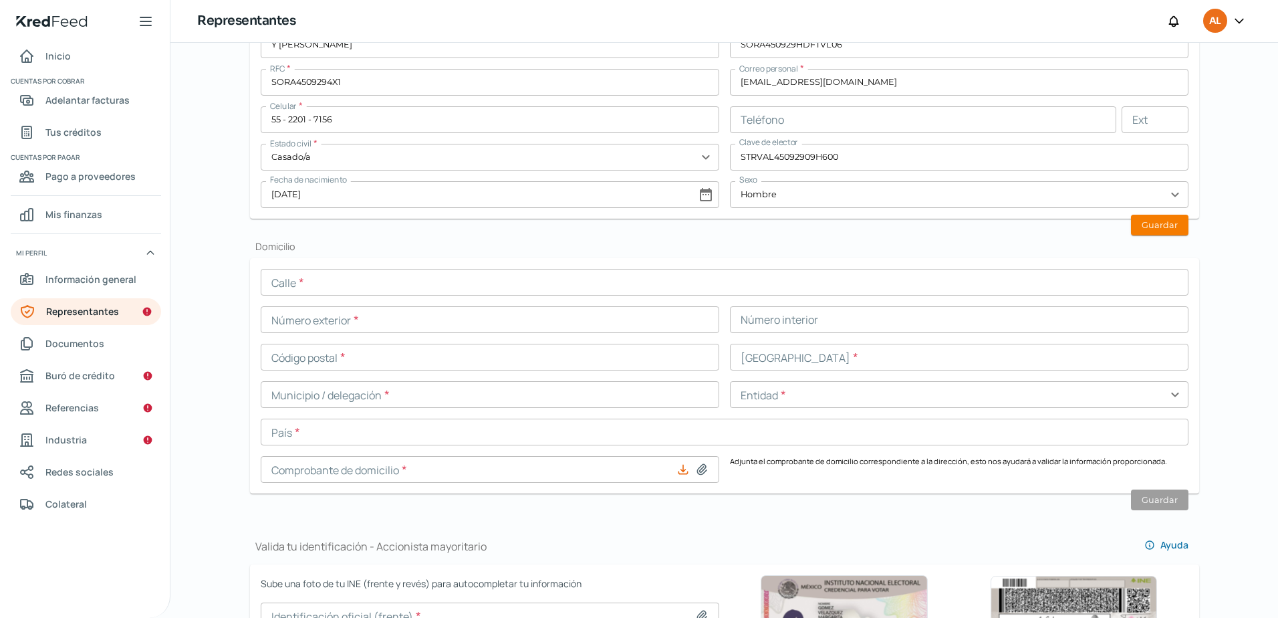
scroll to position [401, 0]
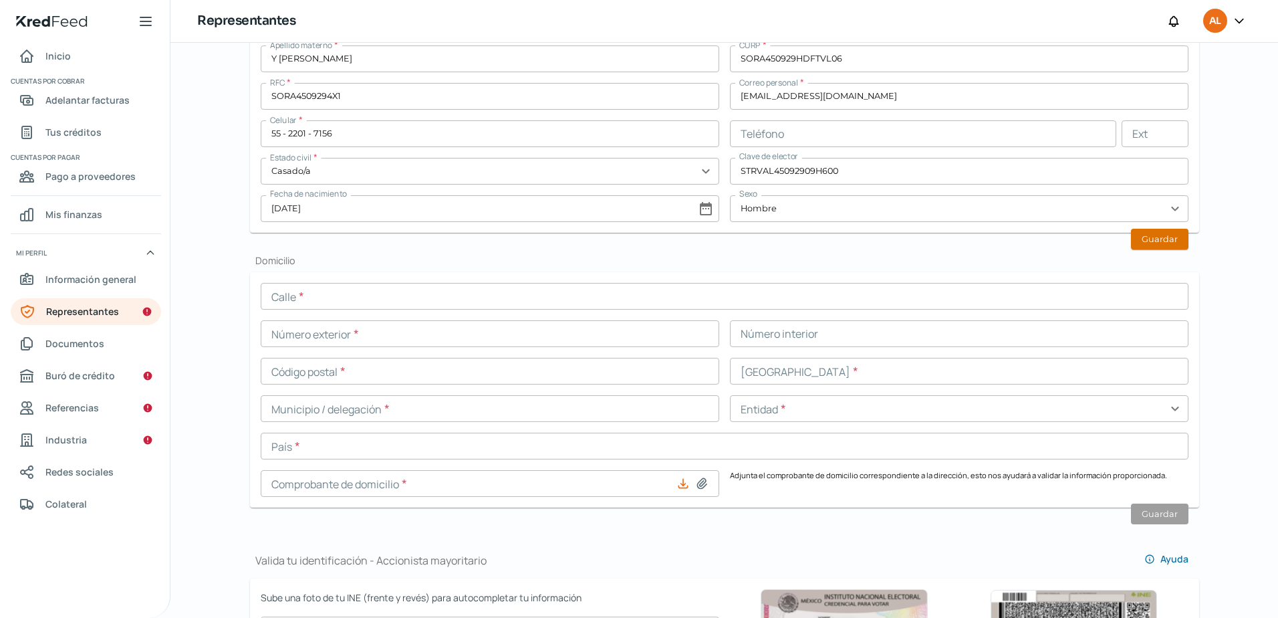
click at [1169, 233] on button "Guardar" at bounding box center [1159, 239] width 57 height 21
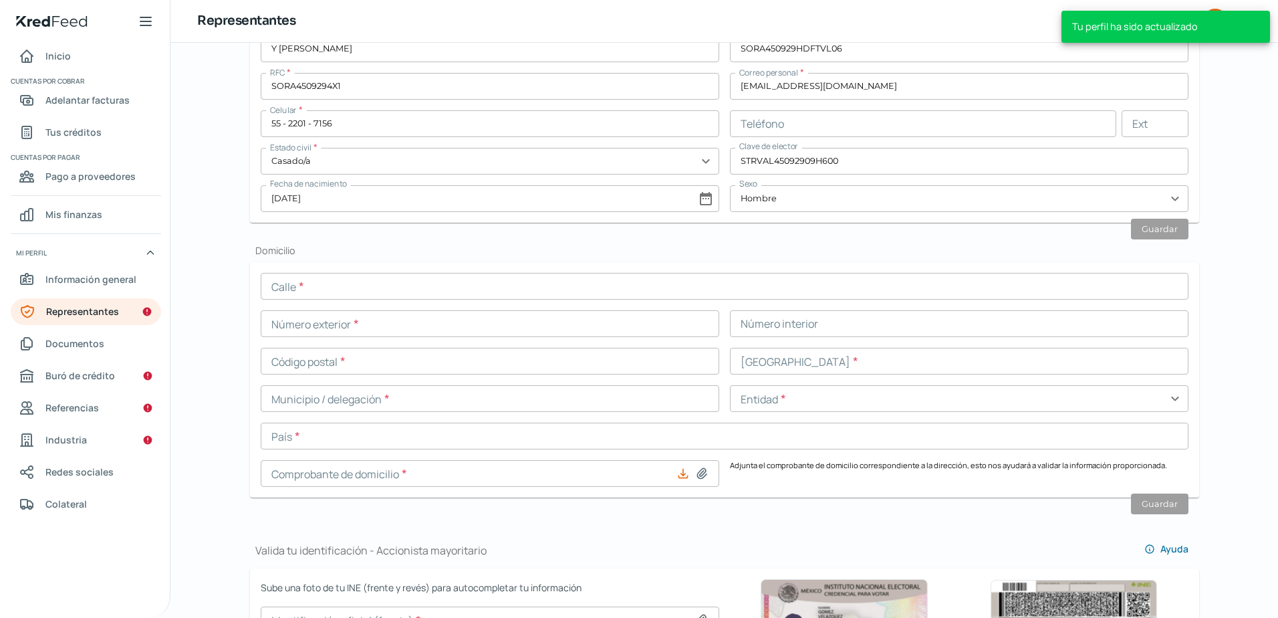
scroll to position [468, 0]
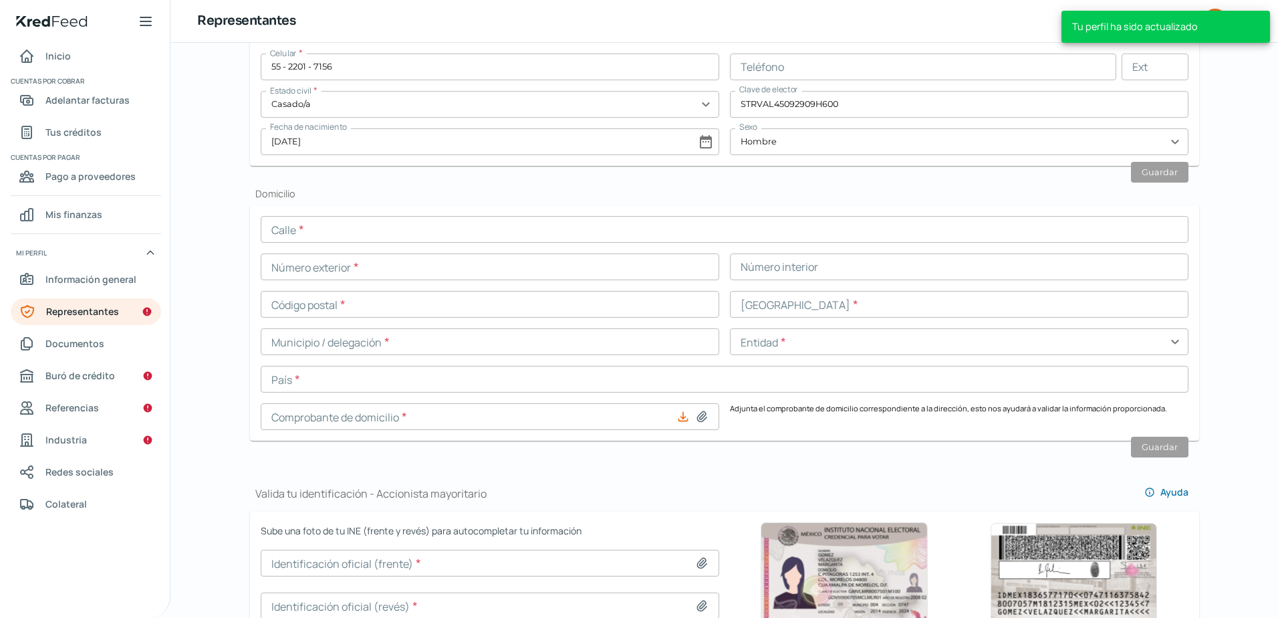
click at [535, 230] on input "text" at bounding box center [725, 229] width 928 height 27
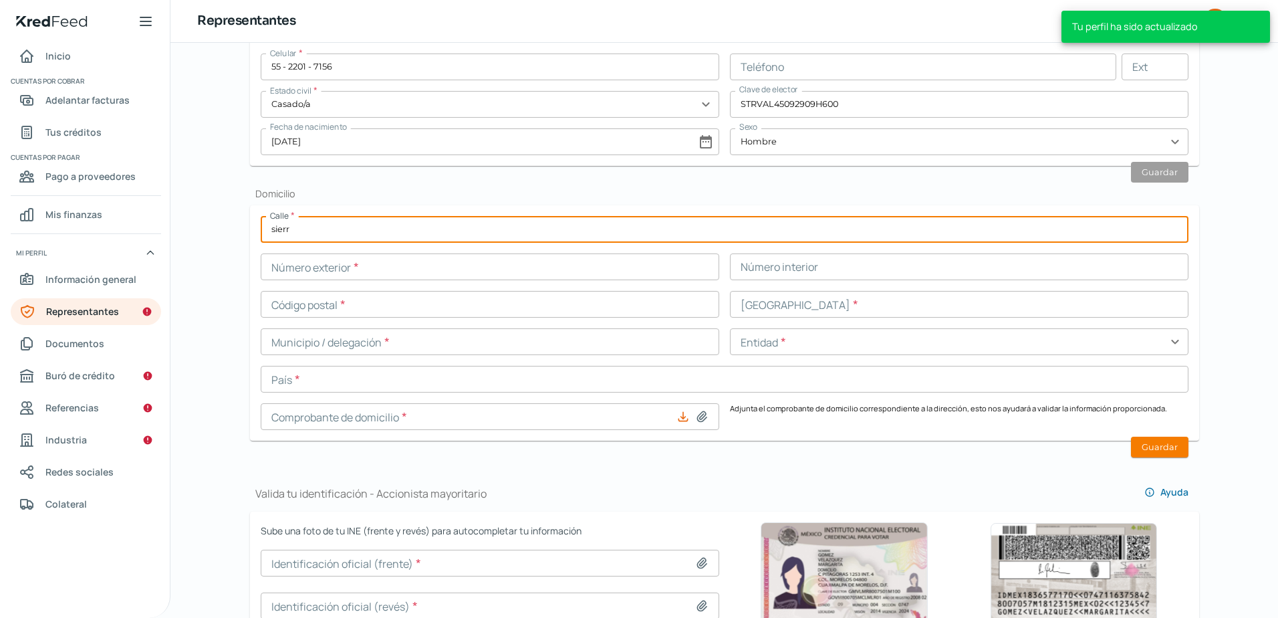
type input "SIERRA GUADARRRAMA"
type input "701"
type input "11000"
type input "CHAPULTEPEC"
type input "chapultepec"
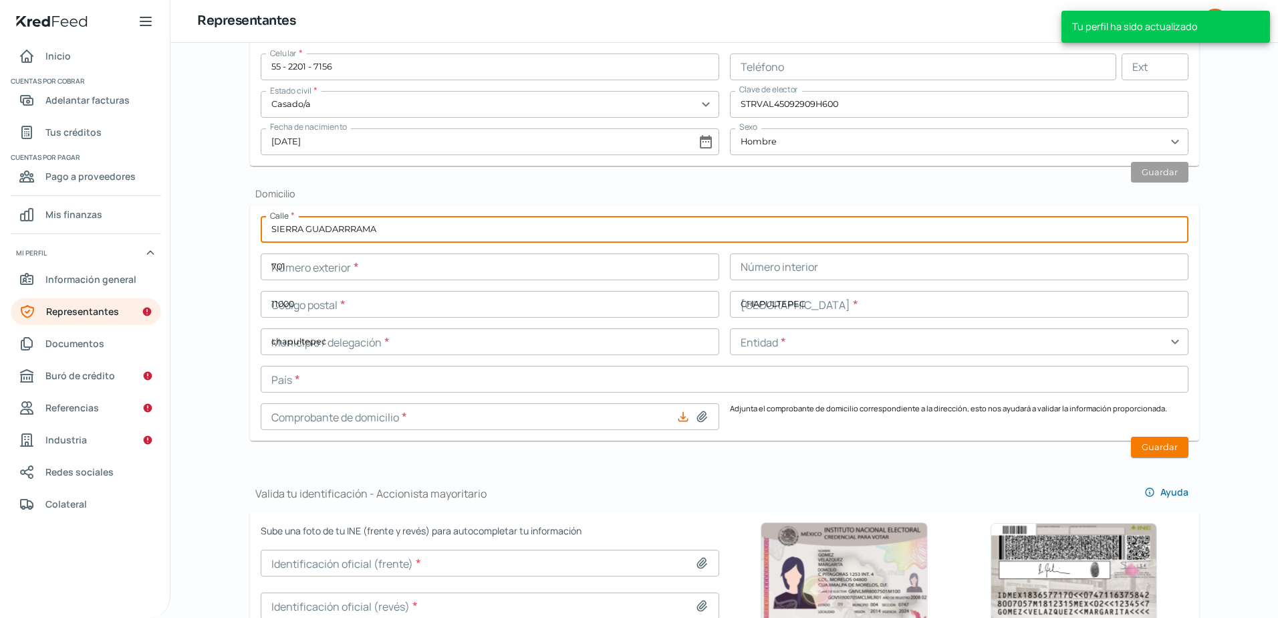
type input "[GEOGRAPHIC_DATA]"
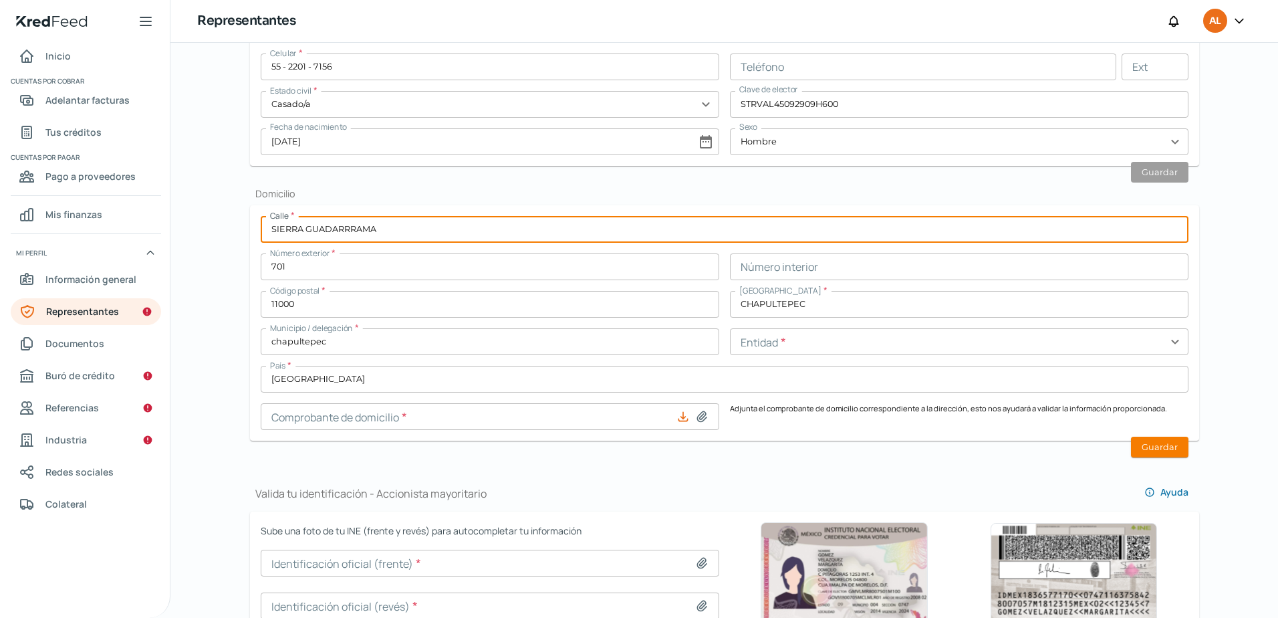
click at [808, 360] on div "Calle * [GEOGRAPHIC_DATA] Número exterior * 701 Número interior Código postal *…" at bounding box center [725, 323] width 928 height 214
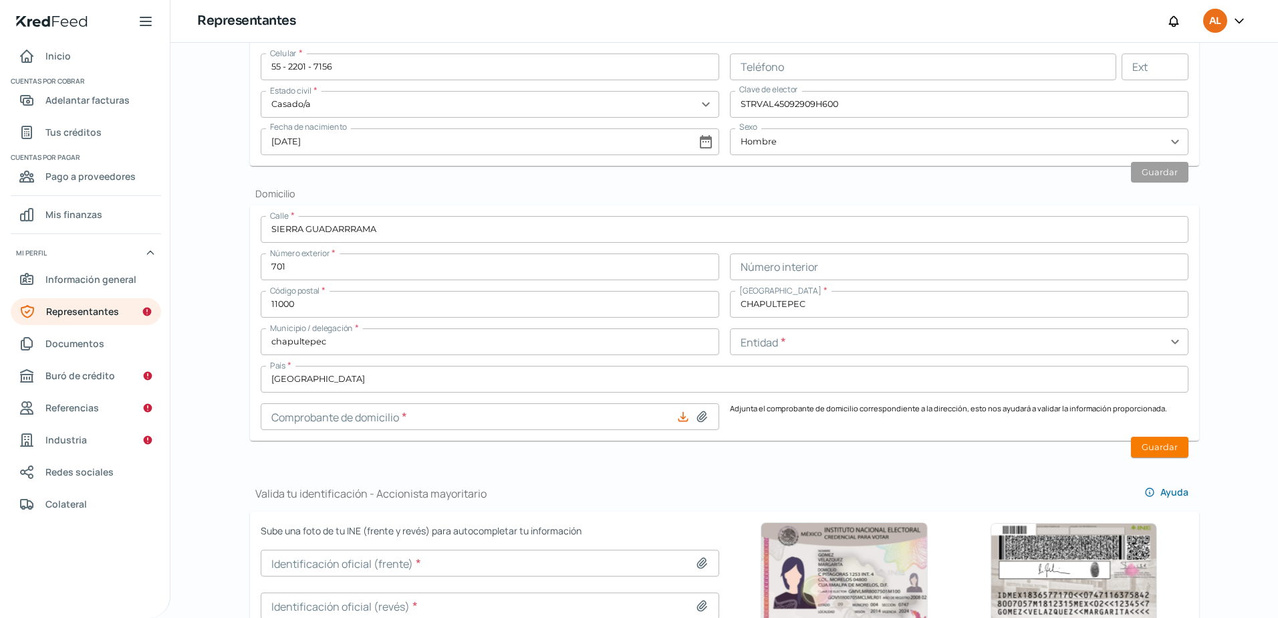
click at [806, 333] on input "text" at bounding box center [959, 341] width 459 height 27
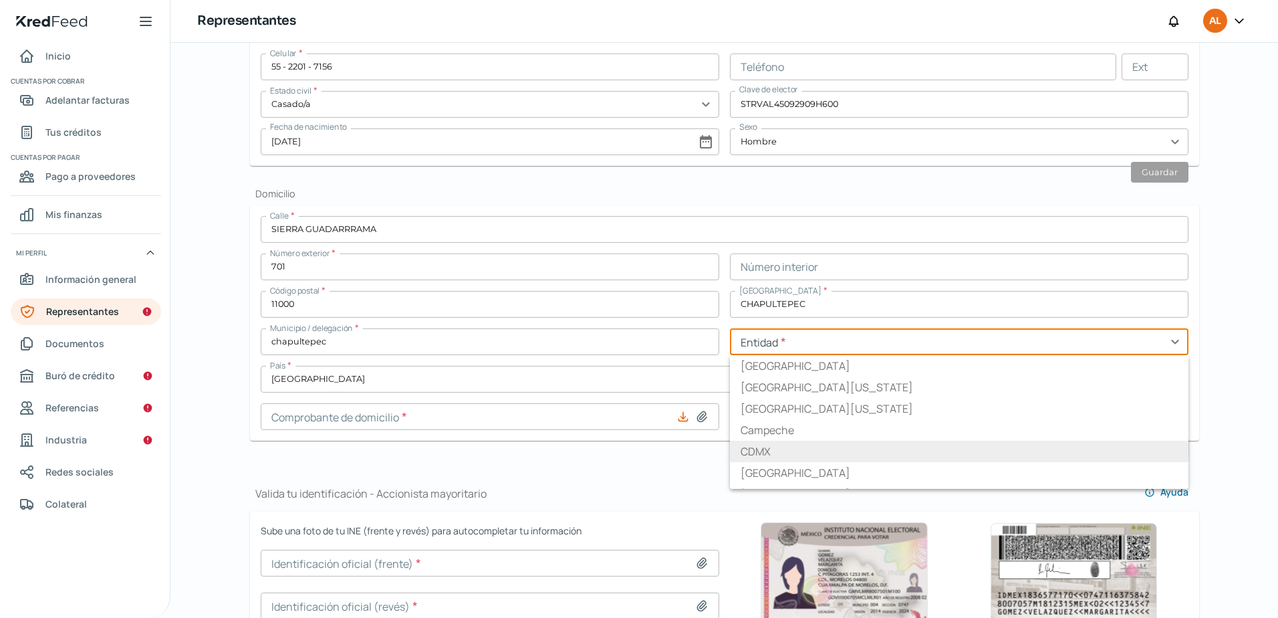
click at [794, 445] on li "CDMX" at bounding box center [959, 451] width 459 height 21
type input "CDMX"
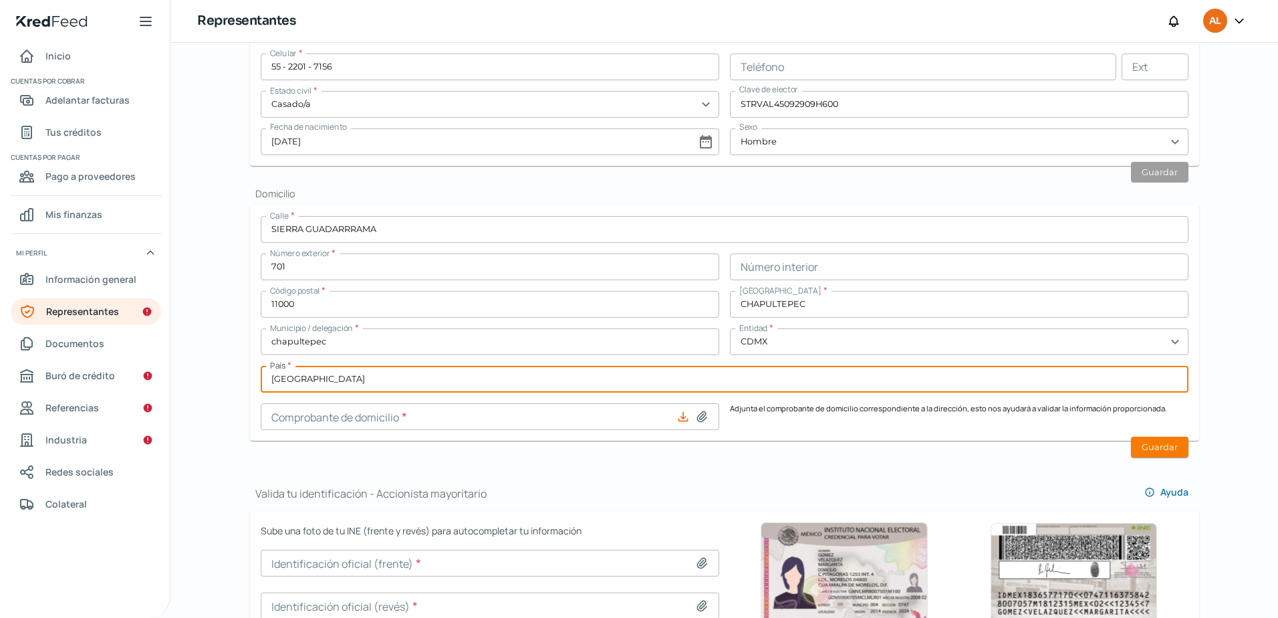
click at [471, 389] on input "[GEOGRAPHIC_DATA]" at bounding box center [725, 379] width 928 height 27
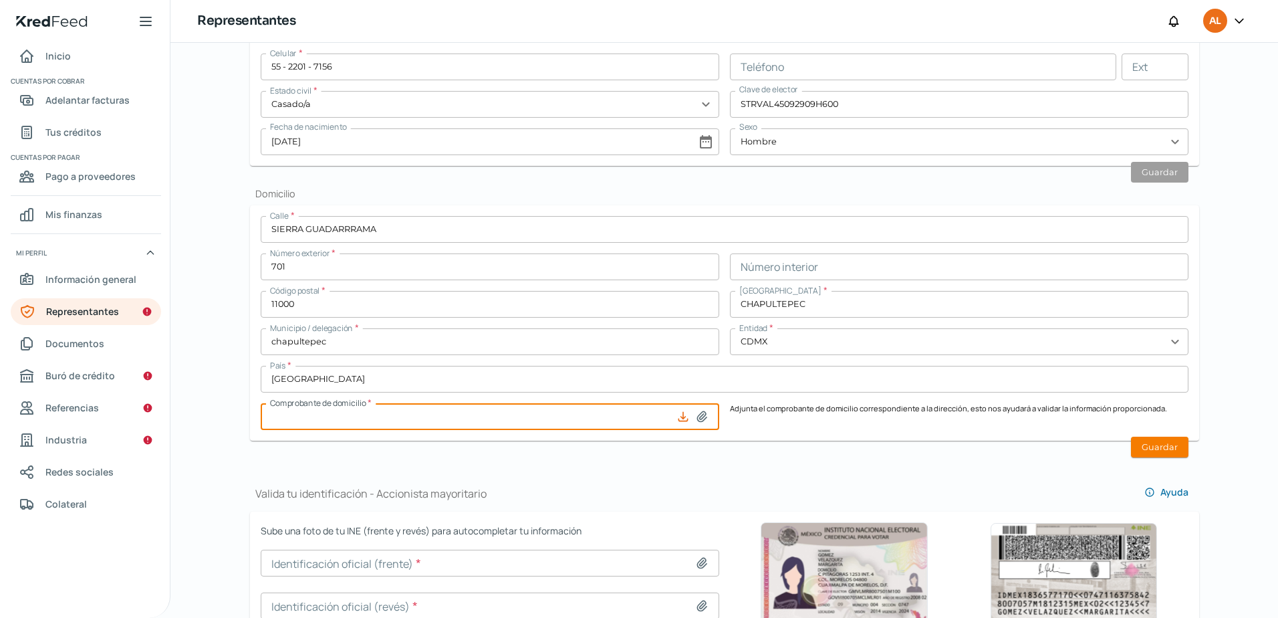
click at [471, 417] on input at bounding box center [490, 416] width 459 height 27
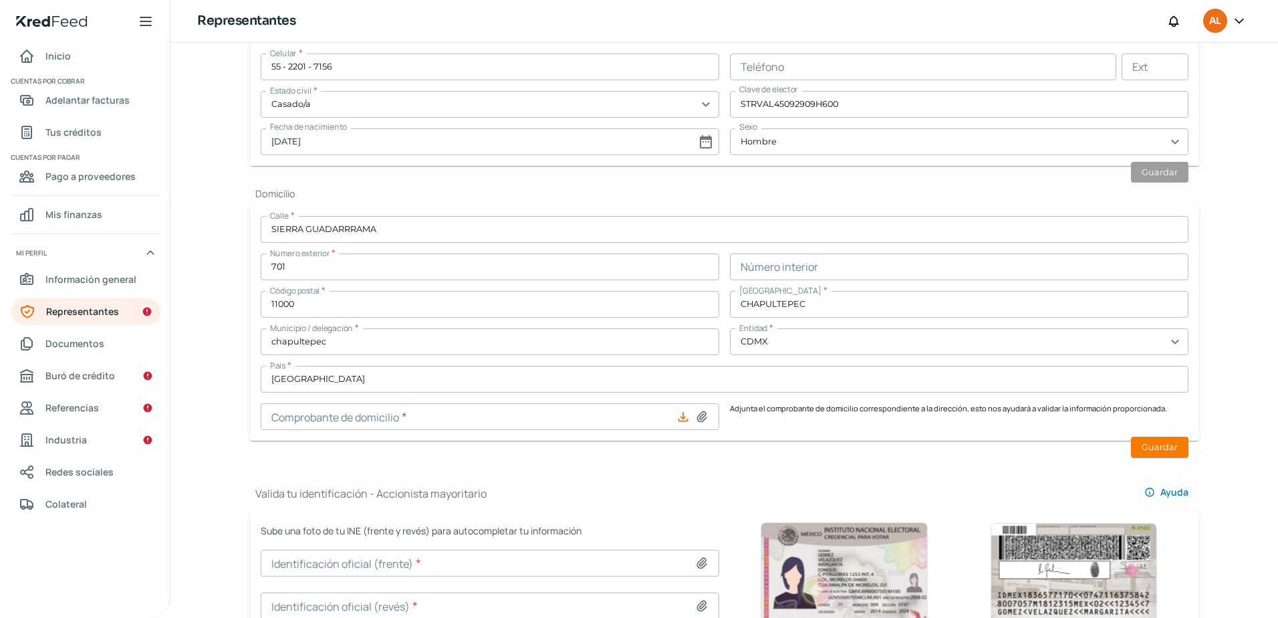
type input "C:\fakepath\DOMICILIO SIERRA GUADARRAMA20250723_13325040.pdf"
type input "DOMICILIO SIERRA GUADARRAMA20250723_13325040.pdf"
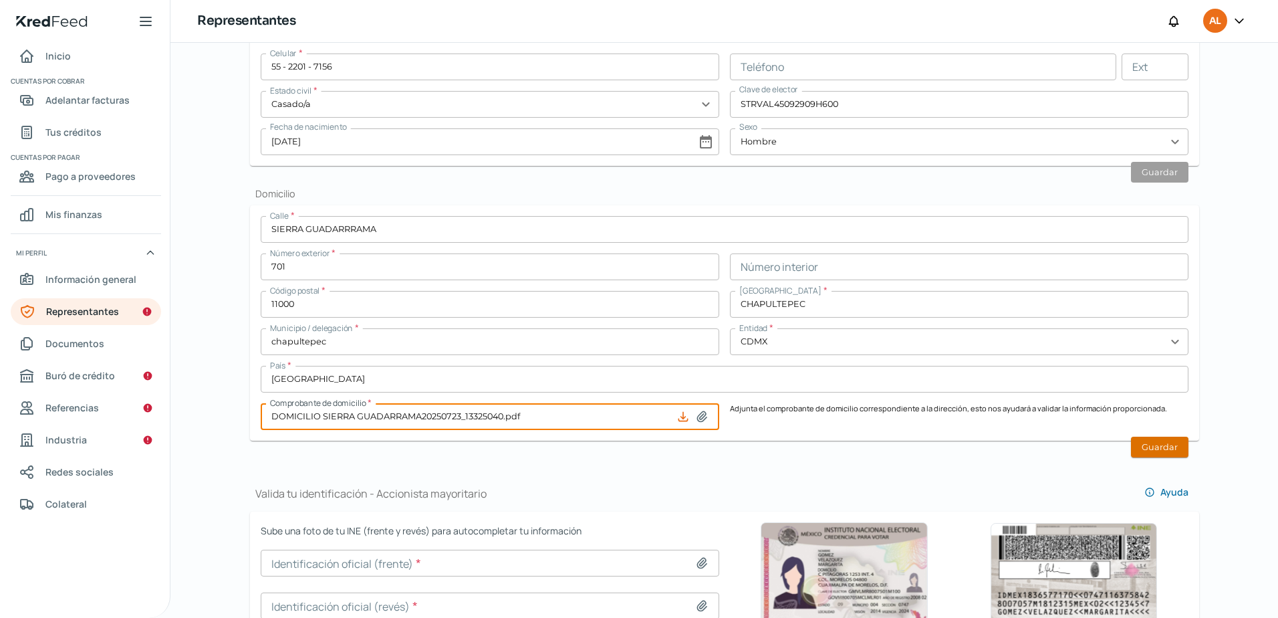
click at [1140, 451] on button "Guardar" at bounding box center [1159, 447] width 57 height 21
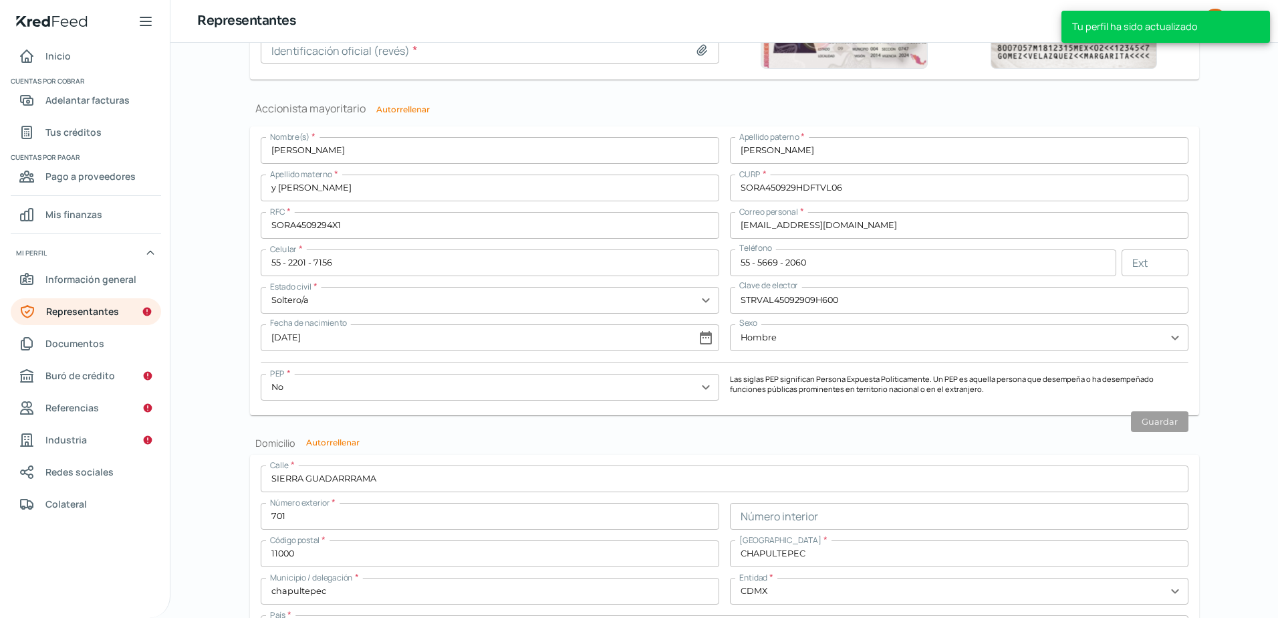
scroll to position [802, 0]
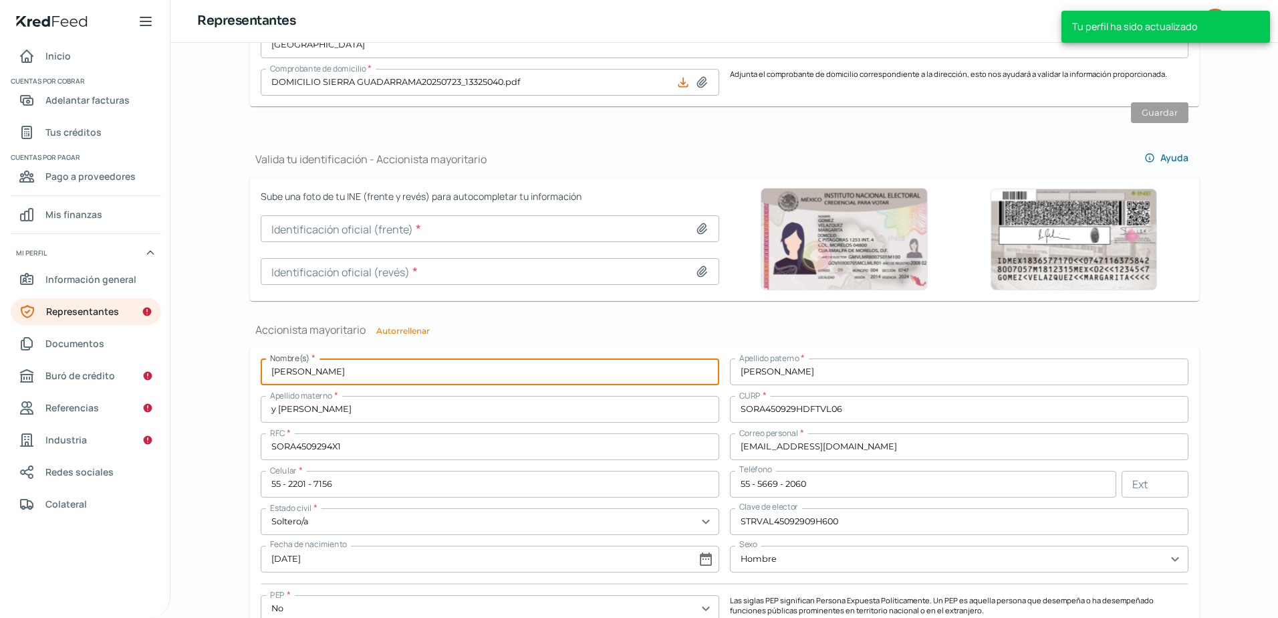
click at [433, 361] on input "[PERSON_NAME]" at bounding box center [490, 371] width 459 height 27
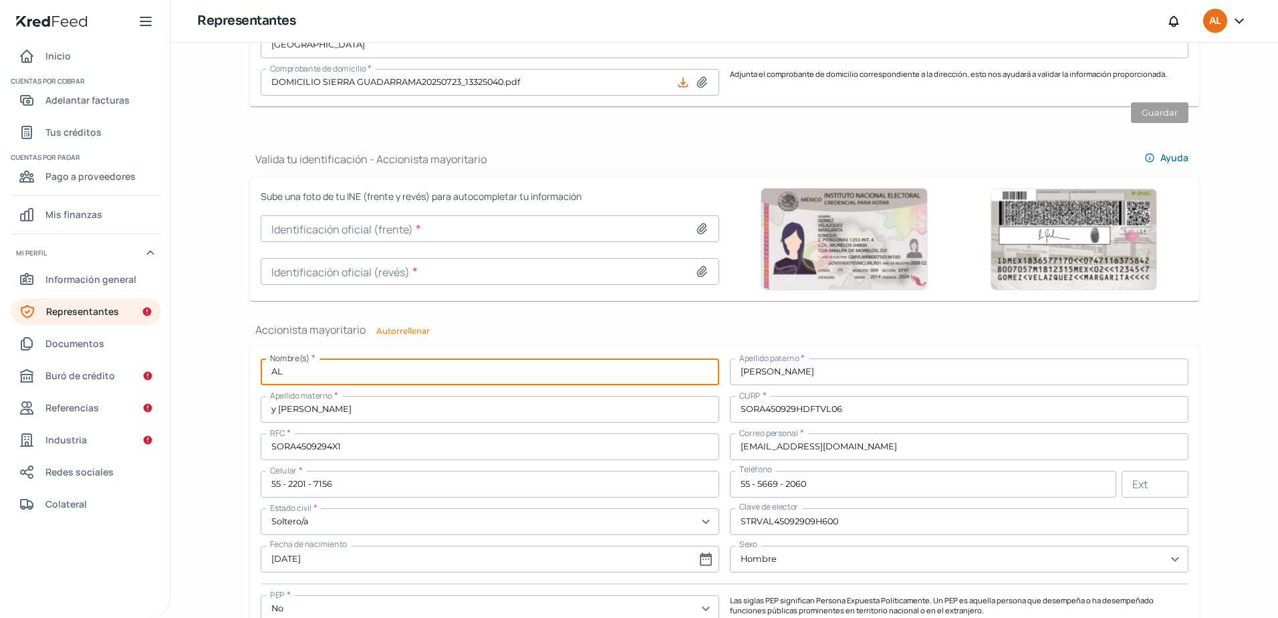
type input "A"
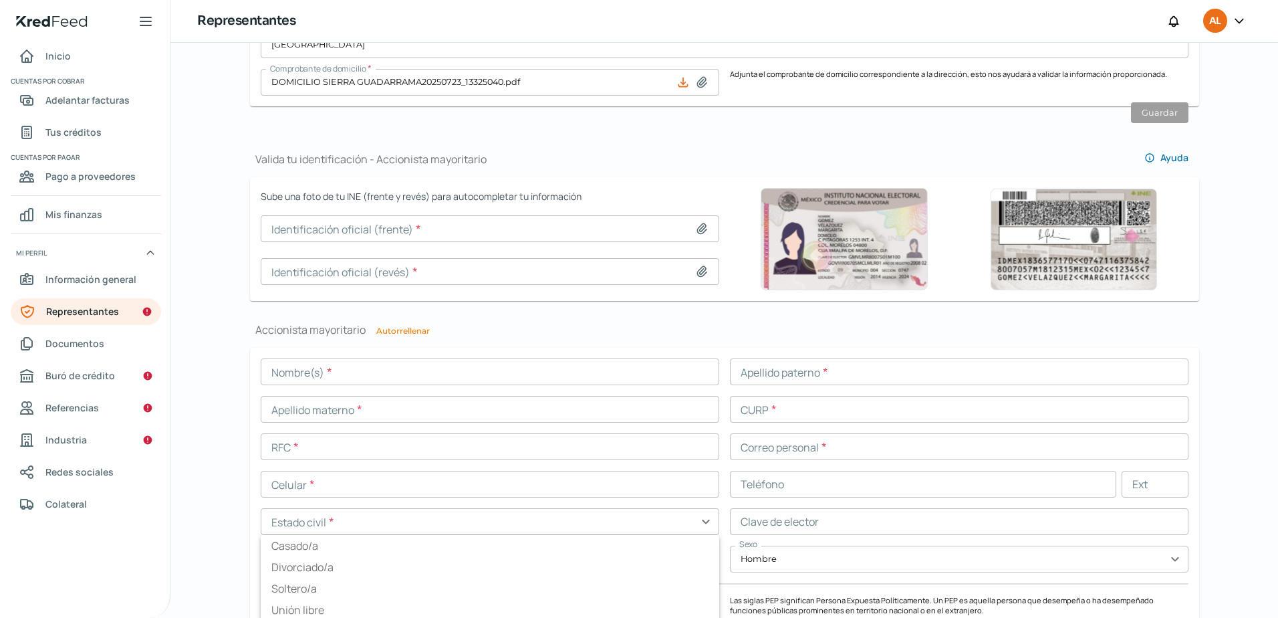
type input "[DATE]"
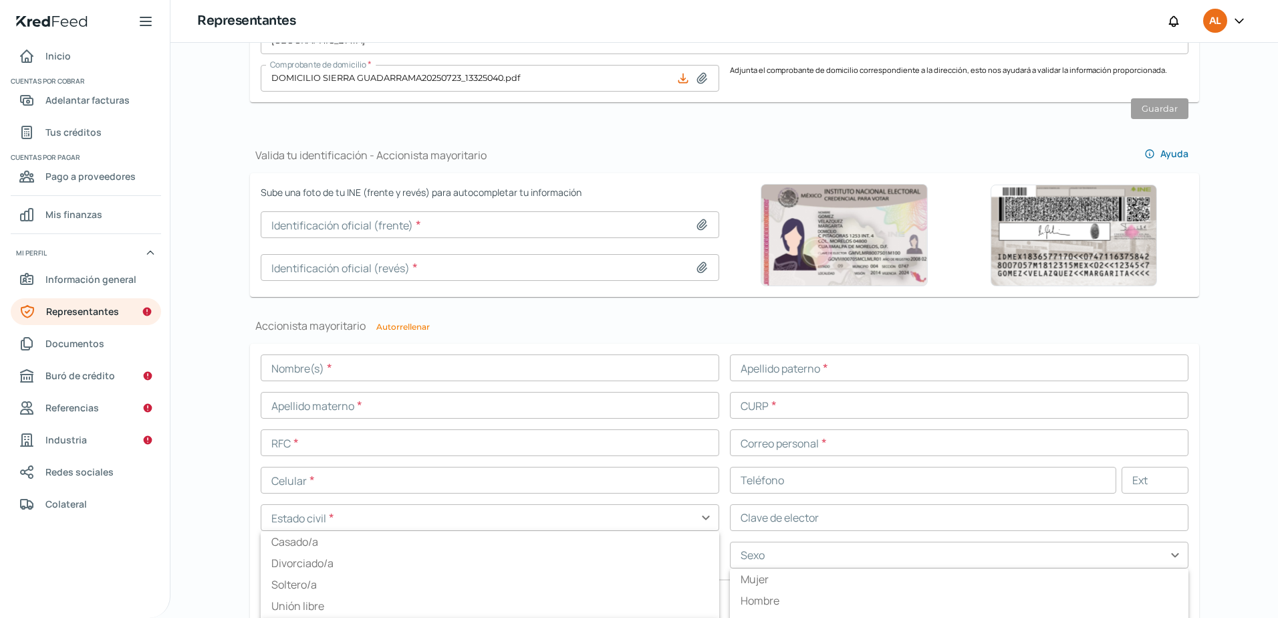
scroll to position [1115, 0]
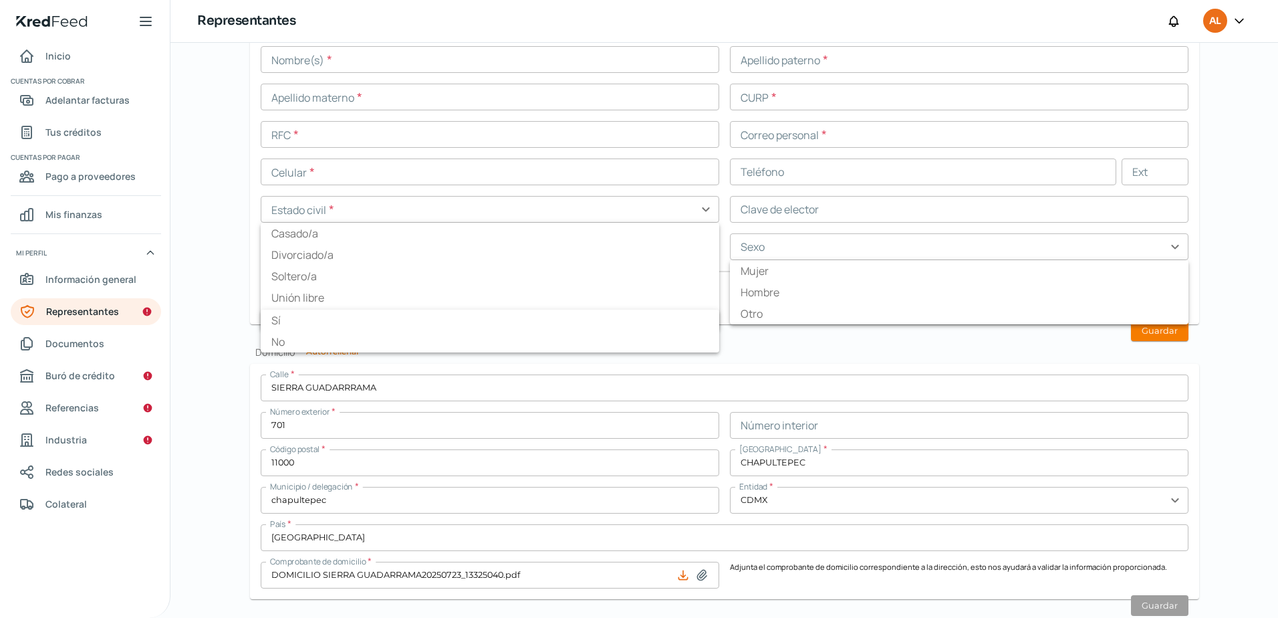
type input "Soltero/a"
type input "Hombre"
type input "No"
click at [1009, 544] on input "[GEOGRAPHIC_DATA]" at bounding box center [725, 537] width 928 height 27
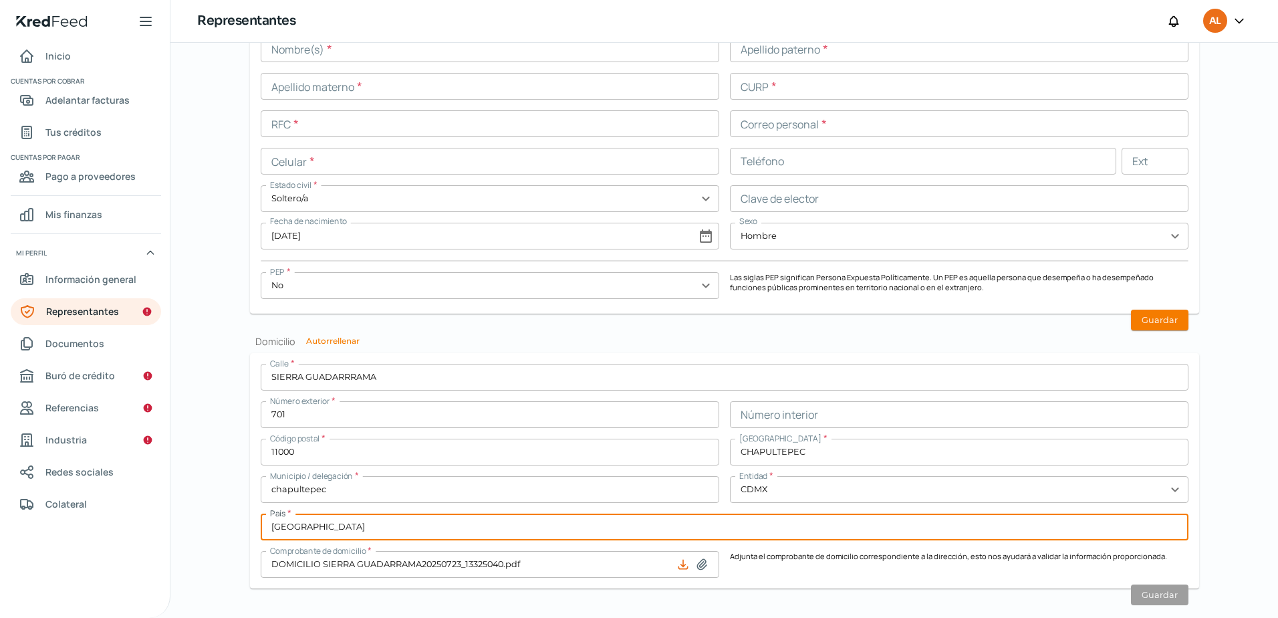
scroll to position [1149, 0]
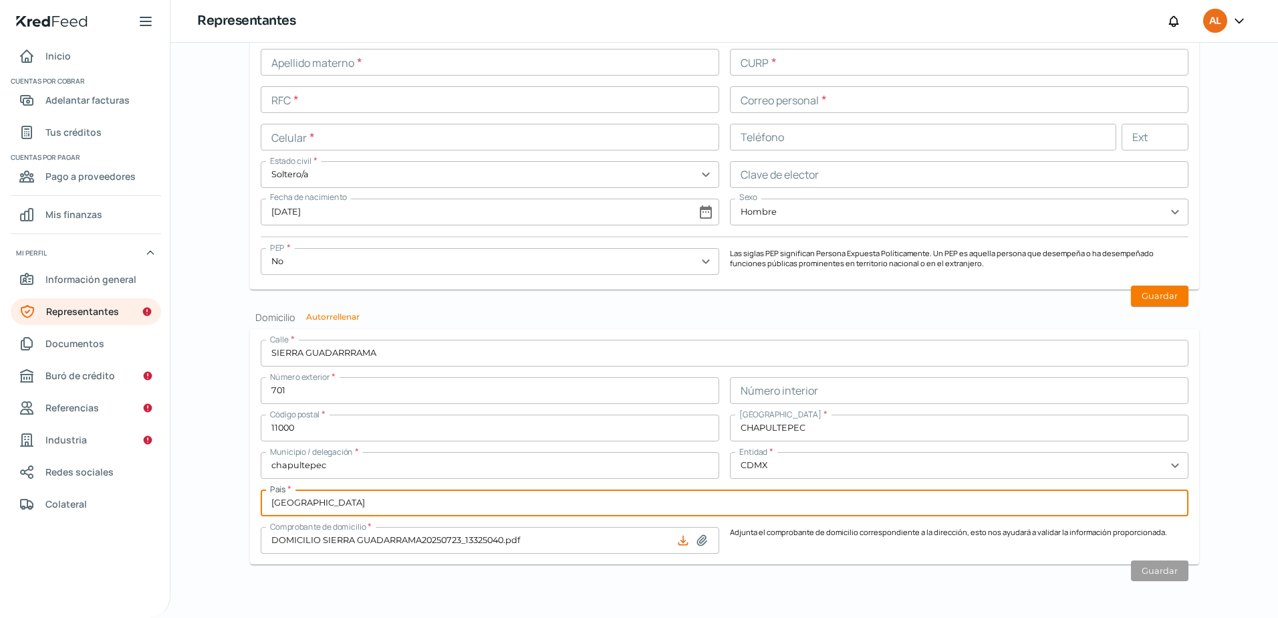
click at [681, 541] on icon at bounding box center [683, 540] width 9 height 9
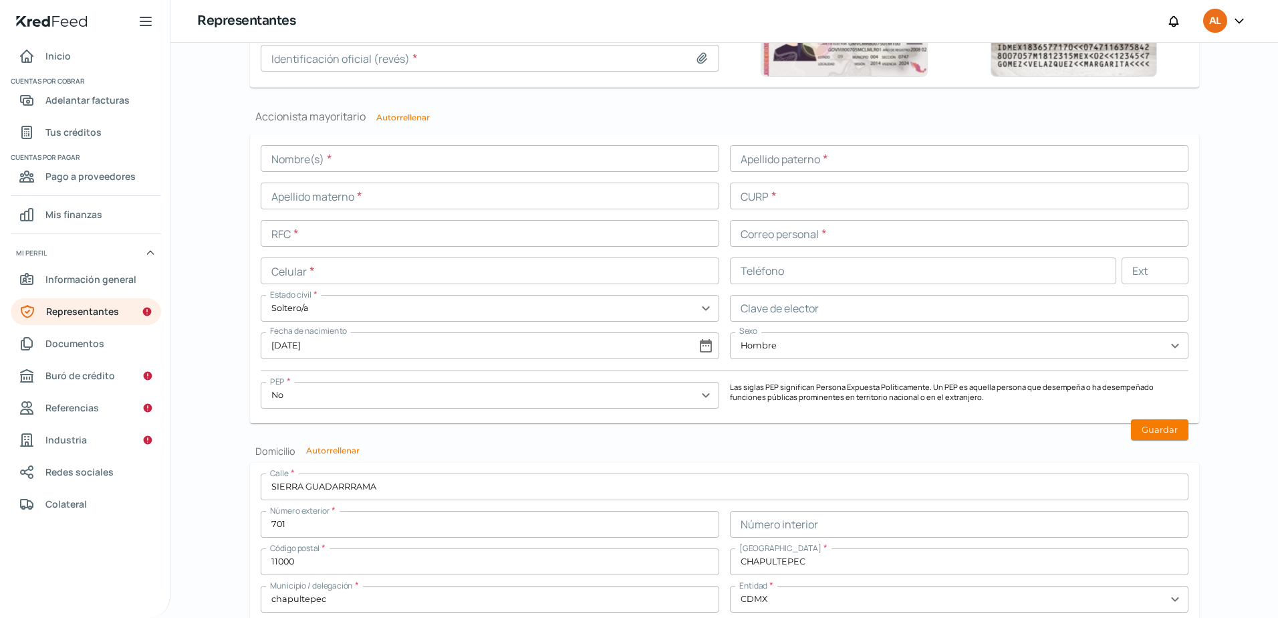
scroll to position [748, 0]
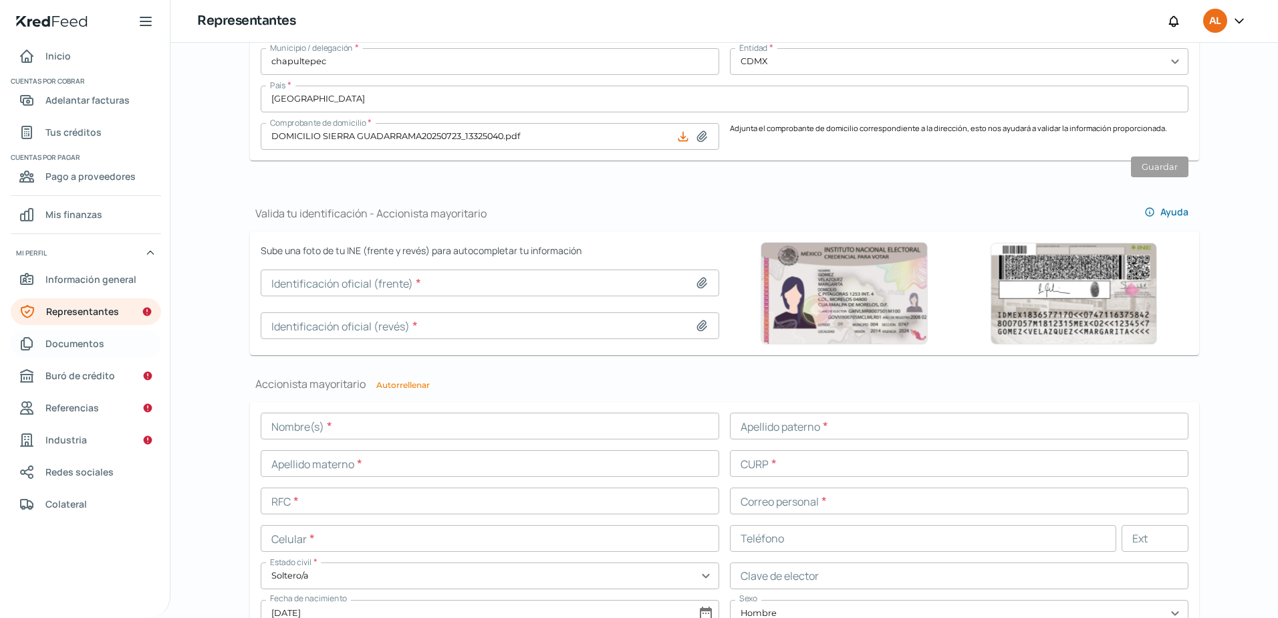
click at [66, 334] on link "Documentos" at bounding box center [86, 343] width 150 height 27
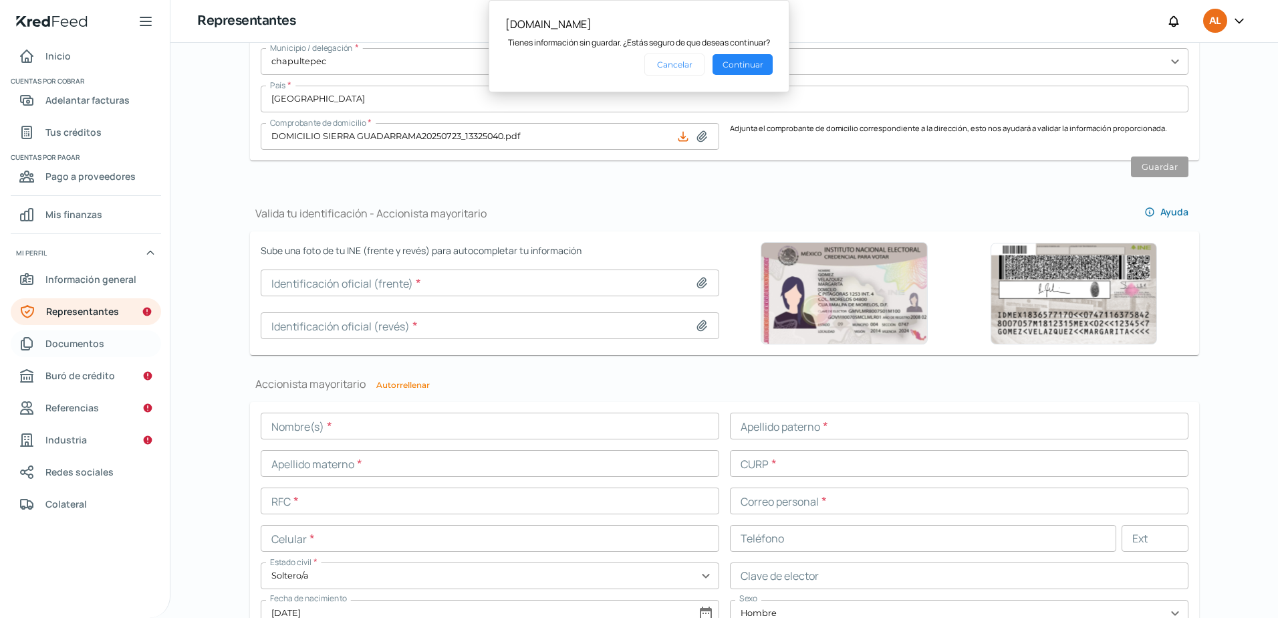
click at [62, 347] on span "Documentos" at bounding box center [74, 343] width 59 height 17
click at [741, 64] on button "Continuar" at bounding box center [743, 64] width 60 height 21
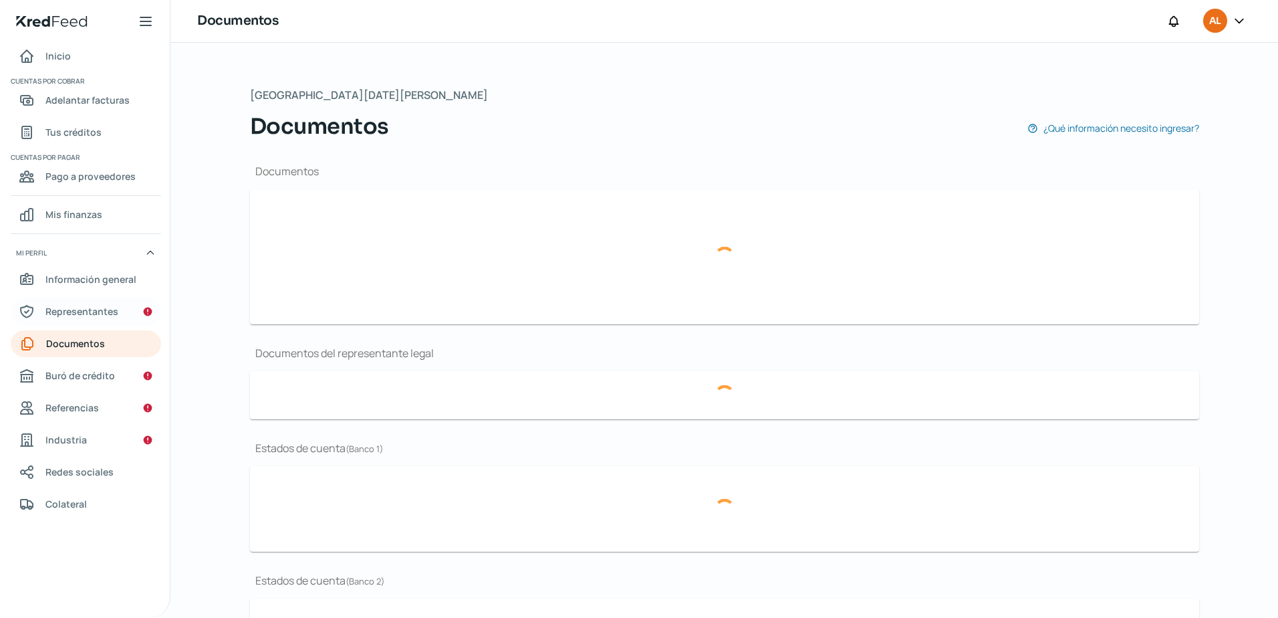
click at [112, 312] on span "Representantes" at bounding box center [81, 311] width 73 height 17
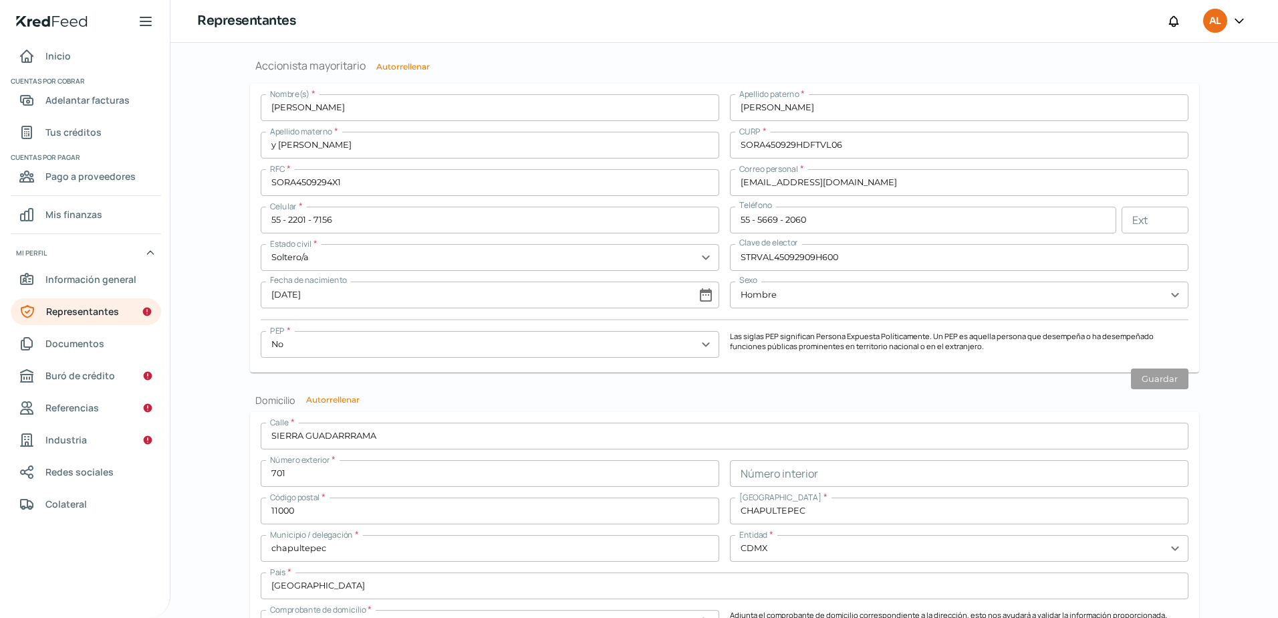
scroll to position [1149, 0]
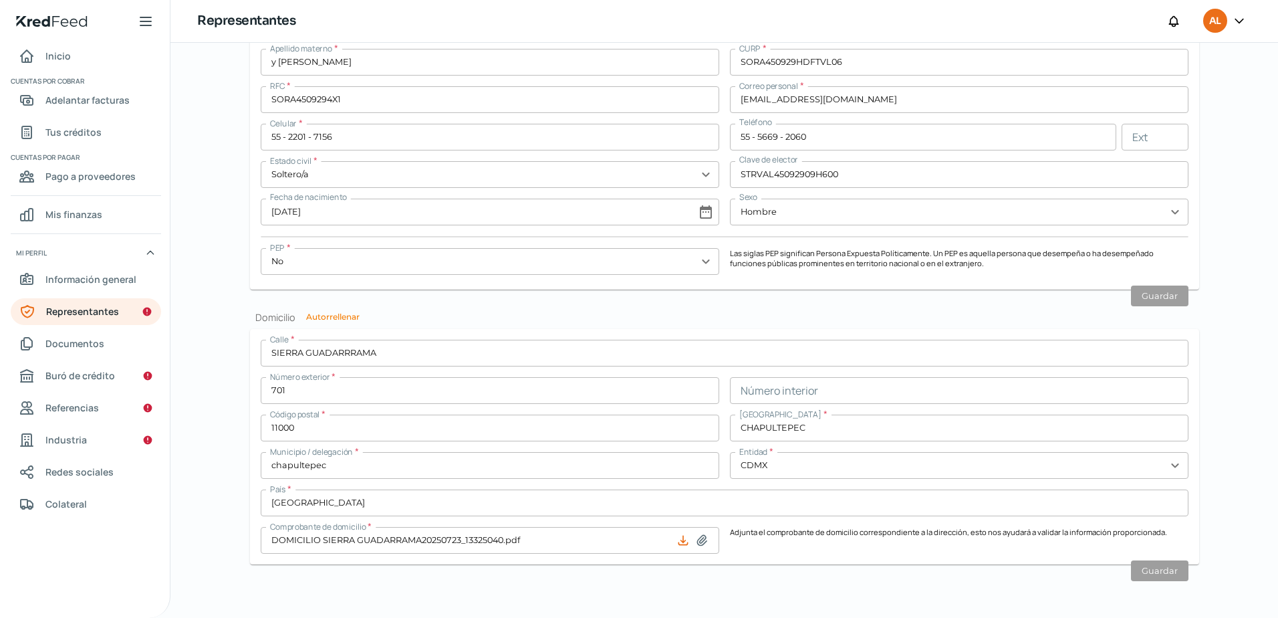
click at [285, 387] on input "701" at bounding box center [490, 390] width 459 height 27
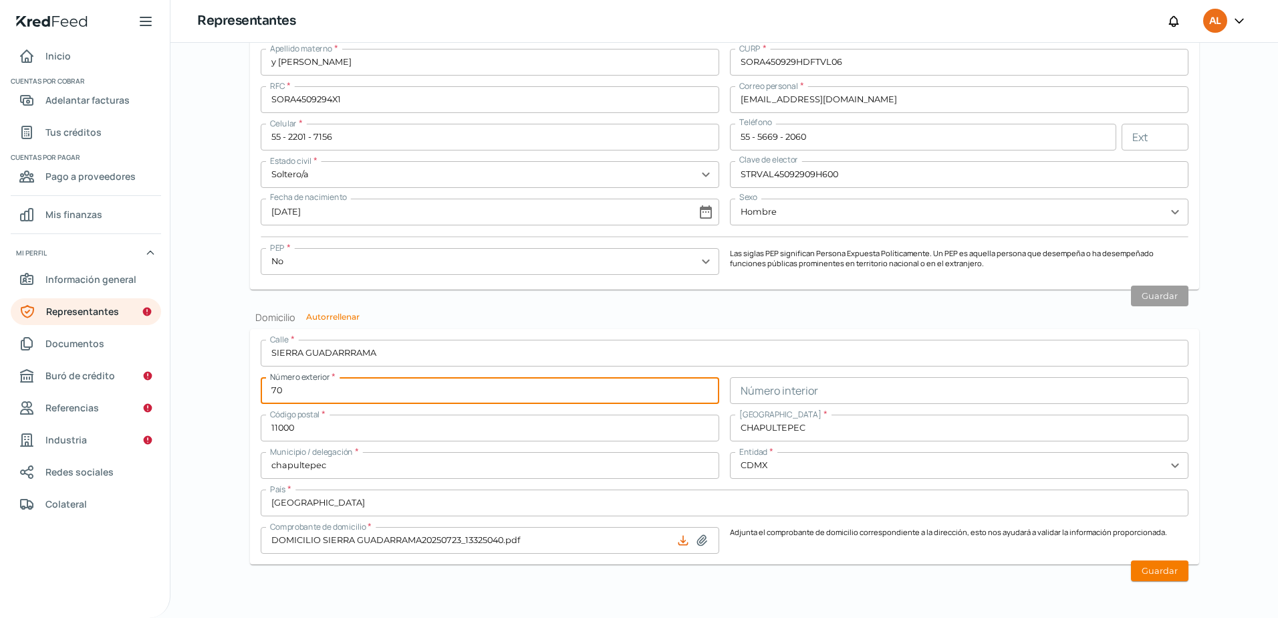
type input "7"
click at [408, 346] on input "SIERRA GUADARRRAMA" at bounding box center [725, 353] width 928 height 27
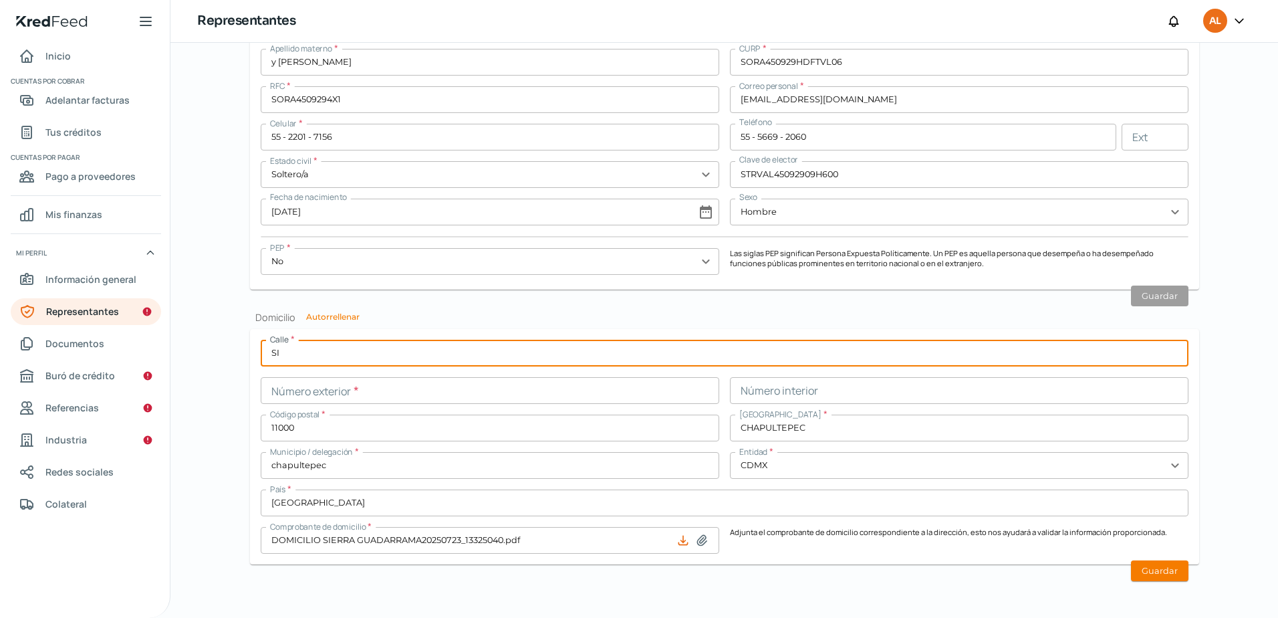
type input "S"
click at [392, 391] on input "text" at bounding box center [490, 390] width 459 height 27
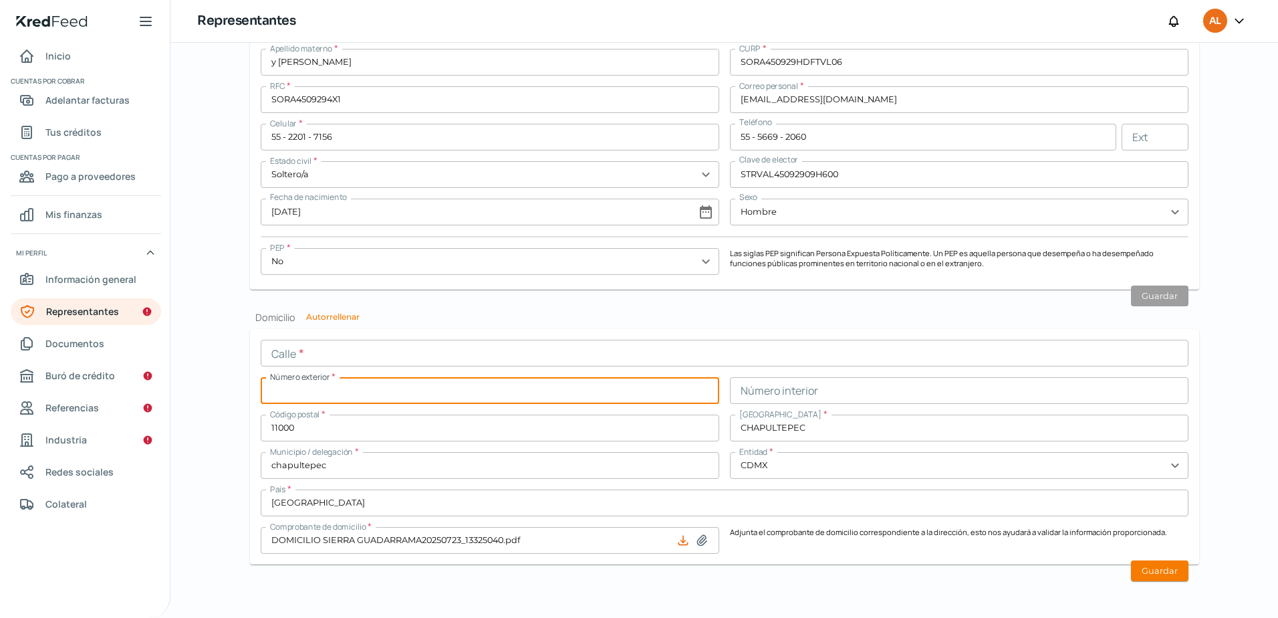
click at [283, 429] on input "11000" at bounding box center [490, 428] width 459 height 27
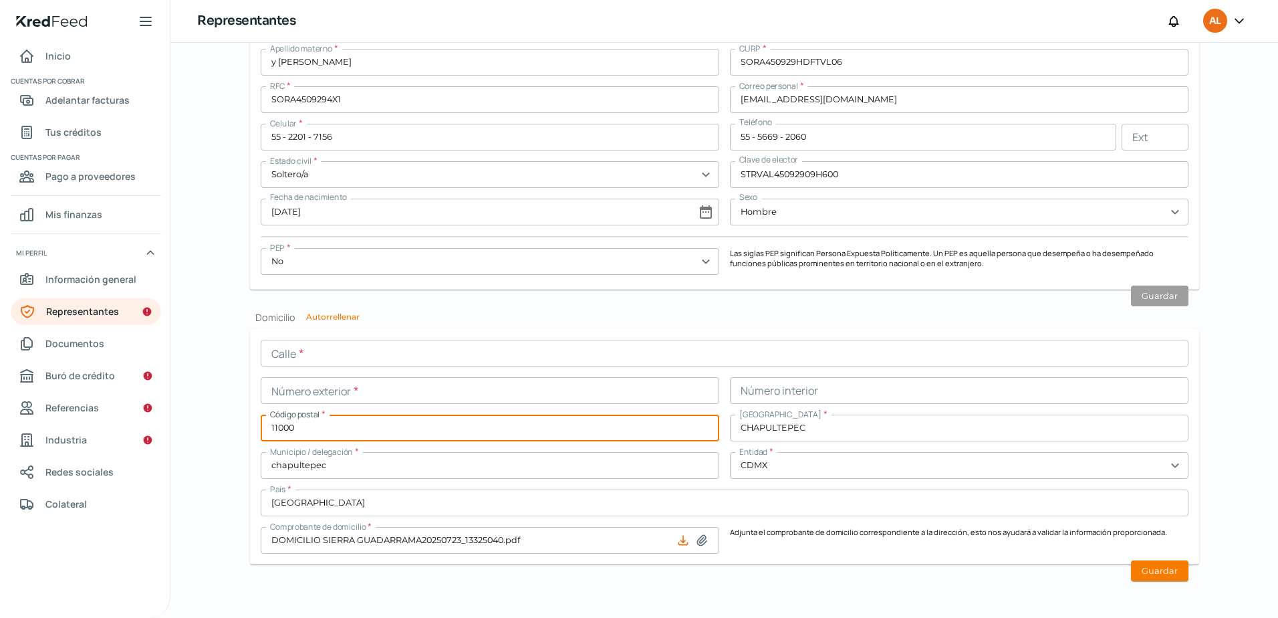
click at [283, 429] on input "11000" at bounding box center [490, 428] width 459 height 27
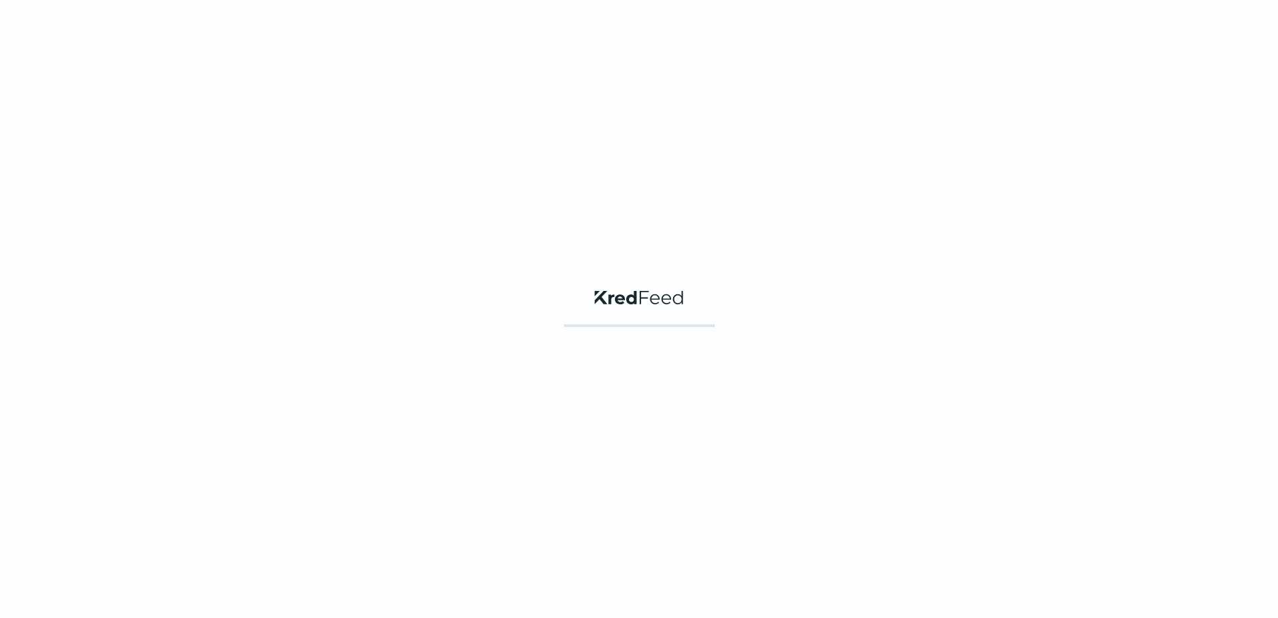
click at [519, 294] on div "KredFeed's Black Logo" at bounding box center [639, 309] width 1278 height 618
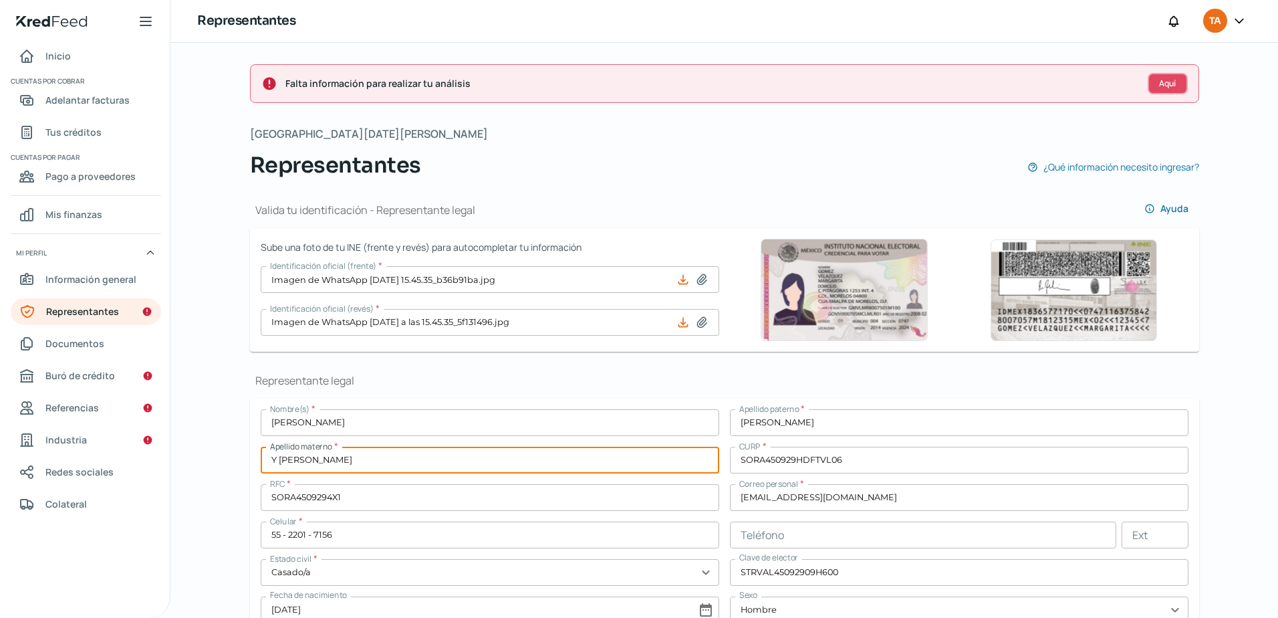
click at [1151, 80] on button "Aquí" at bounding box center [1168, 83] width 40 height 21
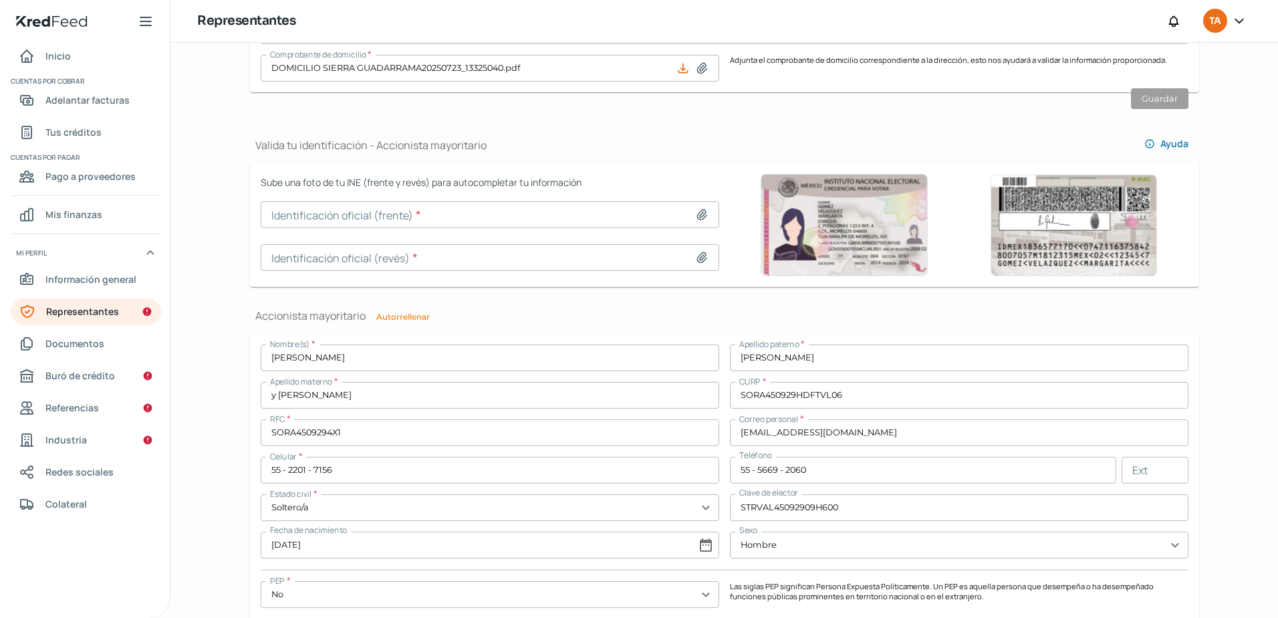
scroll to position [957, 0]
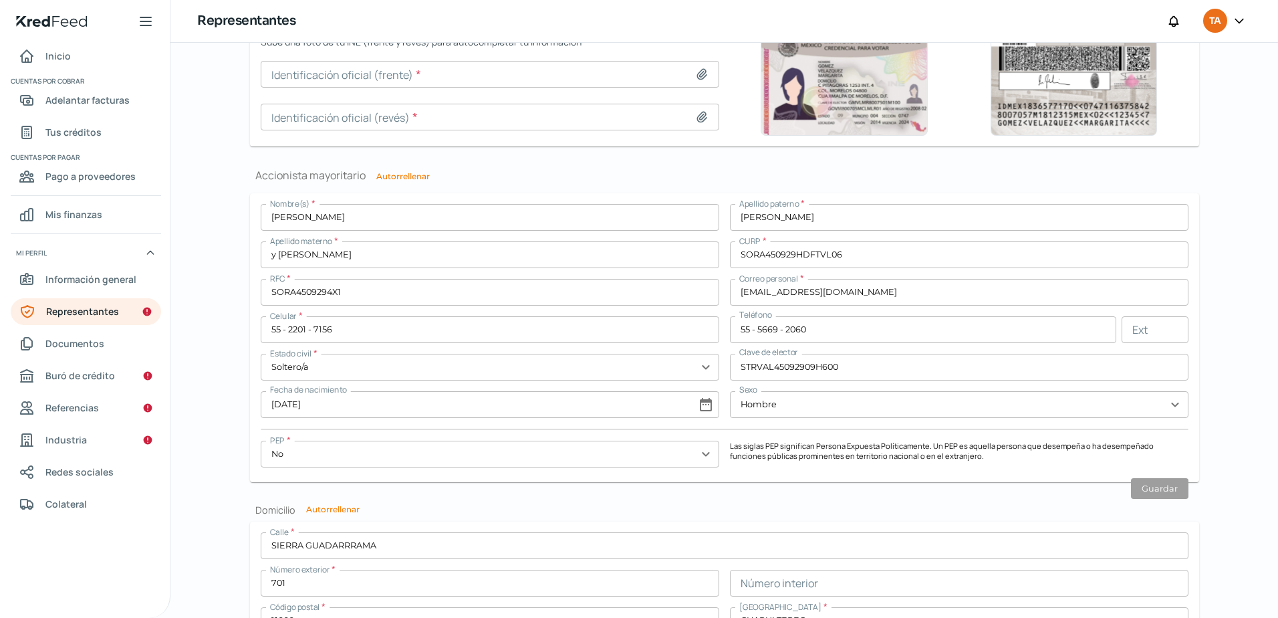
click at [701, 72] on icon at bounding box center [701, 75] width 9 height 10
drag, startPoint x: 553, startPoint y: 235, endPoint x: 195, endPoint y: 182, distance: 362.3
click at [192, 187] on div "Falta información para realizar tu análisis Aquí Viernes, 29 de agosto 2025 Rep…" at bounding box center [724, 330] width 1108 height 575
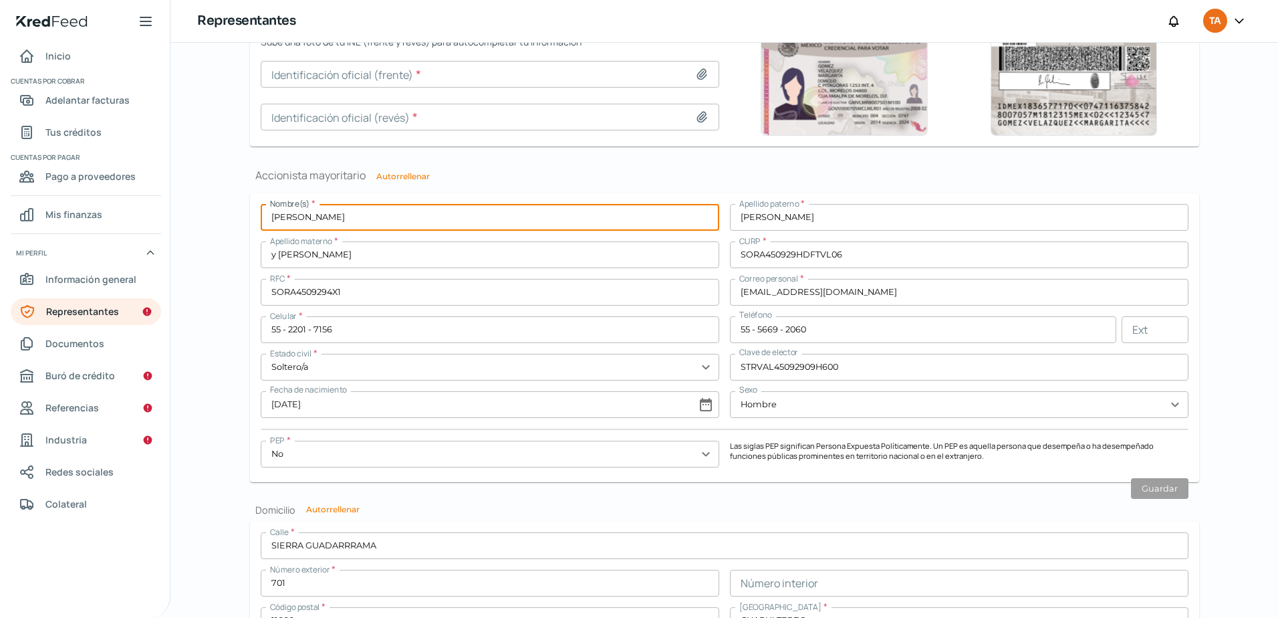
drag, startPoint x: 388, startPoint y: 220, endPoint x: 155, endPoint y: 228, distance: 232.8
click at [158, 228] on div "Inicio | KredFeed Inicio Cuentas por cobrar Adelantar facturas Tus créditos Cue…" at bounding box center [639, 309] width 1278 height 618
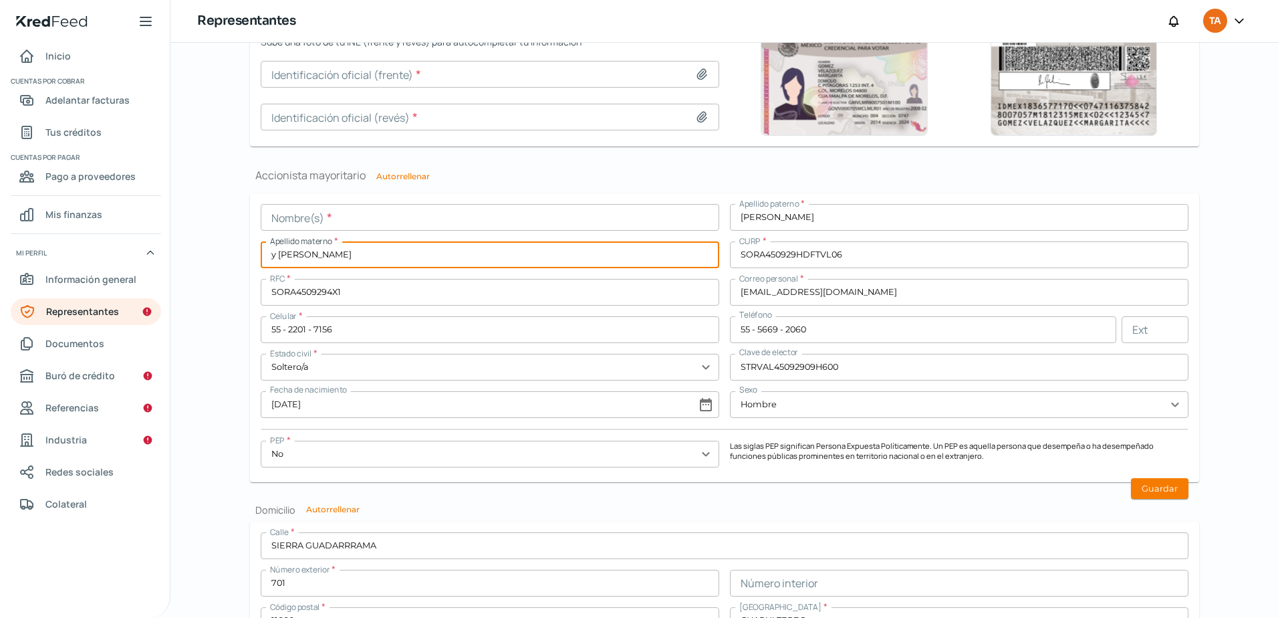
drag, startPoint x: 364, startPoint y: 252, endPoint x: 247, endPoint y: 246, distance: 117.8
click at [300, 247] on input "y [PERSON_NAME]" at bounding box center [490, 254] width 459 height 27
click at [299, 248] on input "y [PERSON_NAME]" at bounding box center [490, 254] width 459 height 27
type input "y"
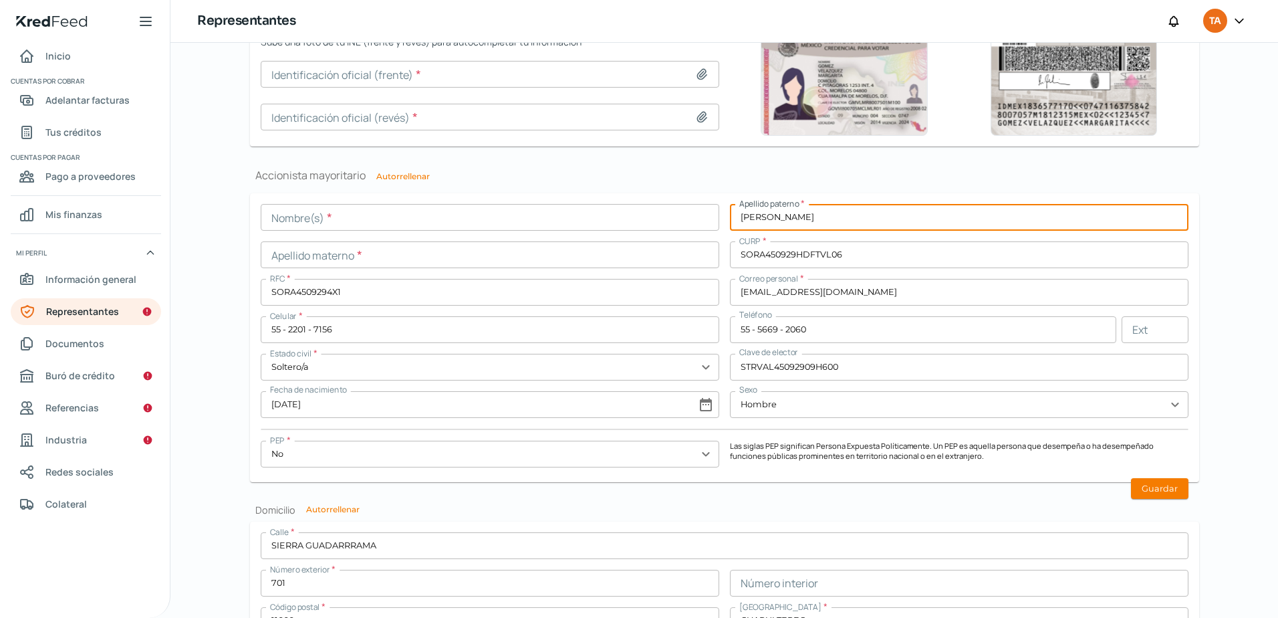
click at [753, 221] on input "[PERSON_NAME]" at bounding box center [959, 217] width 459 height 27
click at [762, 256] on input "SORA450929HDFTVL06" at bounding box center [959, 254] width 459 height 27
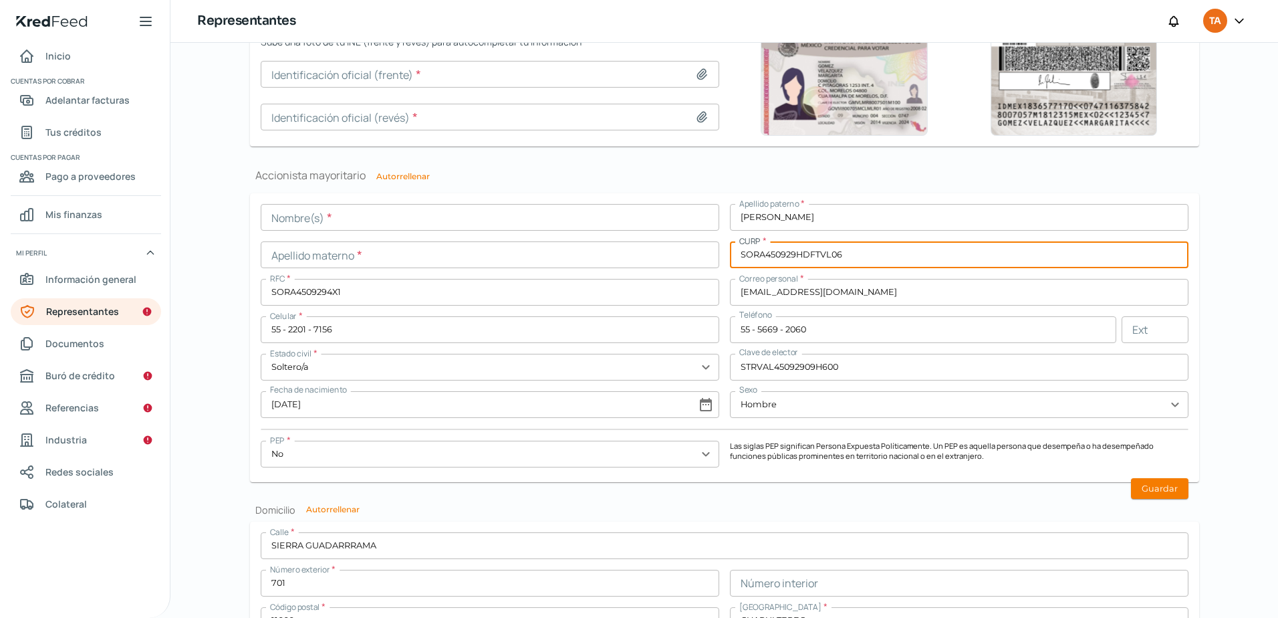
click at [762, 256] on input "SORA450929HDFTVL06" at bounding box center [959, 254] width 459 height 27
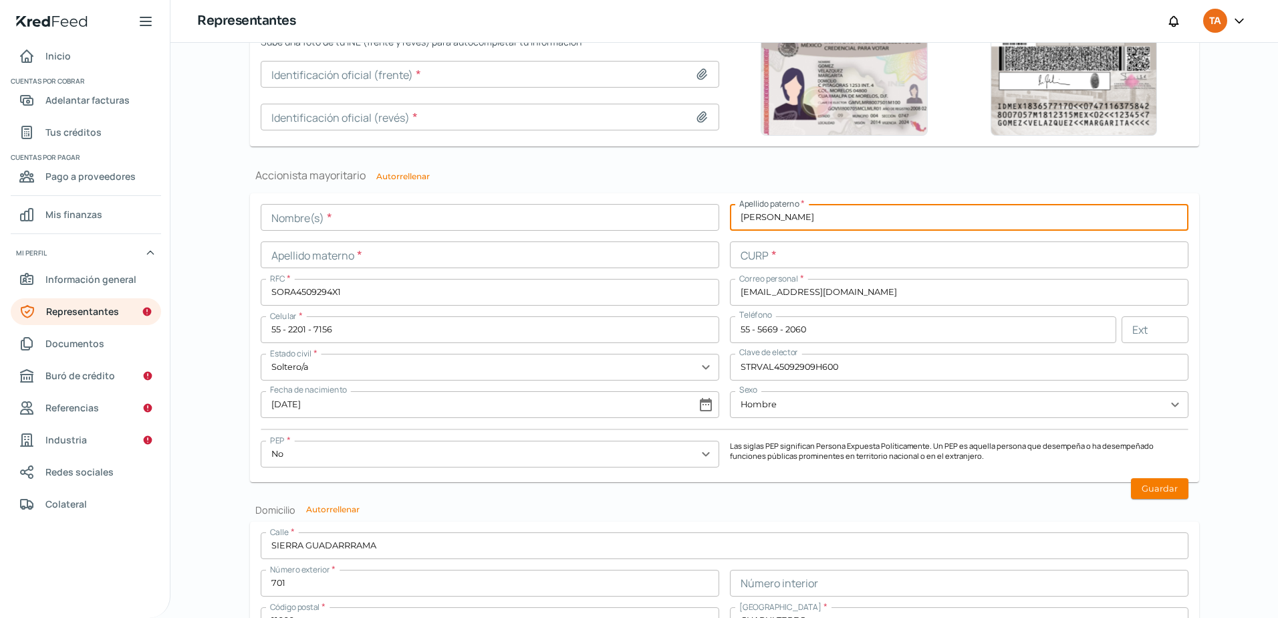
click at [754, 217] on input "[PERSON_NAME]" at bounding box center [959, 217] width 459 height 27
click at [773, 296] on input "[EMAIL_ADDRESS][DOMAIN_NAME]" at bounding box center [959, 292] width 459 height 27
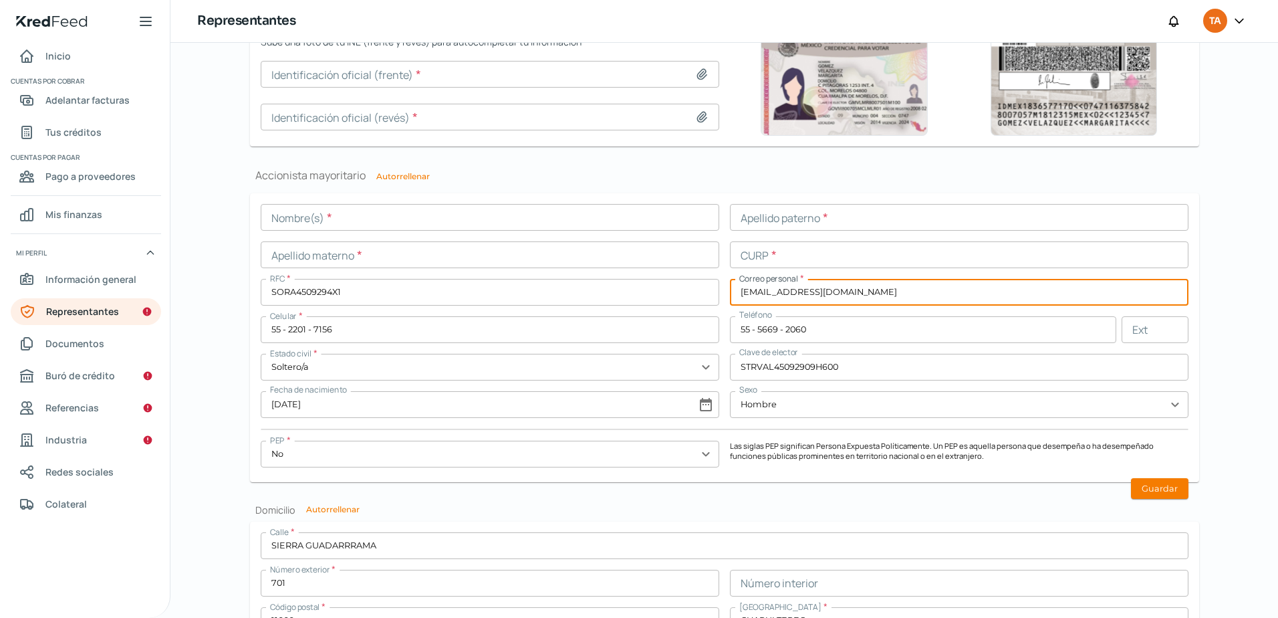
click at [773, 296] on input "[EMAIL_ADDRESS][DOMAIN_NAME]" at bounding box center [959, 292] width 459 height 27
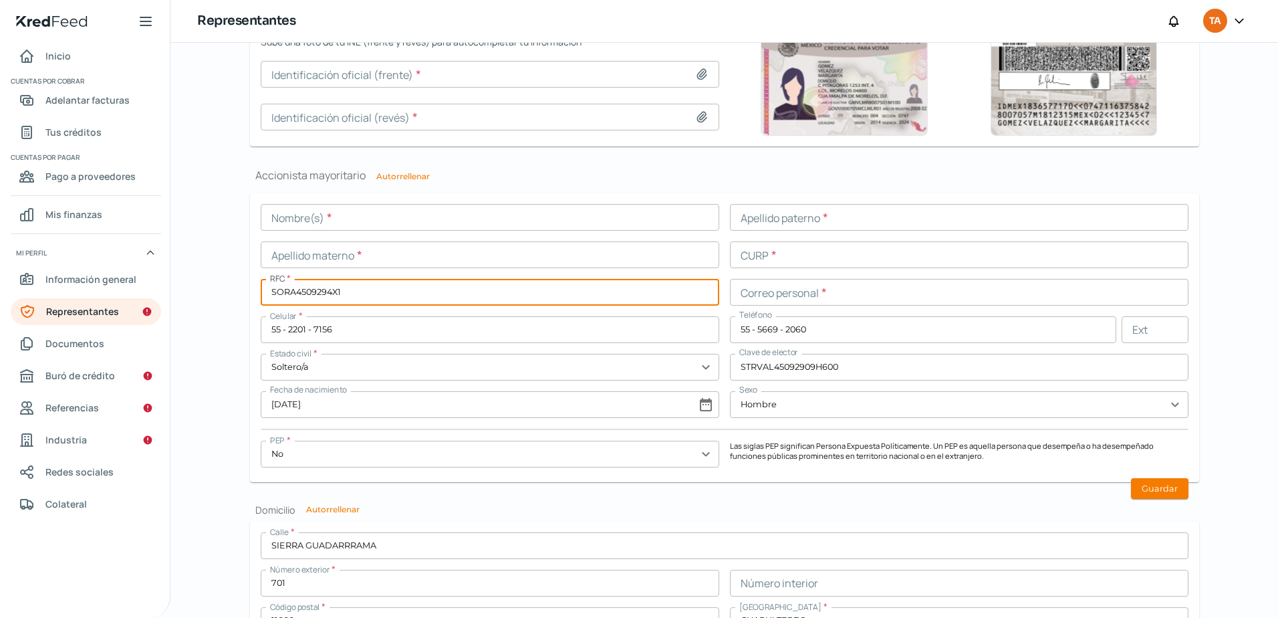
click at [303, 298] on input "SORA4509294X1" at bounding box center [490, 292] width 459 height 27
click at [304, 332] on input "55 - 2201 - 7156" at bounding box center [490, 329] width 459 height 27
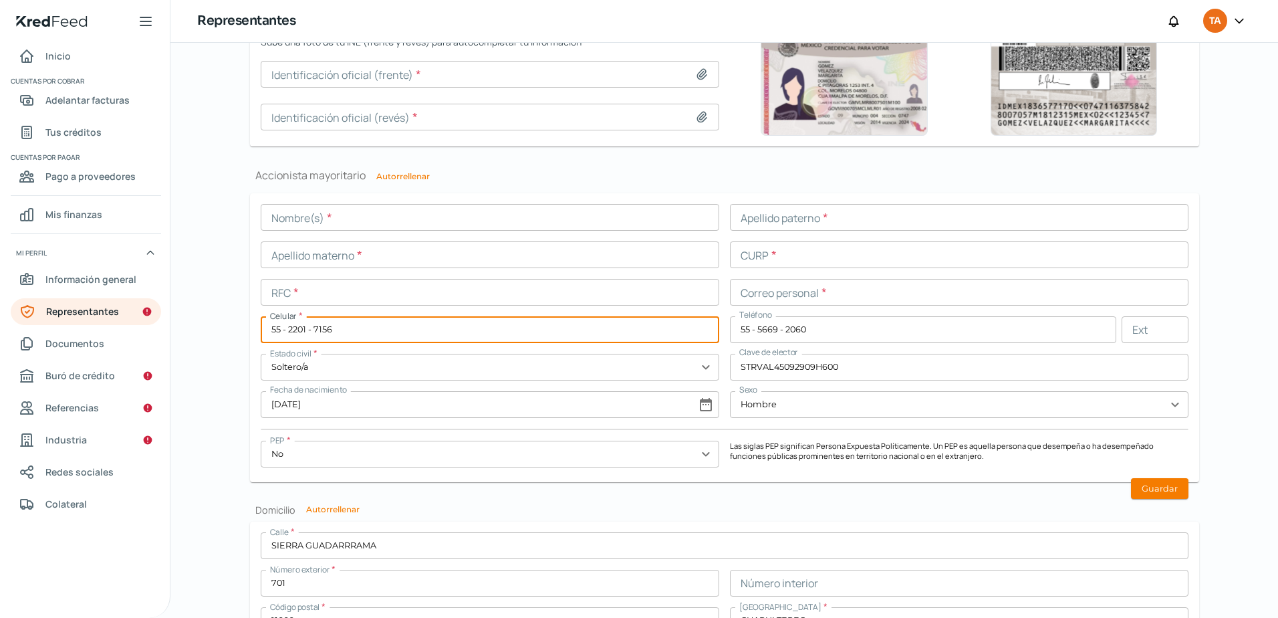
click at [304, 332] on input "55 - 2201 - 7156" at bounding box center [490, 329] width 459 height 27
click at [285, 365] on input "text" at bounding box center [490, 367] width 459 height 27
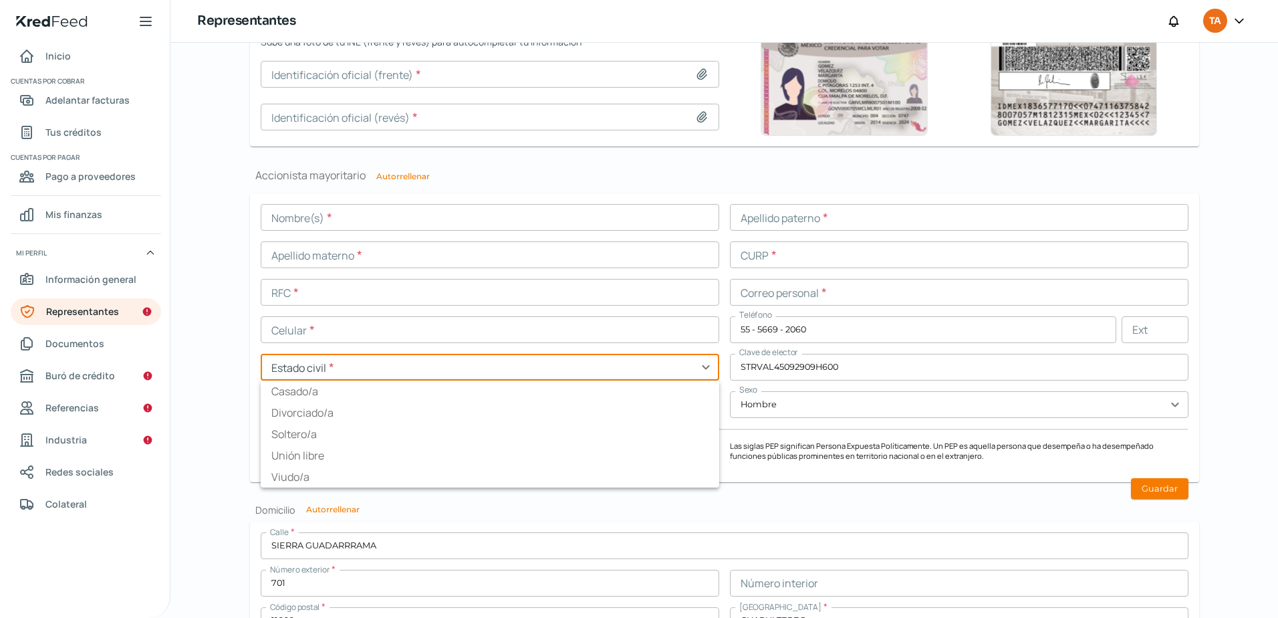
click at [285, 365] on input "text" at bounding box center [490, 367] width 459 height 27
type input "Soltero/a"
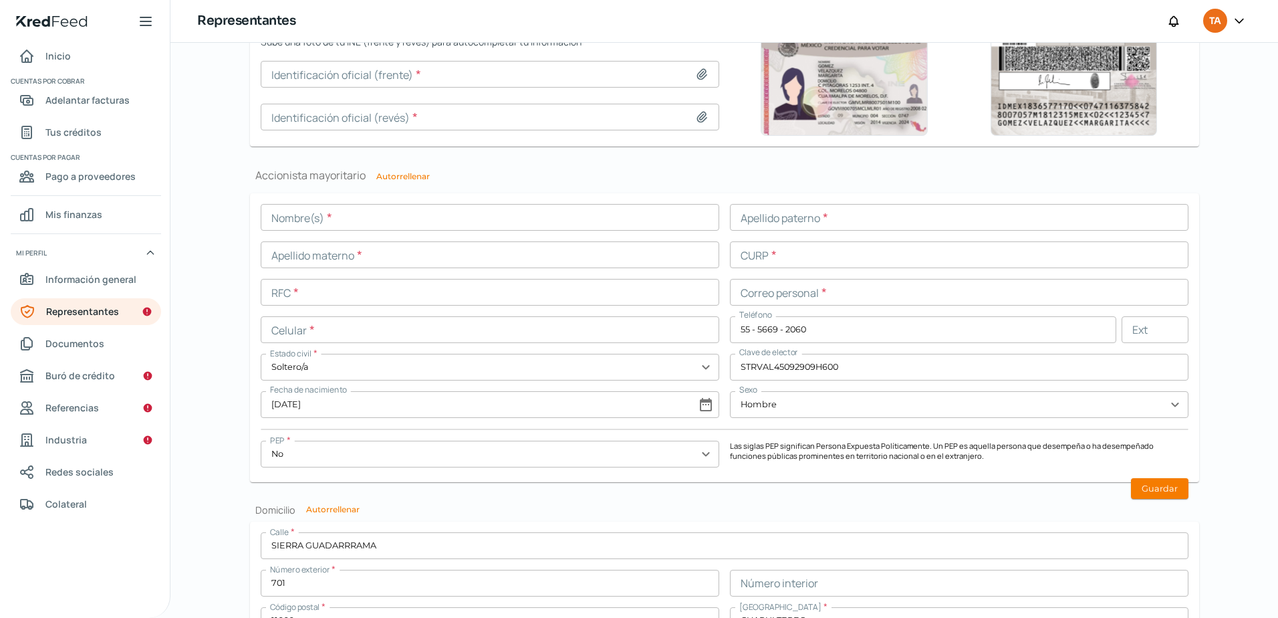
drag, startPoint x: 619, startPoint y: 515, endPoint x: 460, endPoint y: 475, distance: 164.1
click at [619, 514] on h2 "Domicilio Autorrellenar" at bounding box center [724, 509] width 949 height 13
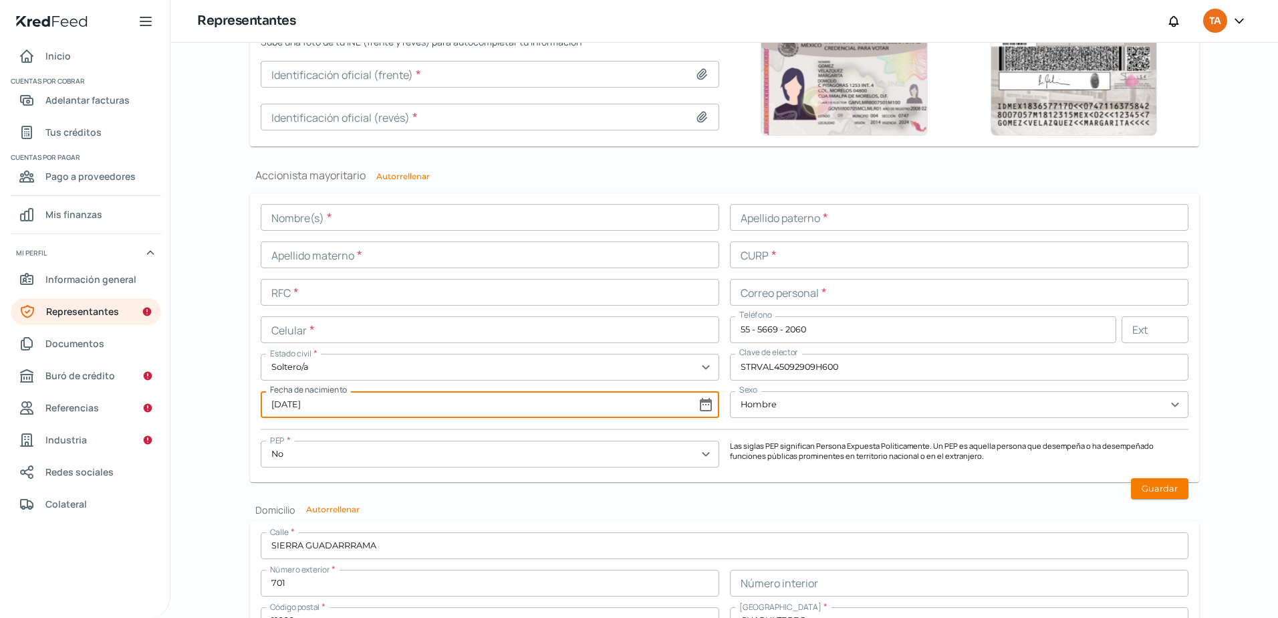
click at [300, 407] on input "[DATE]" at bounding box center [490, 404] width 459 height 27
select select "8"
select select "1945"
click at [300, 407] on input "[DATE]" at bounding box center [490, 404] width 459 height 27
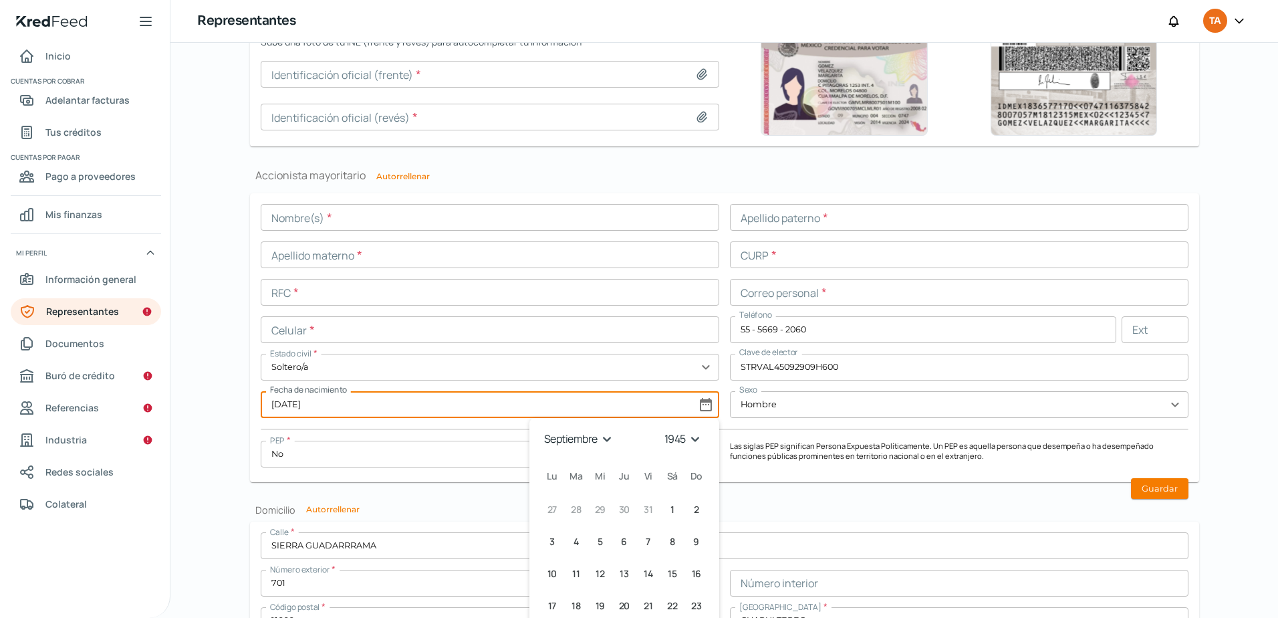
select select "8"
select select "1945"
type input "[DATE]"
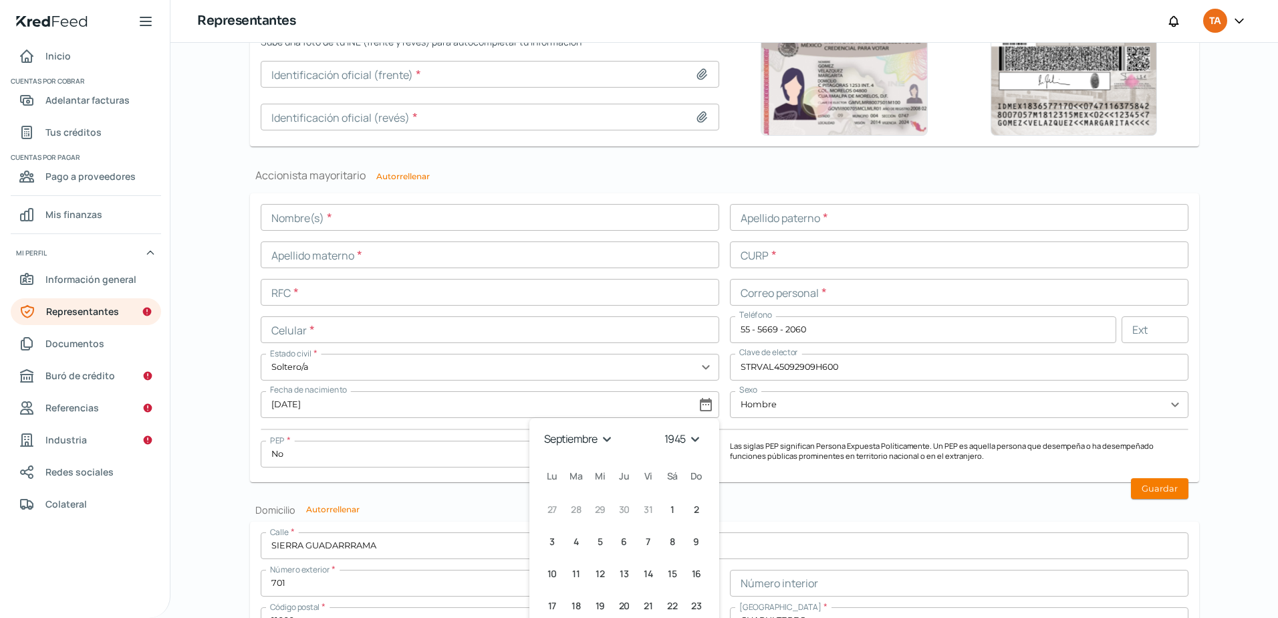
click at [828, 310] on div "Nombre(s) * Apellido paterno * Apellido materno * CURP * RFC * Correo personal …" at bounding box center [725, 337] width 928 height 267
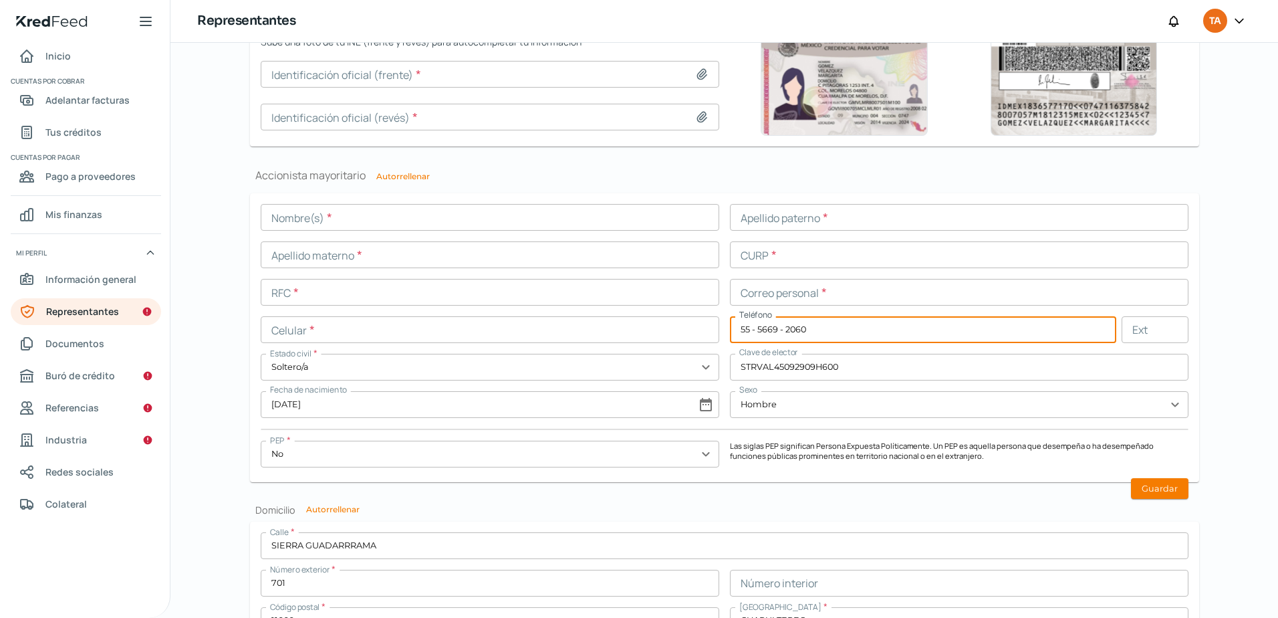
drag, startPoint x: 816, startPoint y: 325, endPoint x: 362, endPoint y: 286, distance: 455.6
click at [362, 287] on div "Nombre(s) * Apellido paterno * Apellido materno * CURP * RFC * Correo personal …" at bounding box center [725, 337] width 928 height 267
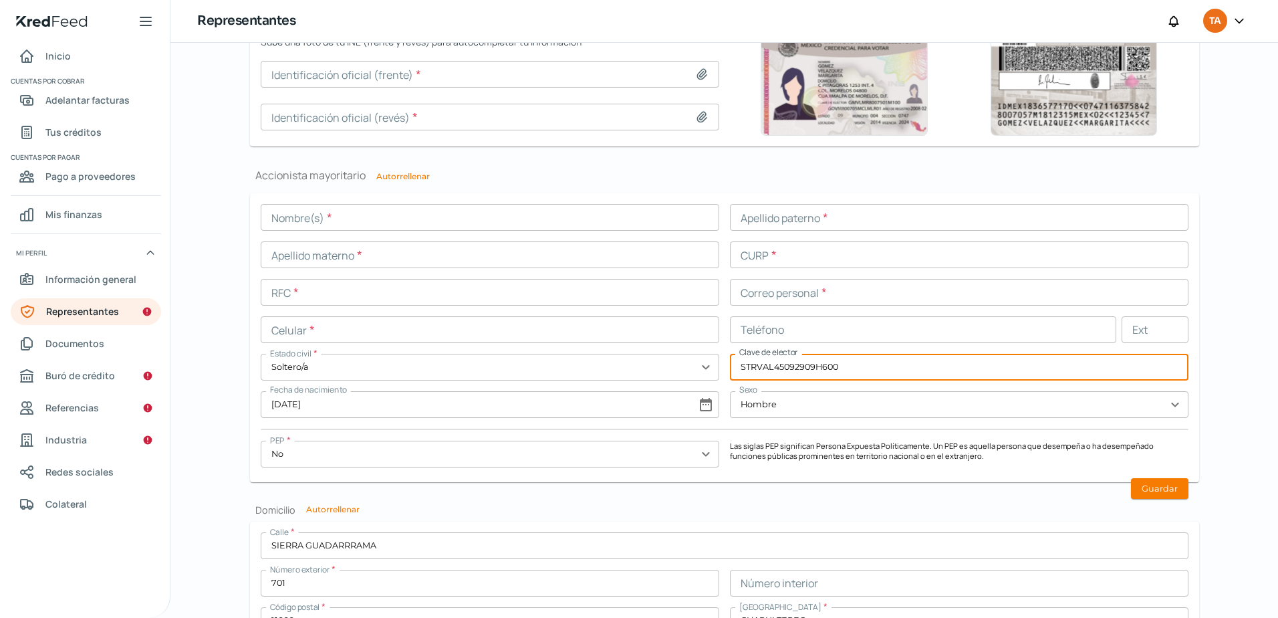
drag, startPoint x: 866, startPoint y: 365, endPoint x: 532, endPoint y: 363, distance: 333.6
click at [534, 365] on div "Nombre(s) * Apellido paterno * Apellido materno * CURP * RFC * Correo personal …" at bounding box center [725, 337] width 928 height 267
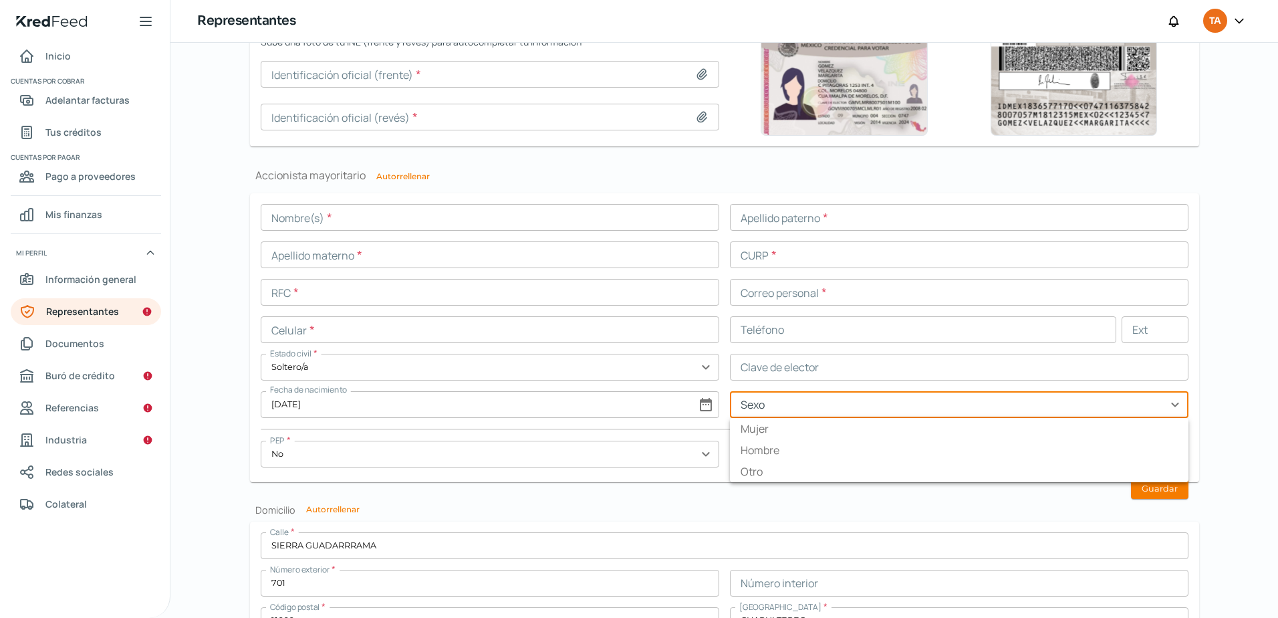
drag, startPoint x: 802, startPoint y: 404, endPoint x: 421, endPoint y: 409, distance: 380.5
click at [423, 409] on div "Nombre(s) * Apellido paterno * Apellido materno * CURP * RFC * Correo personal …" at bounding box center [725, 337] width 928 height 267
type input "Hombre"
click at [284, 460] on input "text" at bounding box center [490, 454] width 459 height 27
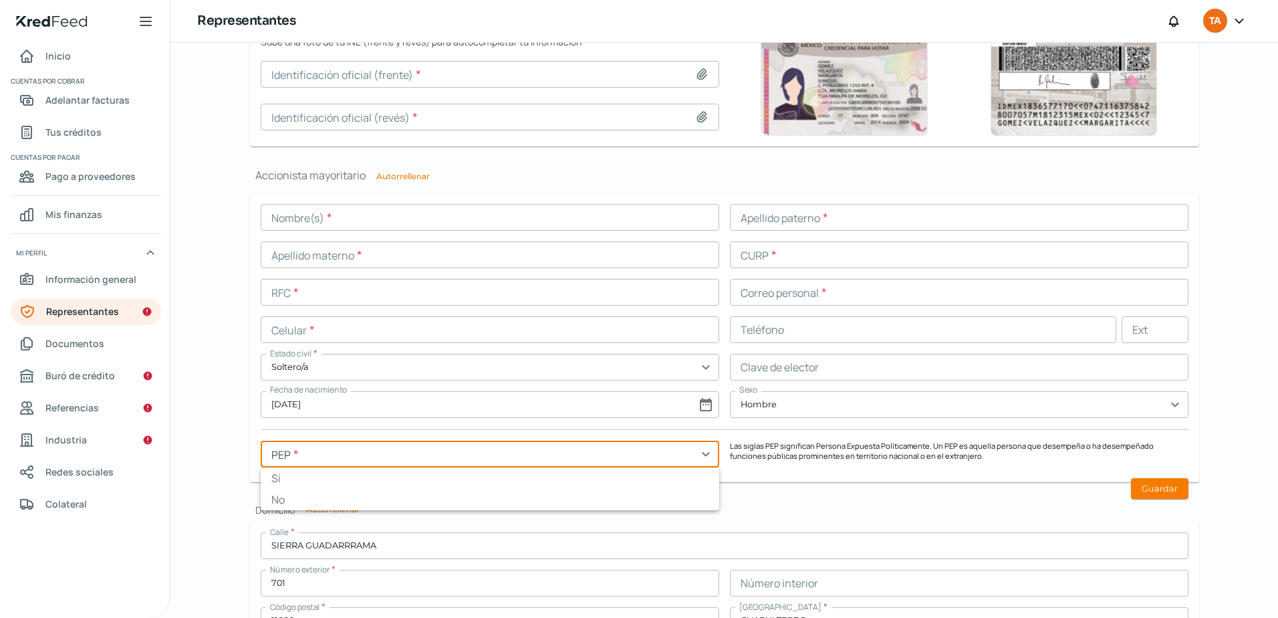
type input "No"
click at [1128, 516] on div "Domicilio Autorrellenar Calle * SIERRA GUADARRRAMA Número exterior * 701 Número…" at bounding box center [724, 629] width 949 height 253
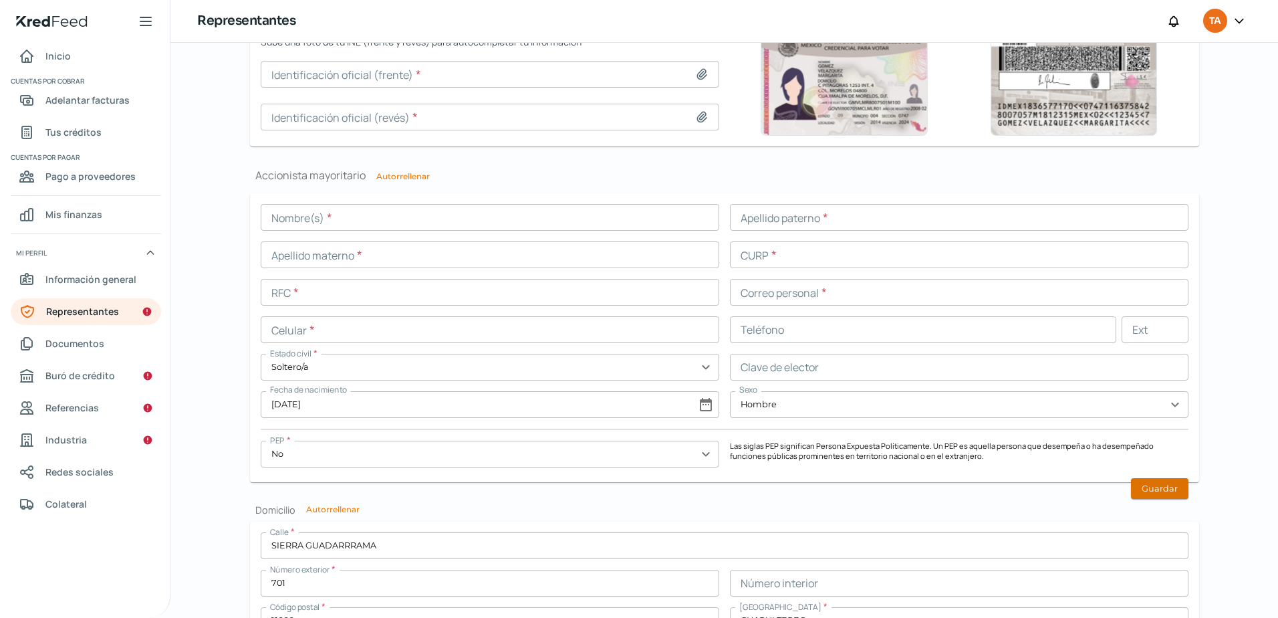
click at [1143, 489] on button "Guardar" at bounding box center [1159, 488] width 57 height 21
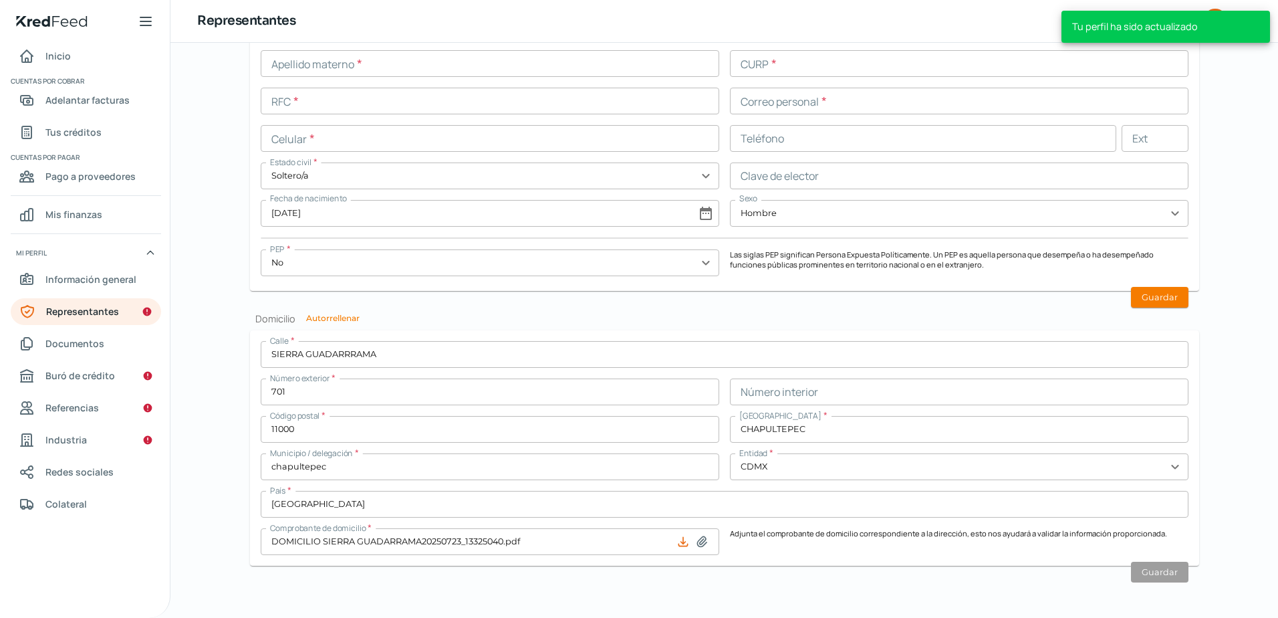
scroll to position [1149, 0]
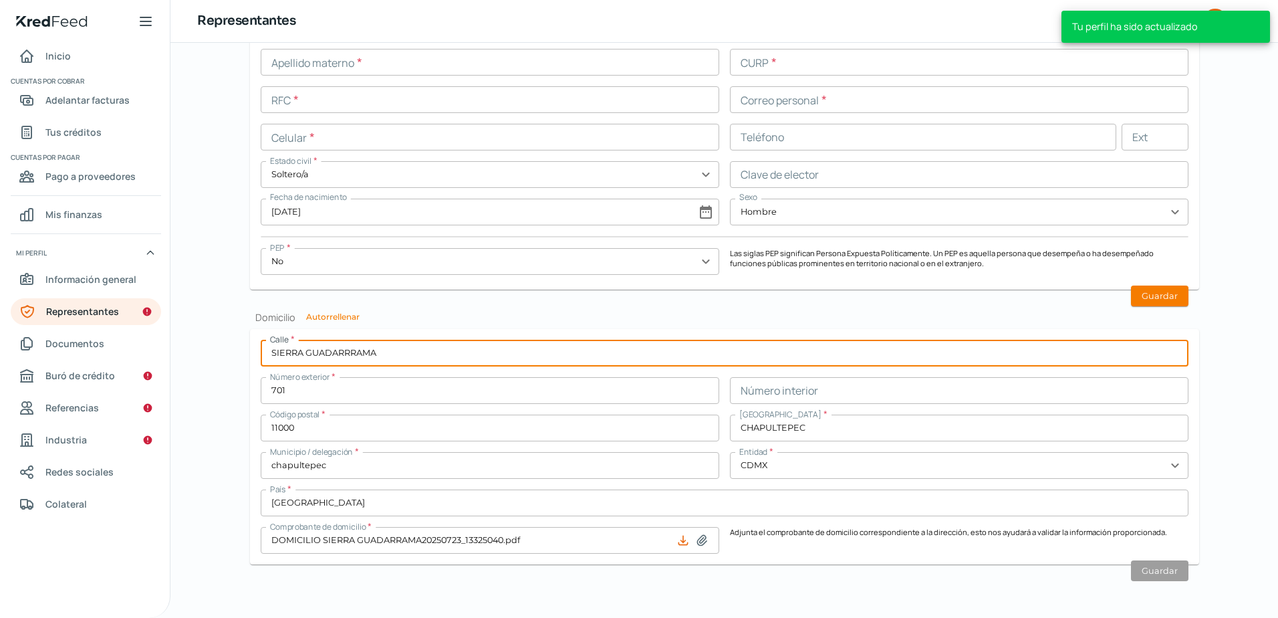
drag, startPoint x: 390, startPoint y: 355, endPoint x: 7, endPoint y: 334, distance: 383.7
click at [0, 334] on html "Tu perfil ha sido actualizado Inicio | KredFeed Inicio Cuentas por cobrar Adela…" at bounding box center [639, 309] width 1278 height 618
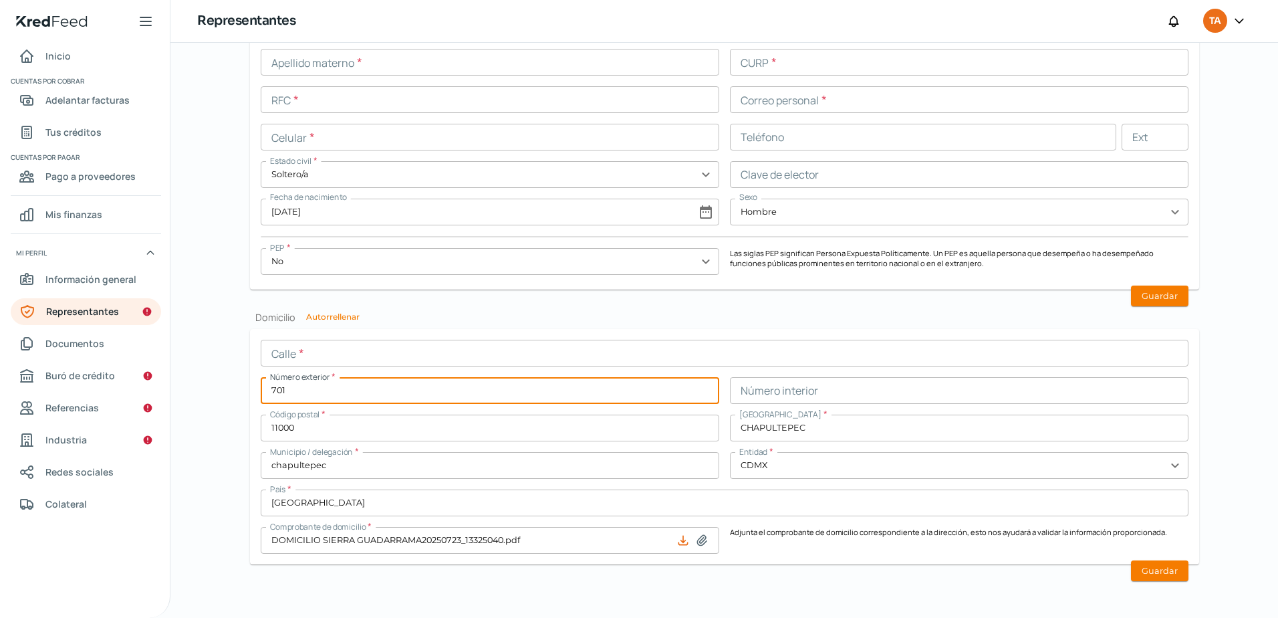
drag, startPoint x: 310, startPoint y: 387, endPoint x: 196, endPoint y: 399, distance: 114.3
click at [202, 406] on div "Falta información para realizar tu análisis Aquí Viernes, 29 de agosto 2025 Rep…" at bounding box center [724, 330] width 1108 height 575
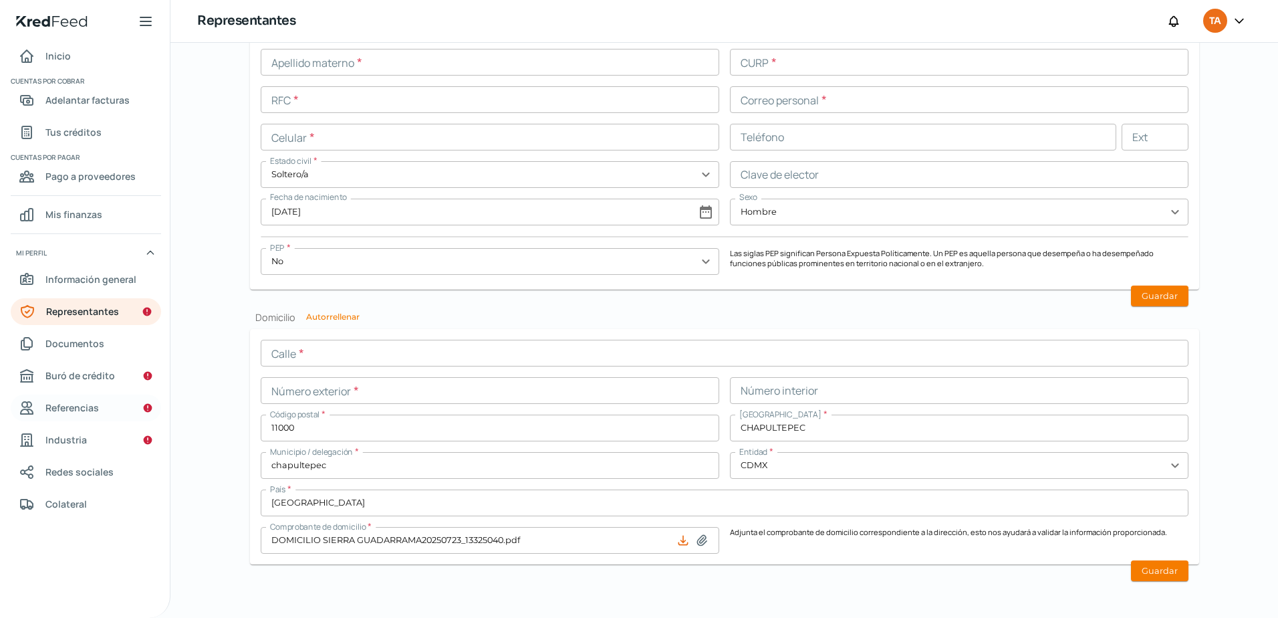
drag, startPoint x: 315, startPoint y: 416, endPoint x: 112, endPoint y: 420, distance: 203.3
click at [112, 420] on div "Inicio | KredFeed Inicio Cuentas por cobrar Adelantar facturas Tus créditos Cue…" at bounding box center [639, 309] width 1278 height 618
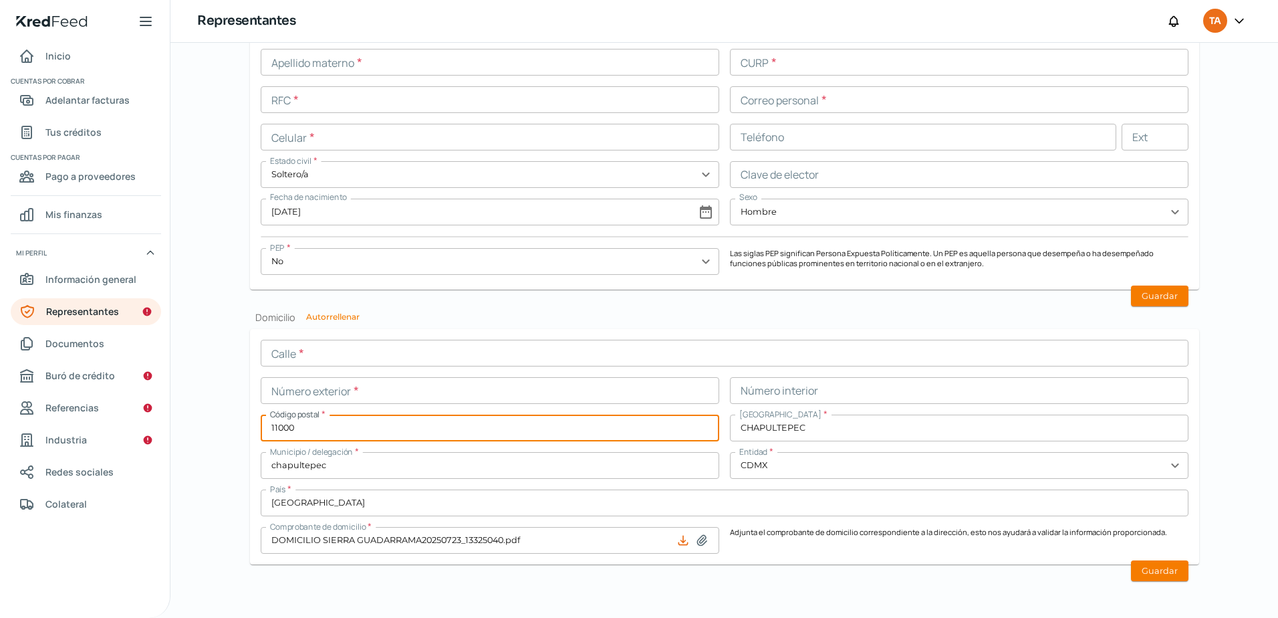
drag, startPoint x: 333, startPoint y: 419, endPoint x: 187, endPoint y: 427, distance: 146.6
click at [187, 427] on div "Falta información para realizar tu análisis Aquí Viernes, 29 de agosto 2025 Rep…" at bounding box center [724, 330] width 1108 height 575
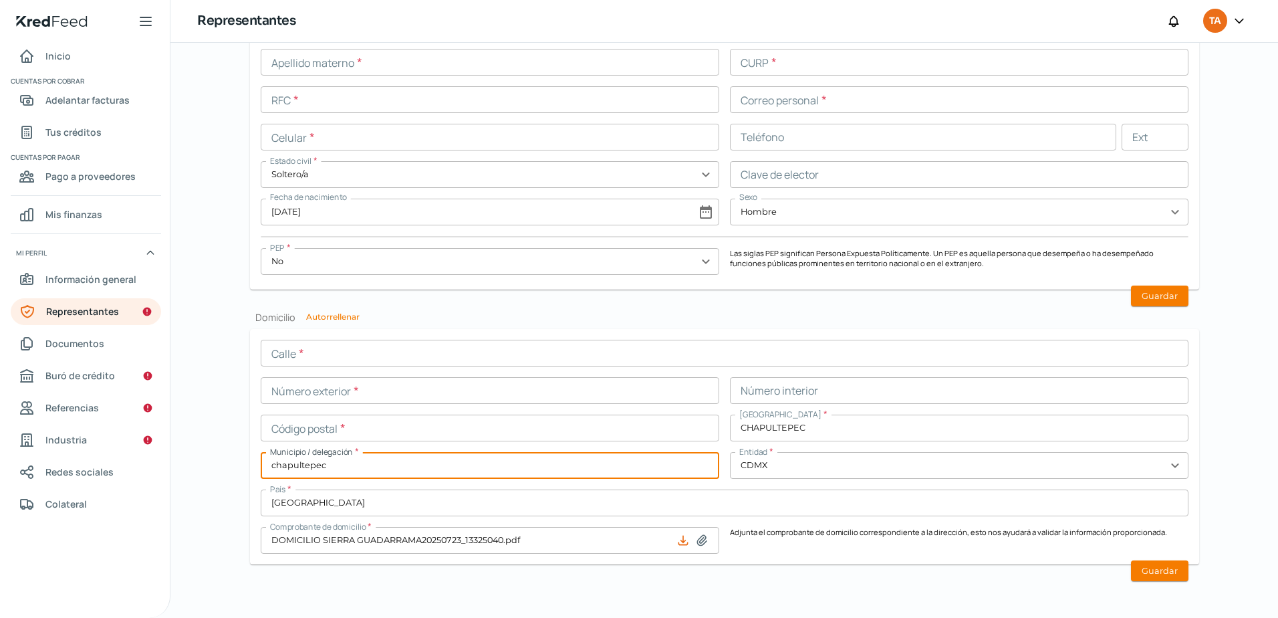
drag, startPoint x: 372, startPoint y: 463, endPoint x: 176, endPoint y: 494, distance: 199.1
click at [176, 494] on div "Falta información para realizar tu análisis Aquí Viernes, 29 de agosto 2025 Rep…" at bounding box center [724, 330] width 1108 height 575
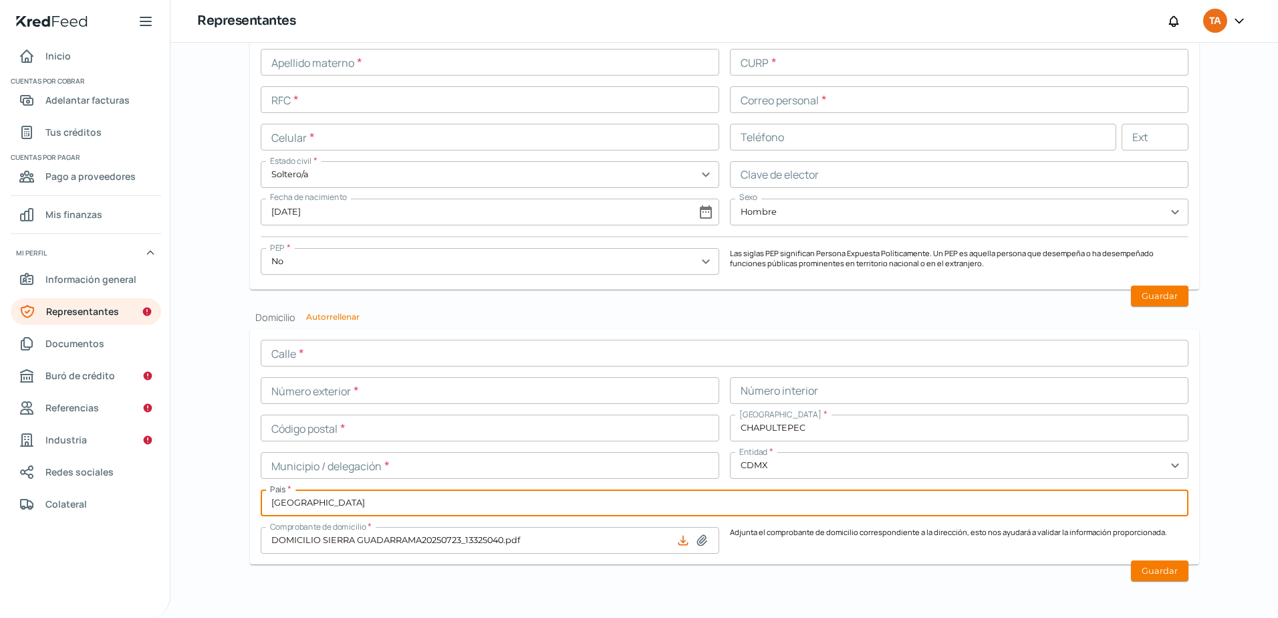
drag, startPoint x: 301, startPoint y: 501, endPoint x: 227, endPoint y: 517, distance: 75.9
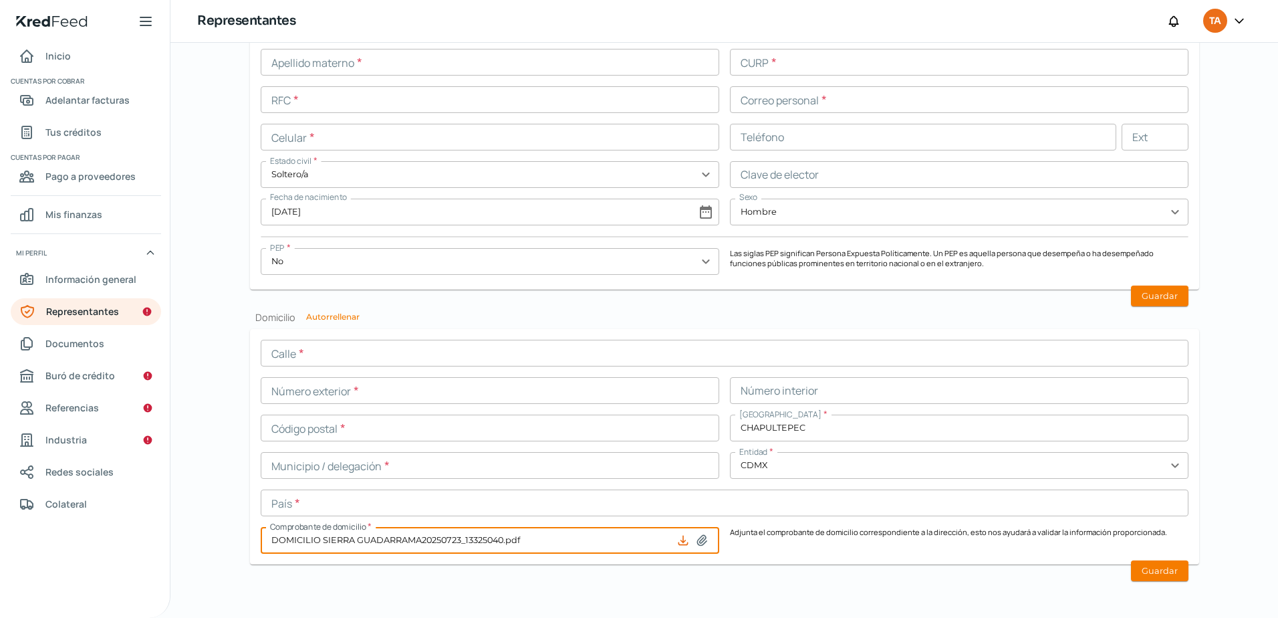
drag, startPoint x: 453, startPoint y: 542, endPoint x: 273, endPoint y: 550, distance: 180.0
click at [280, 556] on form "Calle * Número exterior * Número interior Código postal * Colonia * CHAPULTEPEC…" at bounding box center [724, 446] width 949 height 235
type input "DOMICILIO SIERRA GUADARRAMA20250723_13325040.pdf"
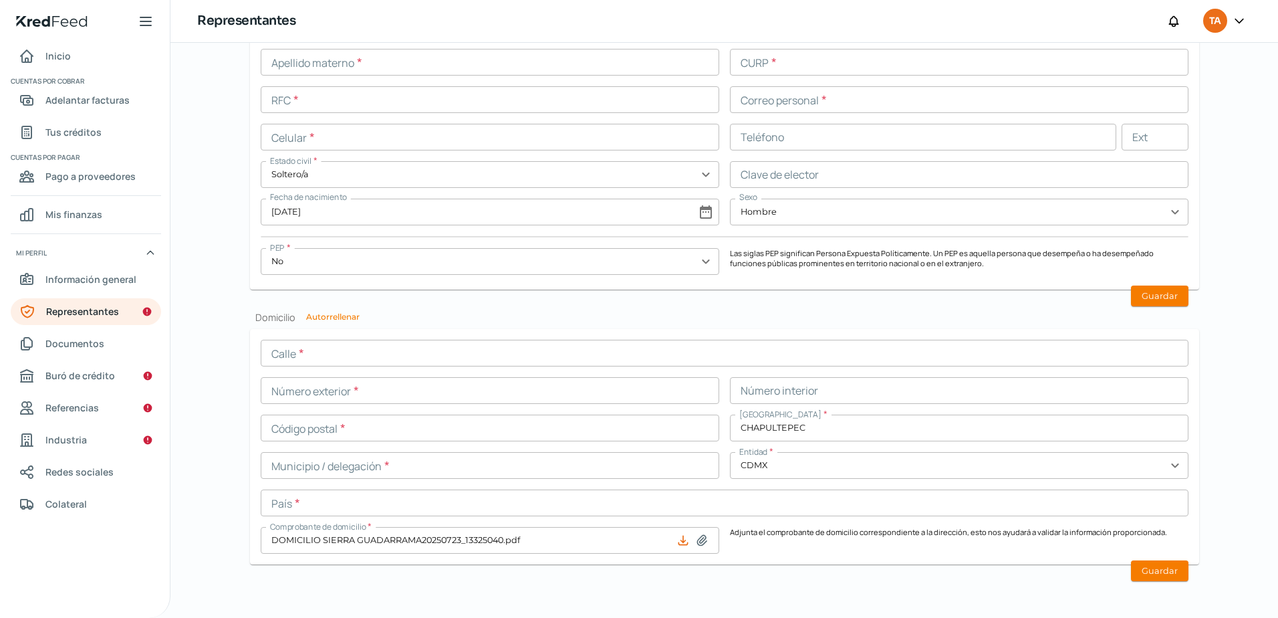
drag, startPoint x: 832, startPoint y: 441, endPoint x: 762, endPoint y: 448, distance: 70.5
click at [762, 448] on div "Calle * Número exterior * Número interior Código postal * Colonia * CHAPULTEPEC…" at bounding box center [725, 447] width 928 height 214
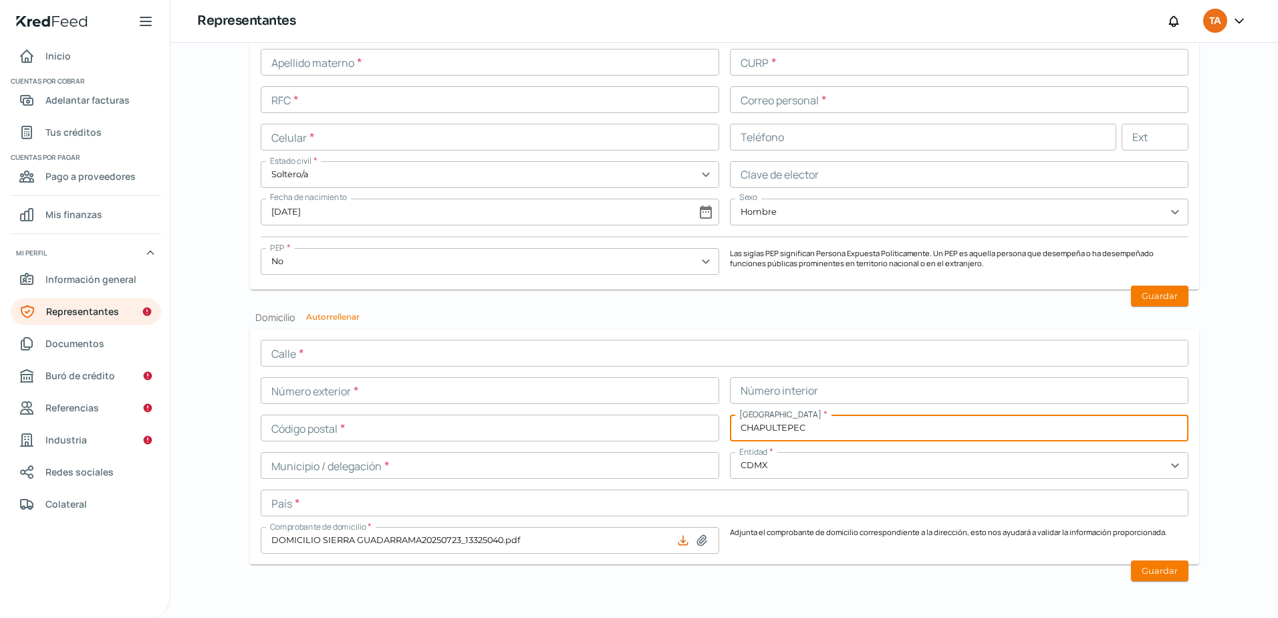
drag, startPoint x: 828, startPoint y: 424, endPoint x: 179, endPoint y: 370, distance: 650.8
click at [179, 370] on div "Falta información para realizar tu análisis Aquí Viernes, 29 de agosto 2025 Rep…" at bounding box center [724, 330] width 1108 height 575
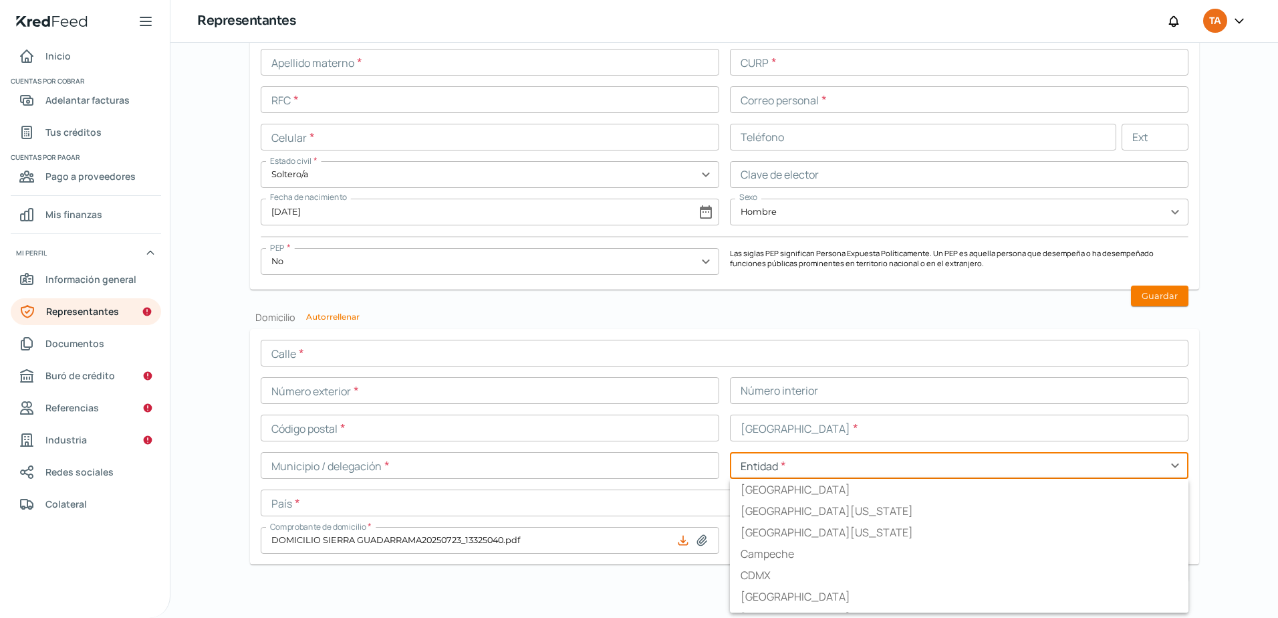
drag, startPoint x: 846, startPoint y: 470, endPoint x: 530, endPoint y: 470, distance: 316.9
click at [530, 470] on div "Calle * Número exterior * Número interior Código postal * Colonia * Municipio /…" at bounding box center [725, 447] width 928 height 214
type input "CDMX"
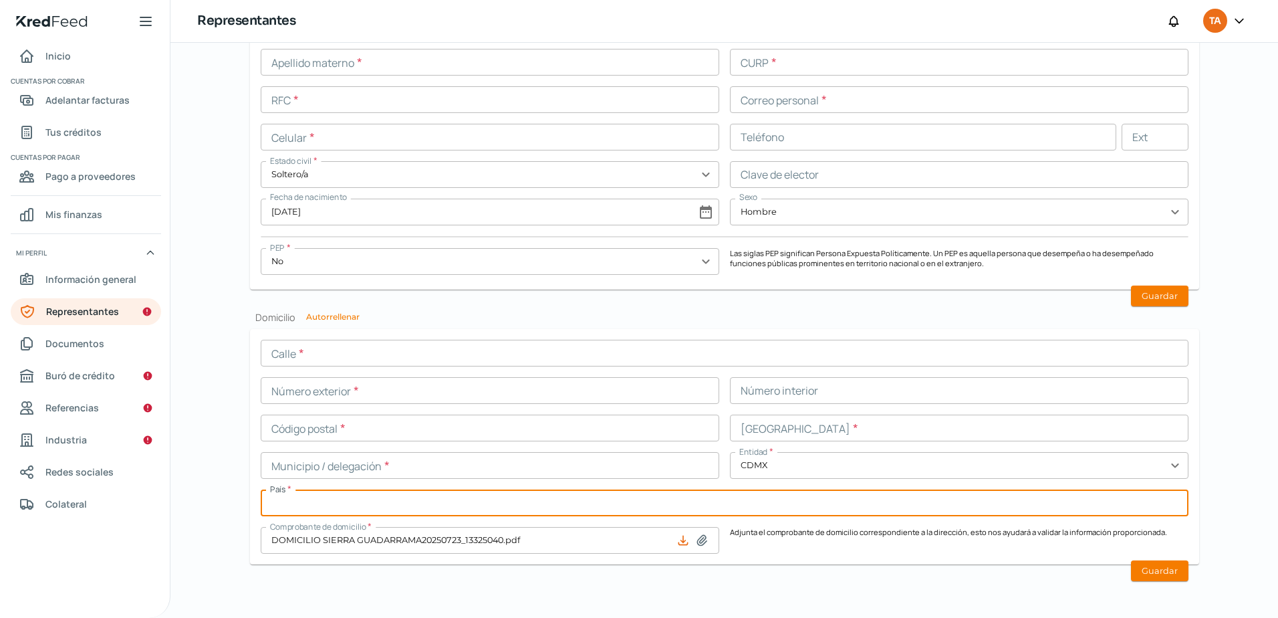
drag, startPoint x: 714, startPoint y: 513, endPoint x: 751, endPoint y: 499, distance: 40.2
click at [714, 513] on input "text" at bounding box center [725, 502] width 928 height 27
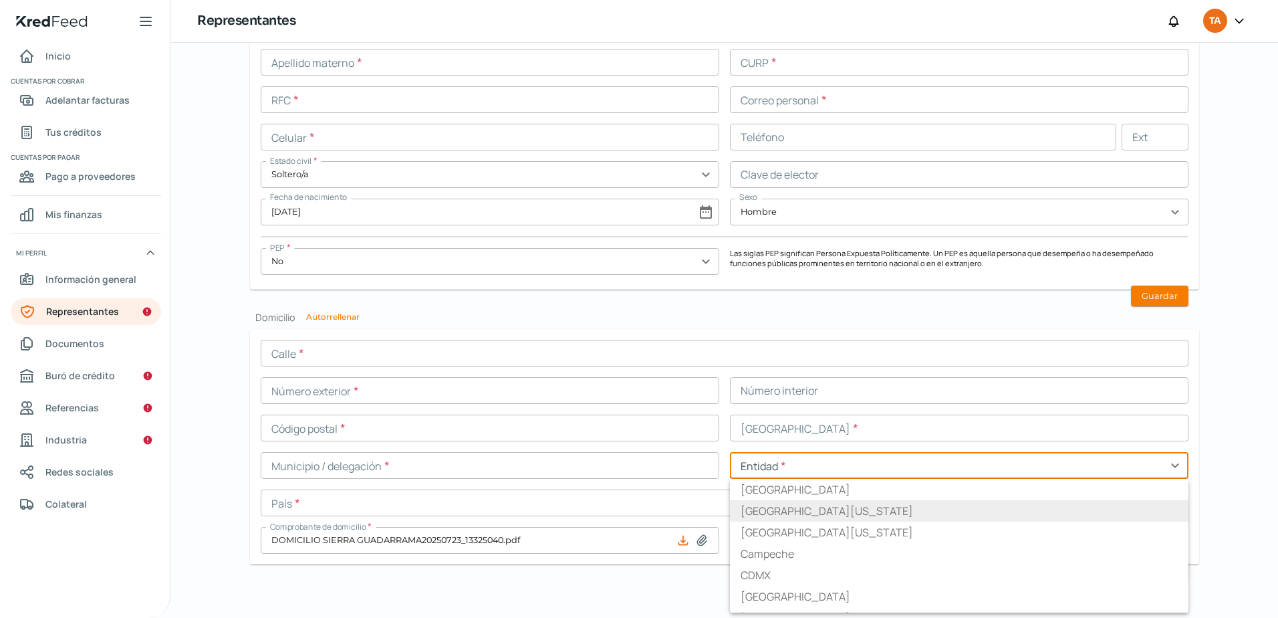
click at [778, 461] on input "text" at bounding box center [959, 465] width 459 height 27
type input "CDMX"
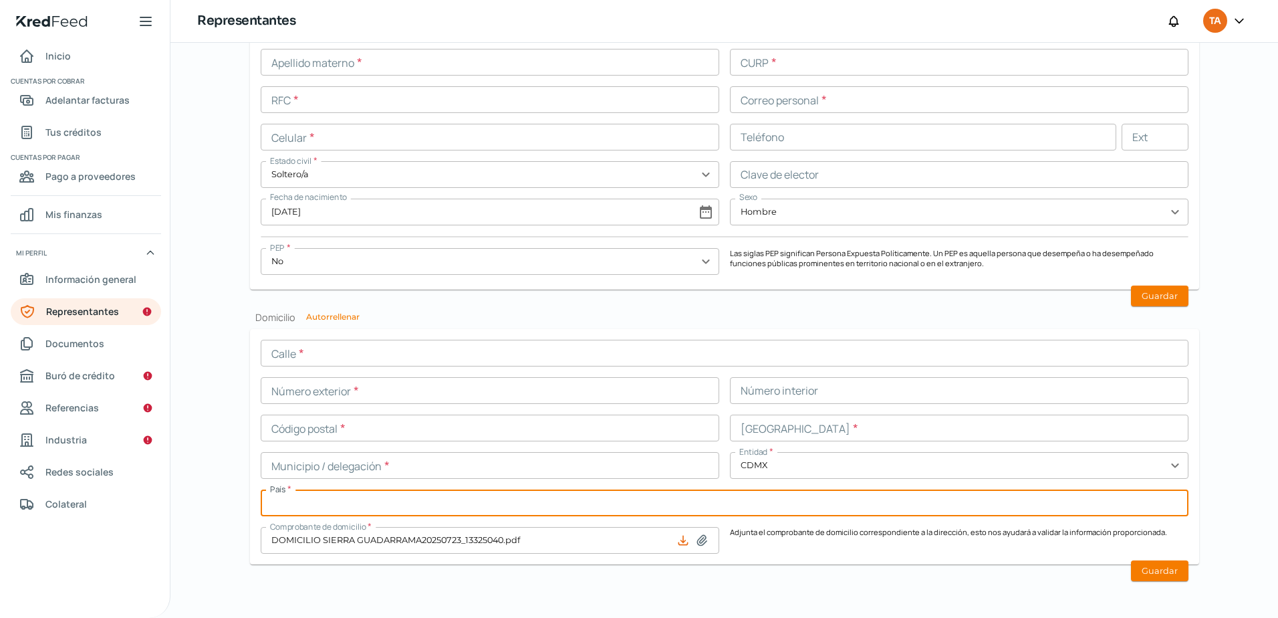
click at [637, 498] on input "text" at bounding box center [725, 502] width 928 height 27
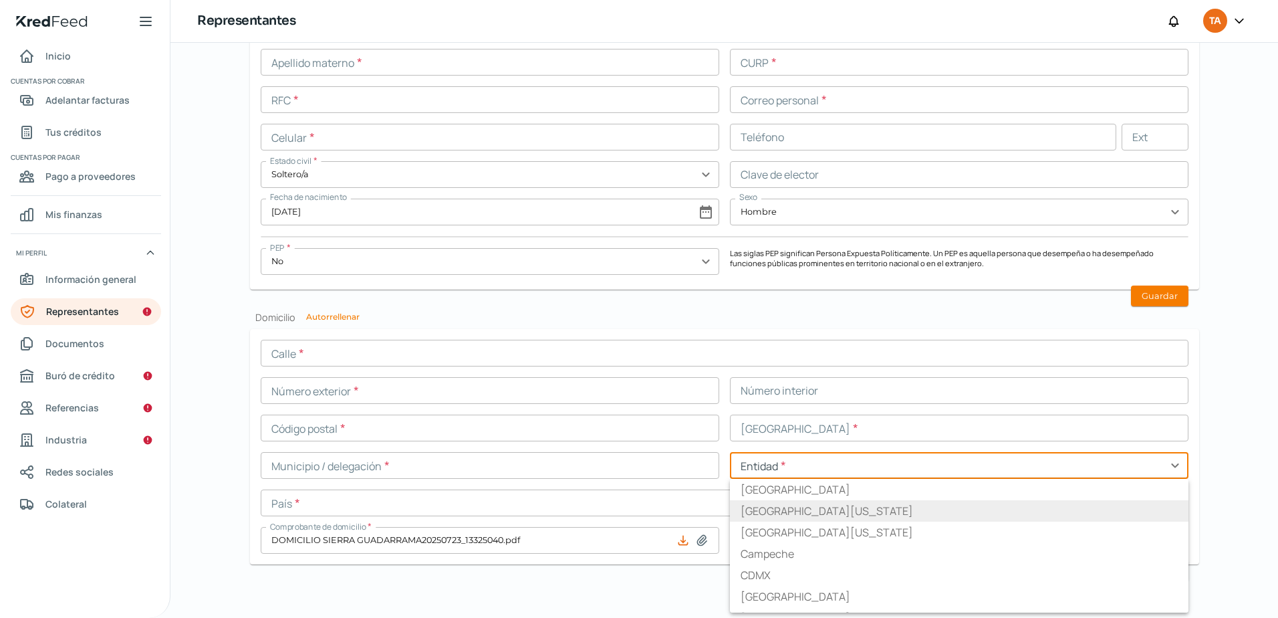
click at [775, 460] on input "text" at bounding box center [959, 465] width 459 height 27
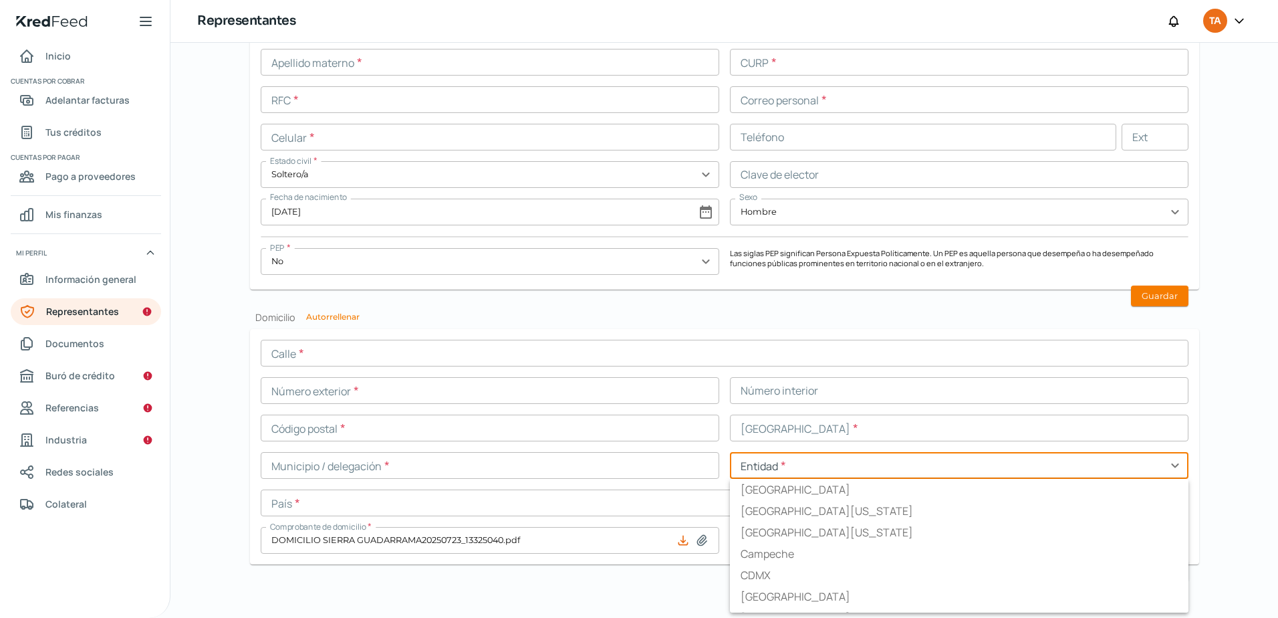
type input "CDMX"
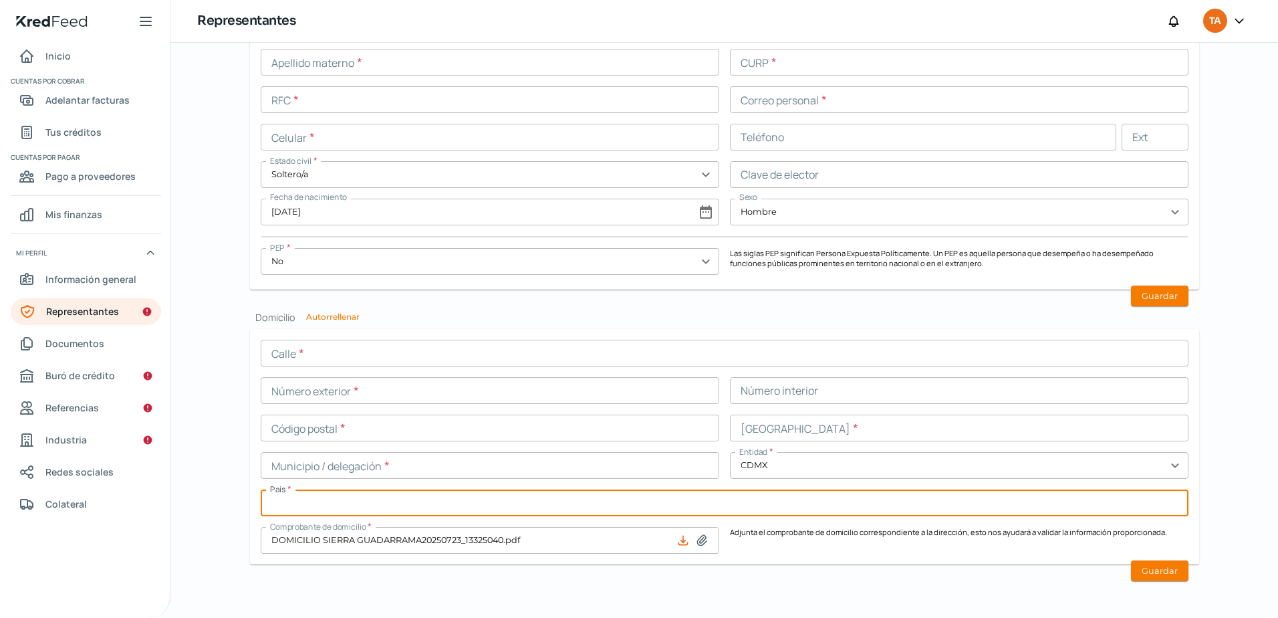
click at [653, 515] on input "text" at bounding box center [725, 502] width 928 height 27
click at [1154, 565] on button "Guardar" at bounding box center [1159, 570] width 57 height 21
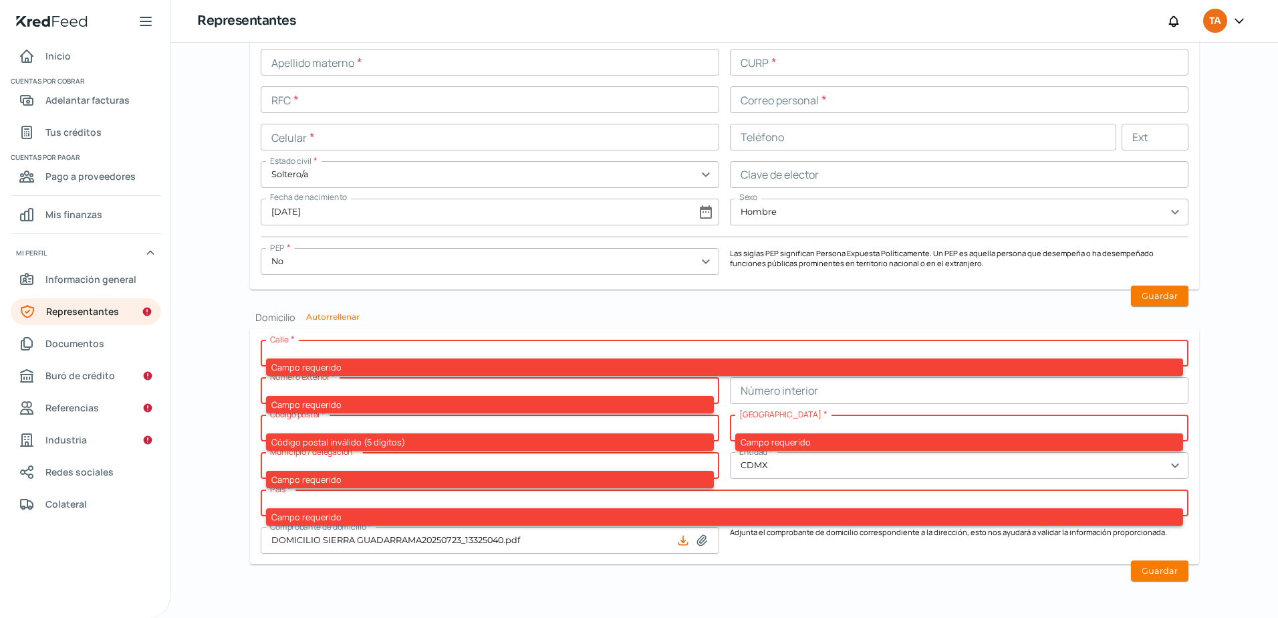
click at [647, 429] on input "text" at bounding box center [490, 428] width 459 height 27
click at [843, 527] on p "Adjunta el comprobante de domicilio correspondiente a la dirección, esto nos ay…" at bounding box center [959, 540] width 459 height 27
click at [1168, 571] on button "Guardar" at bounding box center [1159, 570] width 57 height 21
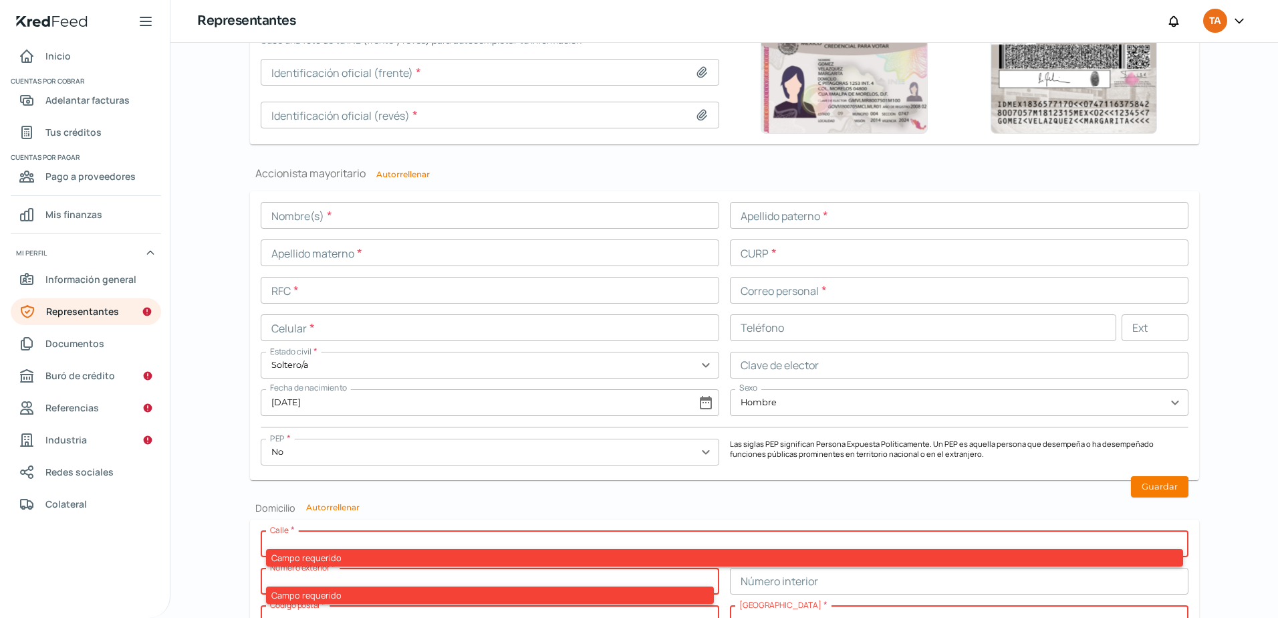
scroll to position [949, 0]
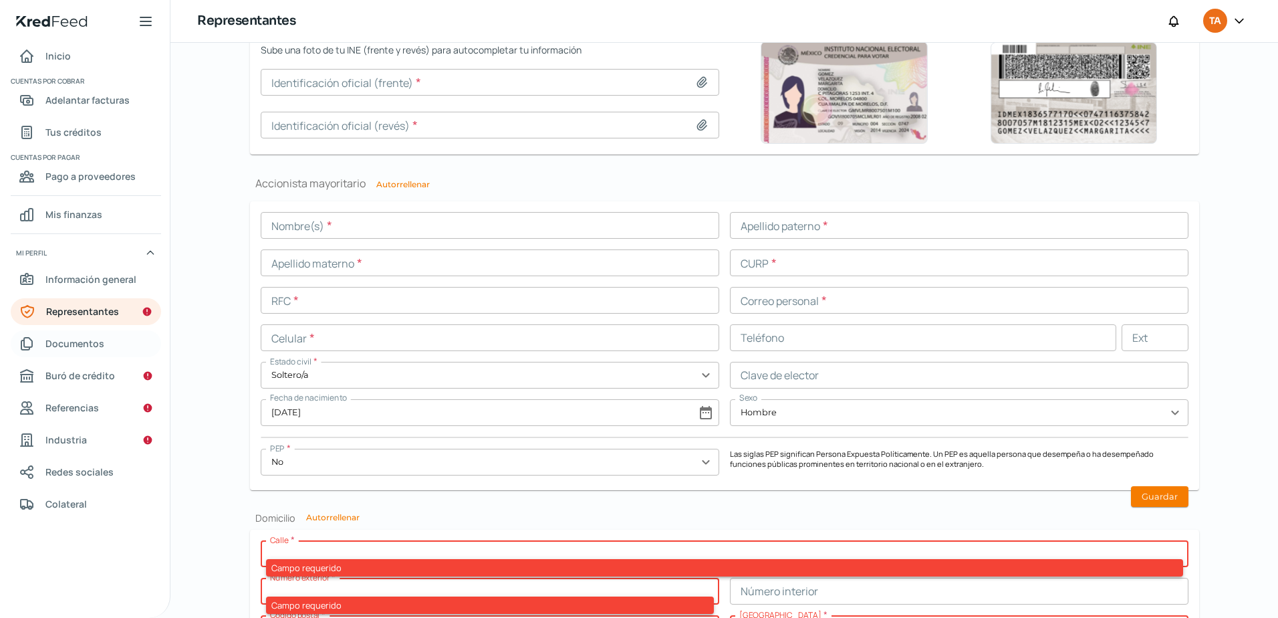
click at [66, 349] on span "Documentos" at bounding box center [74, 343] width 59 height 17
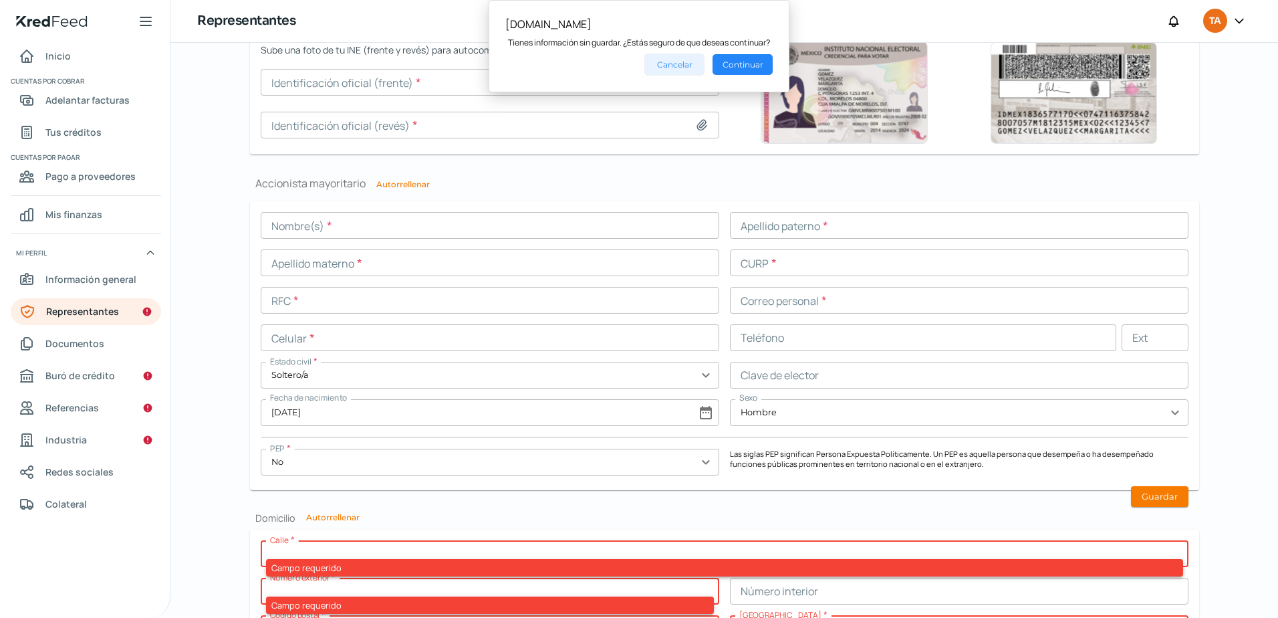
click at [669, 65] on button "Cancelar" at bounding box center [675, 64] width 60 height 22
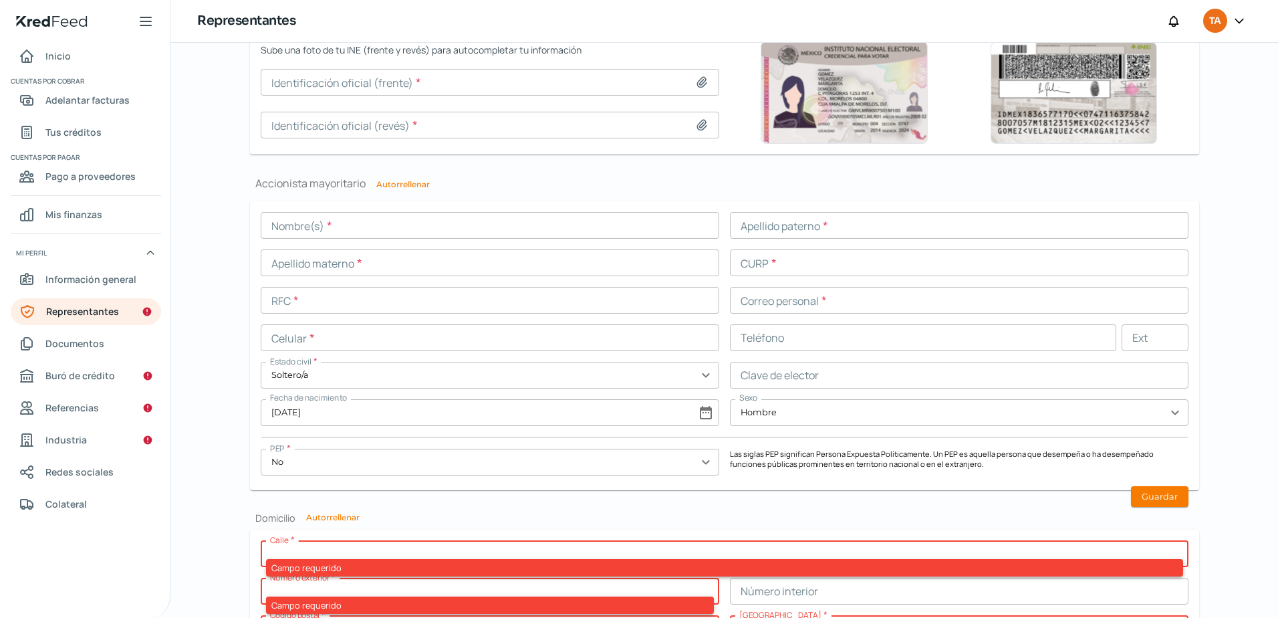
scroll to position [1149, 0]
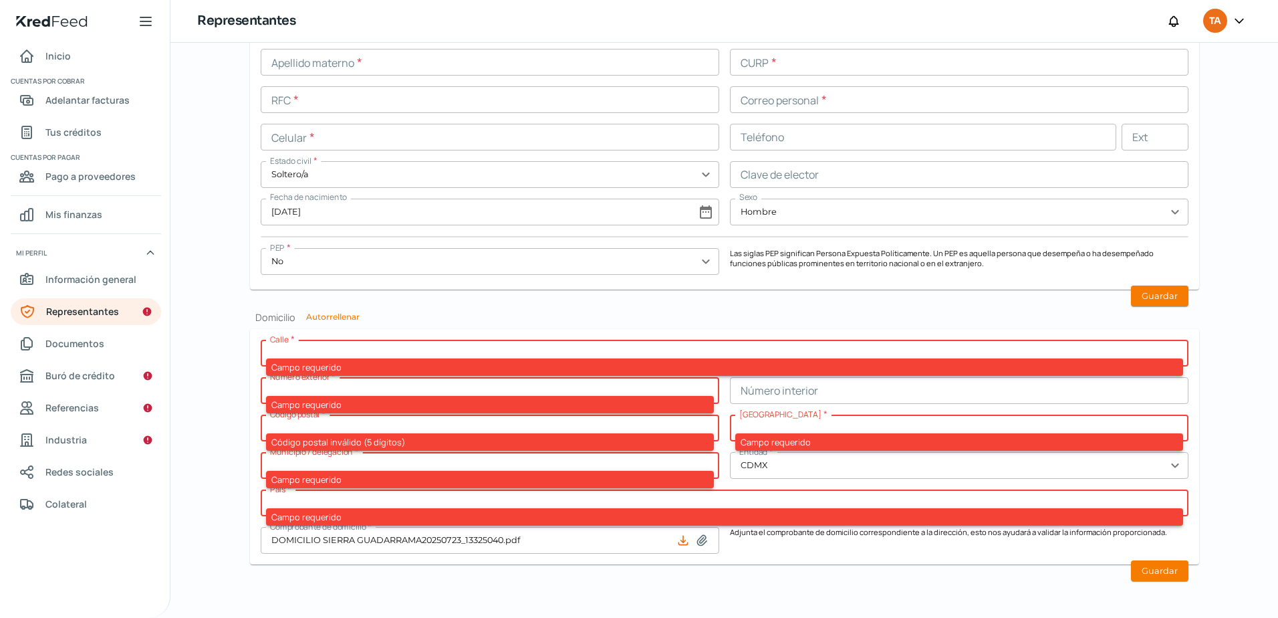
drag, startPoint x: 1168, startPoint y: 591, endPoint x: 1147, endPoint y: 556, distance: 41.1
click at [1145, 556] on form "Calle * Campo requerido Número exterior * Campo requerido Número interior Códig…" at bounding box center [724, 446] width 949 height 235
click at [1145, 577] on button "Guardar" at bounding box center [1159, 570] width 57 height 21
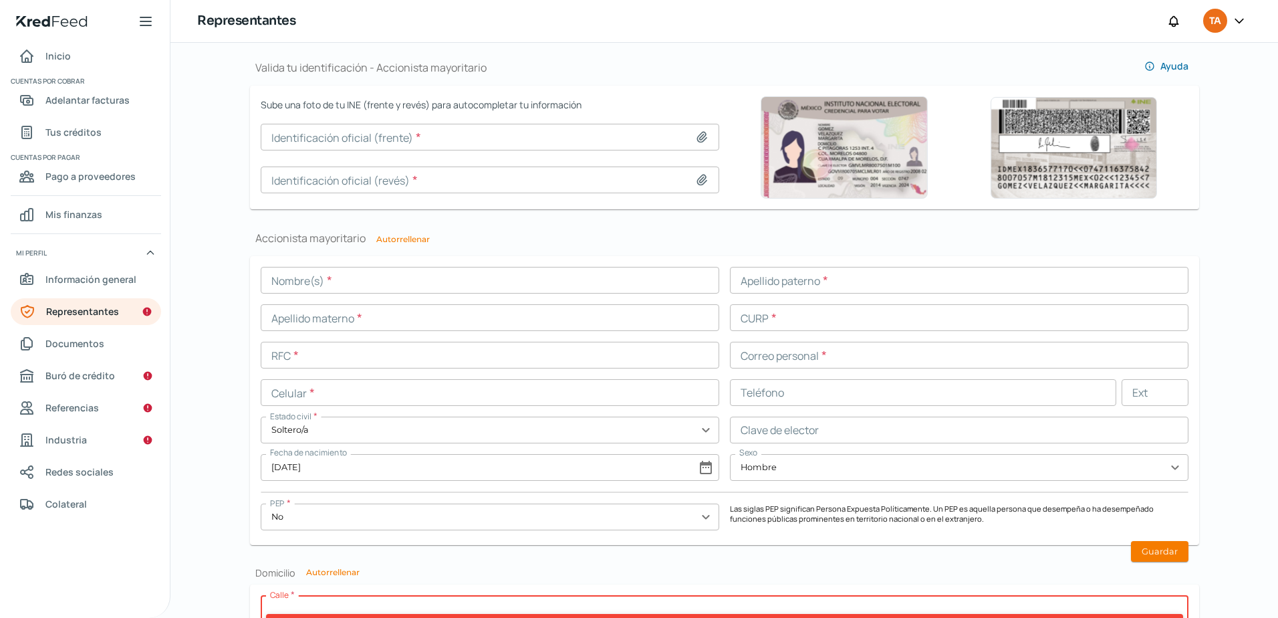
scroll to position [882, 0]
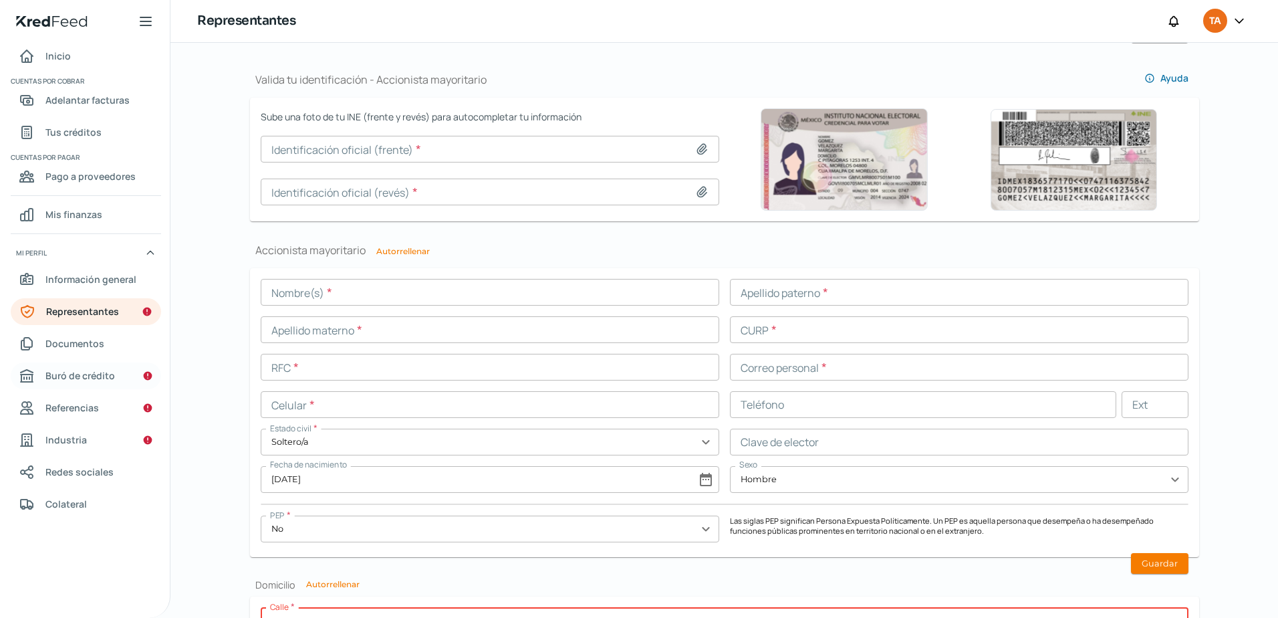
click at [74, 384] on link "Buró de crédito" at bounding box center [86, 375] width 150 height 27
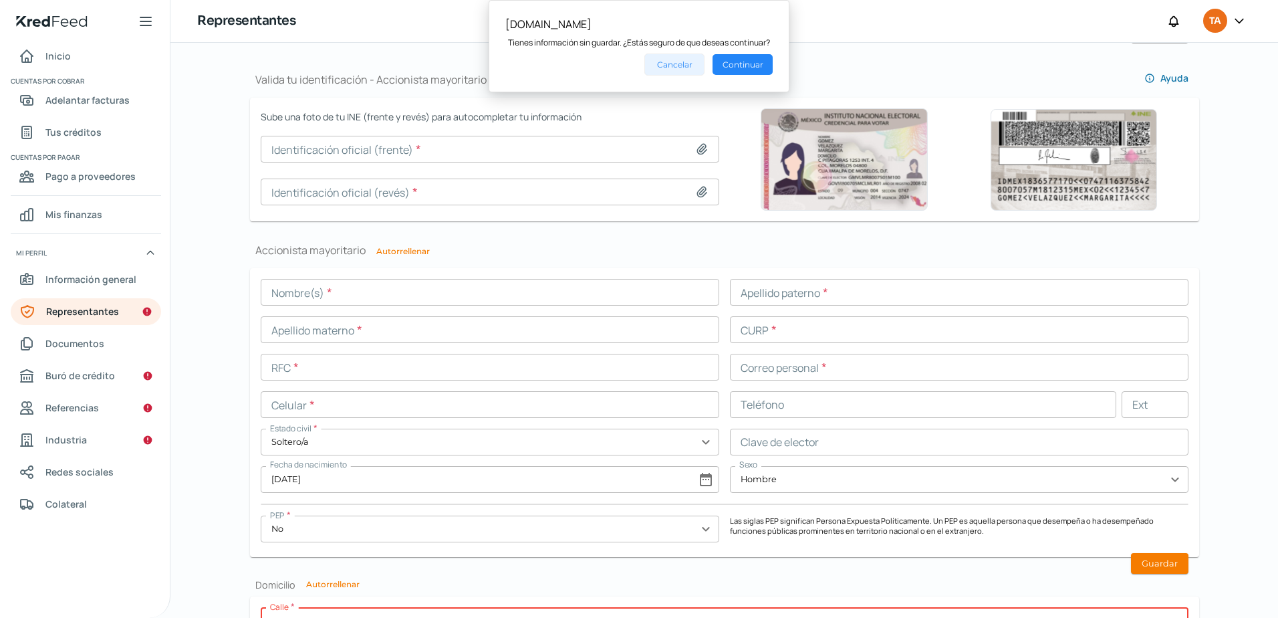
click at [678, 67] on button "Cancelar" at bounding box center [675, 64] width 60 height 22
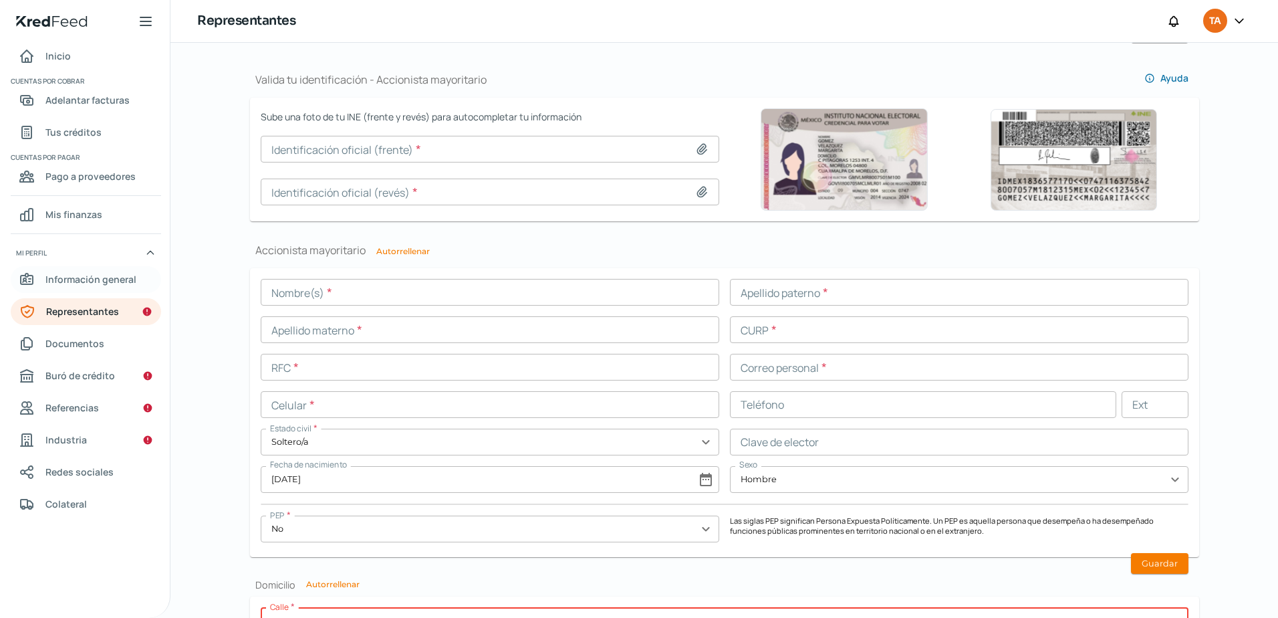
click at [98, 279] on span "Información general" at bounding box center [90, 279] width 91 height 17
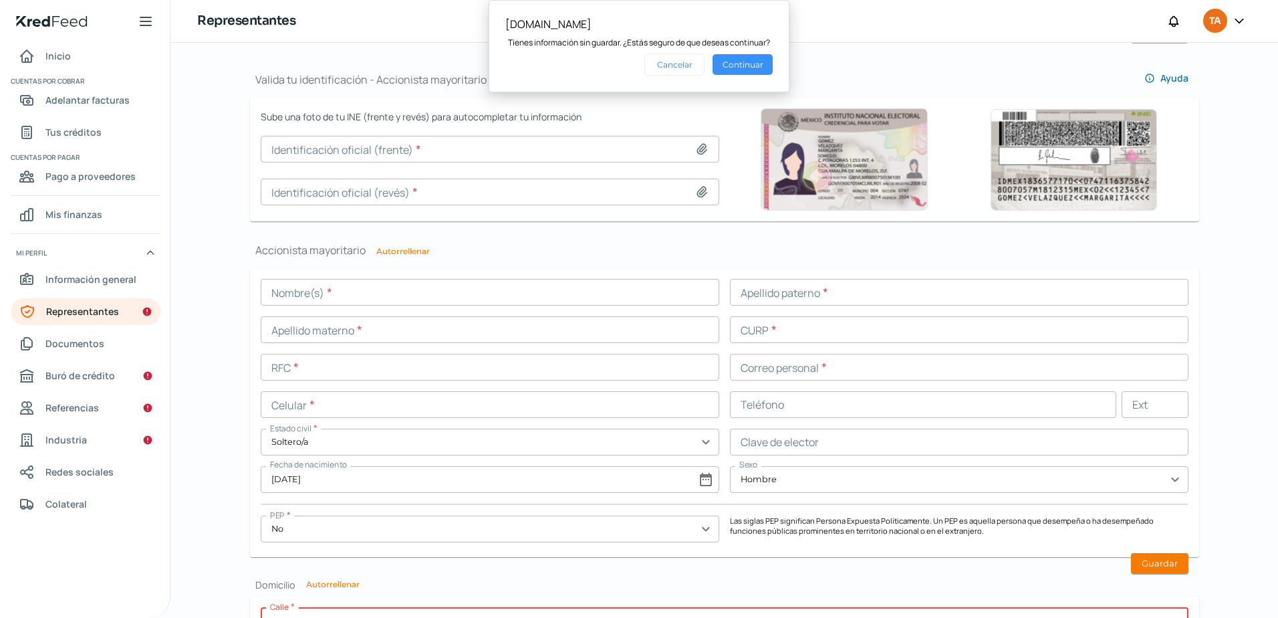
click at [728, 66] on button "Continuar" at bounding box center [743, 64] width 60 height 21
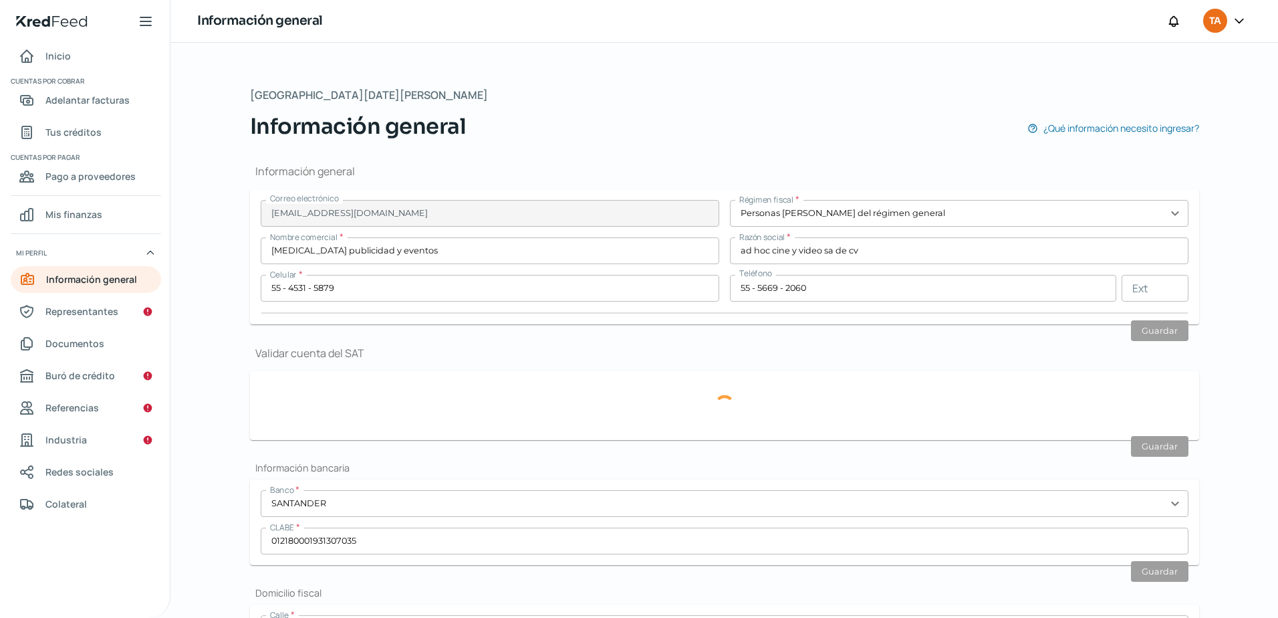
type input "AHC800603KNA"
type input "[GEOGRAPHIC_DATA]"
type input "200"
type input "03810"
type input "Napoles"
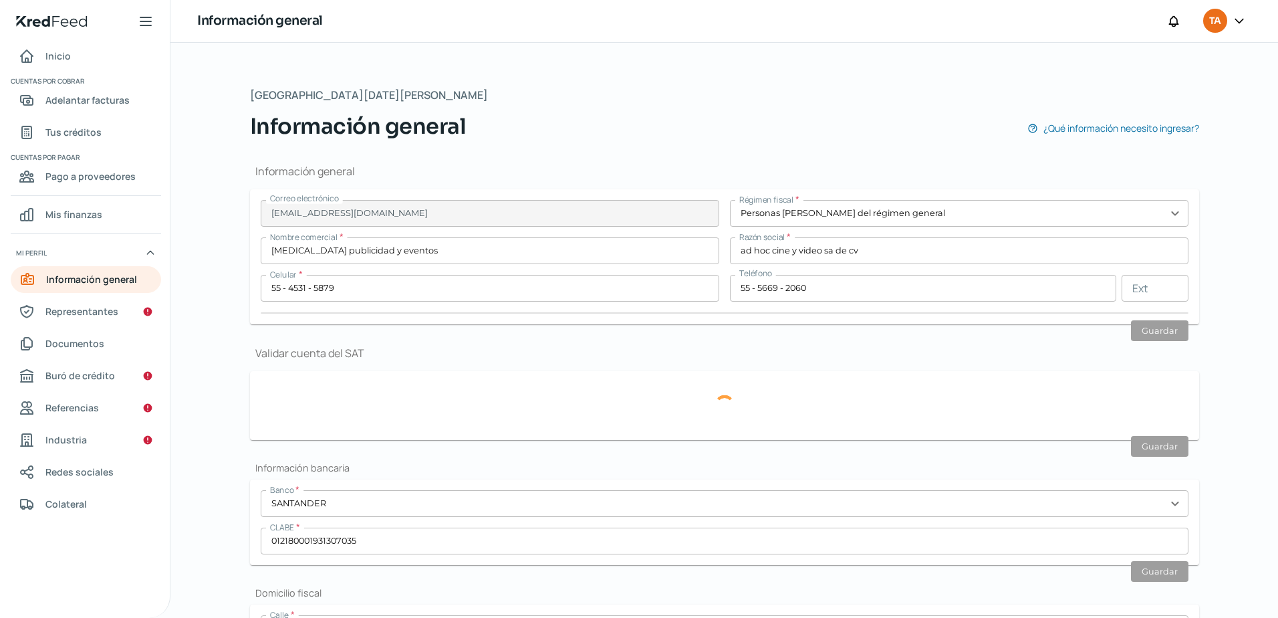
type input "[PERSON_NAME]"
type input "CDMX"
type input "[GEOGRAPHIC_DATA]"
type input "CFE CHICAGO JUNIO.pdf"
type input "18"
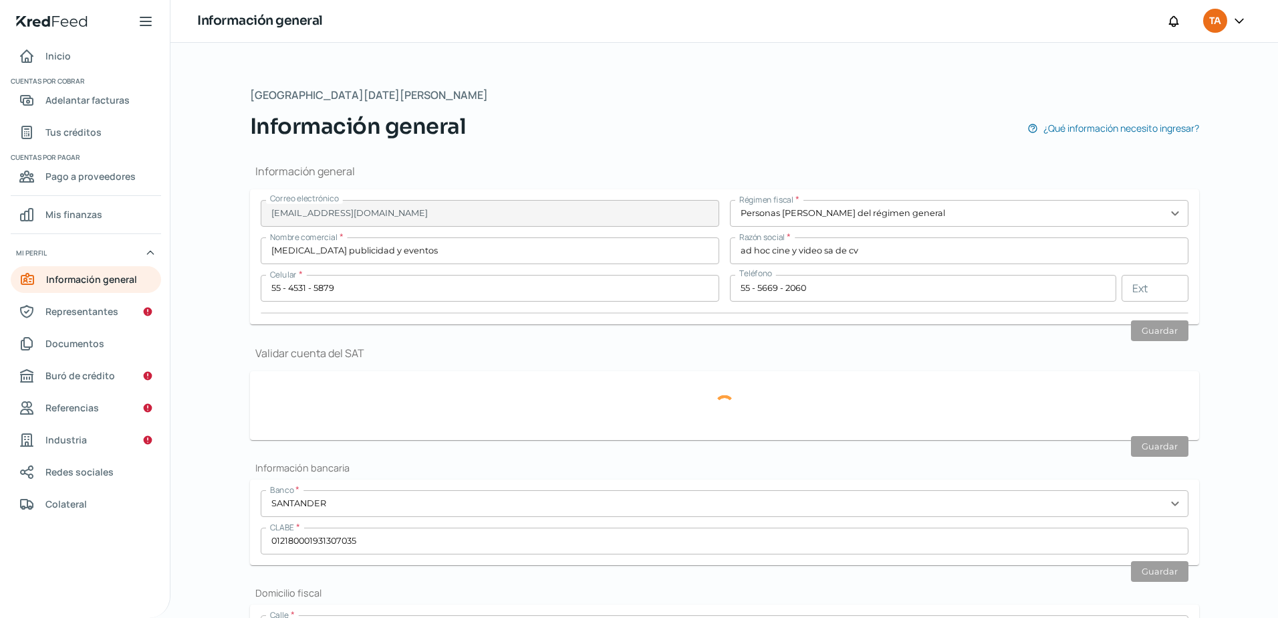
type input "6"
type input "Rentada"
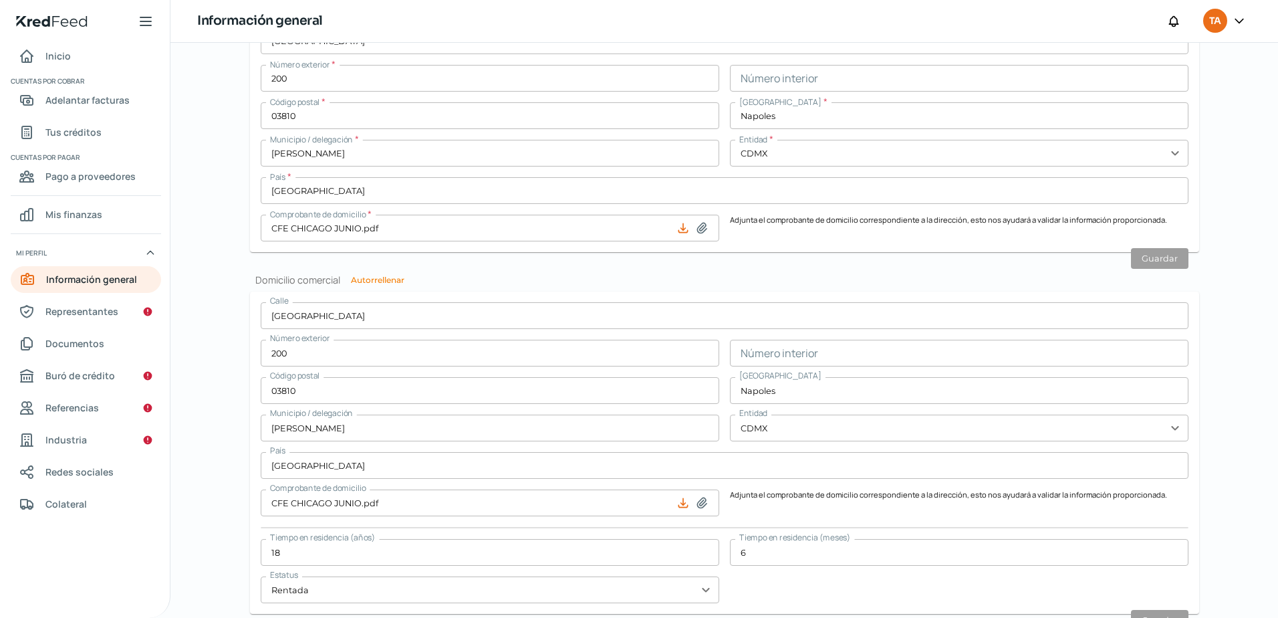
scroll to position [669, 0]
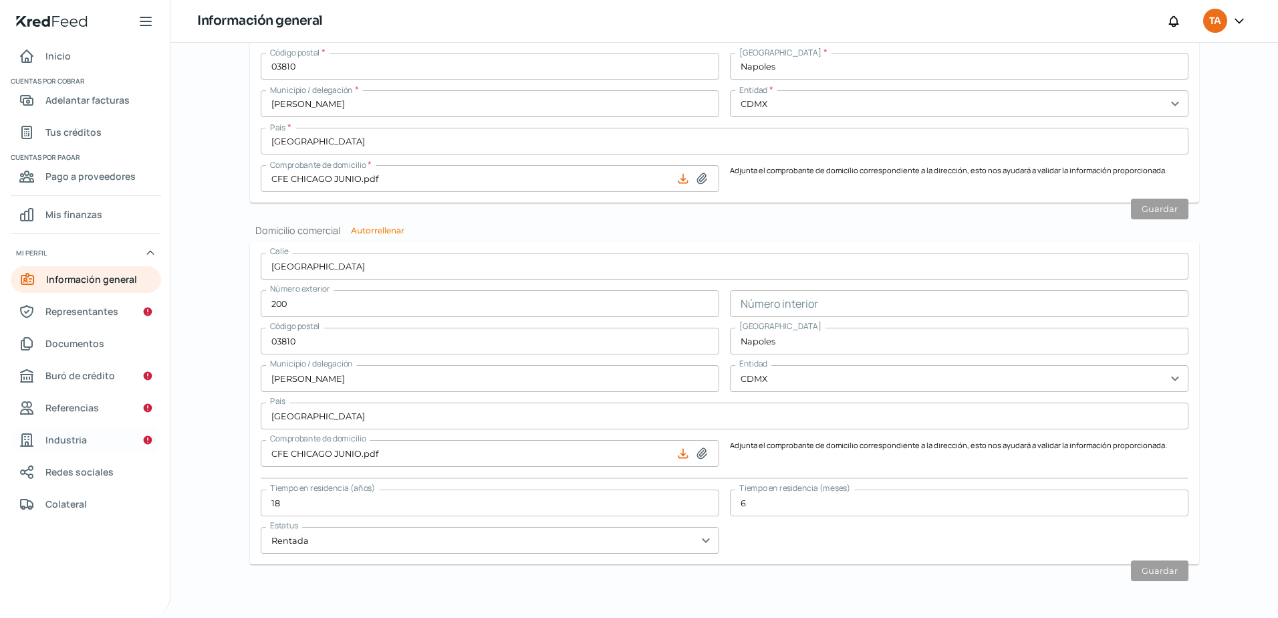
click at [49, 435] on span "Industria" at bounding box center [65, 439] width 41 height 17
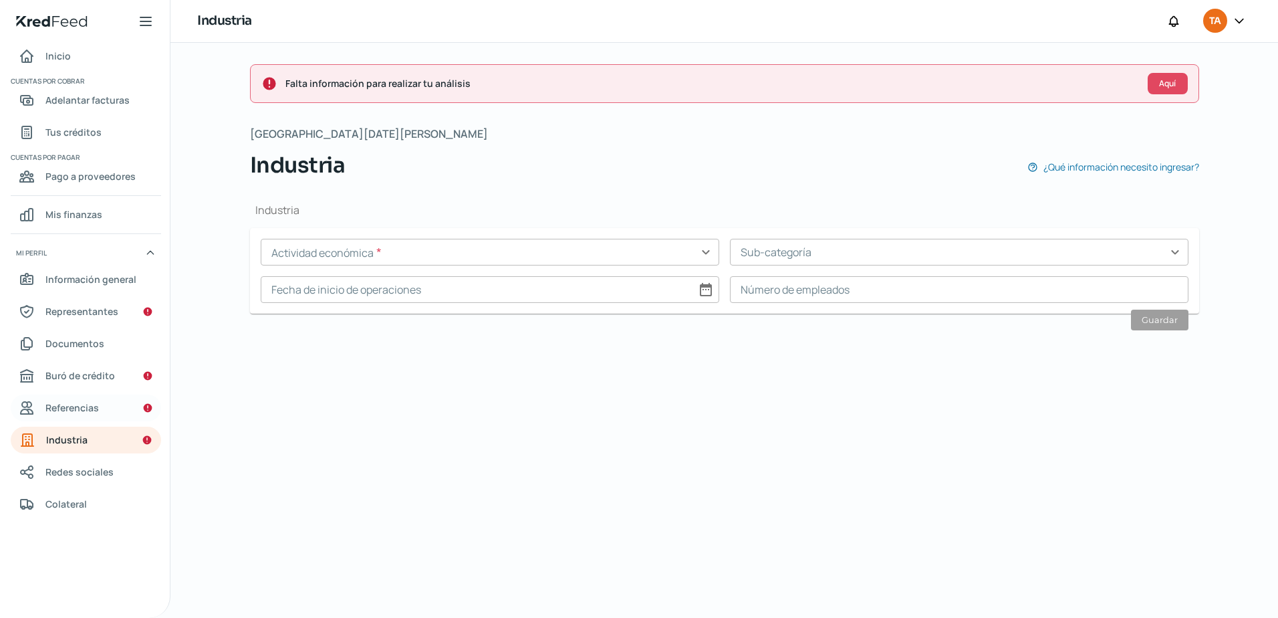
click at [82, 404] on span "Referencias" at bounding box center [71, 407] width 53 height 17
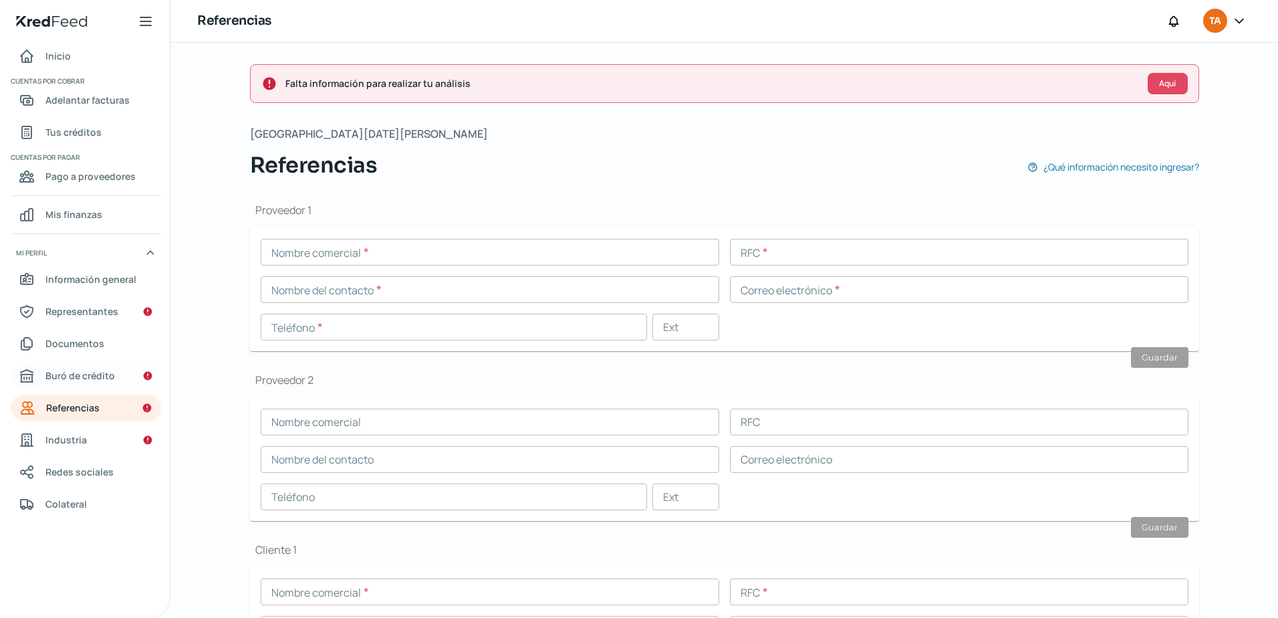
click at [92, 377] on span "Buró de crédito" at bounding box center [80, 375] width 70 height 17
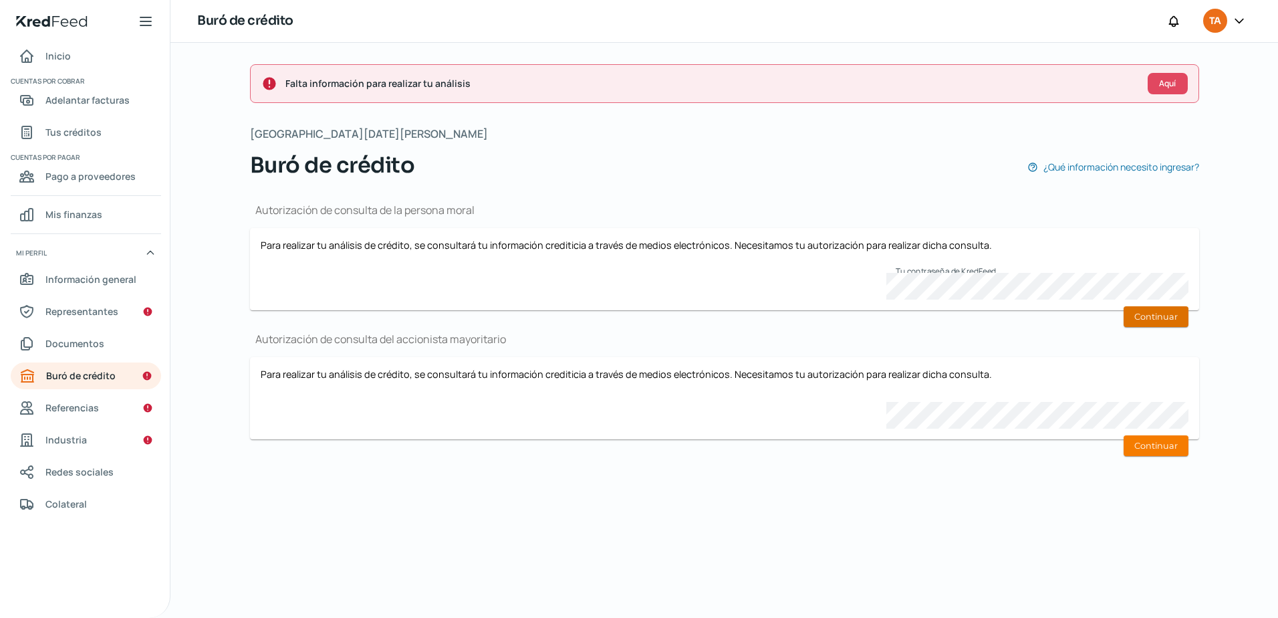
click at [1146, 318] on button "Continuar" at bounding box center [1156, 316] width 65 height 21
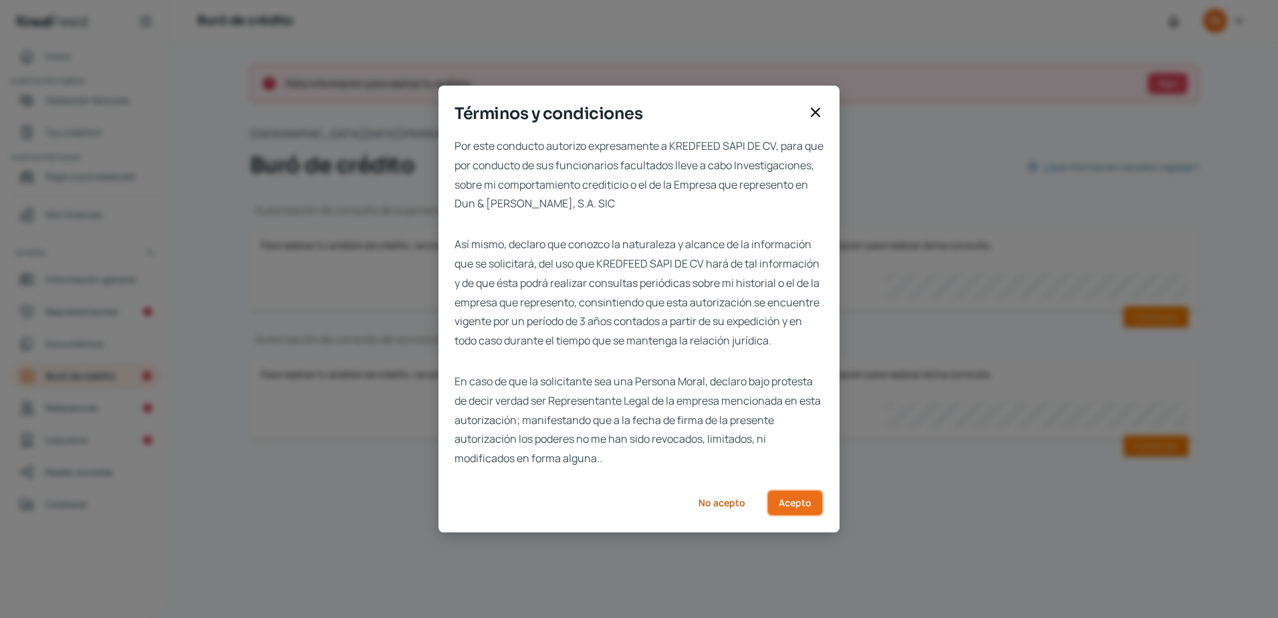
click at [802, 507] on span "Acepto" at bounding box center [795, 502] width 33 height 9
